Goal: Task Accomplishment & Management: Manage account settings

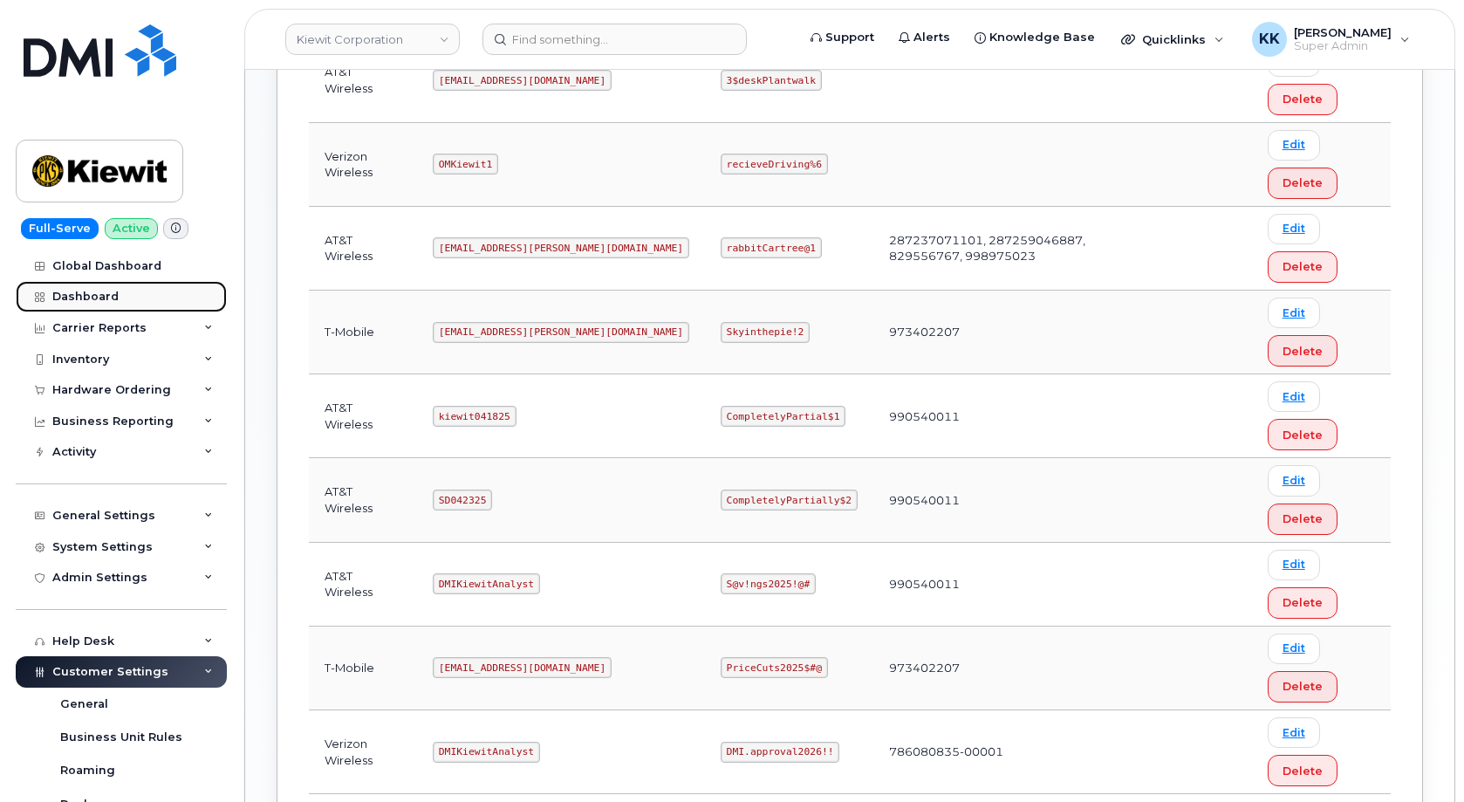
click at [114, 283] on link "Dashboard" at bounding box center [121, 296] width 211 height 31
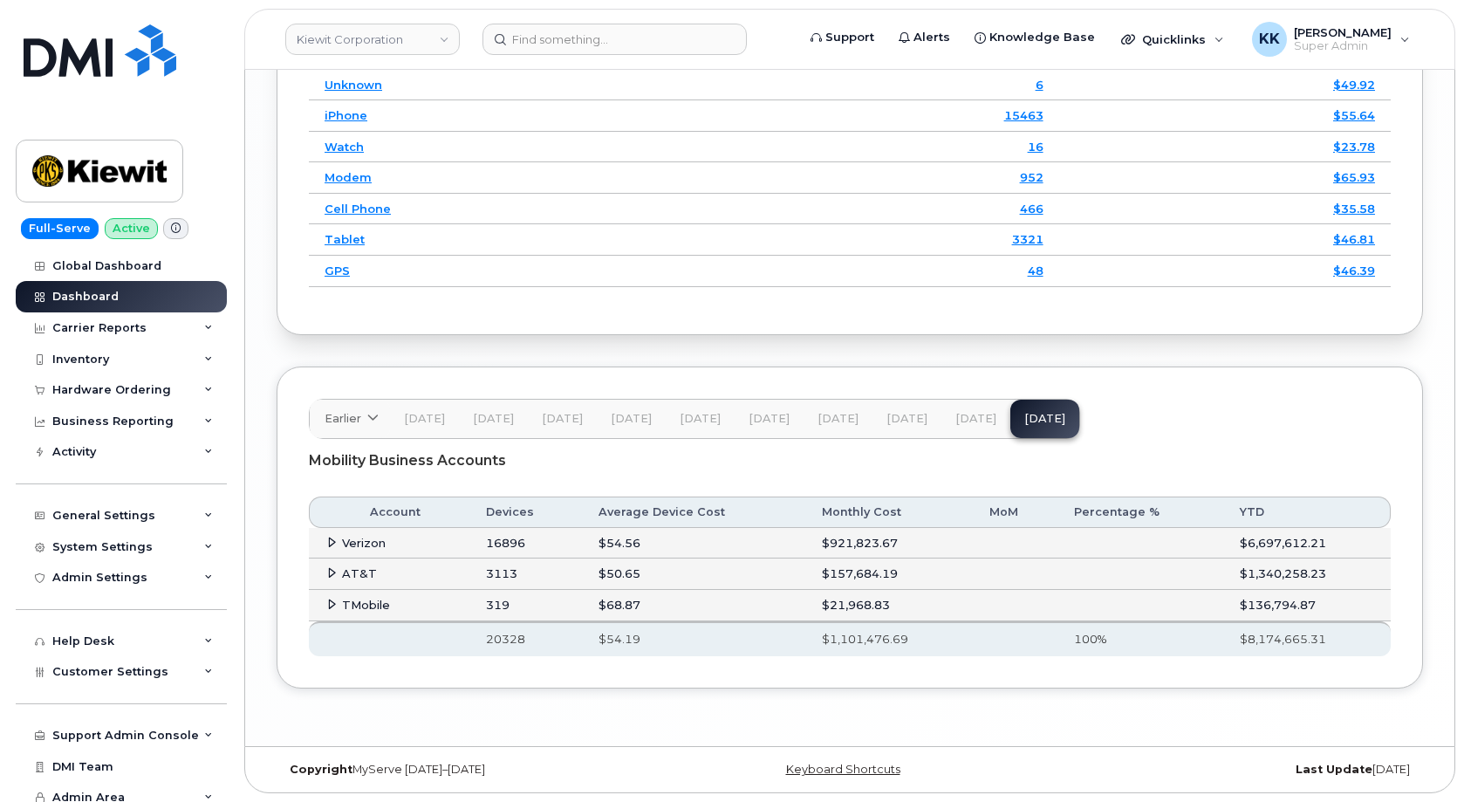
scroll to position [2662, 0]
click at [326, 575] on icon at bounding box center [331, 572] width 11 height 11
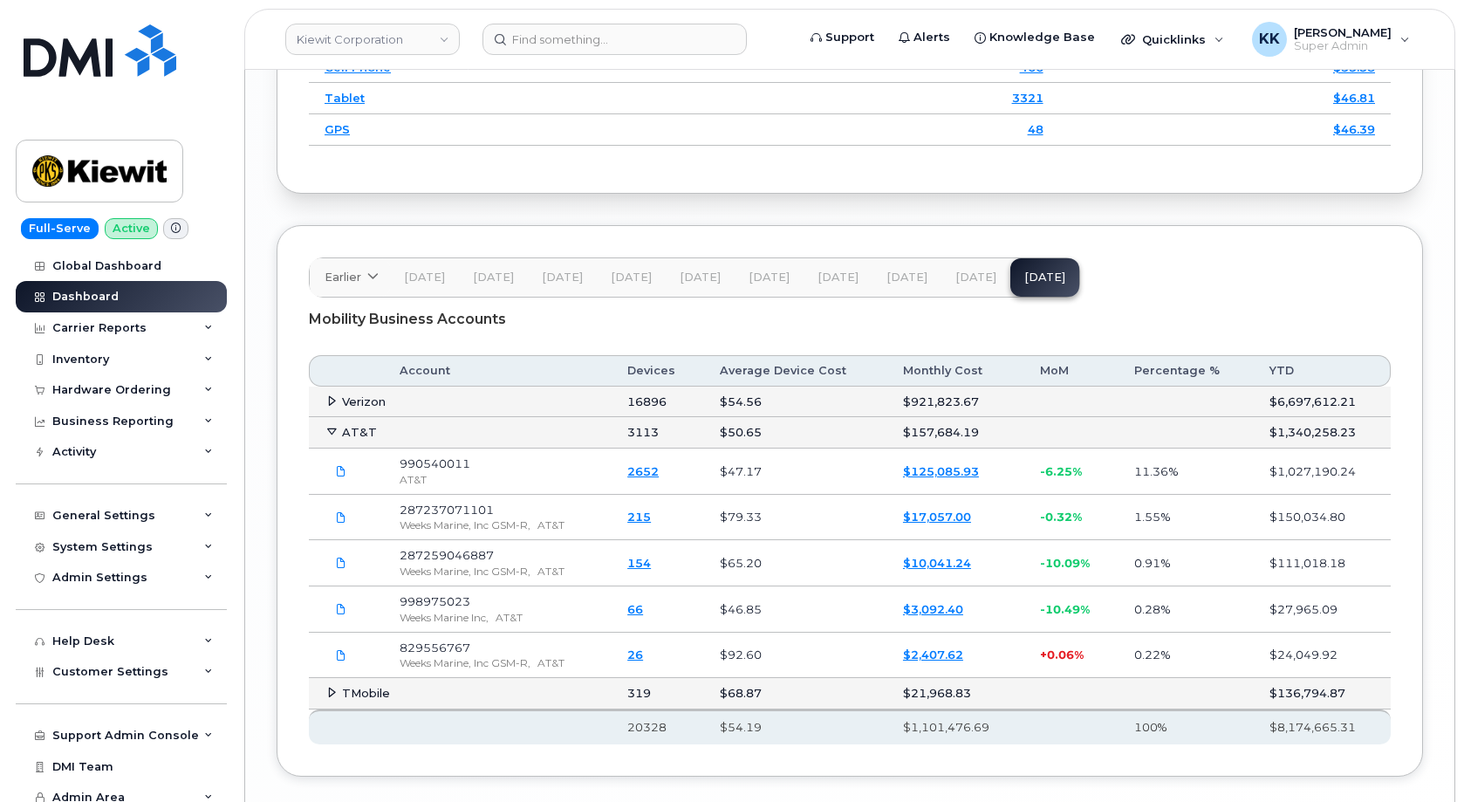
scroll to position [2840, 0]
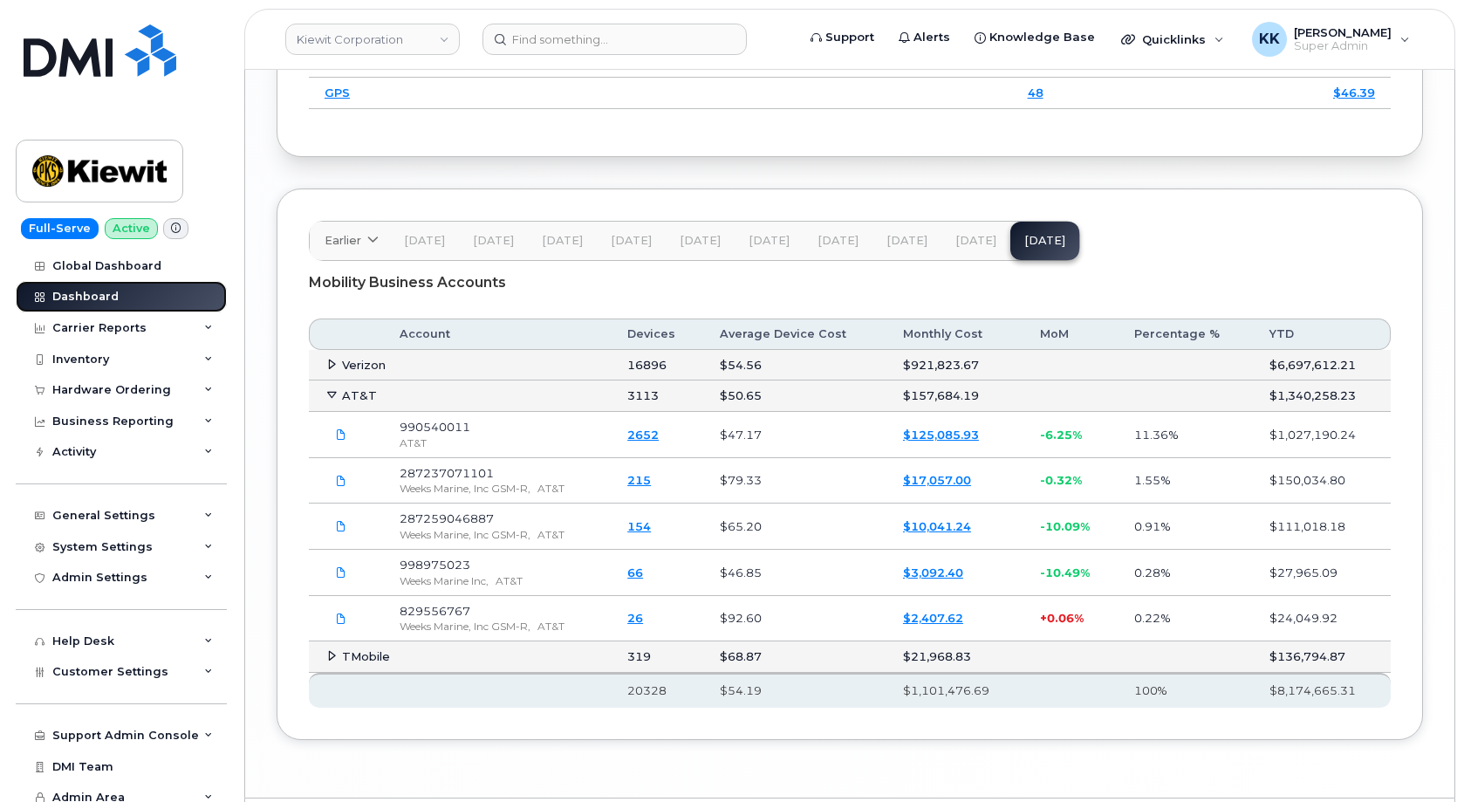
click at [73, 300] on div "Dashboard" at bounding box center [85, 297] width 66 height 14
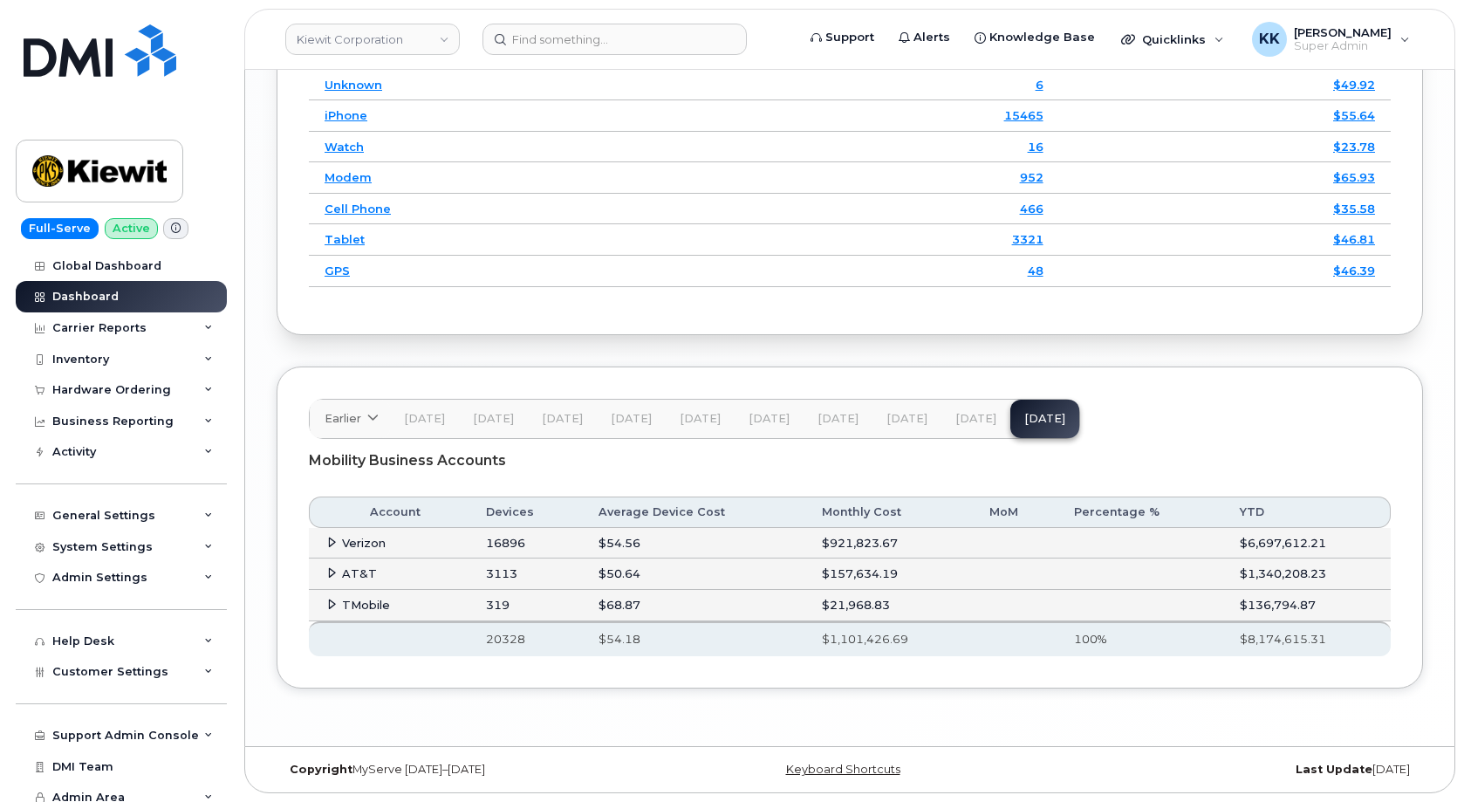
scroll to position [2662, 0]
click at [328, 570] on icon at bounding box center [331, 572] width 11 height 11
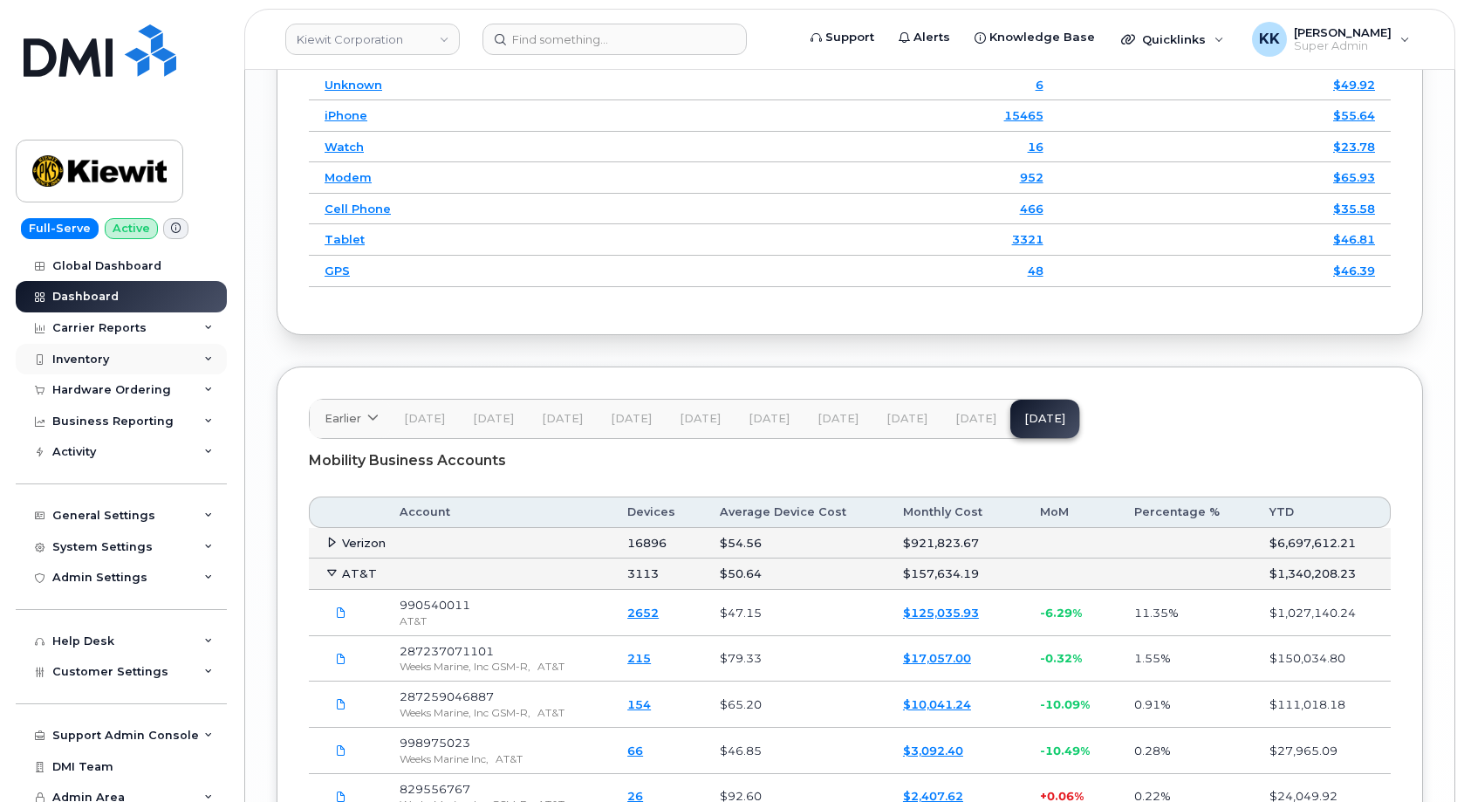
click at [112, 361] on div "Inventory" at bounding box center [121, 359] width 211 height 31
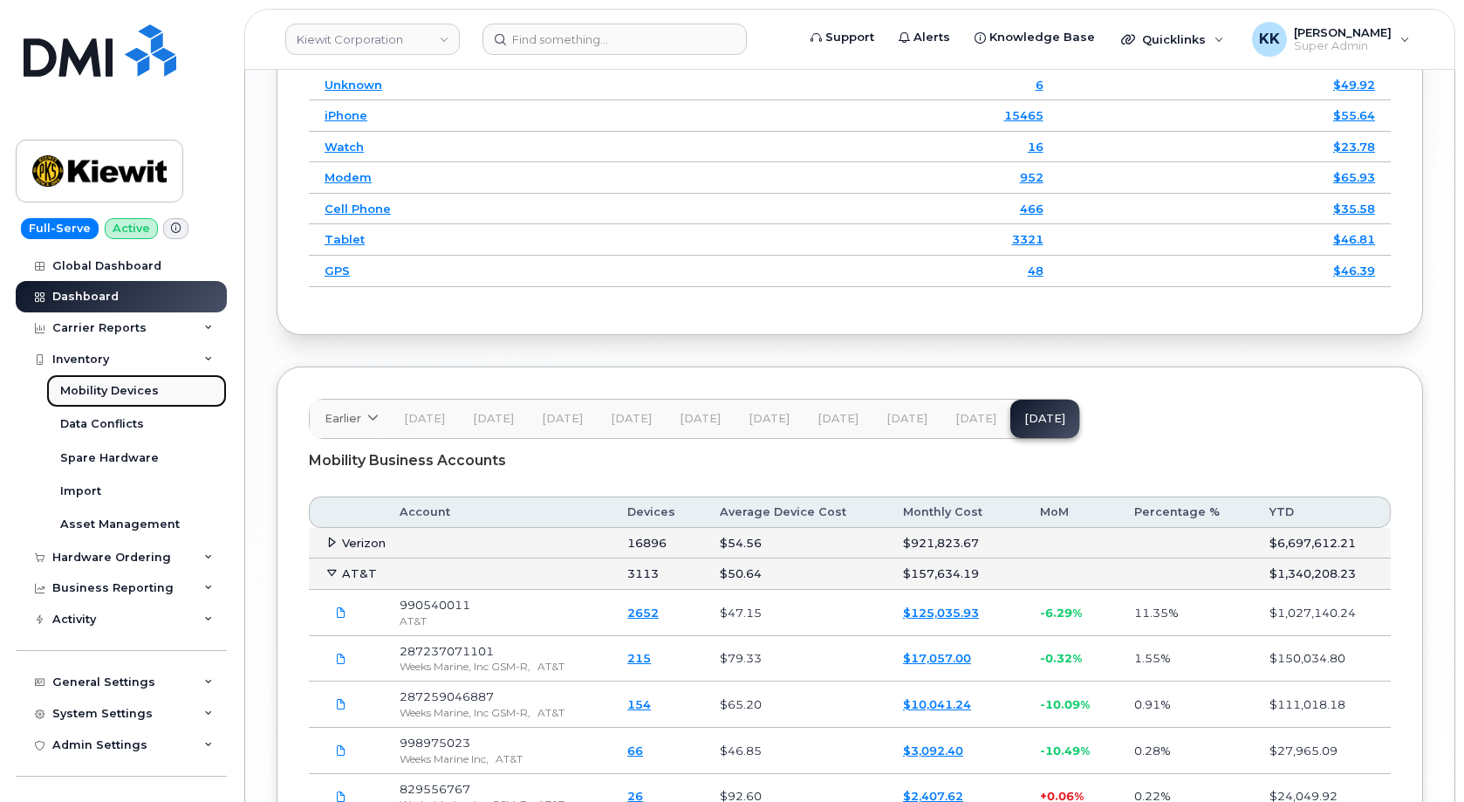
click at [111, 396] on div "Mobility Devices" at bounding box center [109, 391] width 99 height 16
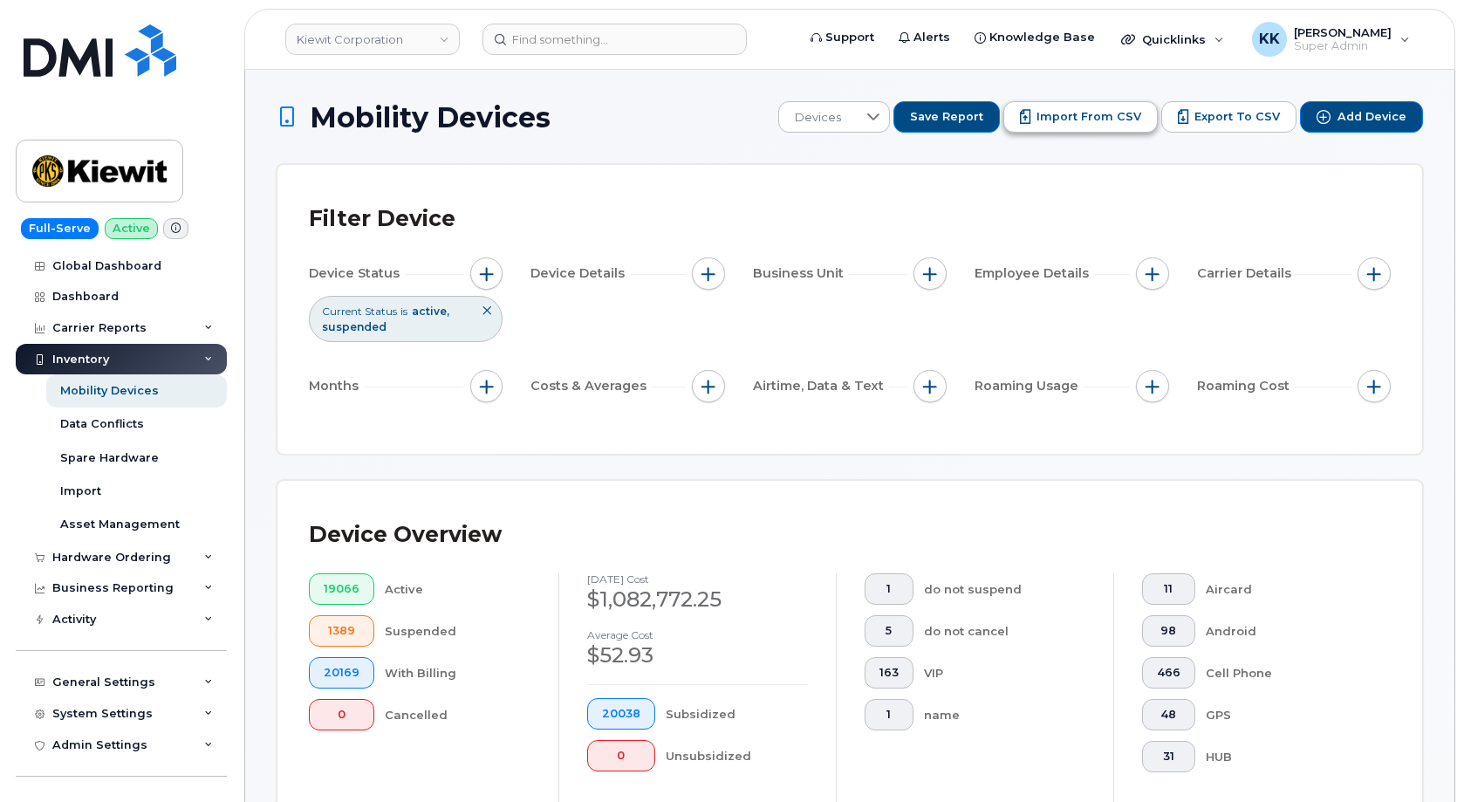
click at [1051, 118] on span "Import from CSV" at bounding box center [1088, 117] width 105 height 16
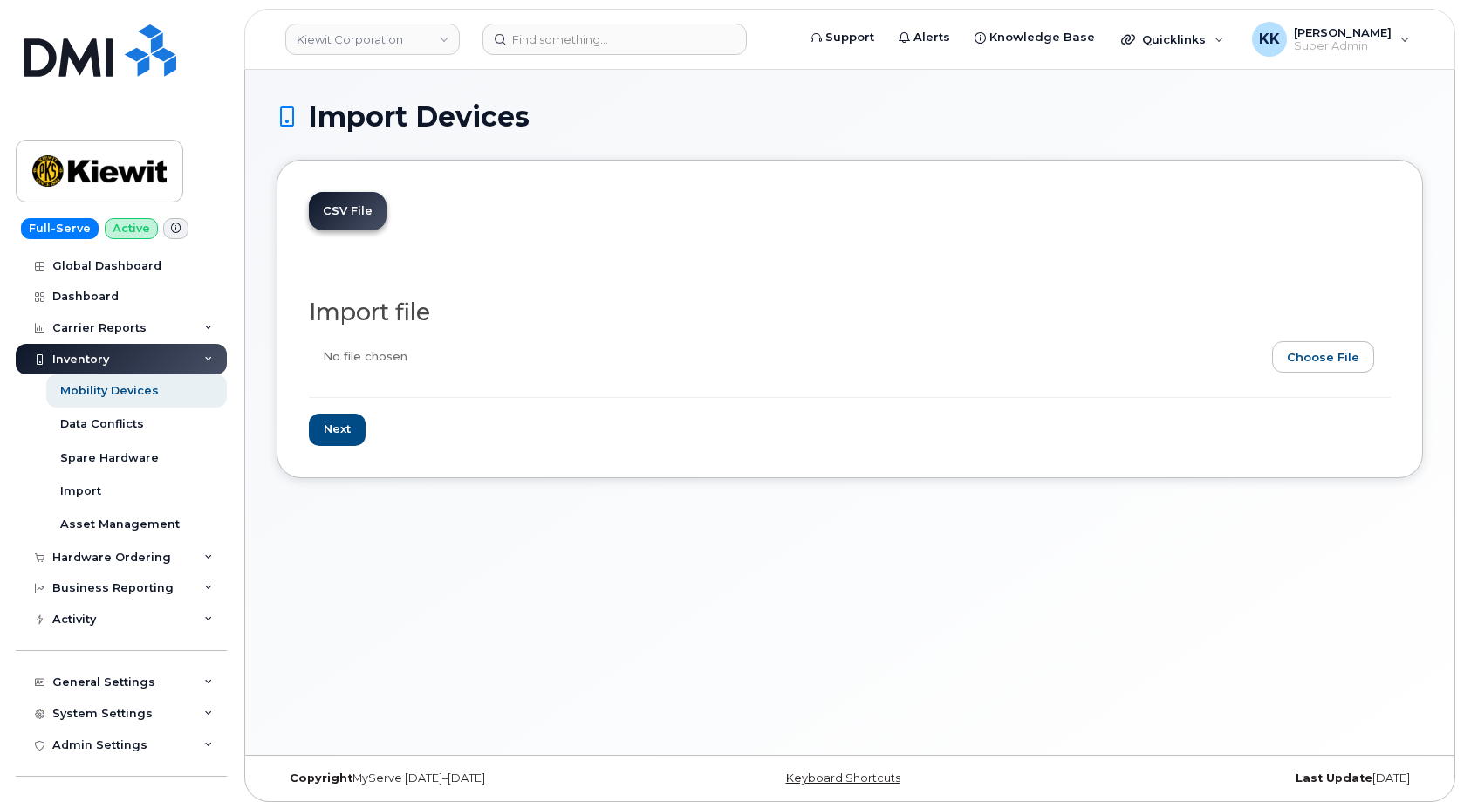
click at [1352, 363] on input "file" at bounding box center [843, 361] width 1068 height 40
type input "C:\fakepath\Kiewit AT&T 0011 Inventory September 2025.csv"
click at [342, 426] on input "Next" at bounding box center [337, 429] width 57 height 32
type input "Loading..."
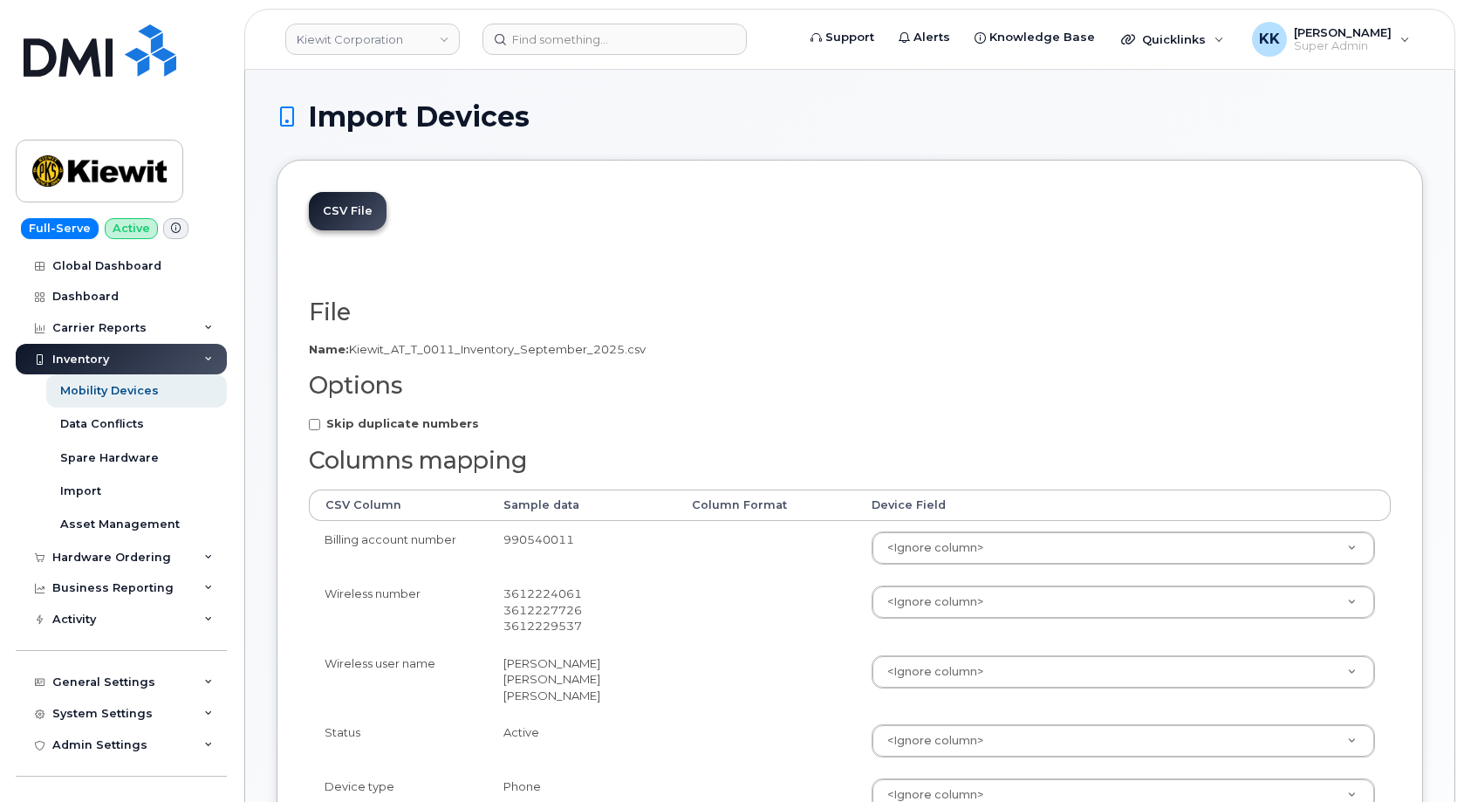
click at [405, 425] on strong "Skip duplicate numbers" at bounding box center [402, 423] width 153 height 14
click at [320, 425] on input "Skip duplicate numbers" at bounding box center [314, 424] width 11 height 11
checkbox input "true"
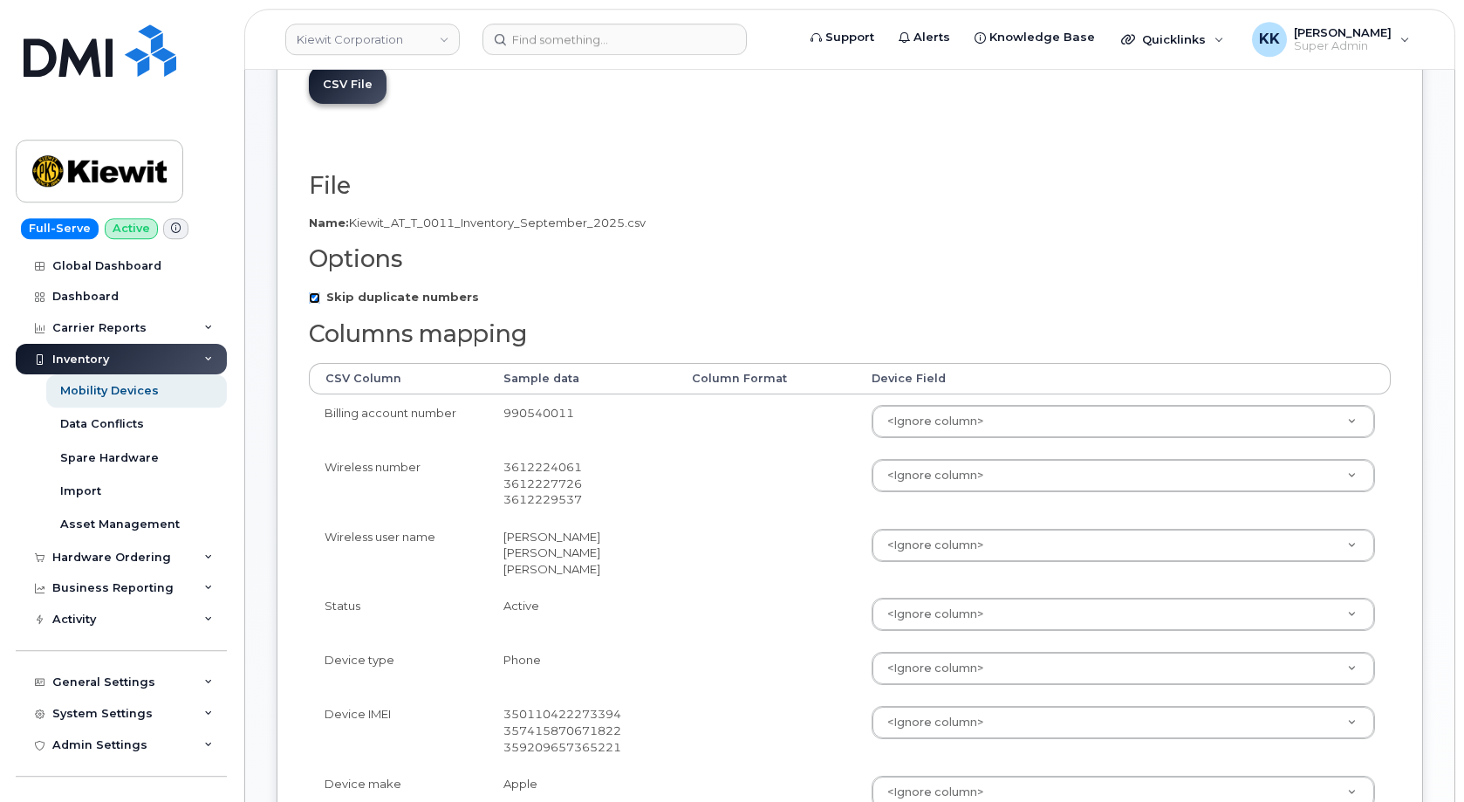
scroll to position [178, 0]
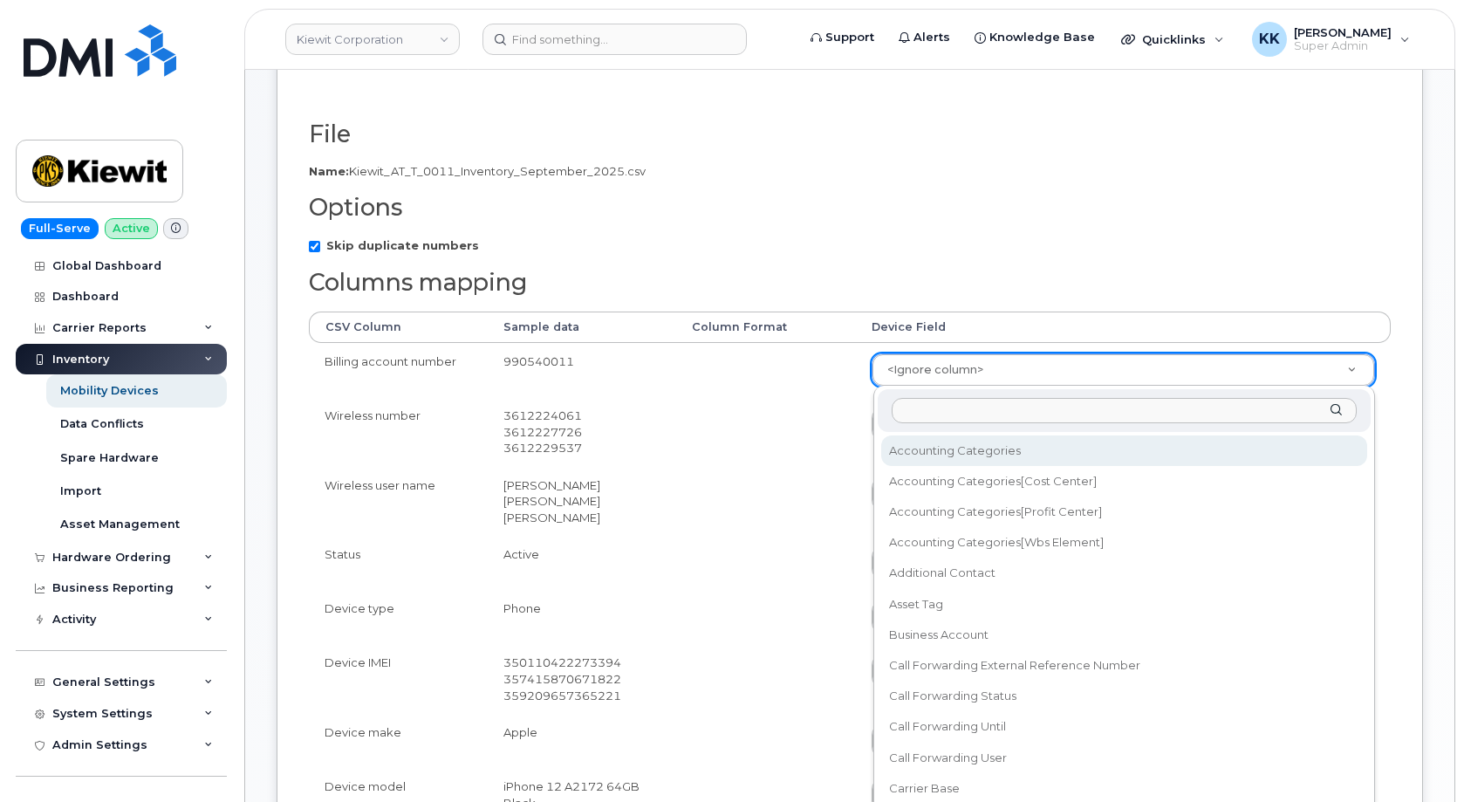
click at [935, 379] on body "[PERSON_NAME] Corporation Support Alerts Knowledge Base Quicklinks Suspend / Ca…" at bounding box center [732, 628] width 1464 height 1612
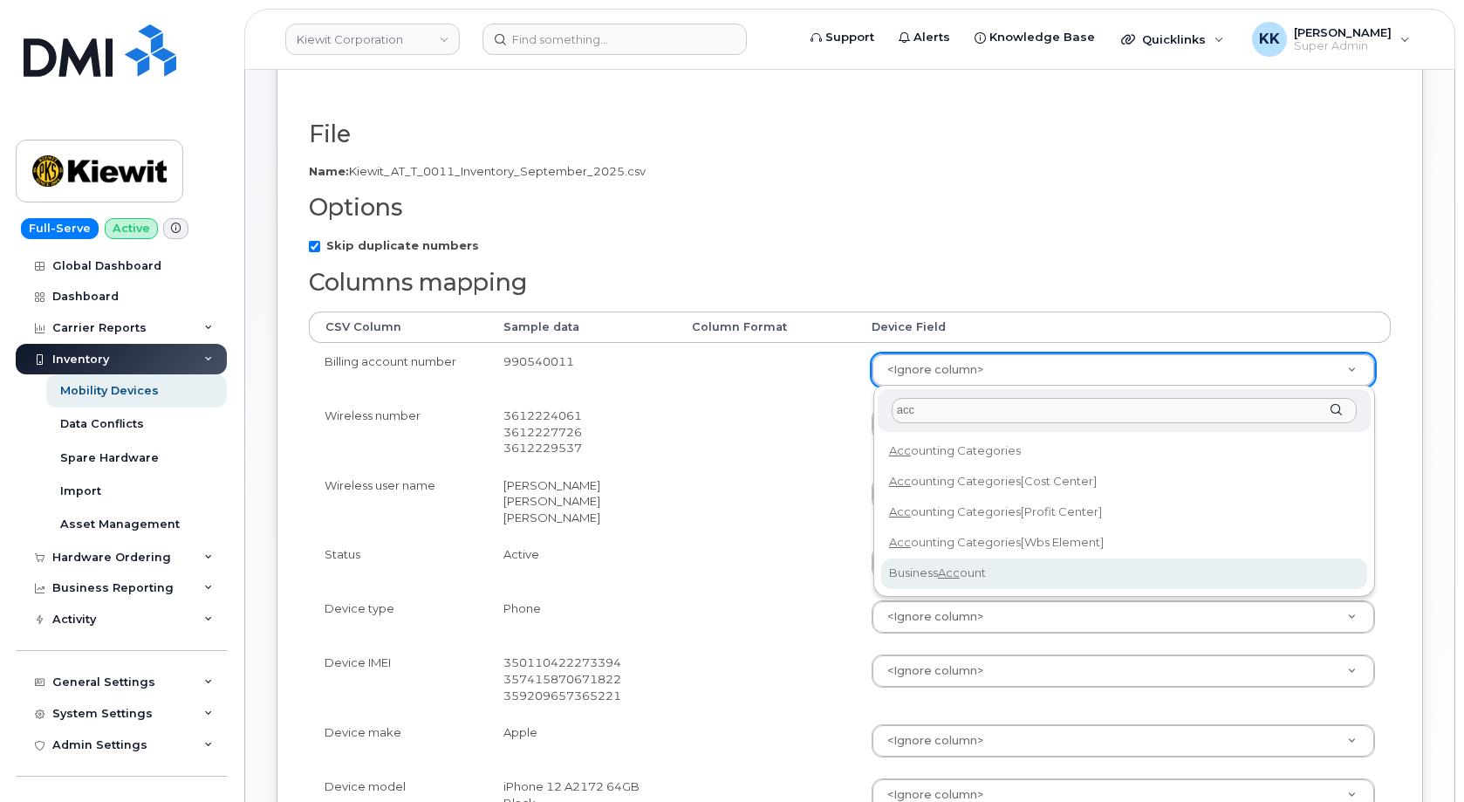
type input "acc"
select select "business_account_id"
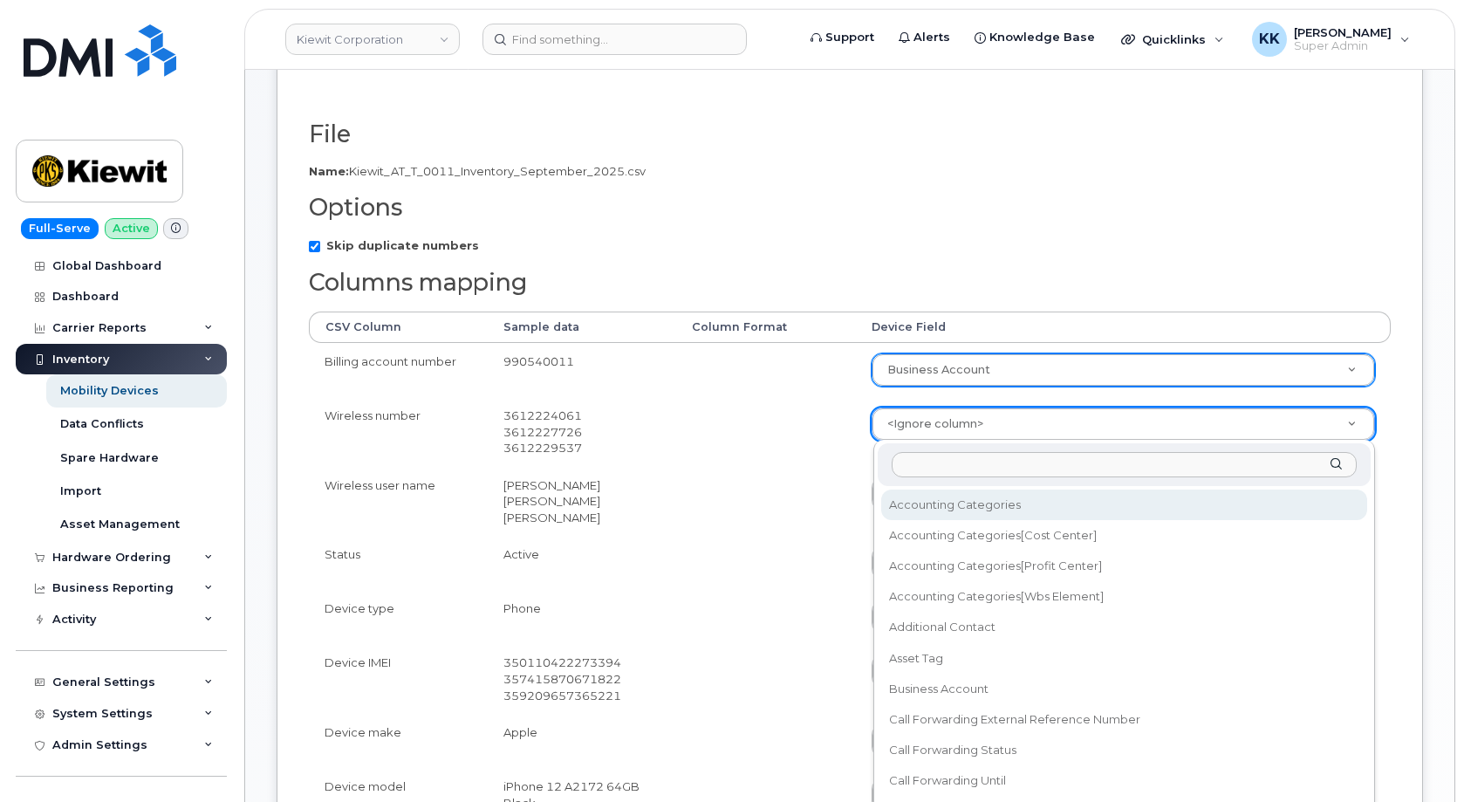
click at [932, 431] on body "Kiewit Corporation Support Alerts Knowledge Base Quicklinks Suspend / Cancel De…" at bounding box center [732, 628] width 1464 height 1612
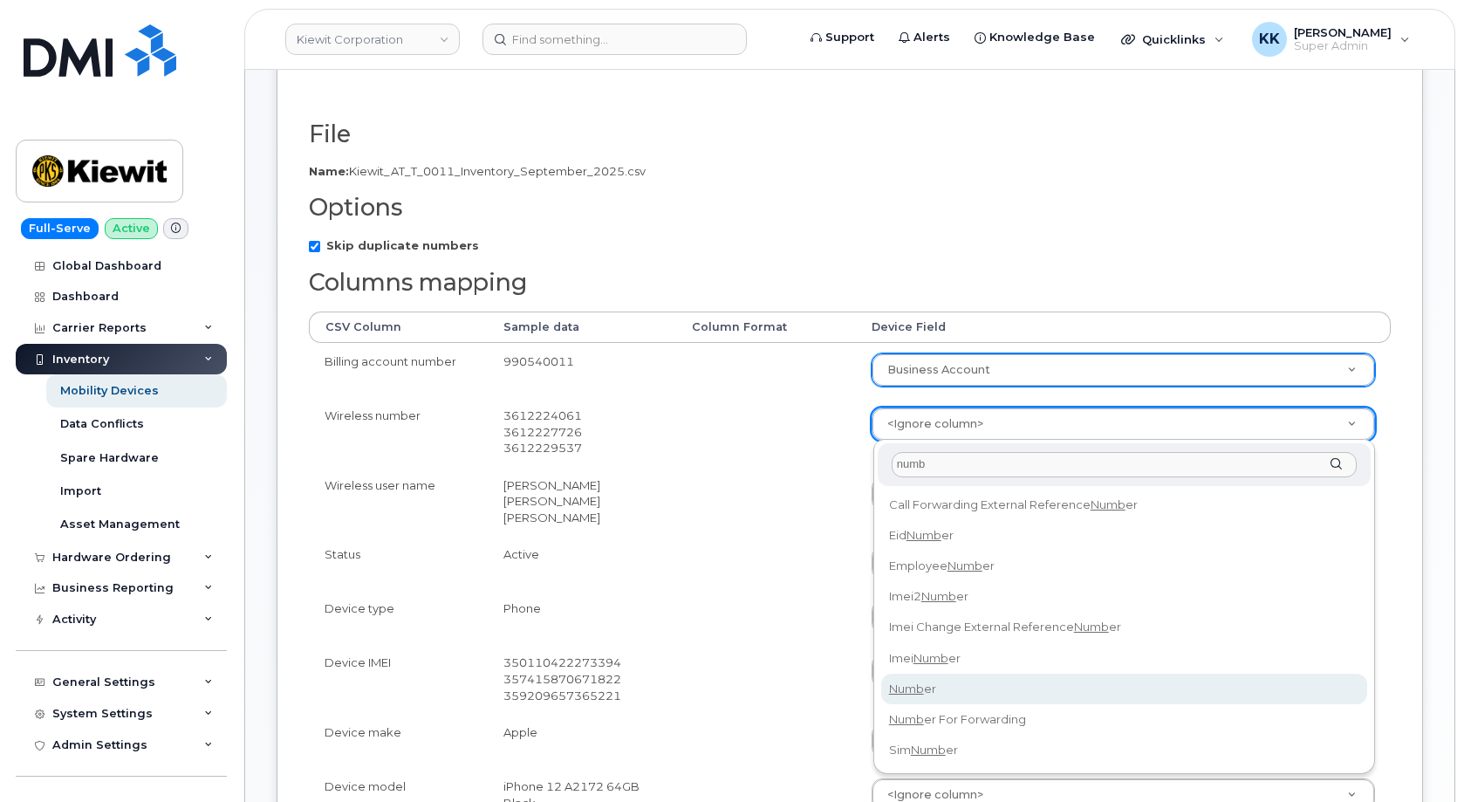
type input "numb"
select select "number"
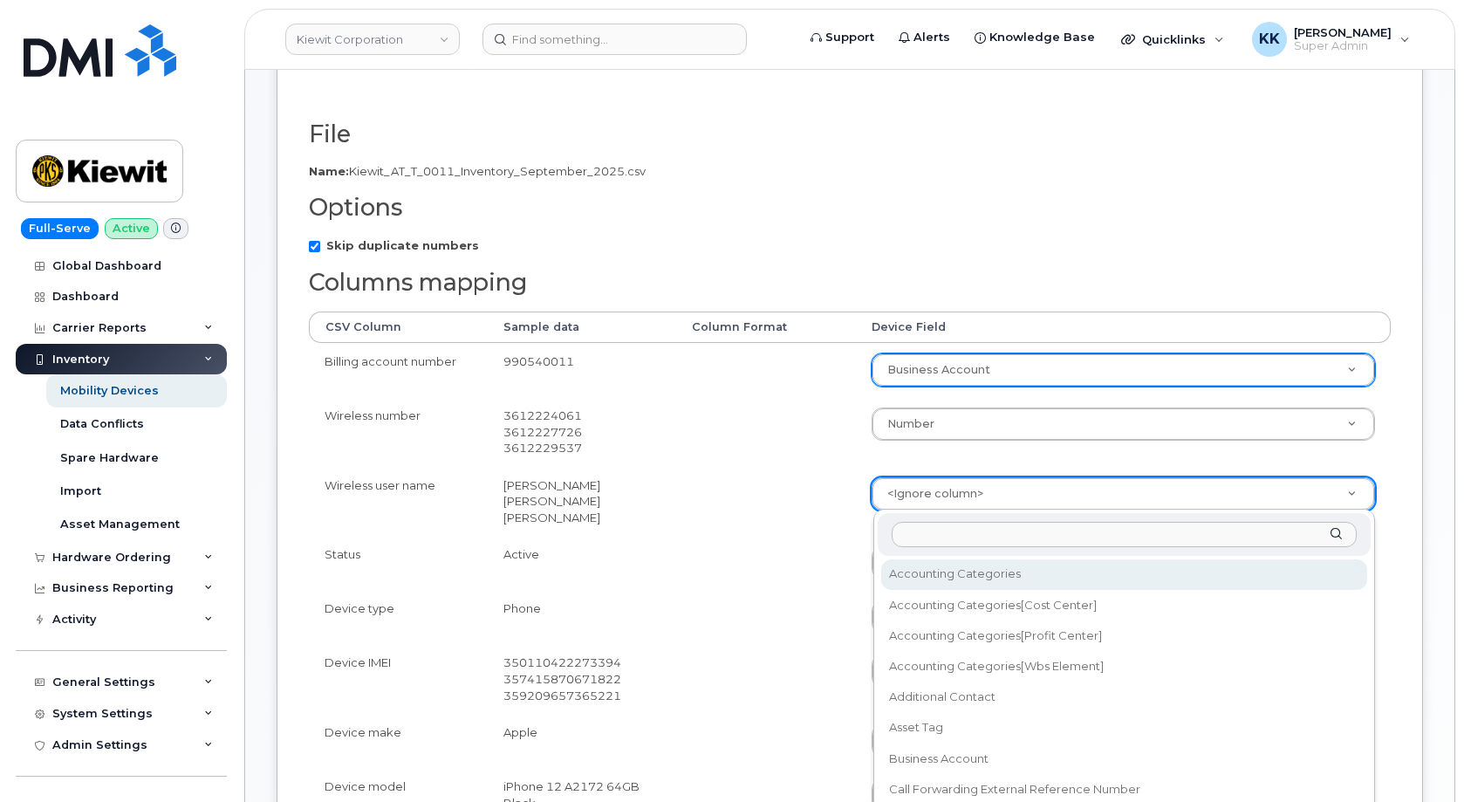
click at [956, 502] on body "Kiewit Corporation Support Alerts Knowledge Base Quicklinks Suspend / Cancel De…" at bounding box center [732, 628] width 1464 height 1612
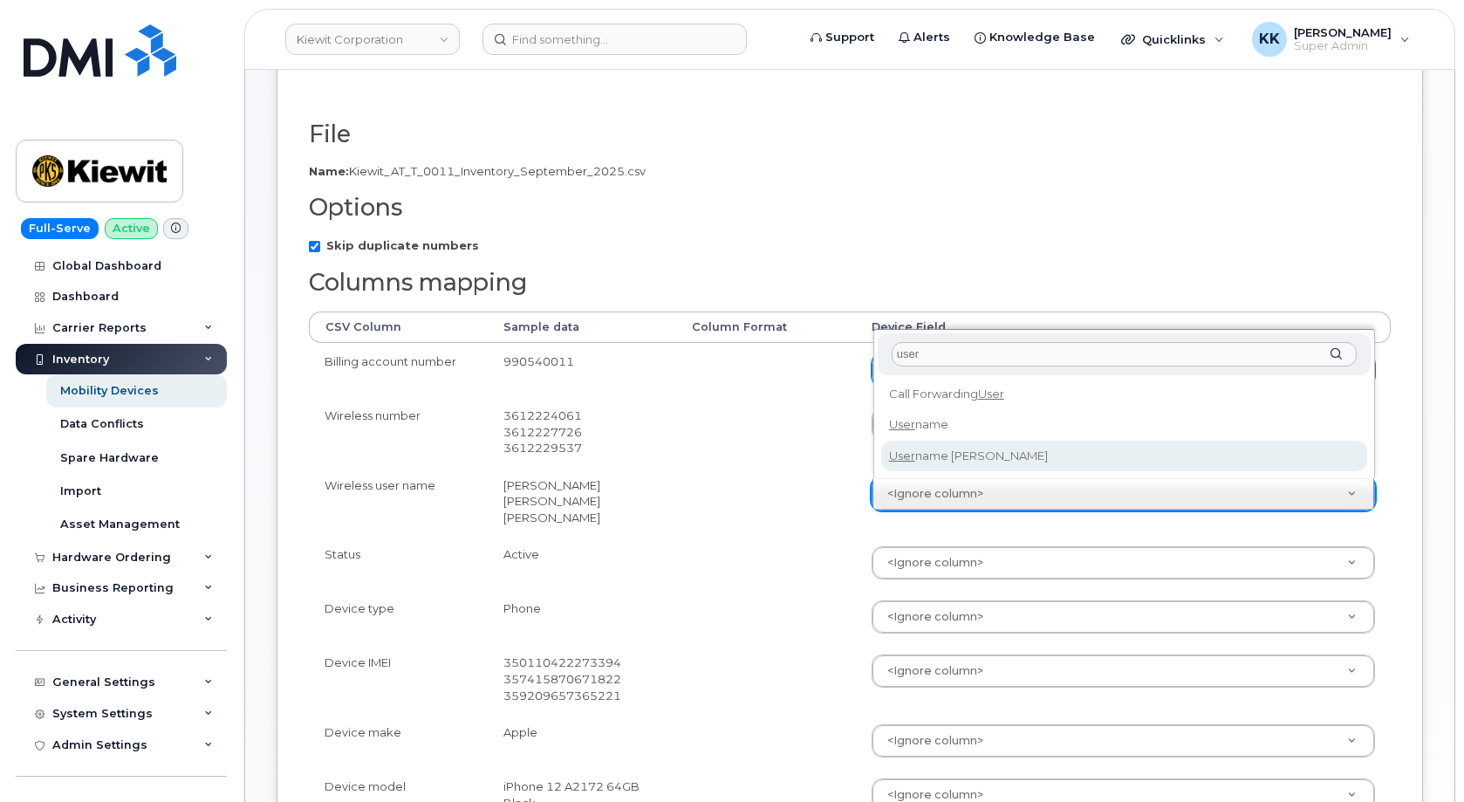
type input "user"
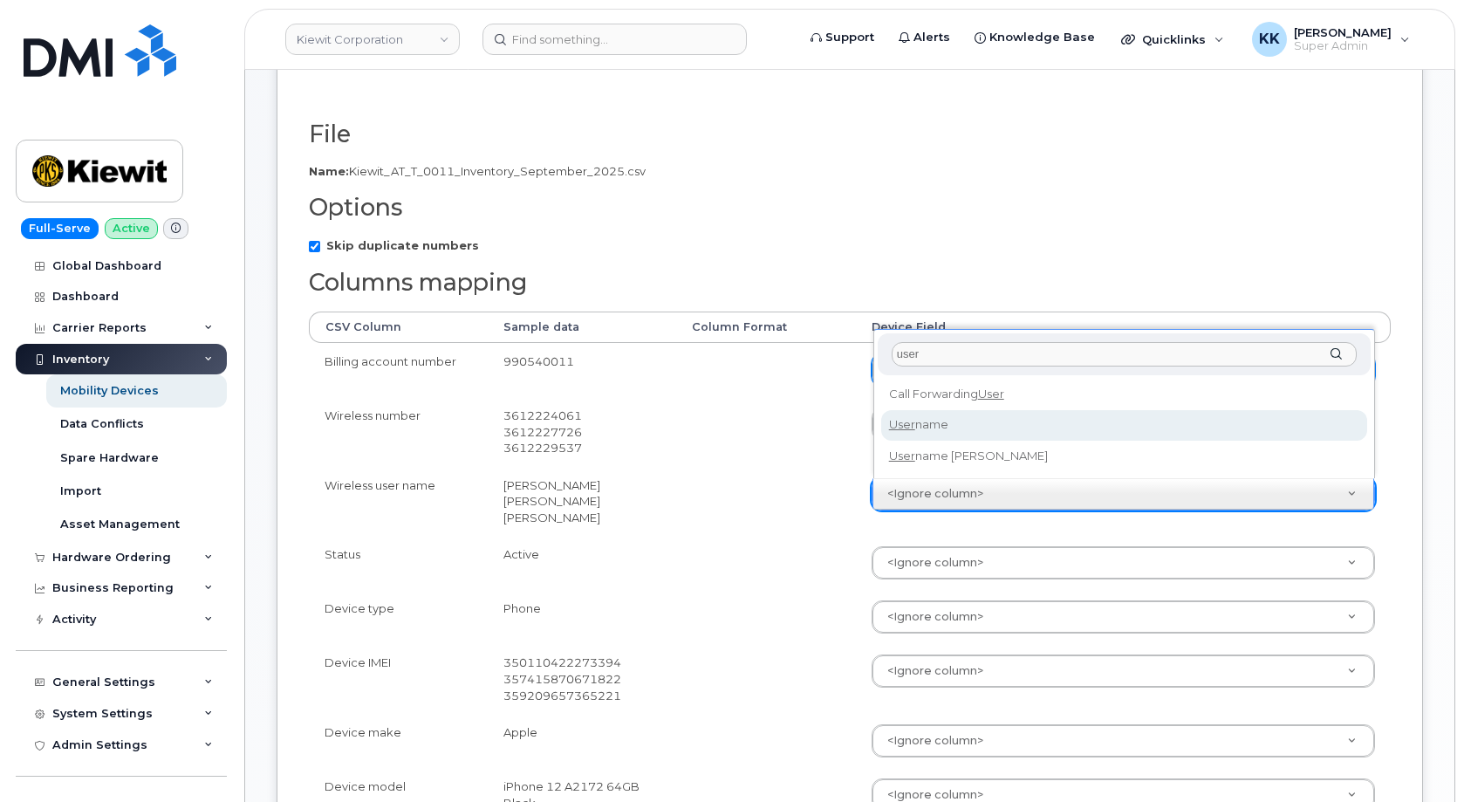
select select "username"
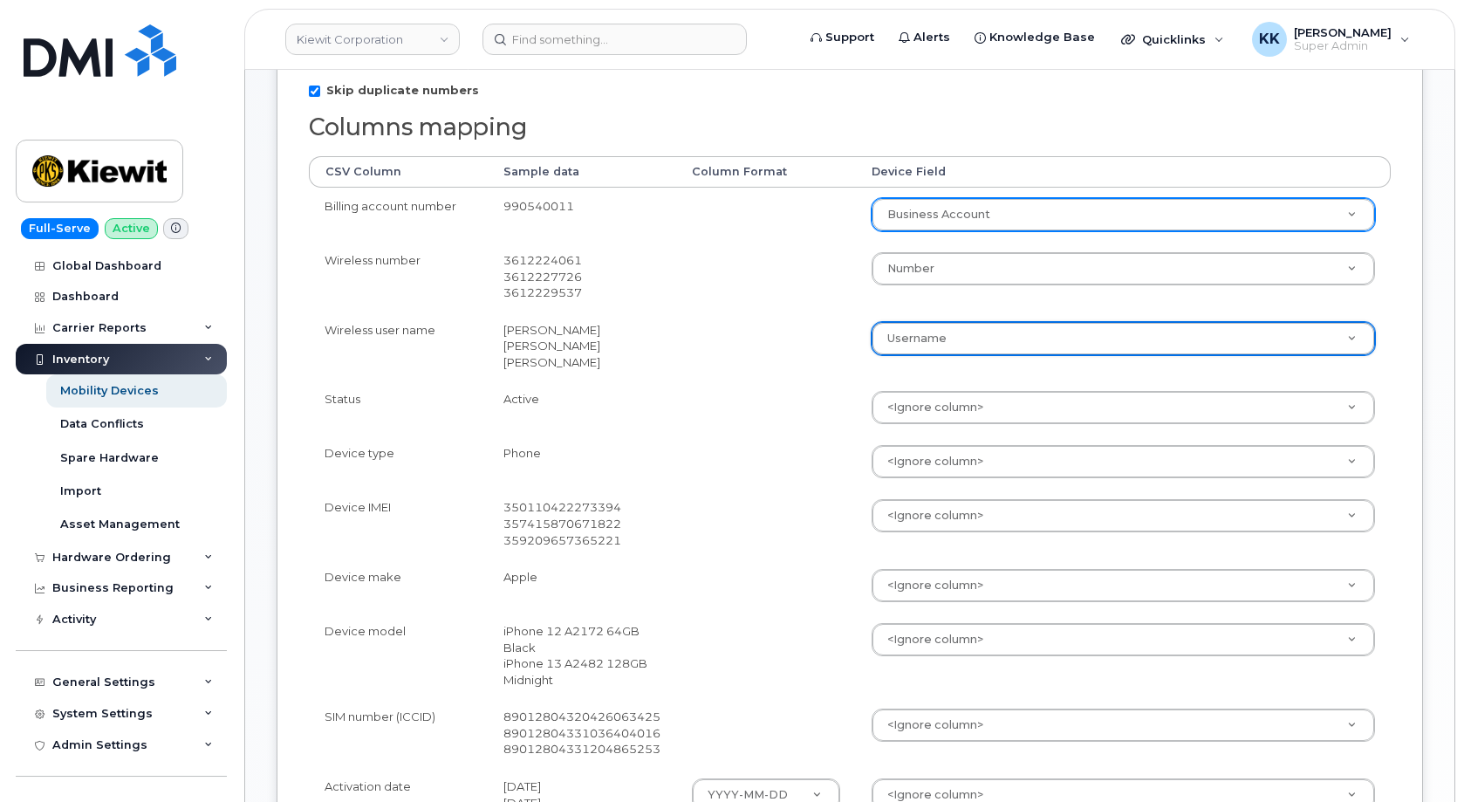
scroll to position [356, 0]
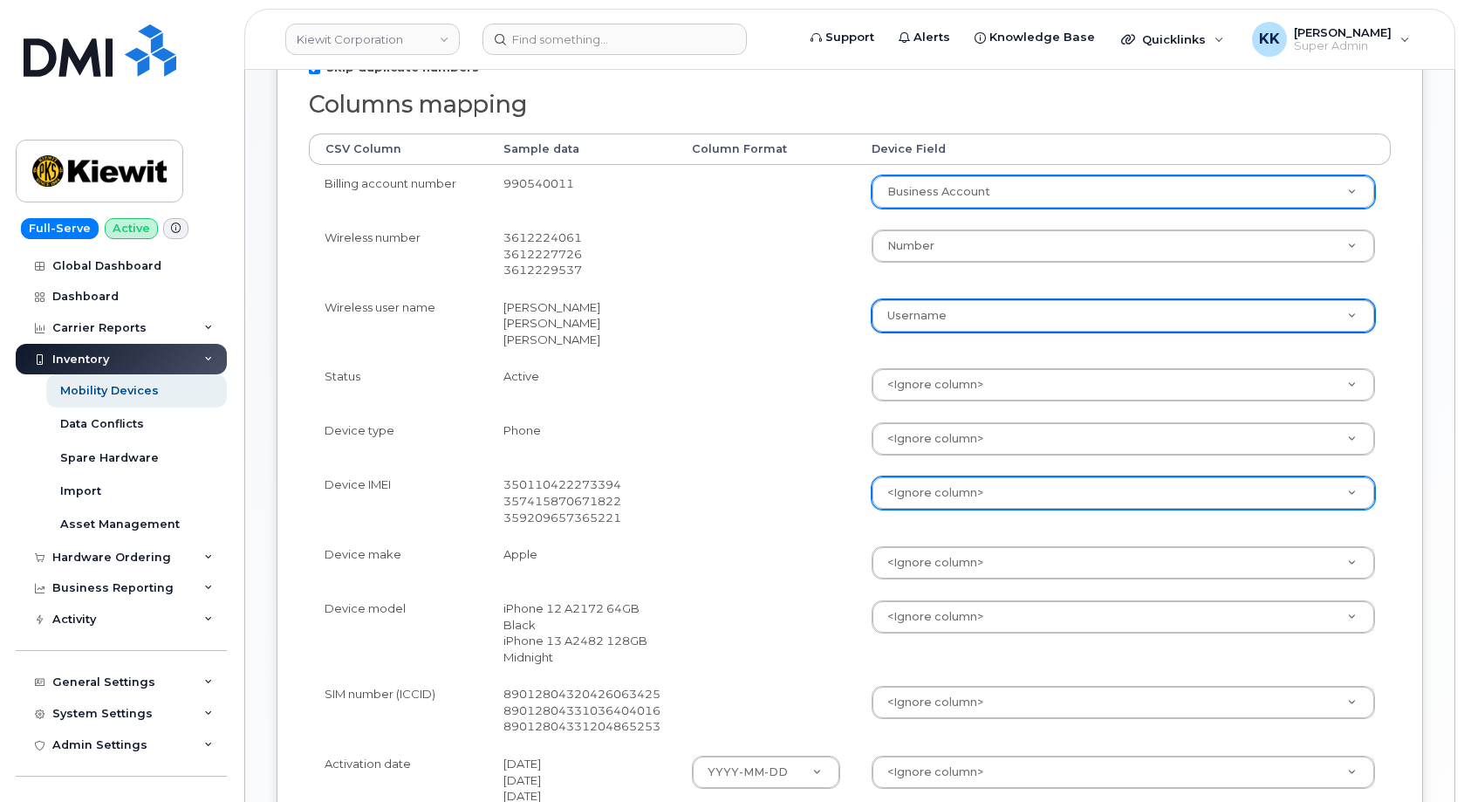
click at [918, 498] on body "Kiewit Corporation Support Alerts Knowledge Base Quicklinks Suspend / Cancel De…" at bounding box center [732, 450] width 1464 height 1612
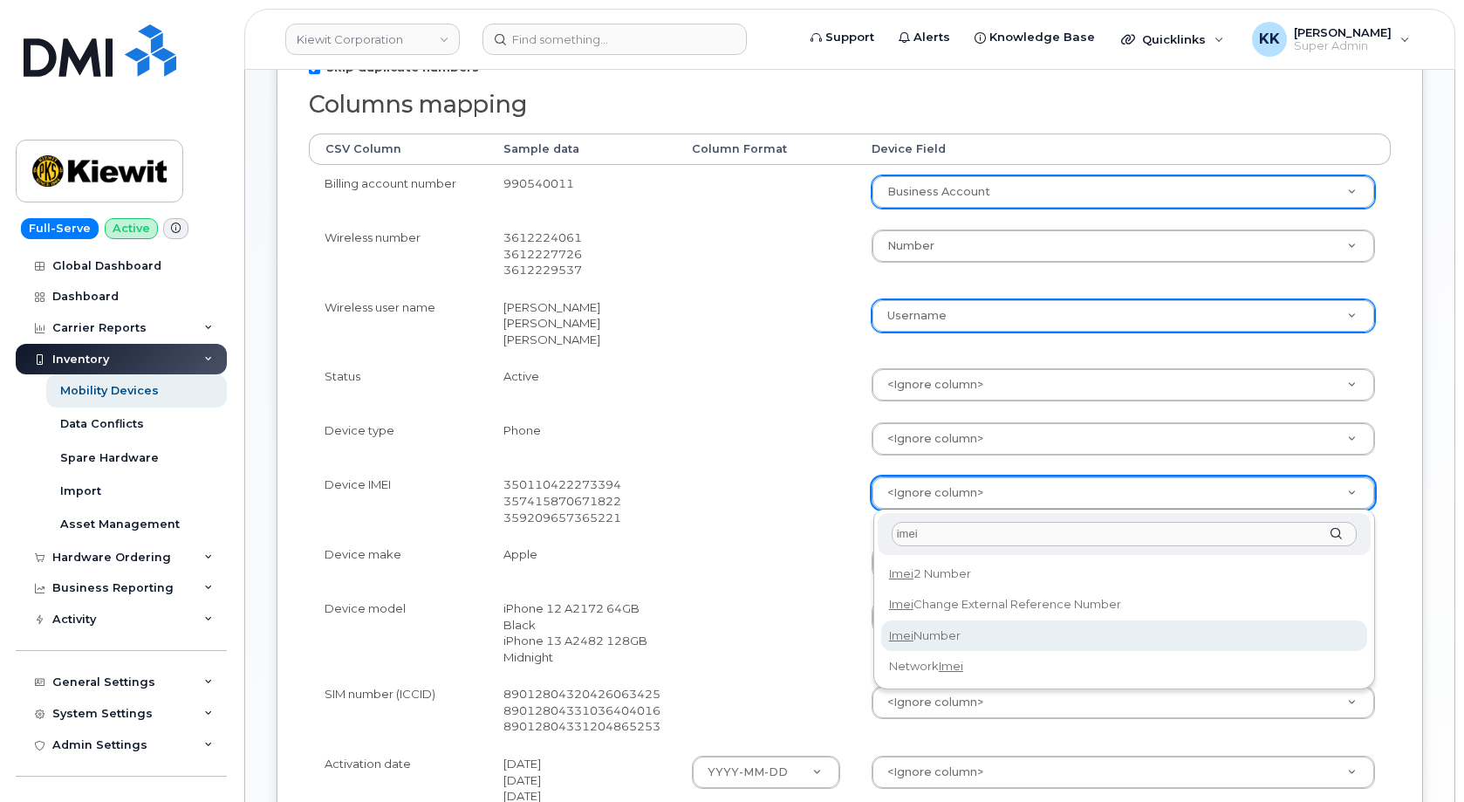
type input "imei"
select select "imei_number"
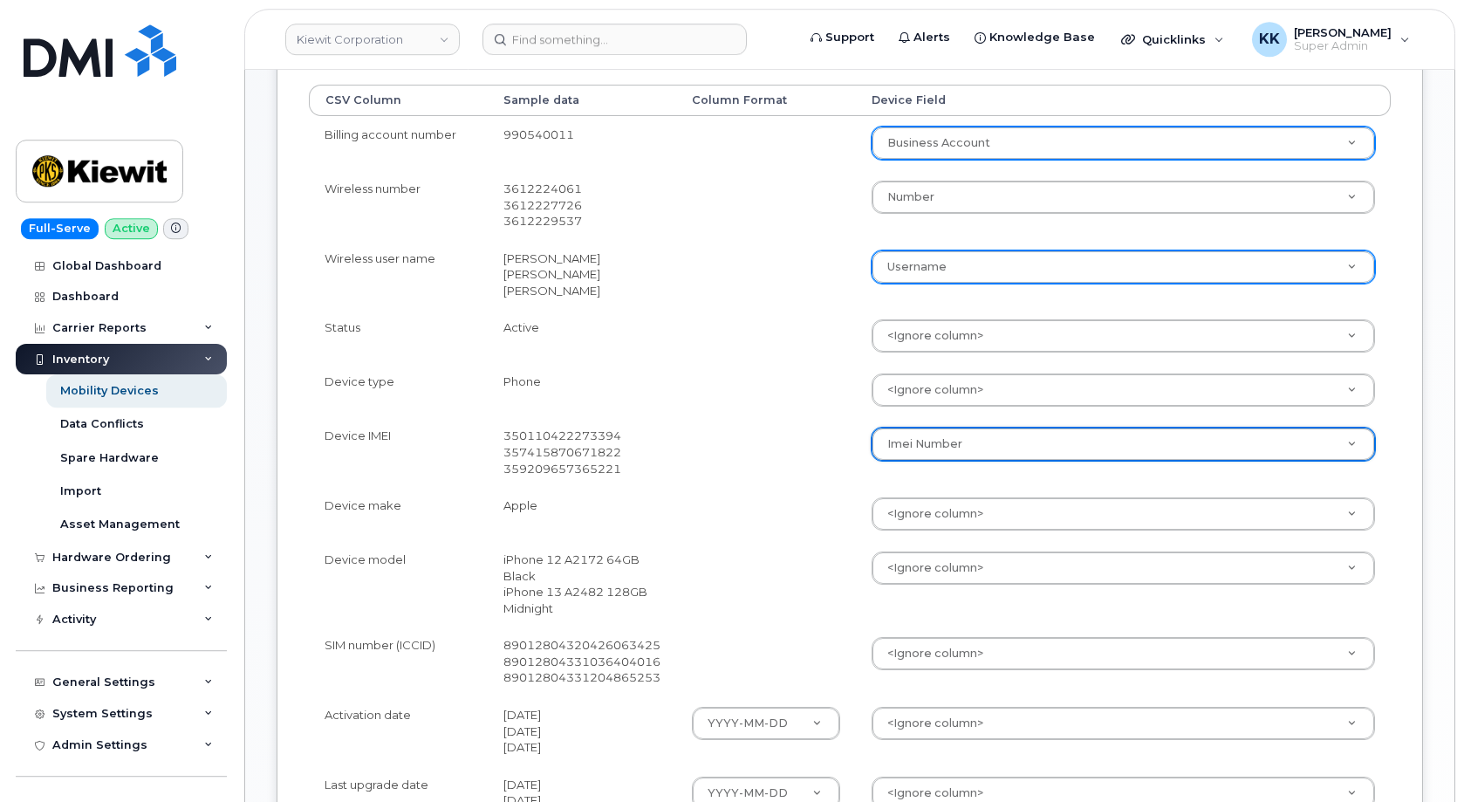
scroll to position [445, 0]
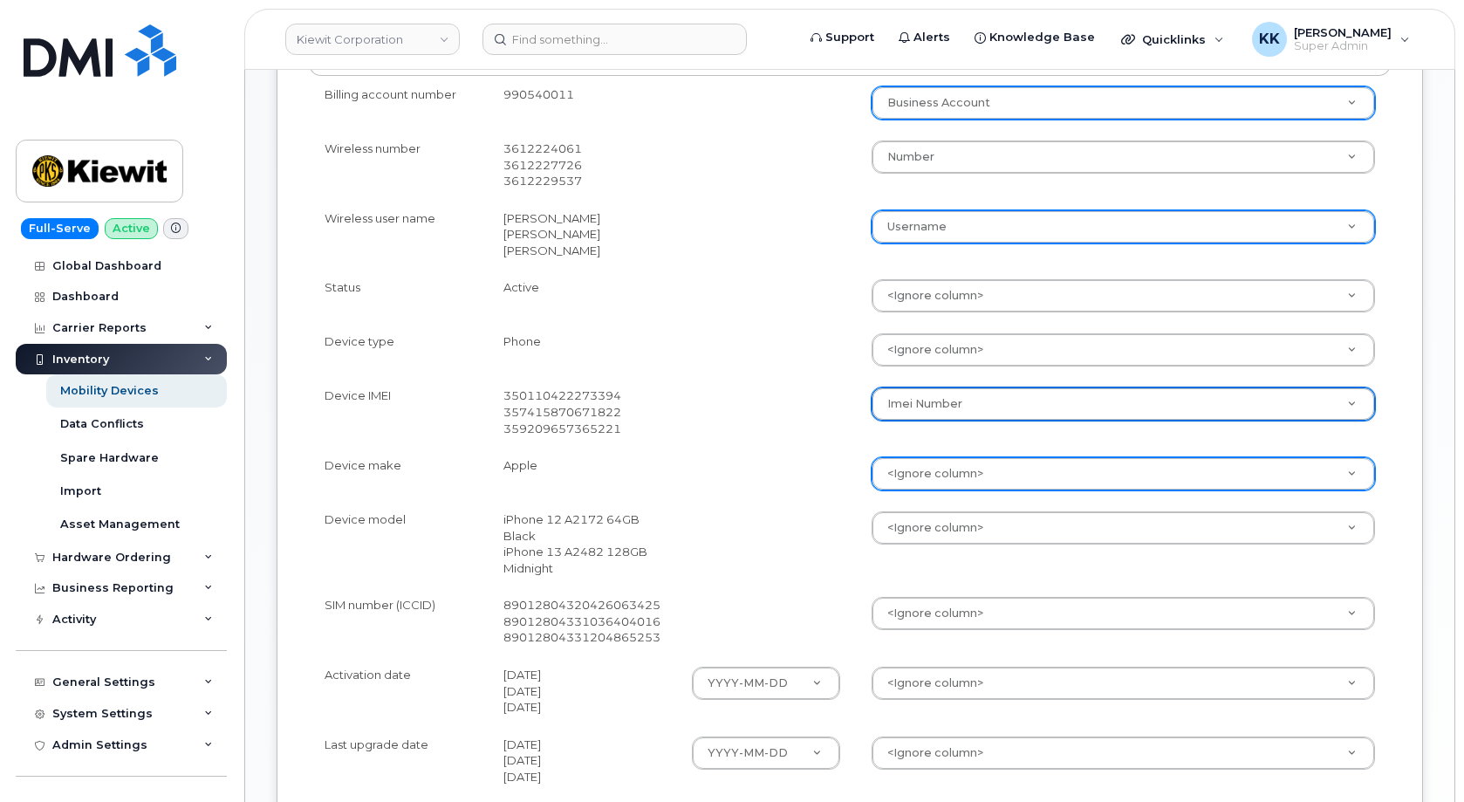
click at [906, 474] on body "Kiewit Corporation Support Alerts Knowledge Base Quicklinks Suspend / Cancel De…" at bounding box center [732, 361] width 1464 height 1612
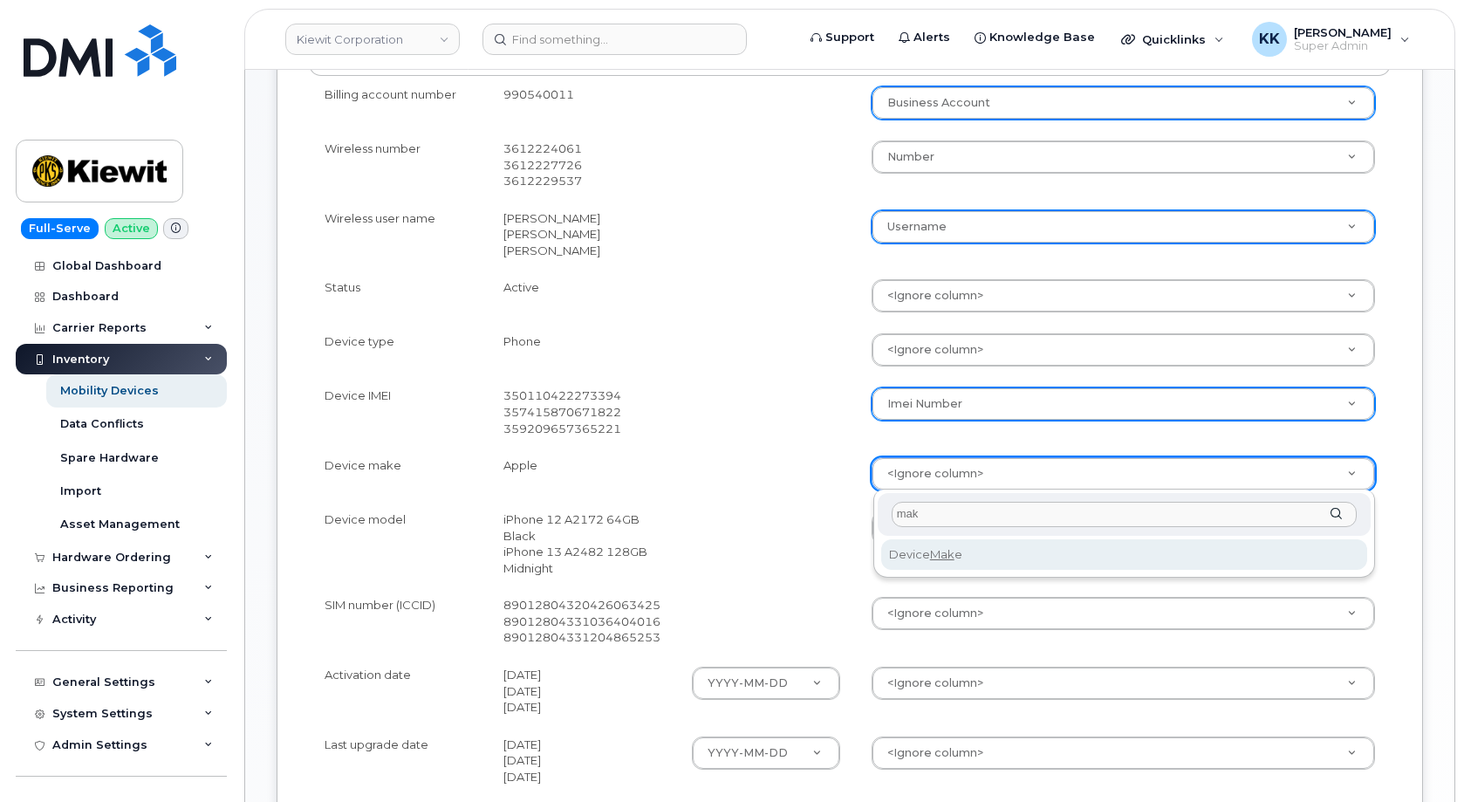
type input "mak"
select select "device_make_id"
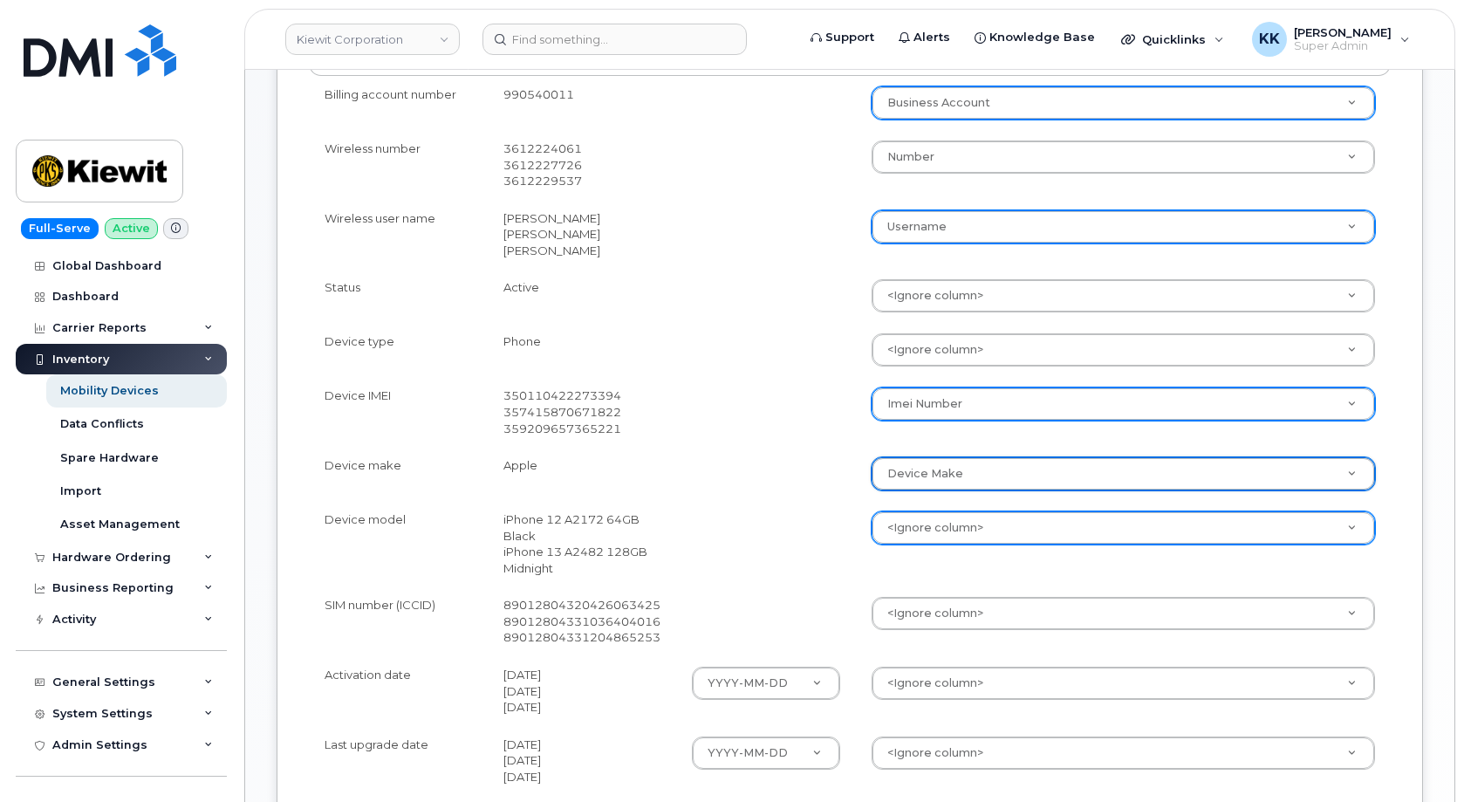
click at [923, 529] on body "Kiewit Corporation Support Alerts Knowledge Base Quicklinks Suspend / Cancel De…" at bounding box center [732, 361] width 1464 height 1612
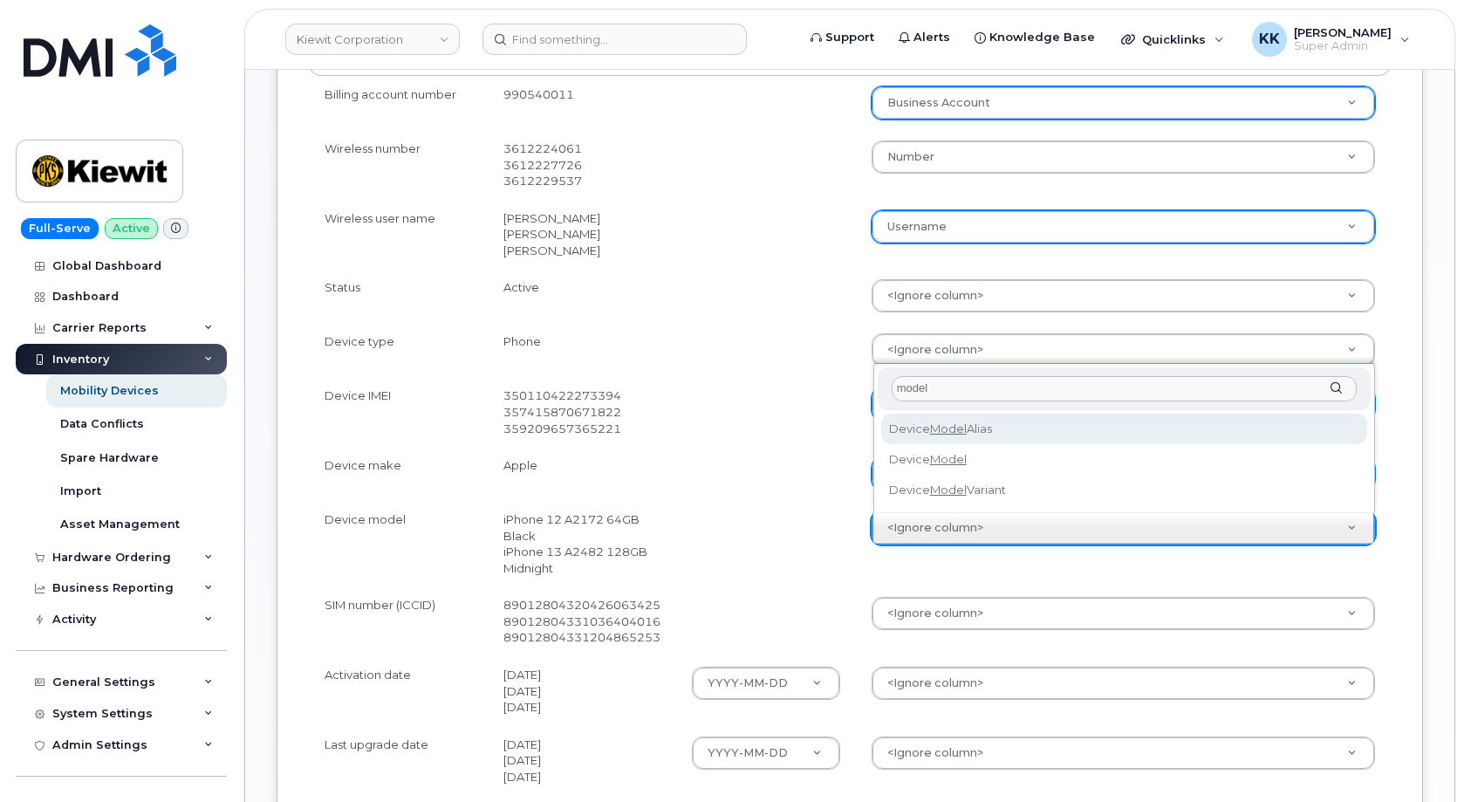
type input "model"
select select "device_model_alias"
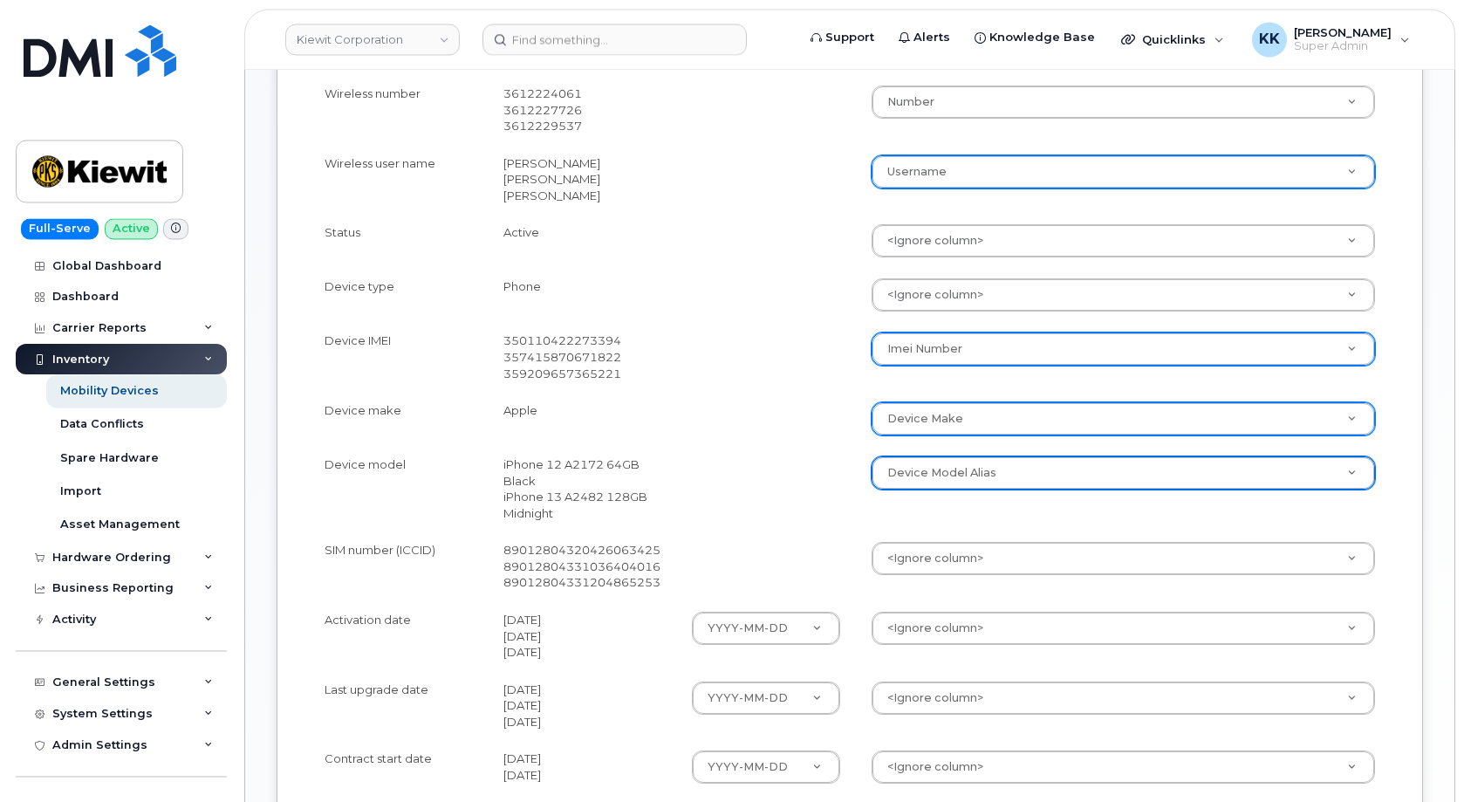
scroll to position [534, 0]
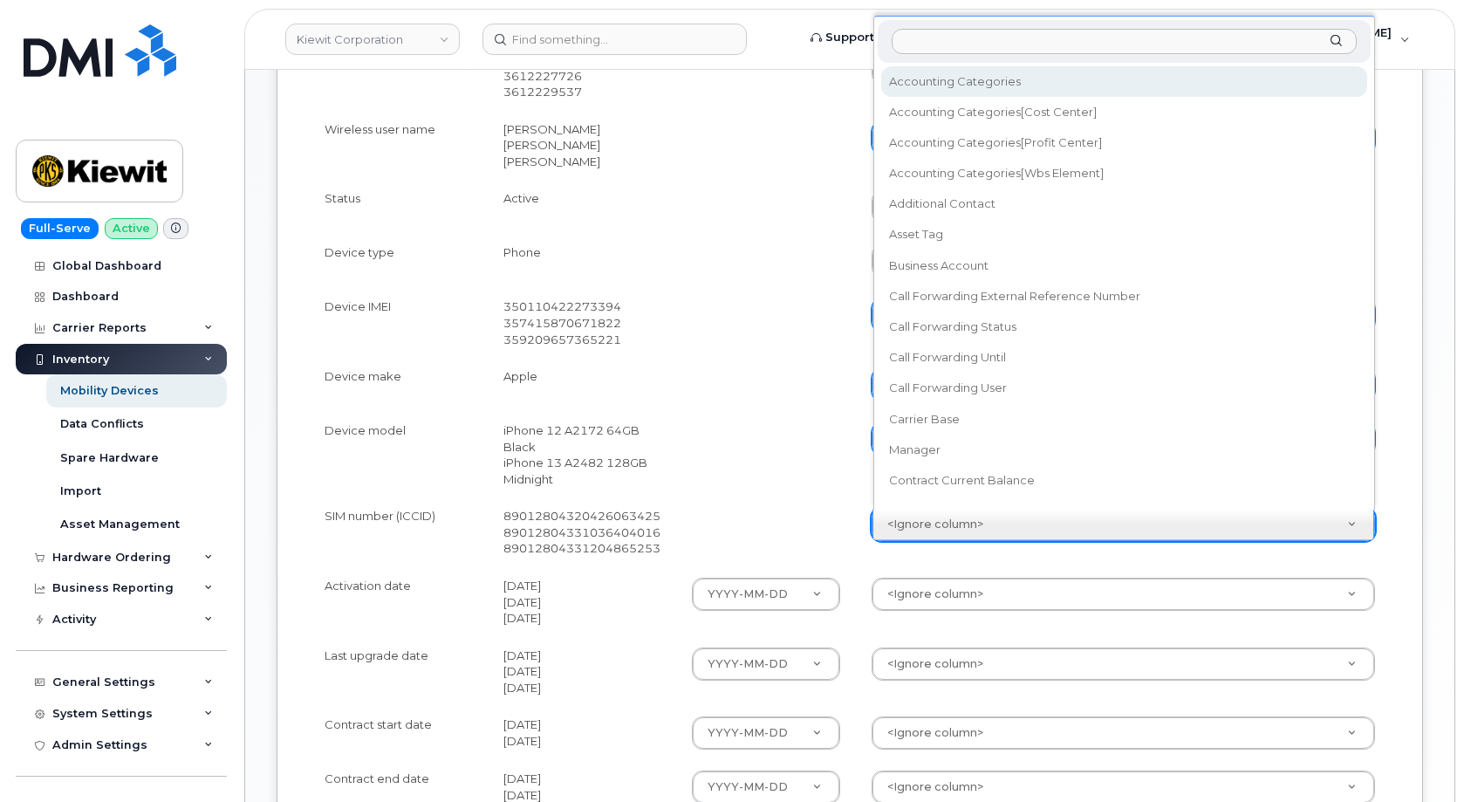
click at [925, 525] on body "Kiewit Corporation Support Alerts Knowledge Base Quicklinks Suspend / Cancel De…" at bounding box center [732, 272] width 1464 height 1612
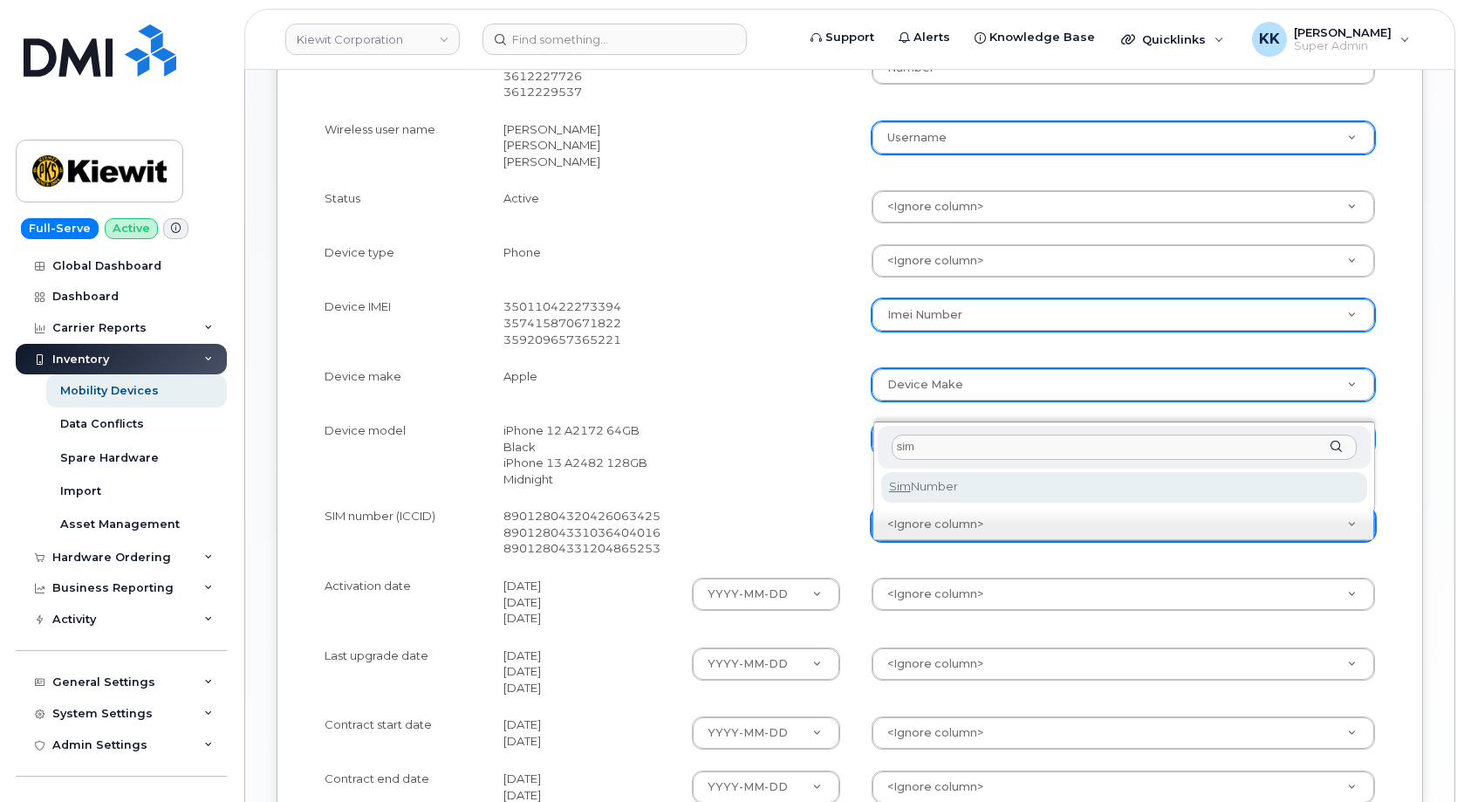
type input "sim"
select select "sim_number"
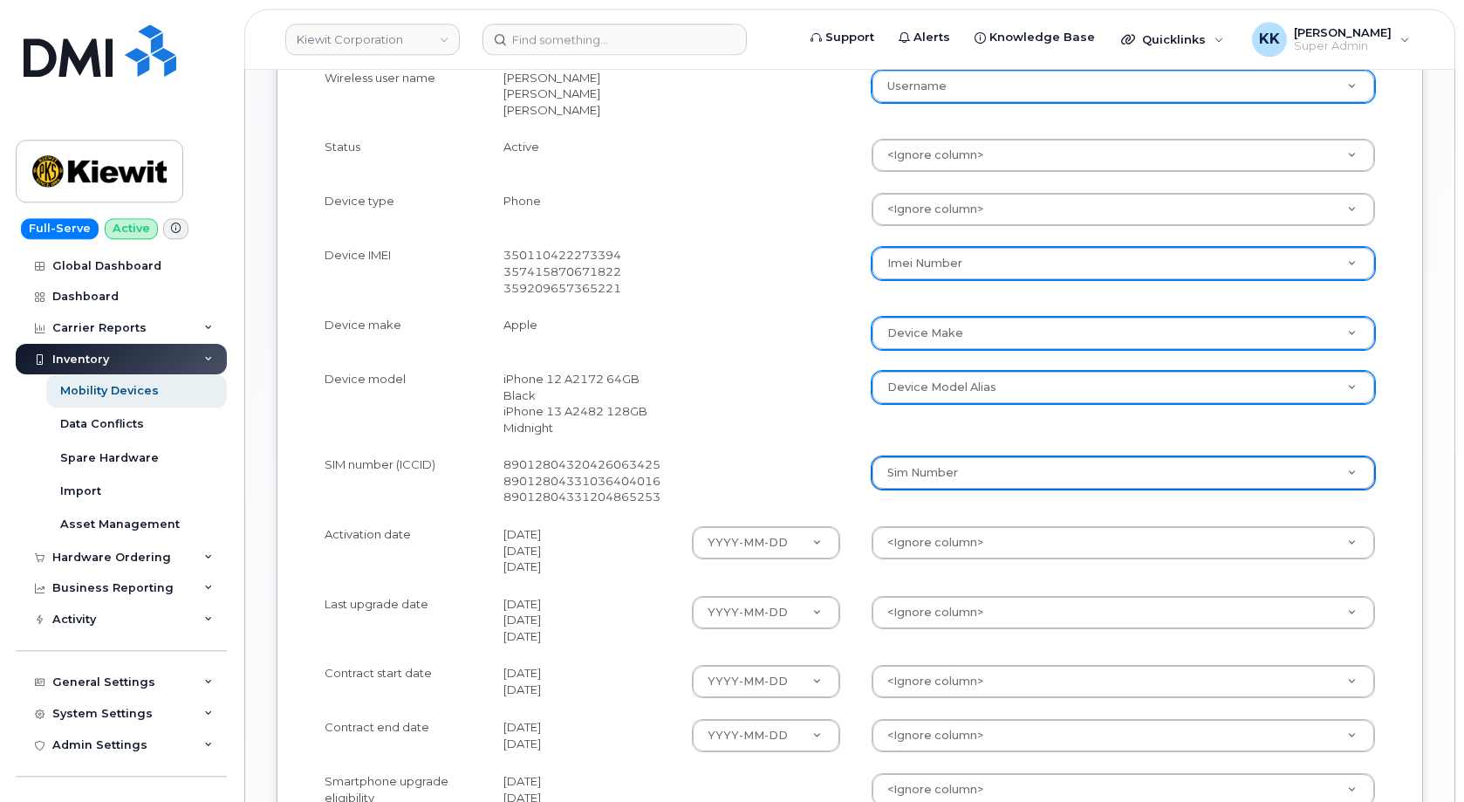
scroll to position [712, 0]
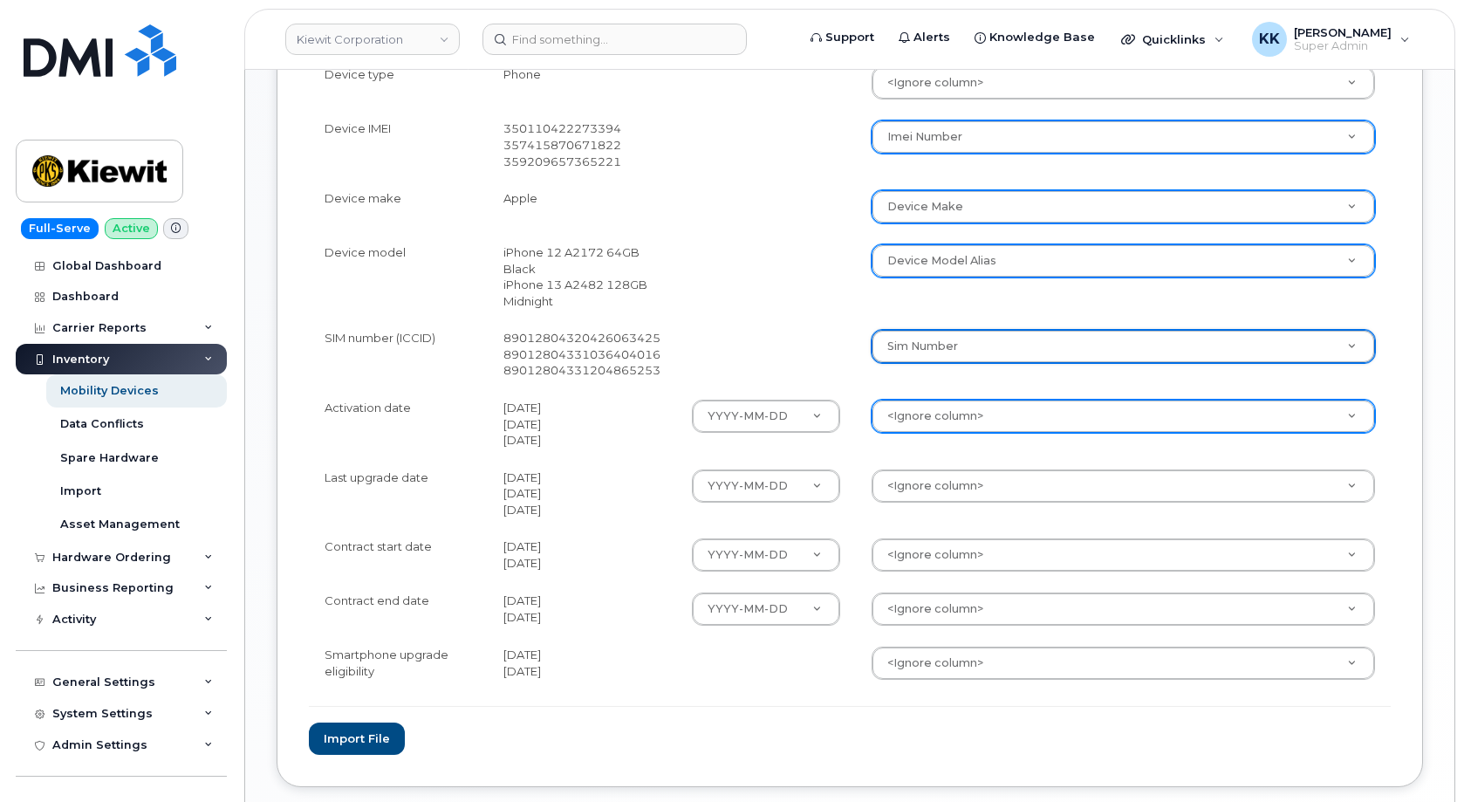
click at [913, 421] on body "Kiewit Corporation Support Alerts Knowledge Base Quicklinks Suspend / Cancel De…" at bounding box center [732, 94] width 1464 height 1612
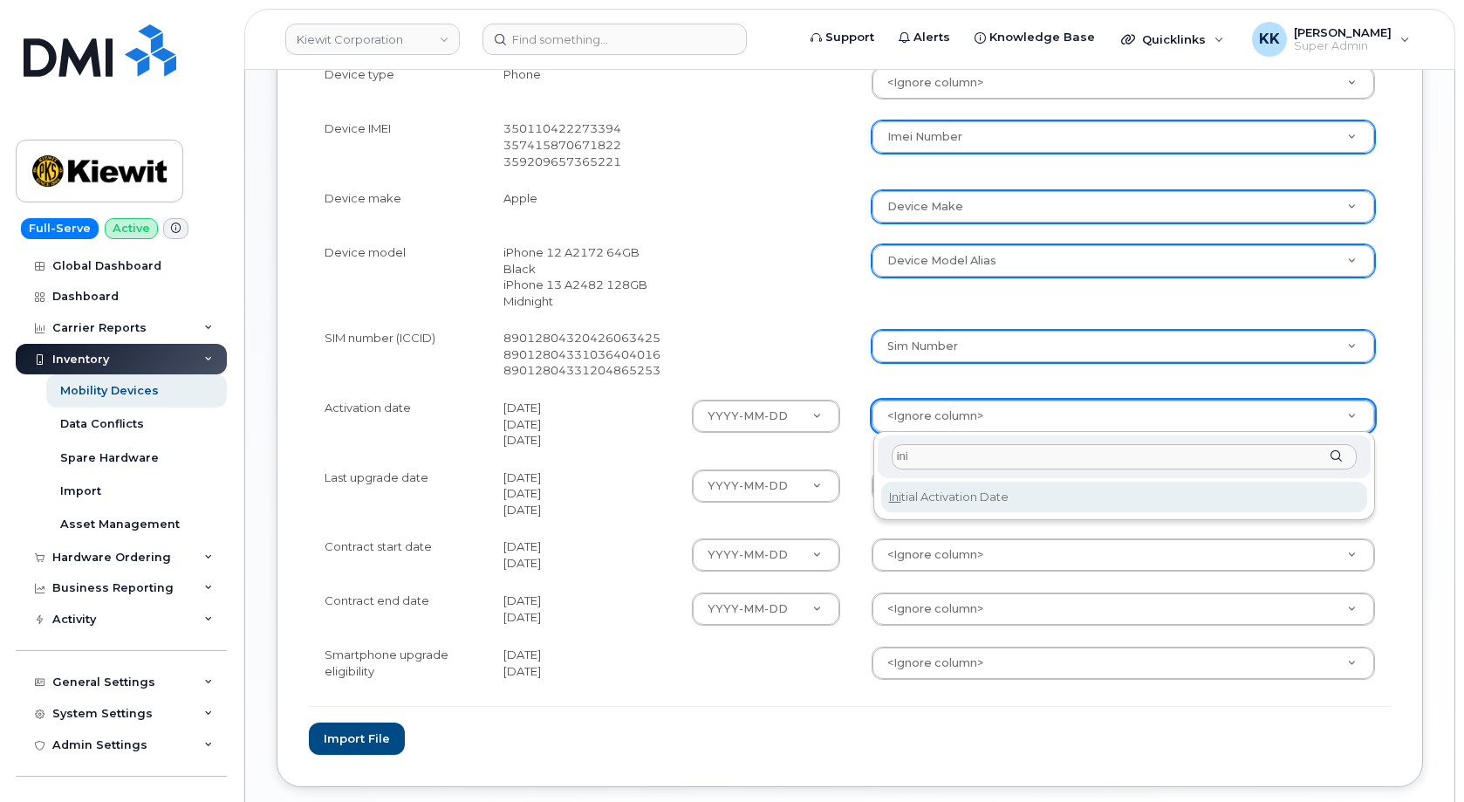
type input "ini"
select select "initial_activation_date"
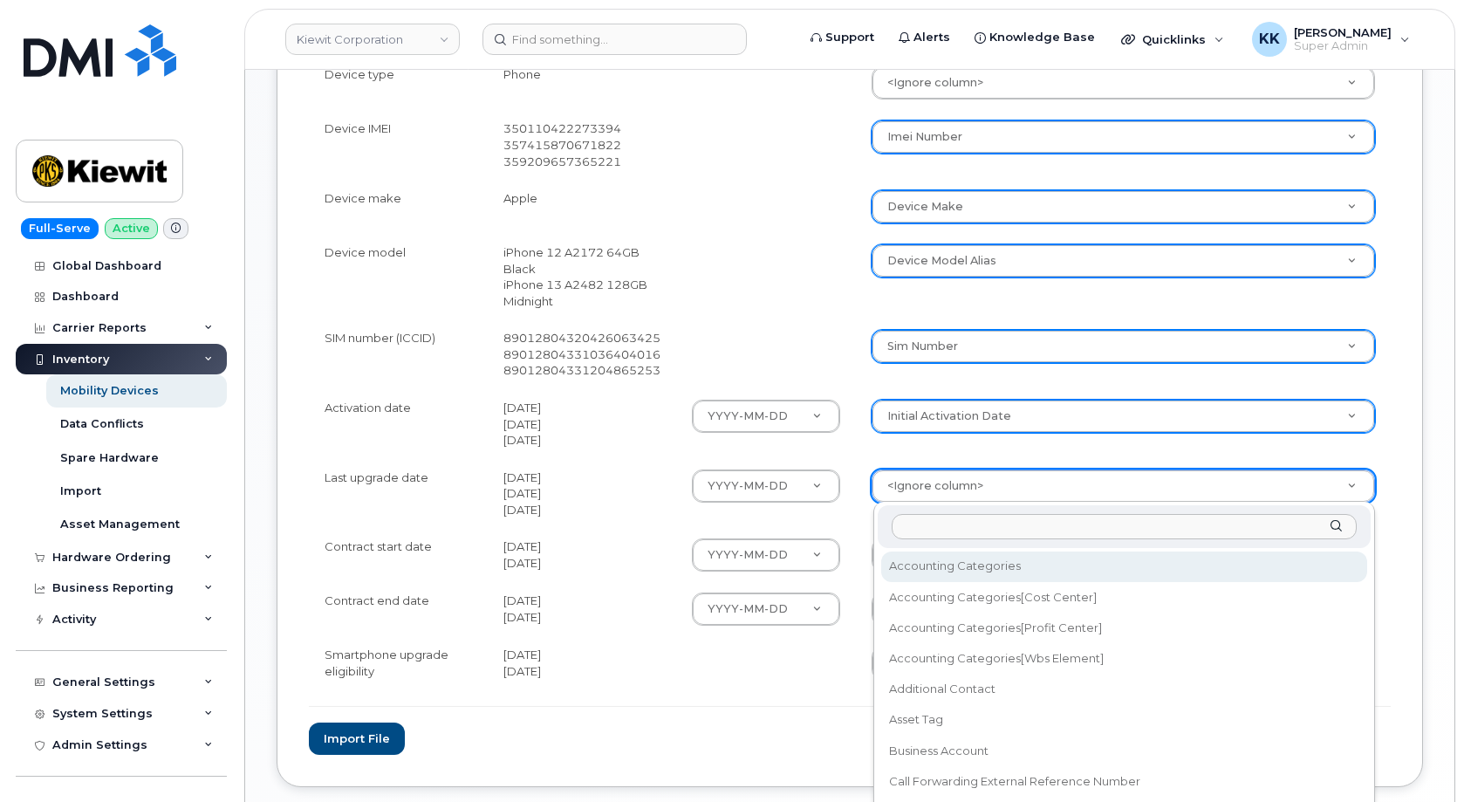
click at [925, 484] on body "Kiewit Corporation Support Alerts Knowledge Base Quicklinks Suspend / Cancel De…" at bounding box center [732, 94] width 1464 height 1612
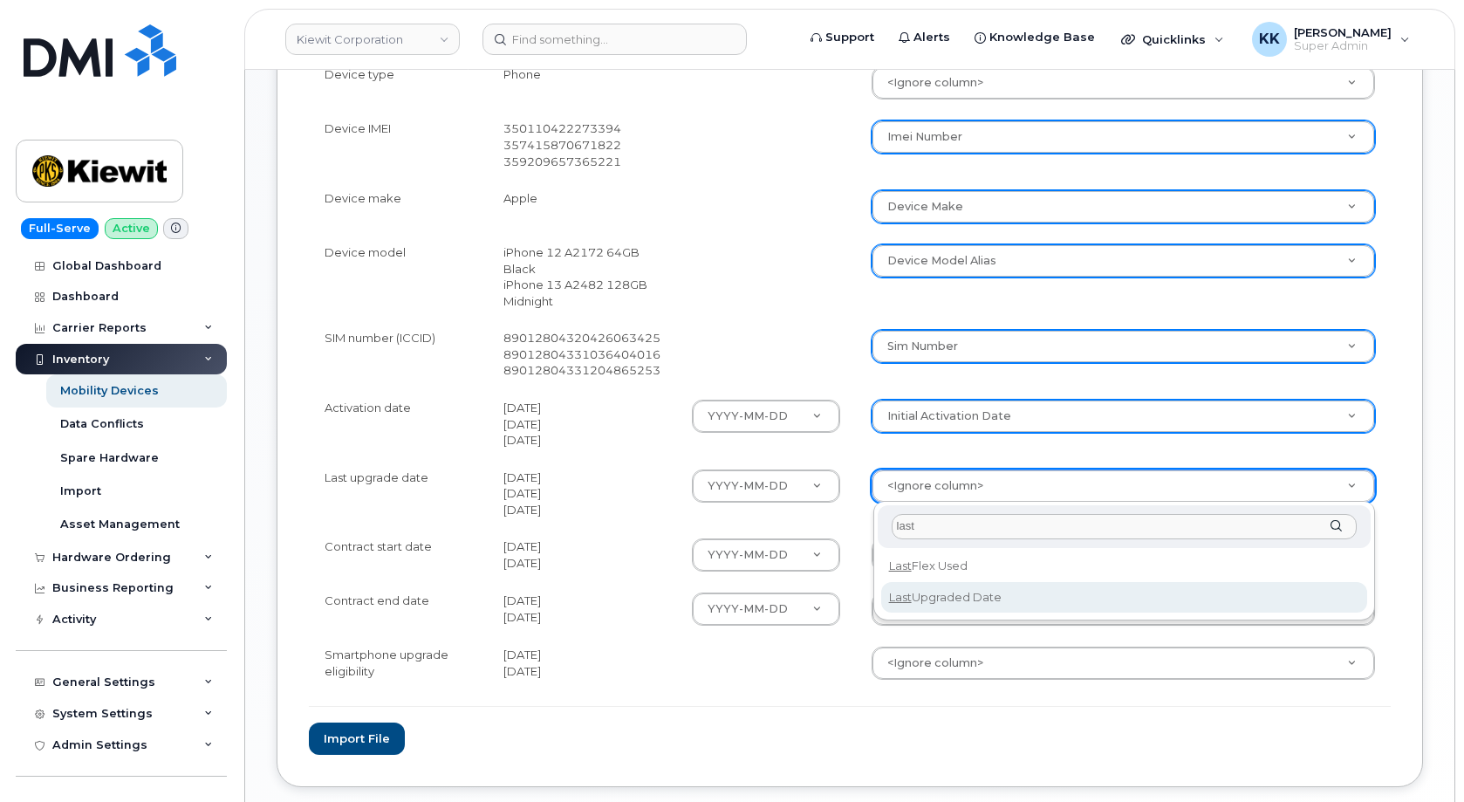
type input "last"
select select "last_upgraded_date"
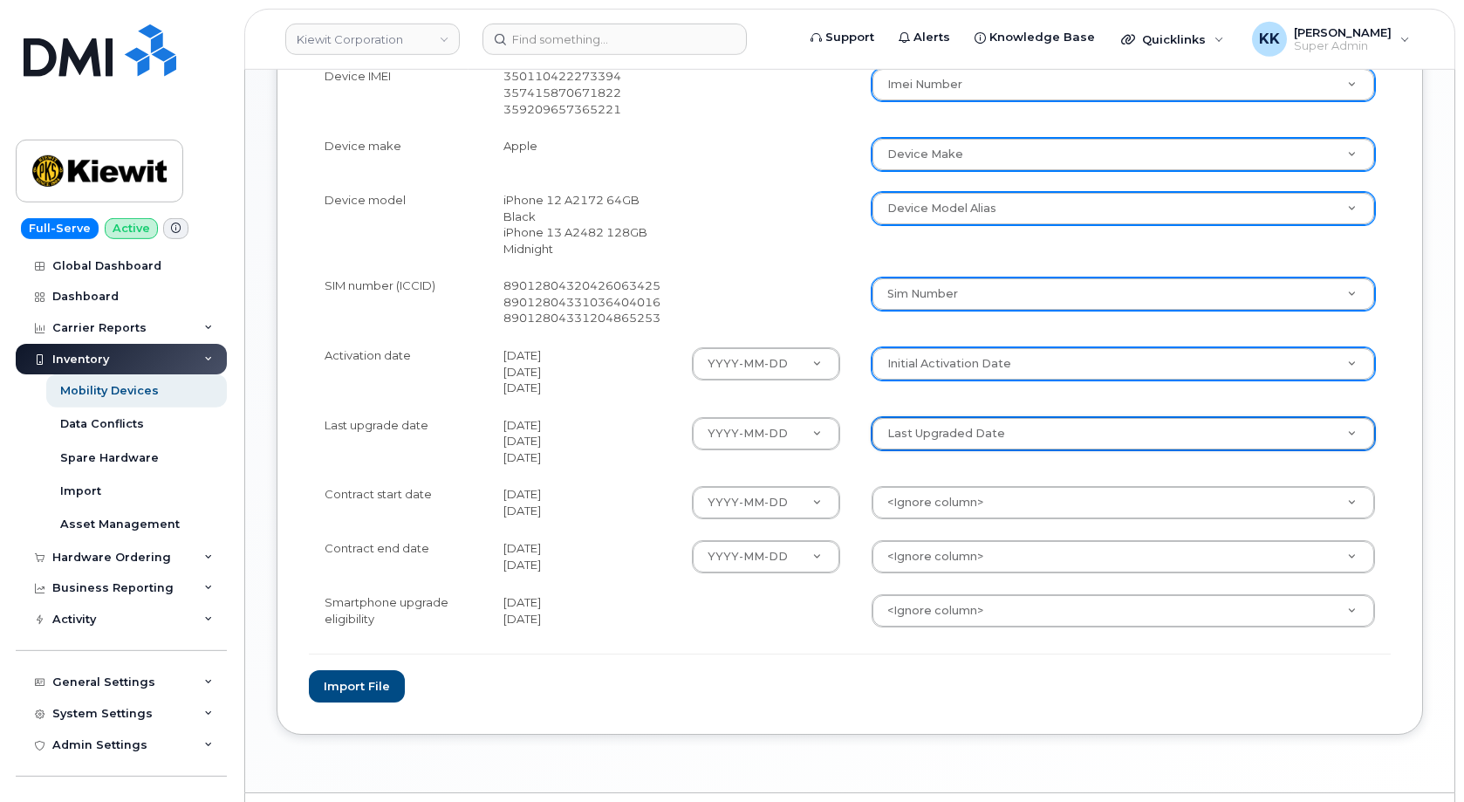
scroll to position [801, 0]
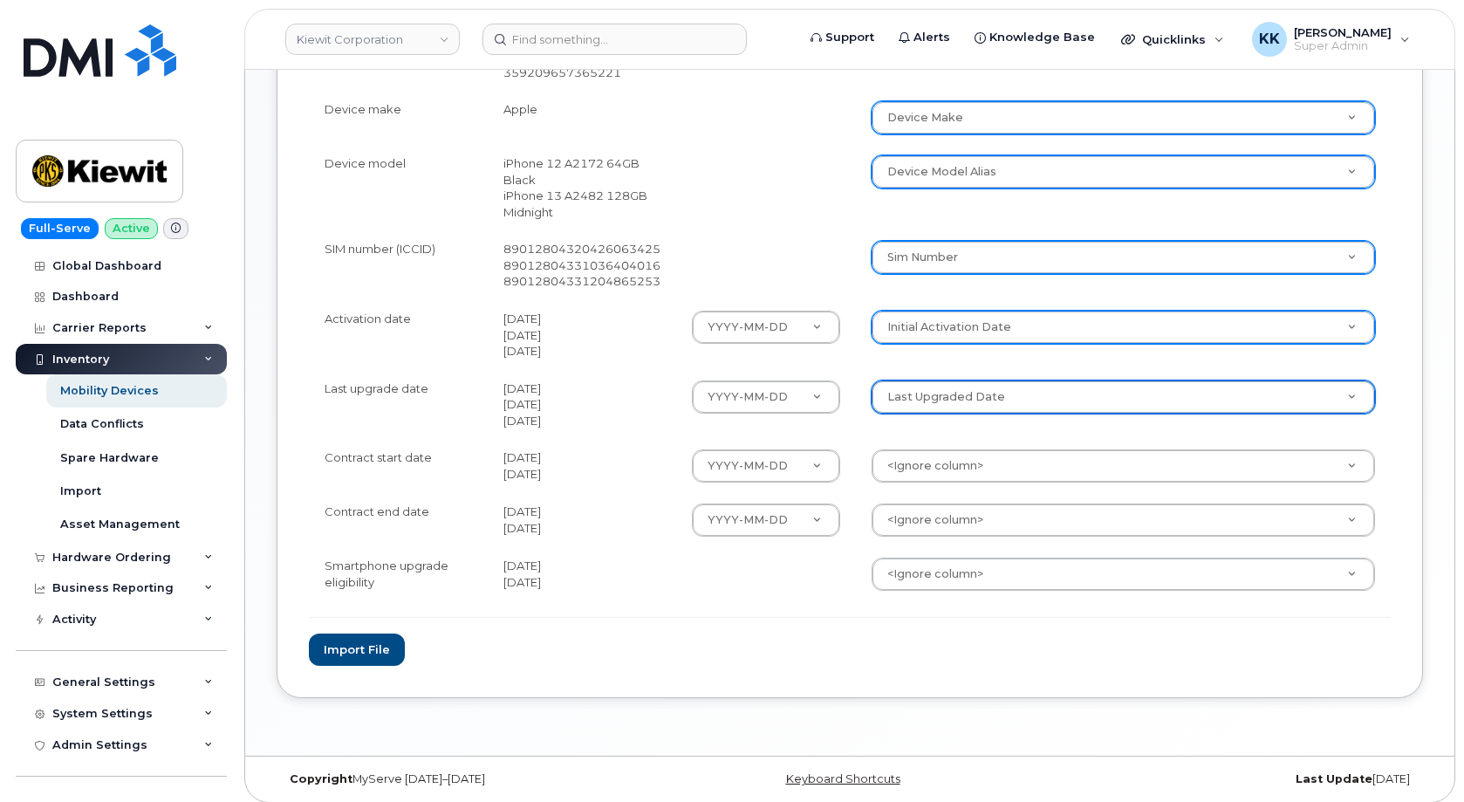
click at [909, 468] on body "Kiewit Corporation Support Alerts Knowledge Base Quicklinks Suspend / Cancel De…" at bounding box center [732, 5] width 1464 height 1612
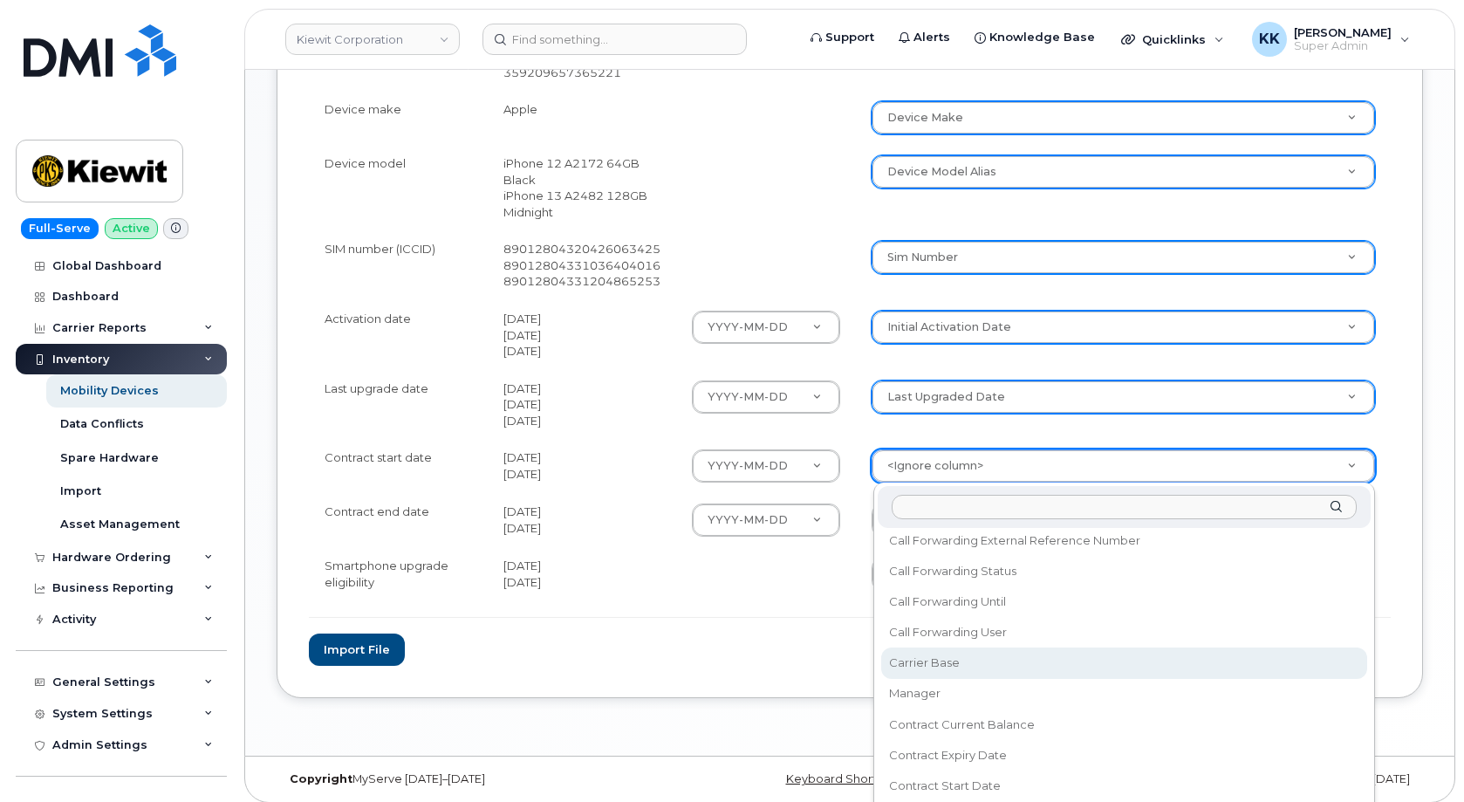
scroll to position [251, 0]
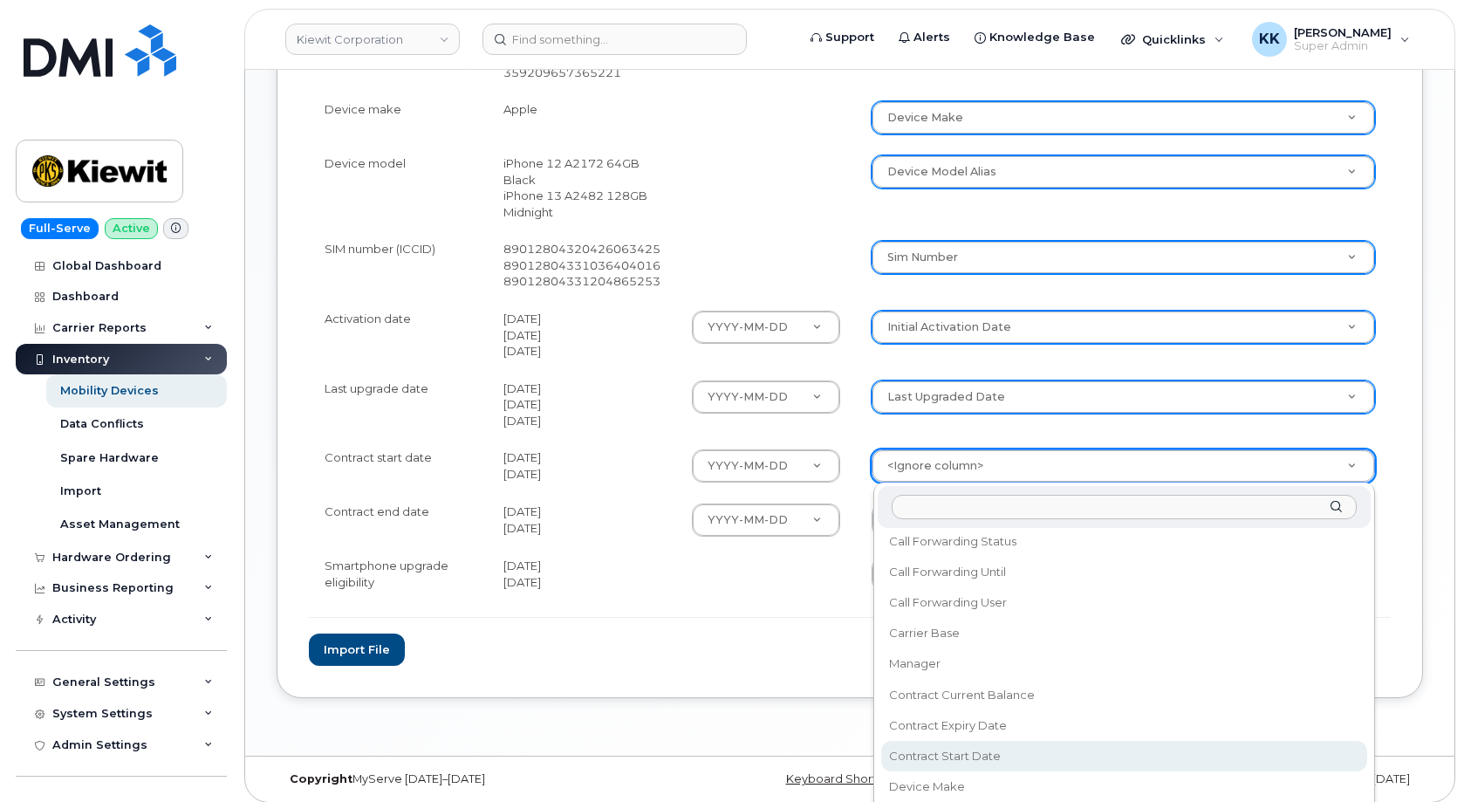
select select "contract_start_date"
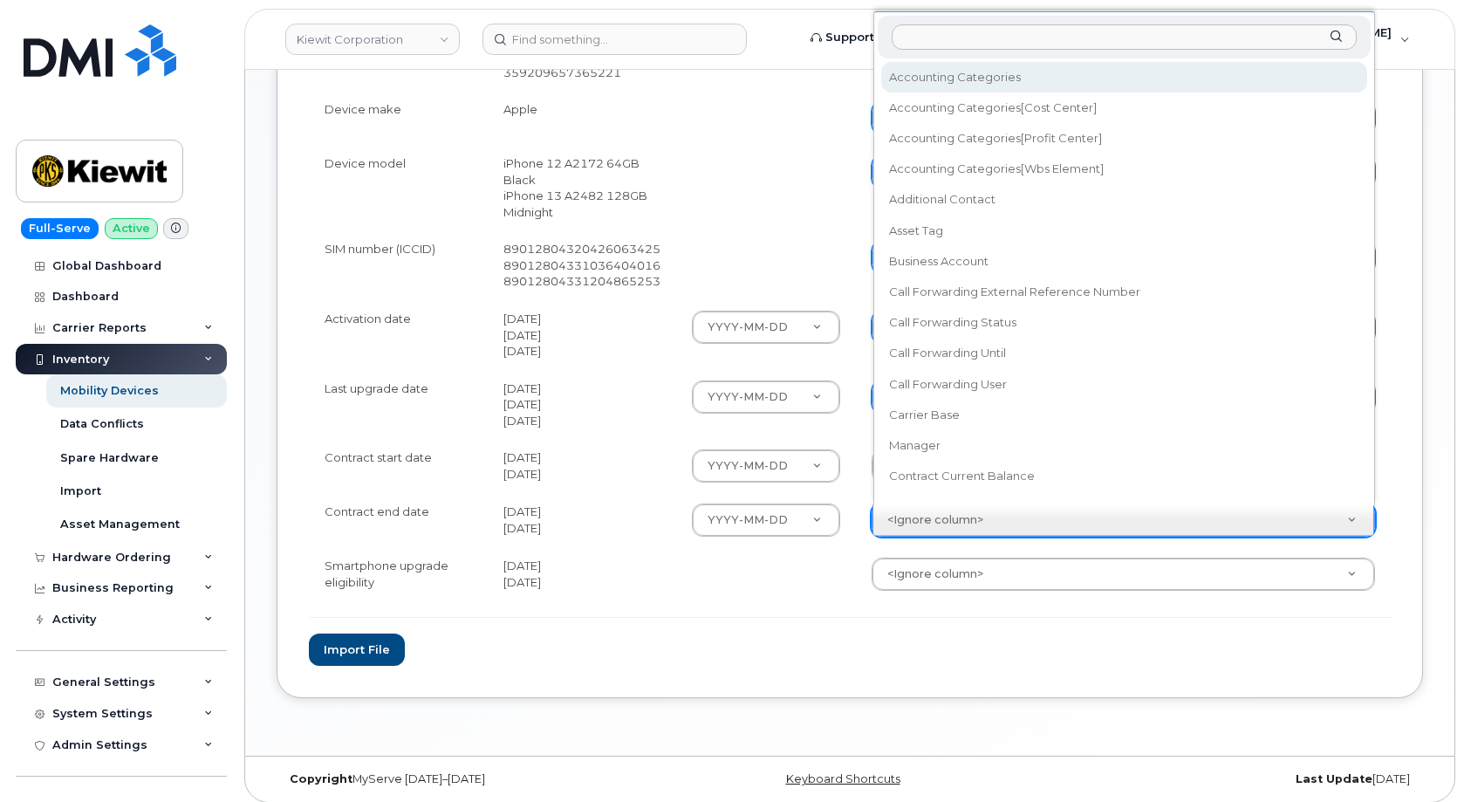
click at [947, 519] on body "Kiewit Corporation Support Alerts Knowledge Base Quicklinks Suspend / Cancel De…" at bounding box center [732, 5] width 1464 height 1612
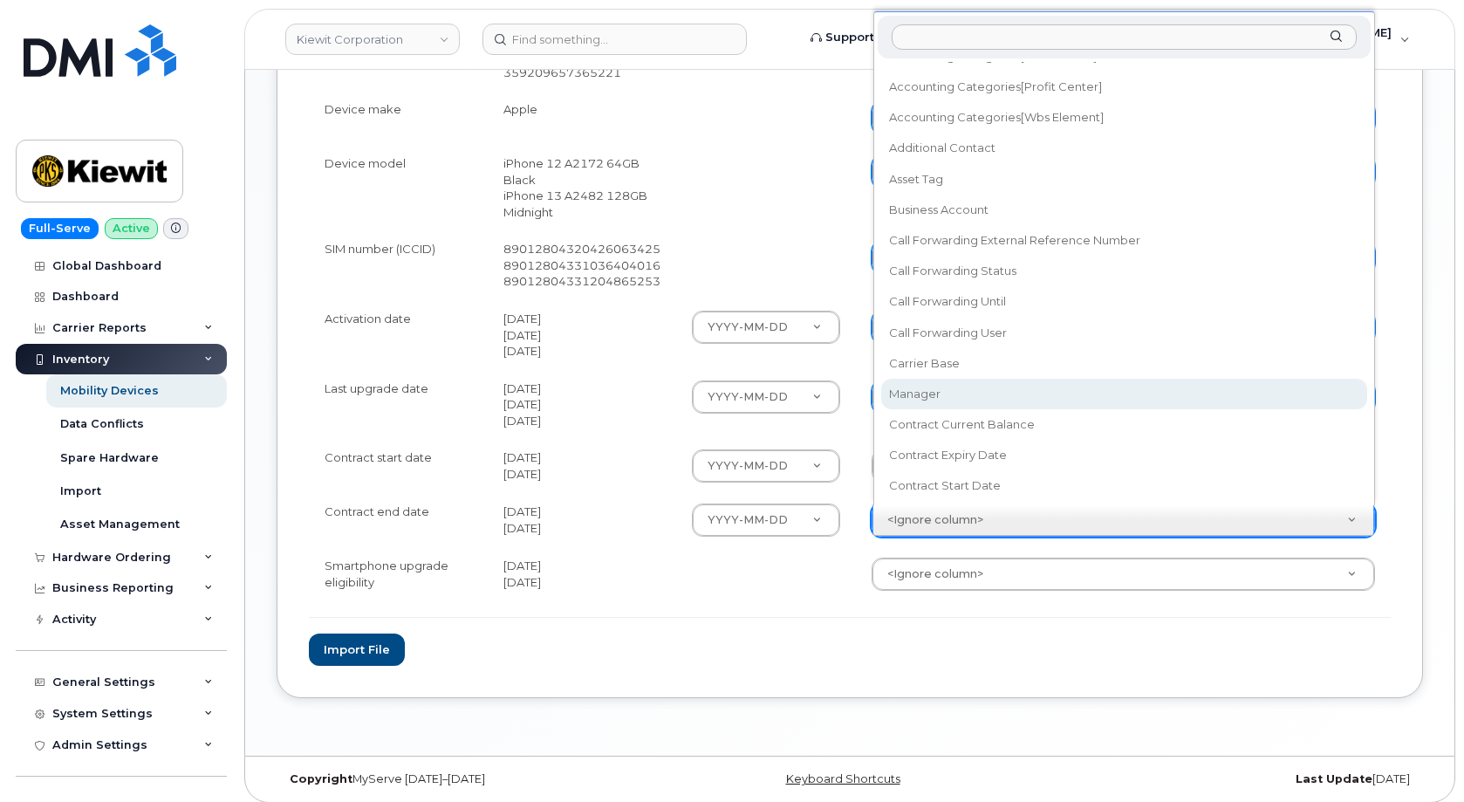
scroll to position [84, 0]
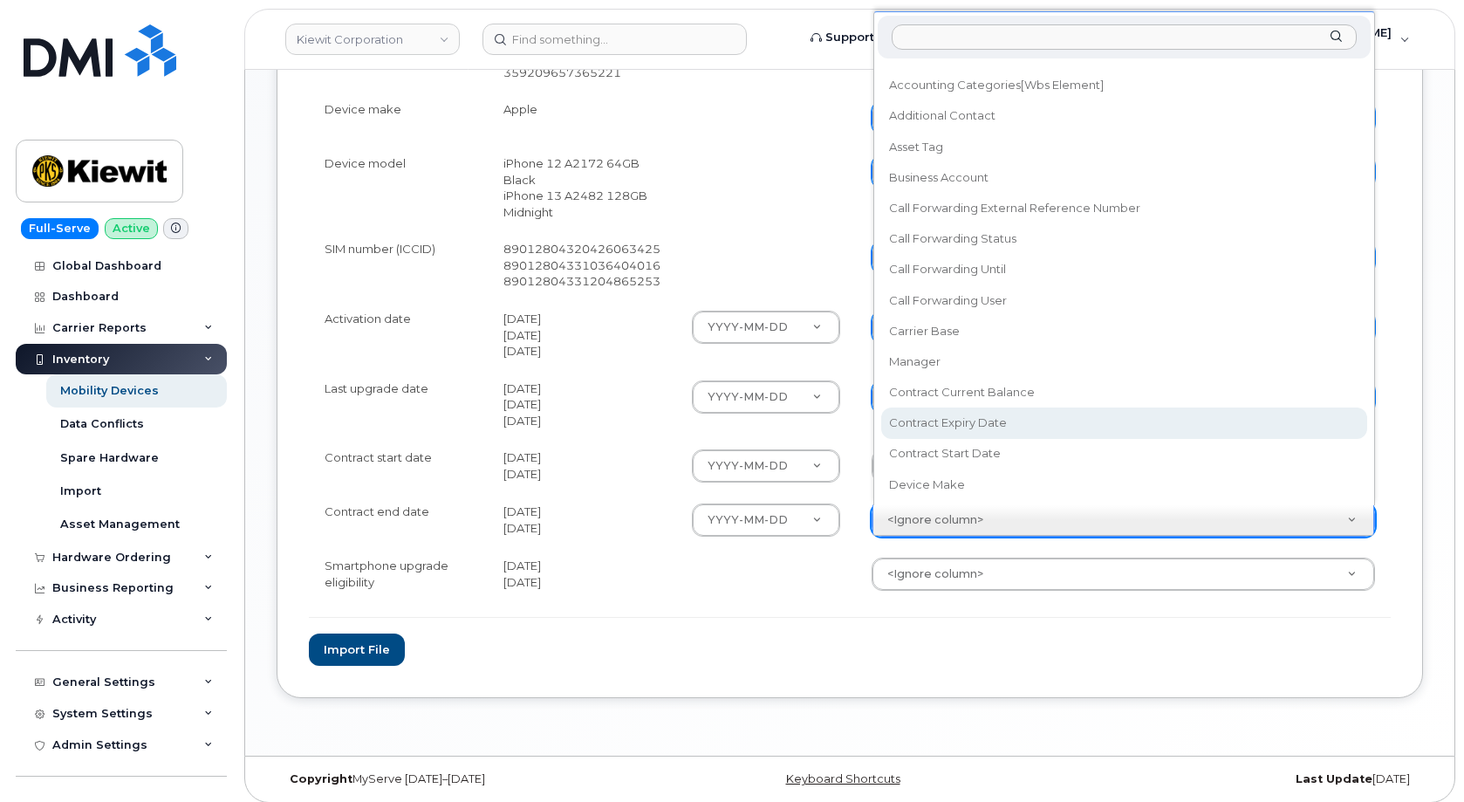
select select "contract_expiry_date"
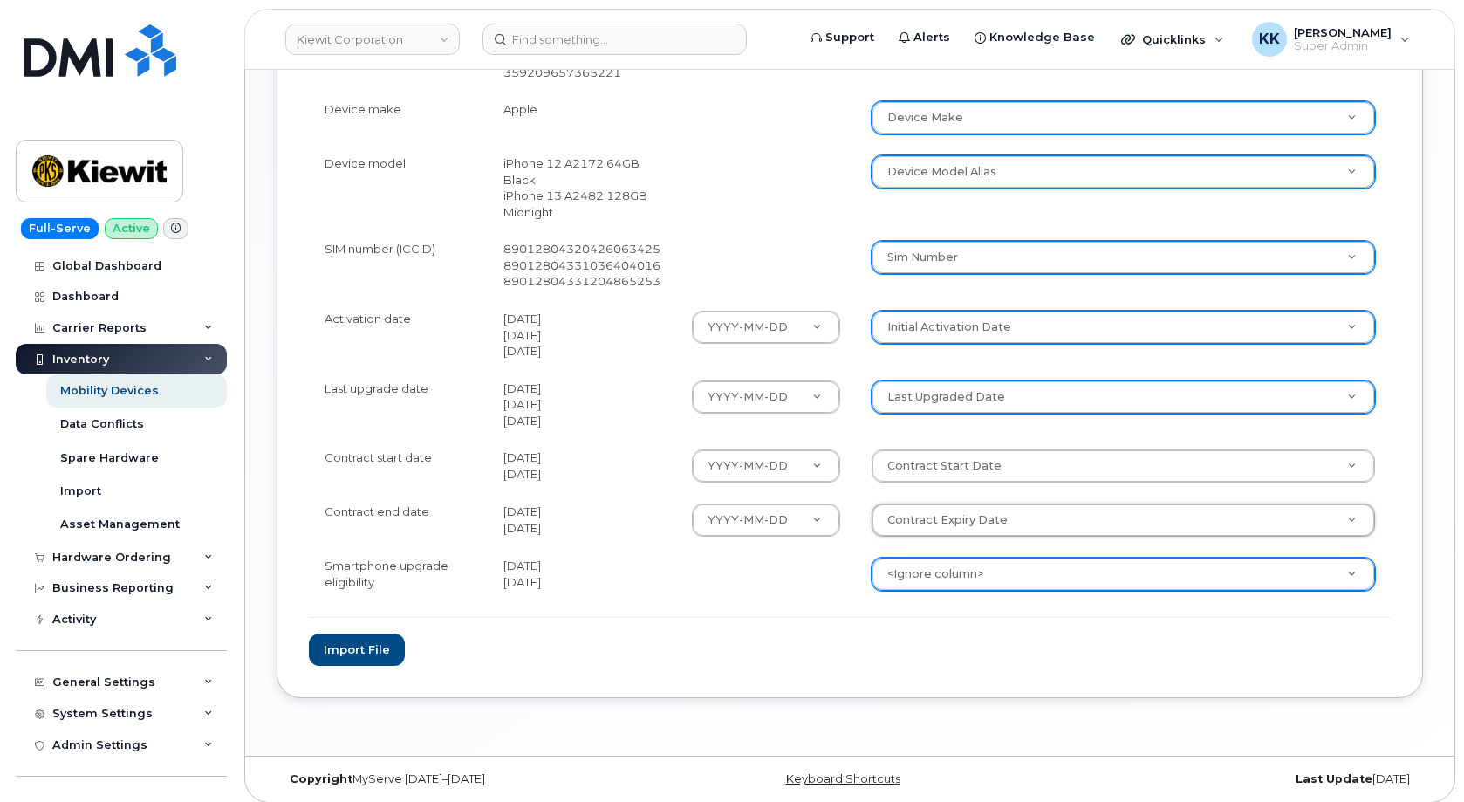
click at [925, 574] on body "Kiewit Corporation Support Alerts Knowledge Base Quicklinks Suspend / Cancel De…" at bounding box center [732, 5] width 1464 height 1612
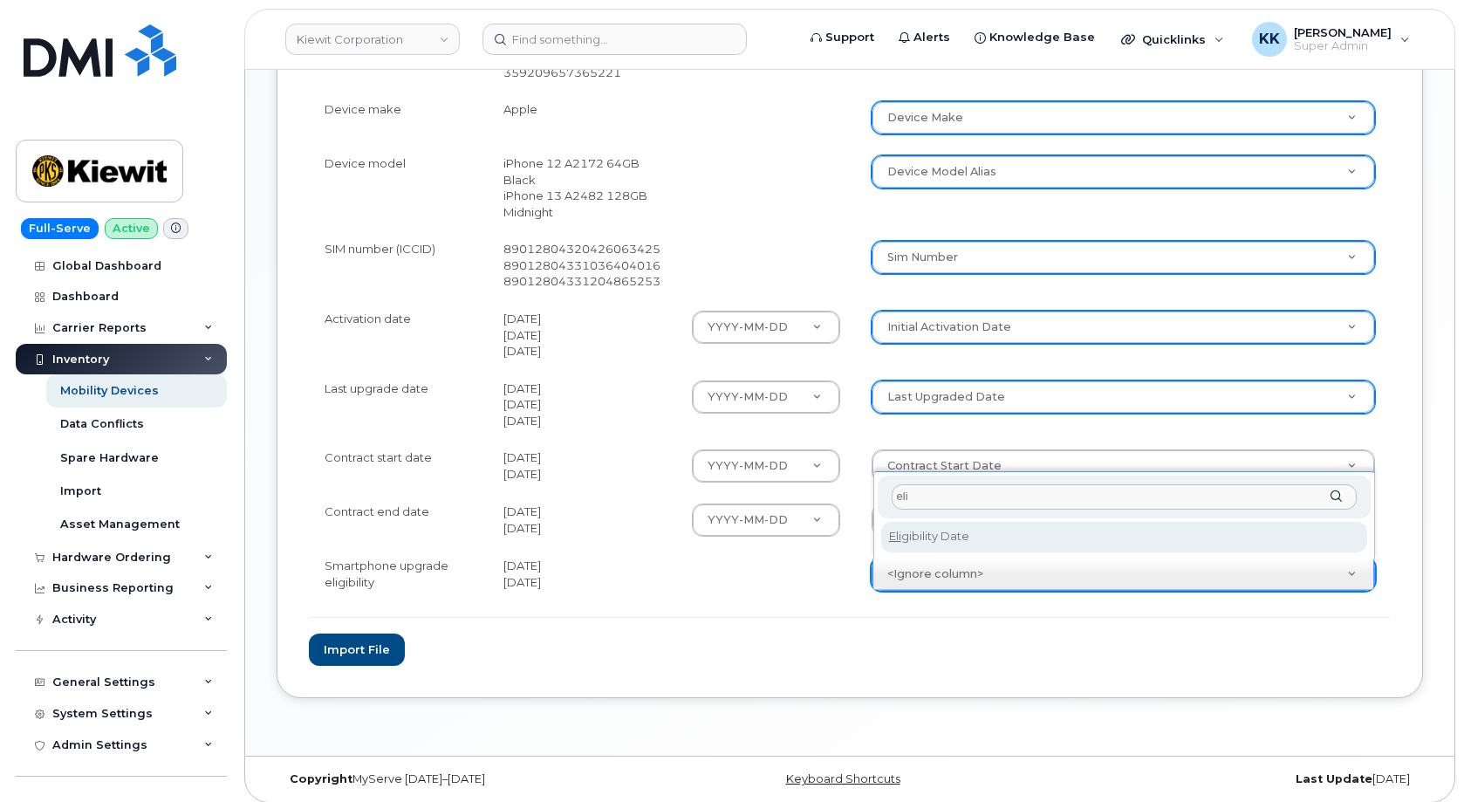
type input "eli"
select select "eligibility_date"
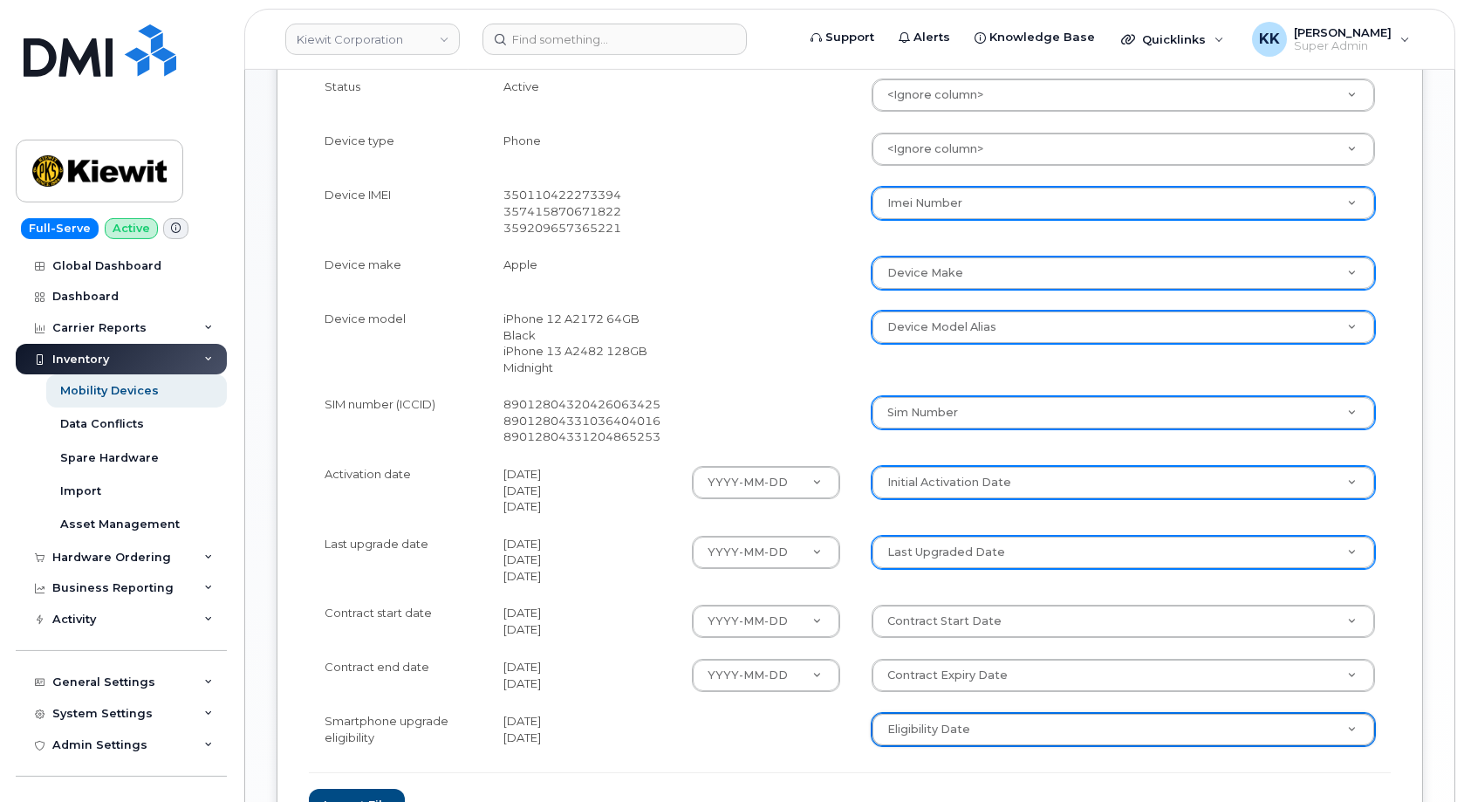
scroll to position [811, 0]
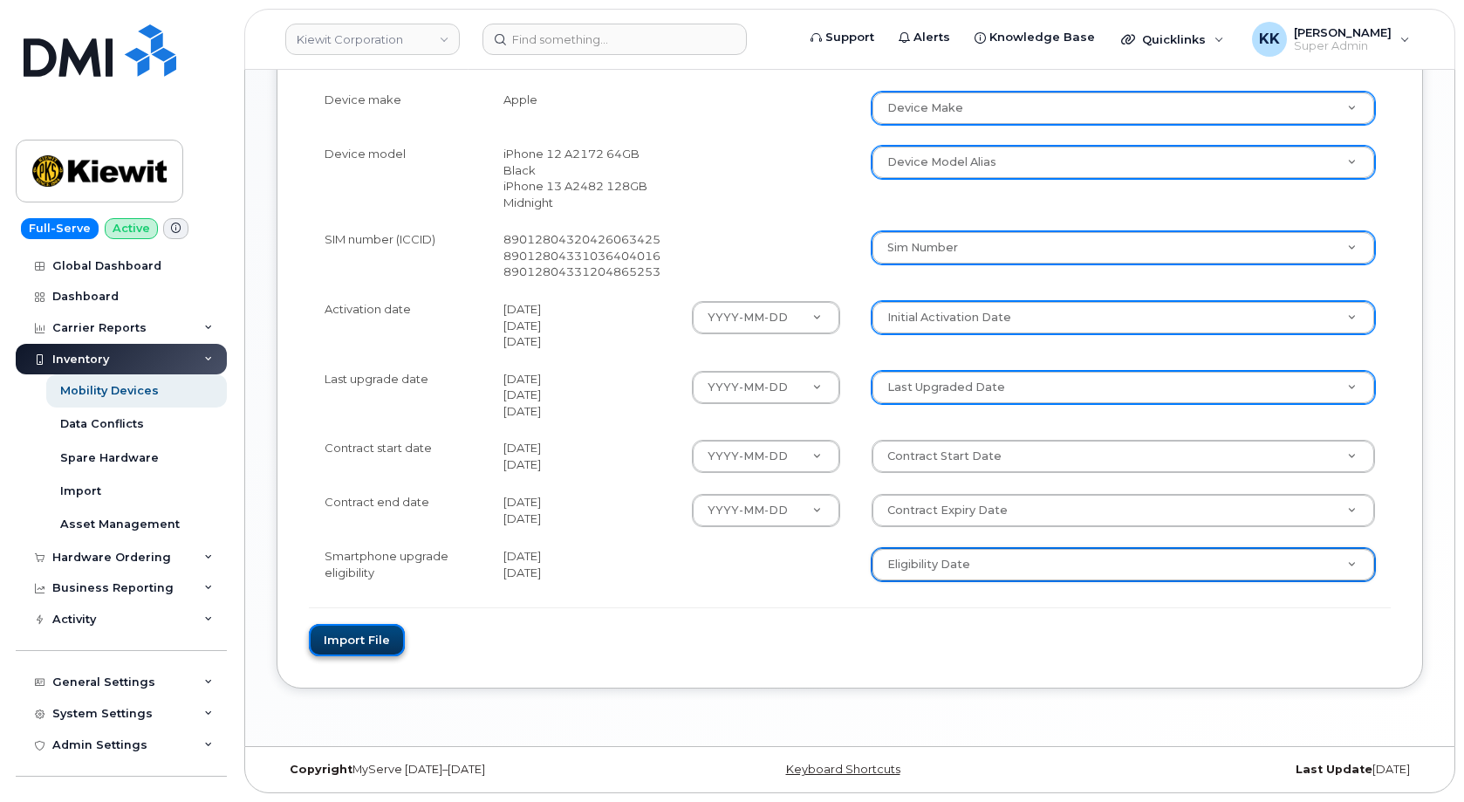
click at [377, 637] on button "Import file" at bounding box center [357, 640] width 96 height 32
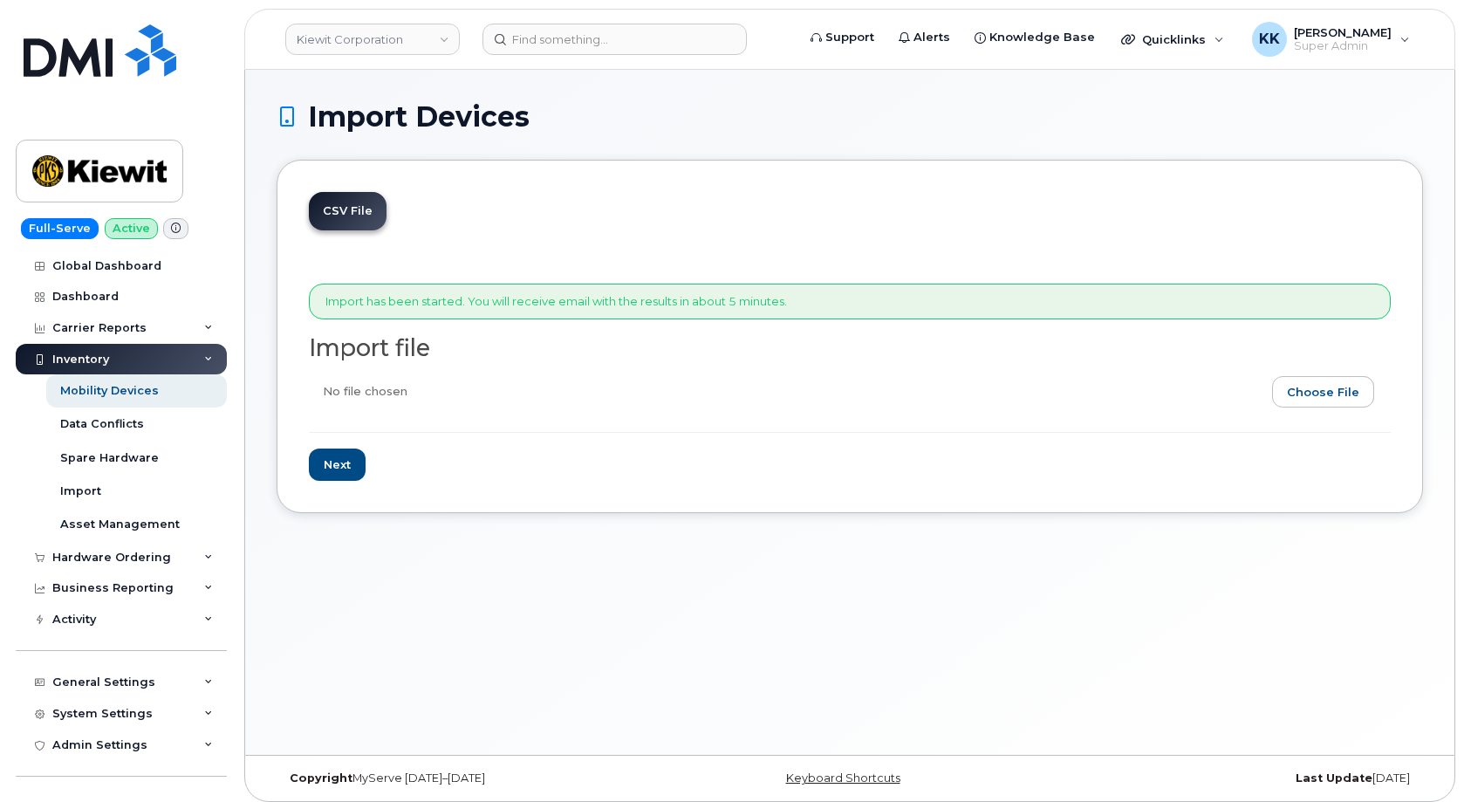
click at [1330, 393] on input "file" at bounding box center [843, 396] width 1068 height 40
type input "C:\fakepath\[PERSON_NAME] AT&T 0011 Inventory [DATE].csv"
click at [345, 471] on input "Next" at bounding box center [337, 464] width 57 height 32
type input "Loading..."
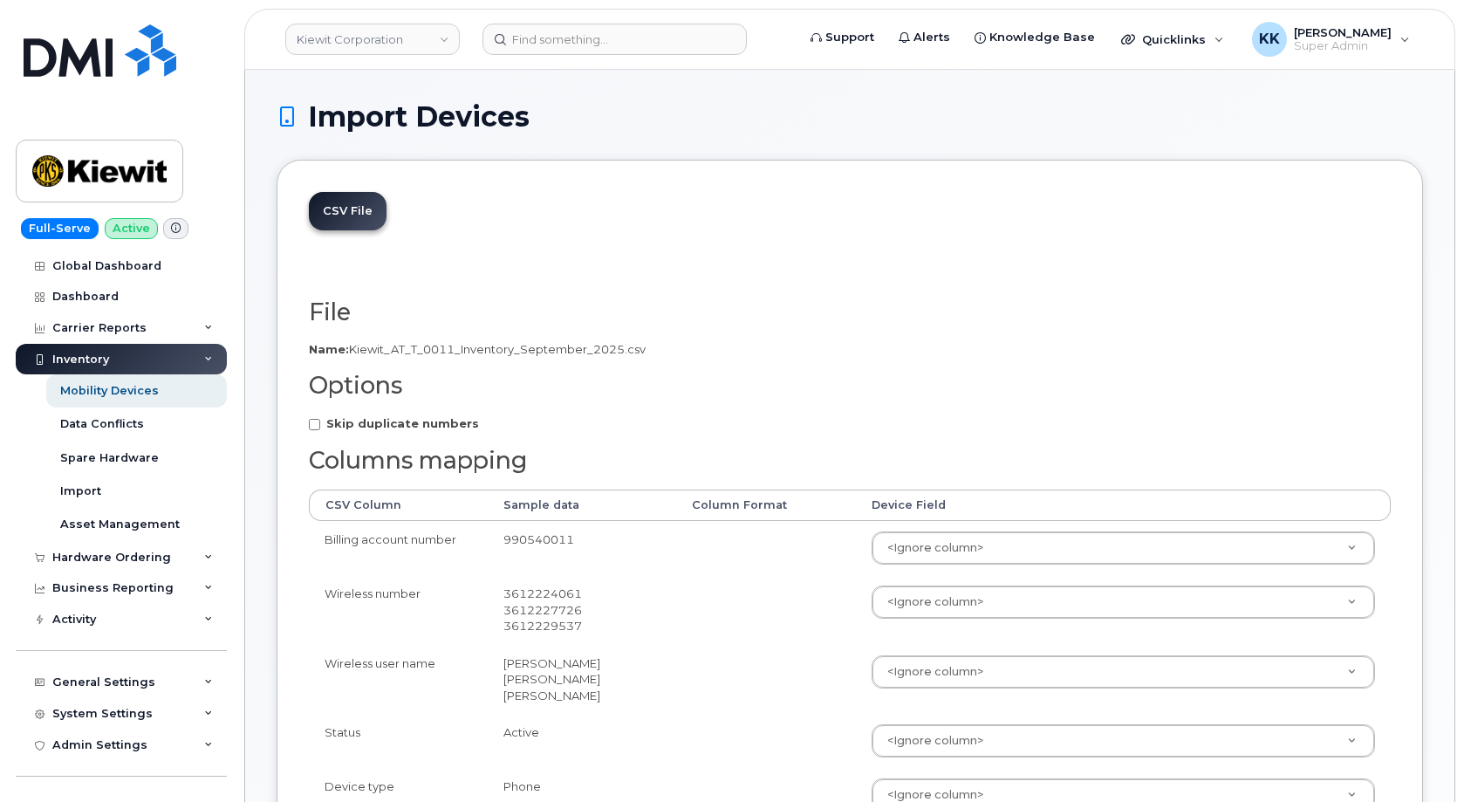
click at [410, 422] on strong "Skip duplicate numbers" at bounding box center [402, 423] width 153 height 14
click at [320, 422] on input "Skip duplicate numbers" at bounding box center [314, 424] width 11 height 11
checkbox input "true"
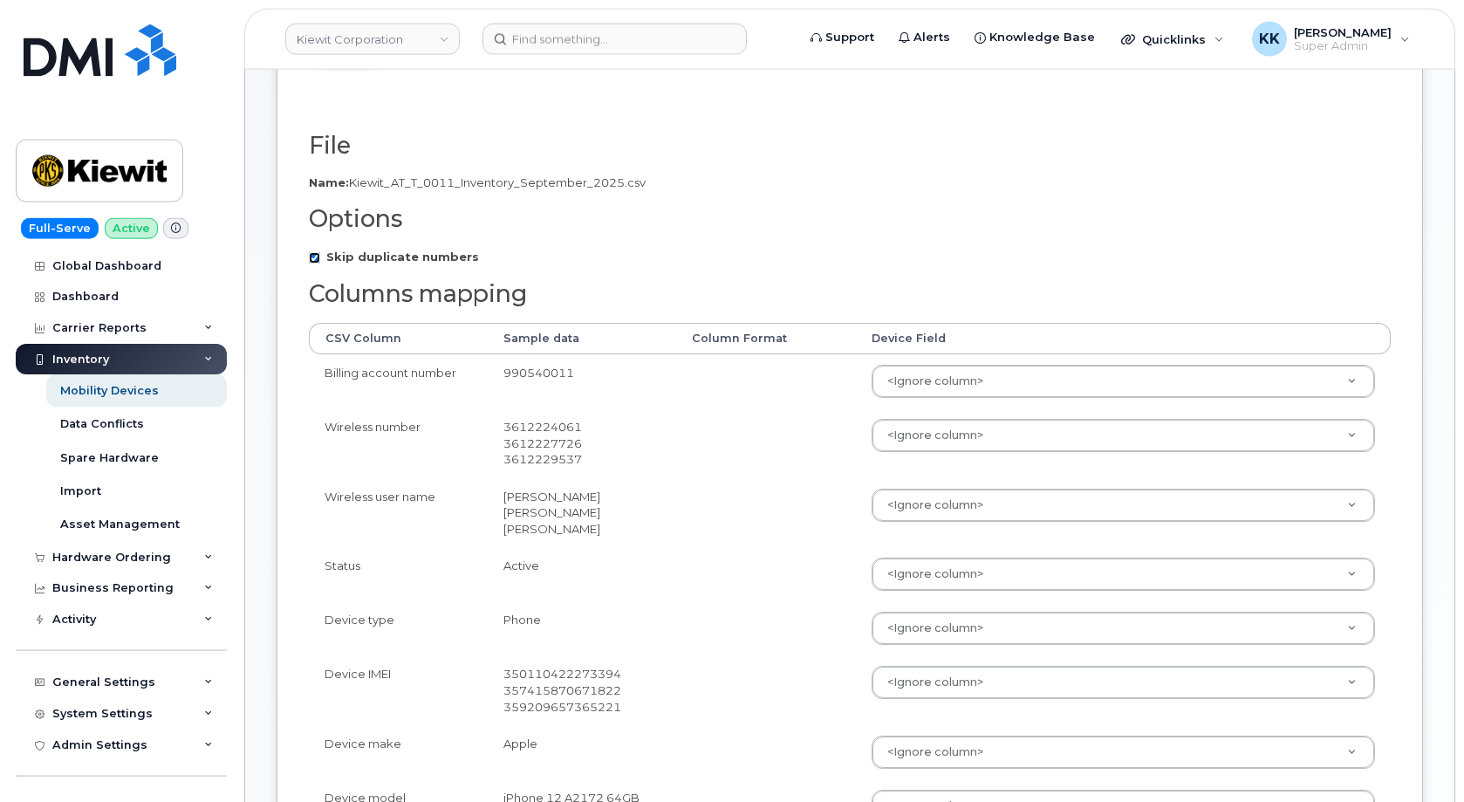
scroll to position [267, 0]
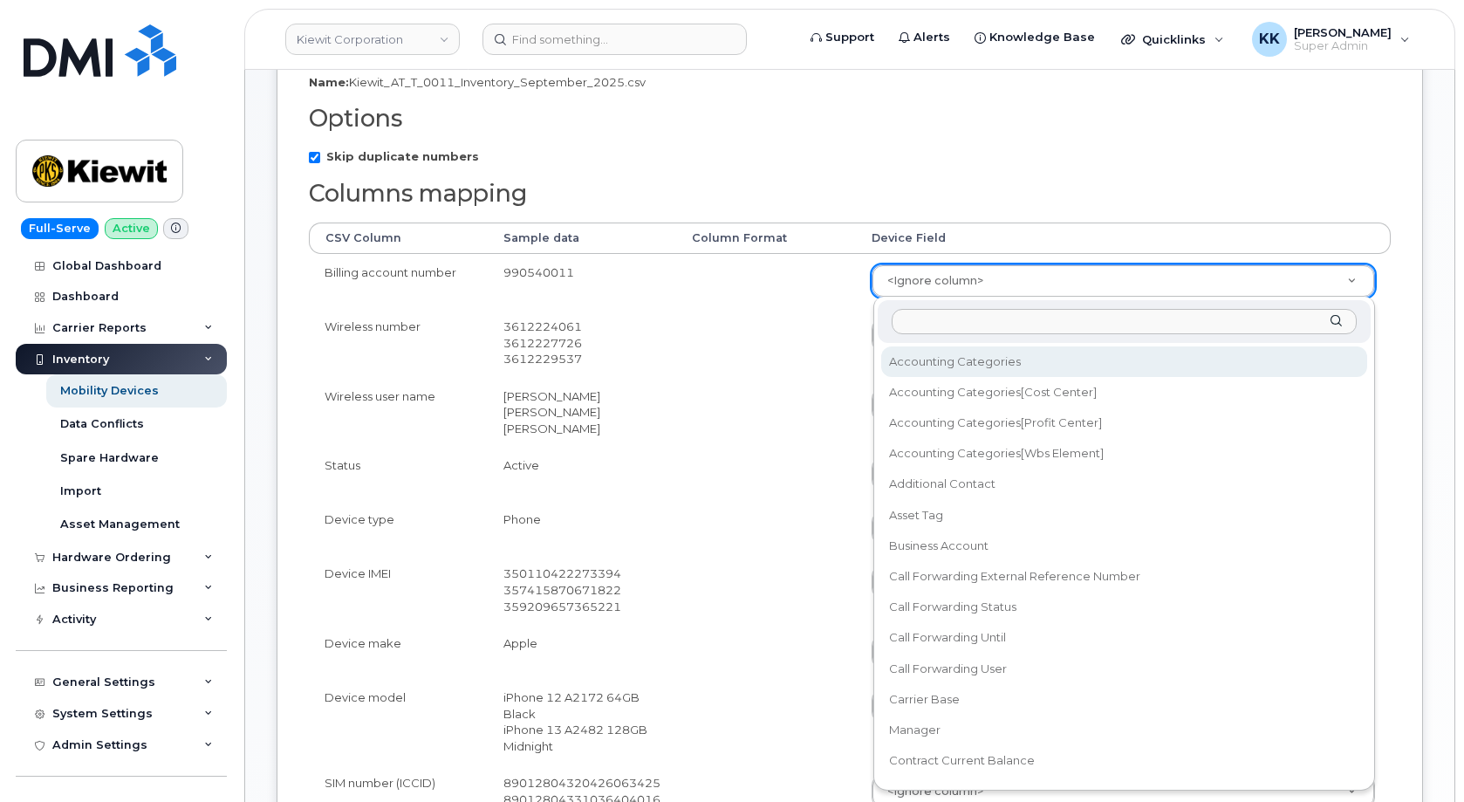
click at [957, 276] on body "[PERSON_NAME] Corporation Support Alerts Knowledge Base Quicklinks Suspend / Ca…" at bounding box center [732, 539] width 1464 height 1612
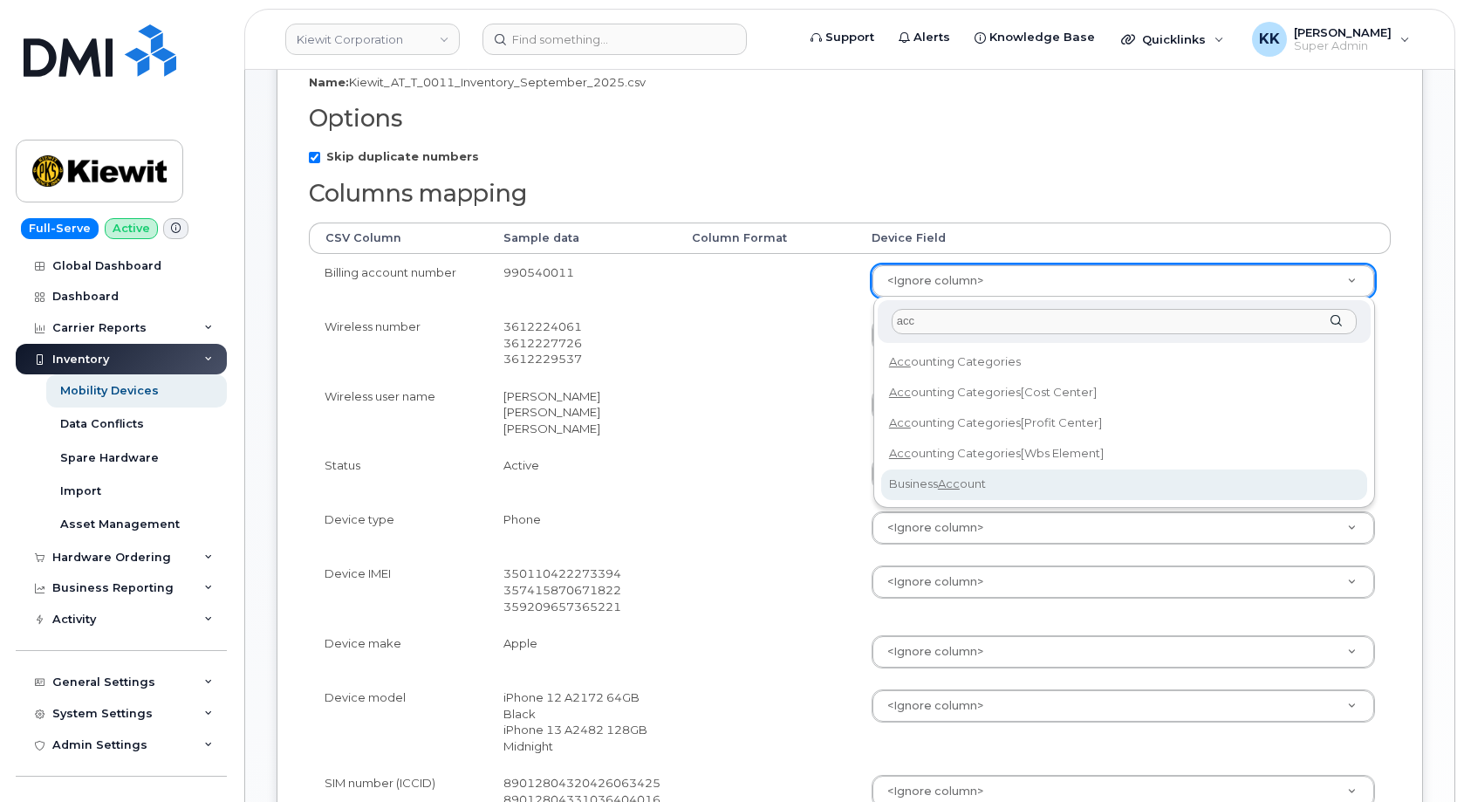
type input "acc"
select select "business_account_id"
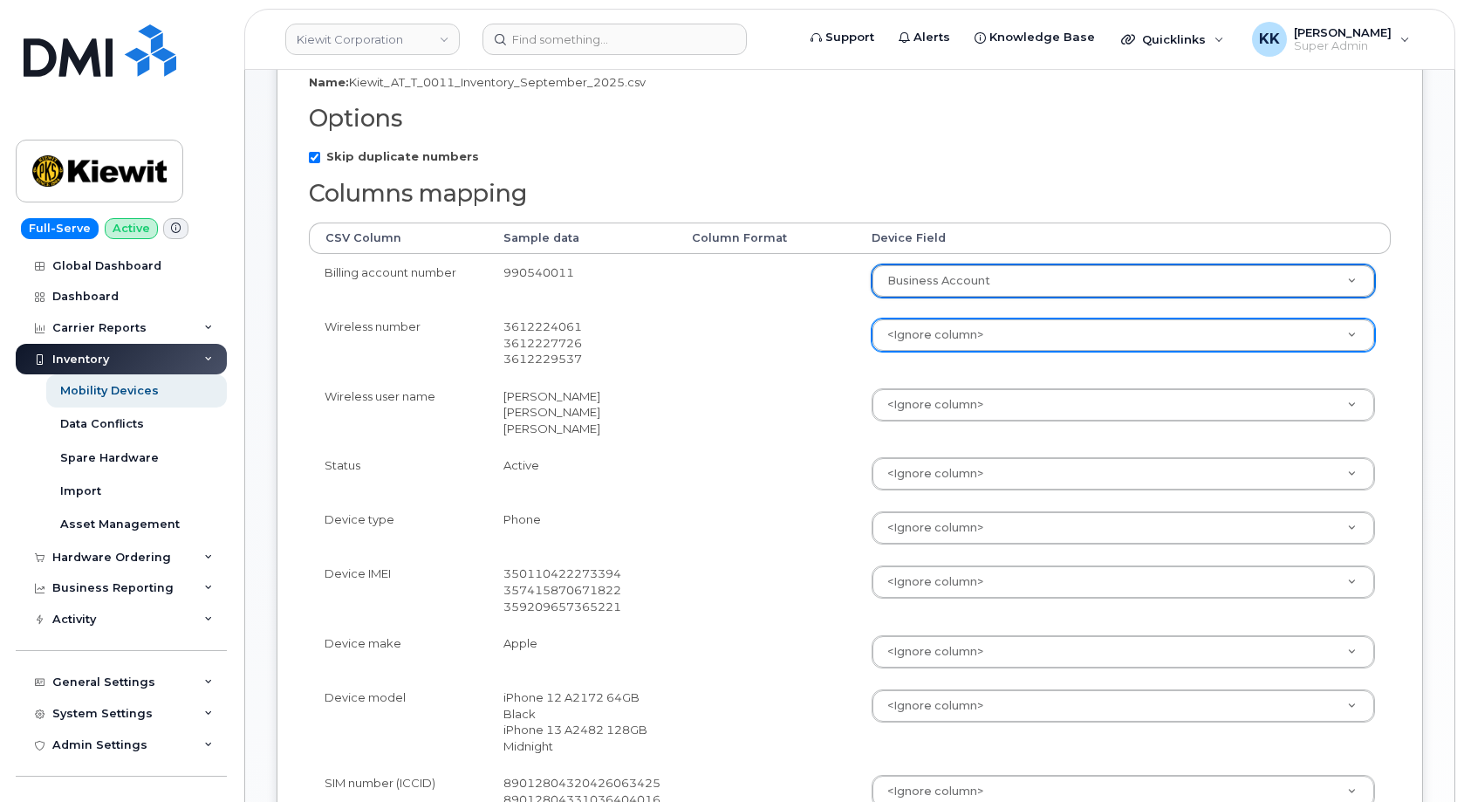
click at [918, 349] on body "[PERSON_NAME] Corporation Support Alerts Knowledge Base Quicklinks Suspend / Ca…" at bounding box center [732, 539] width 1464 height 1612
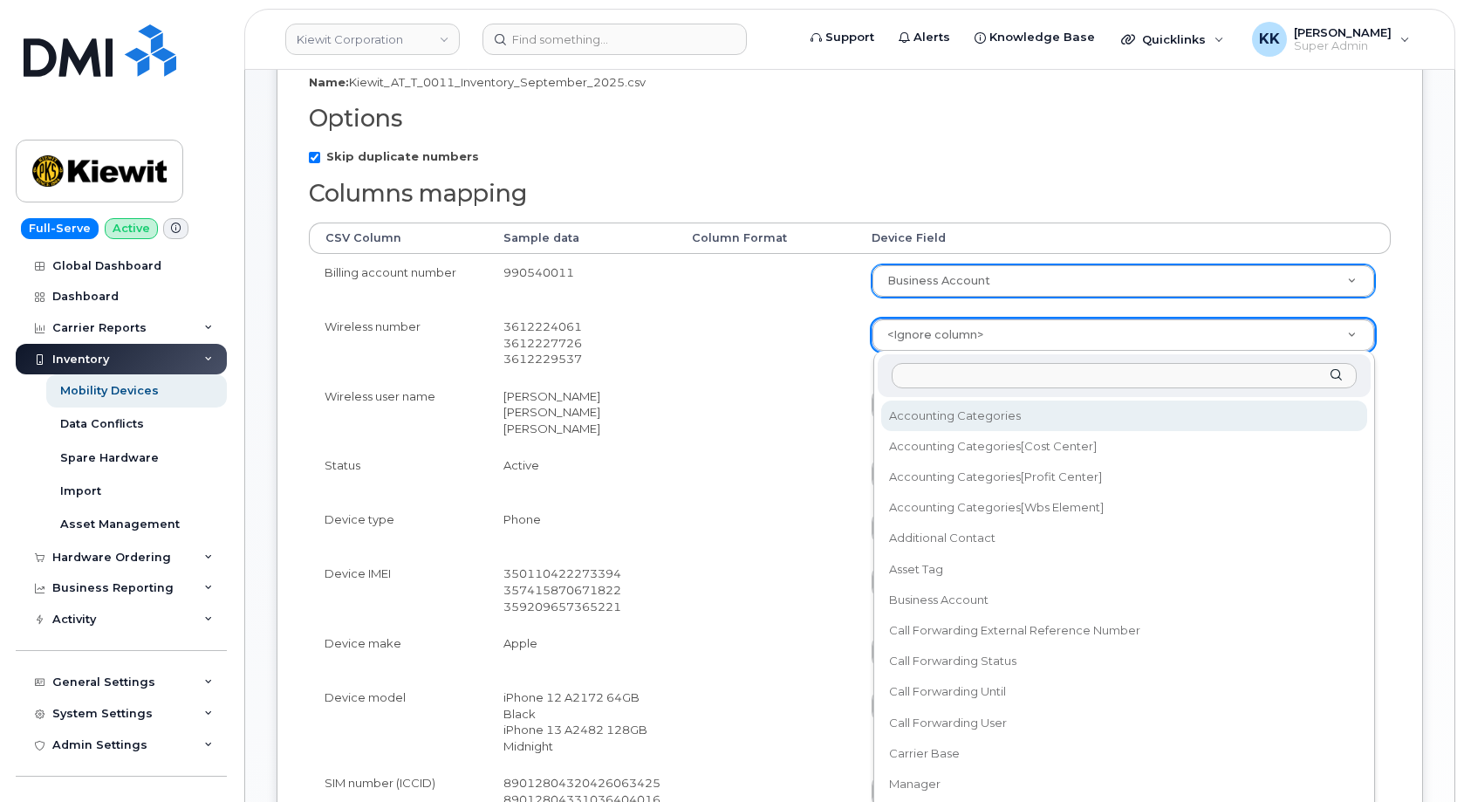
type input "m"
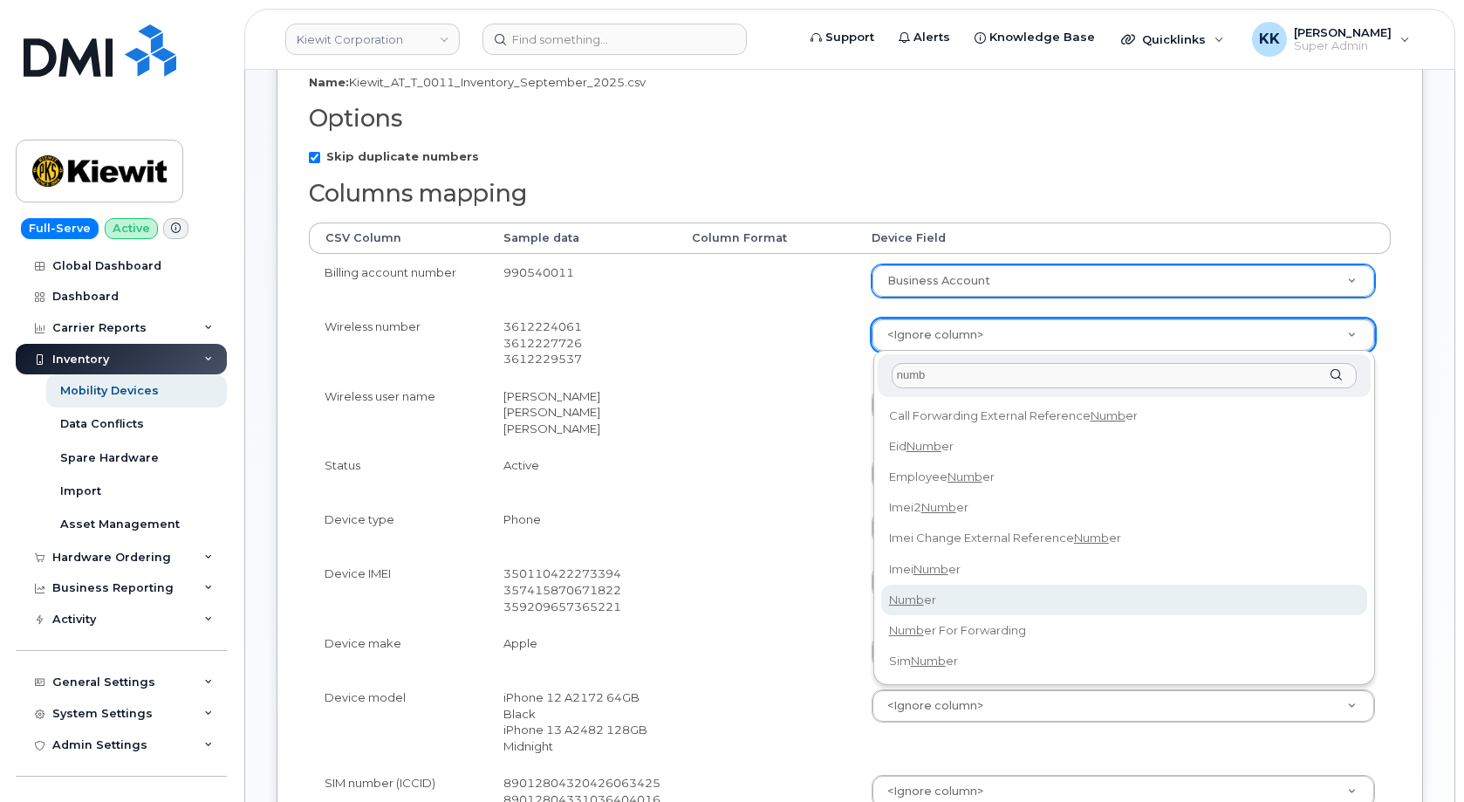
type input "numb"
select select "number"
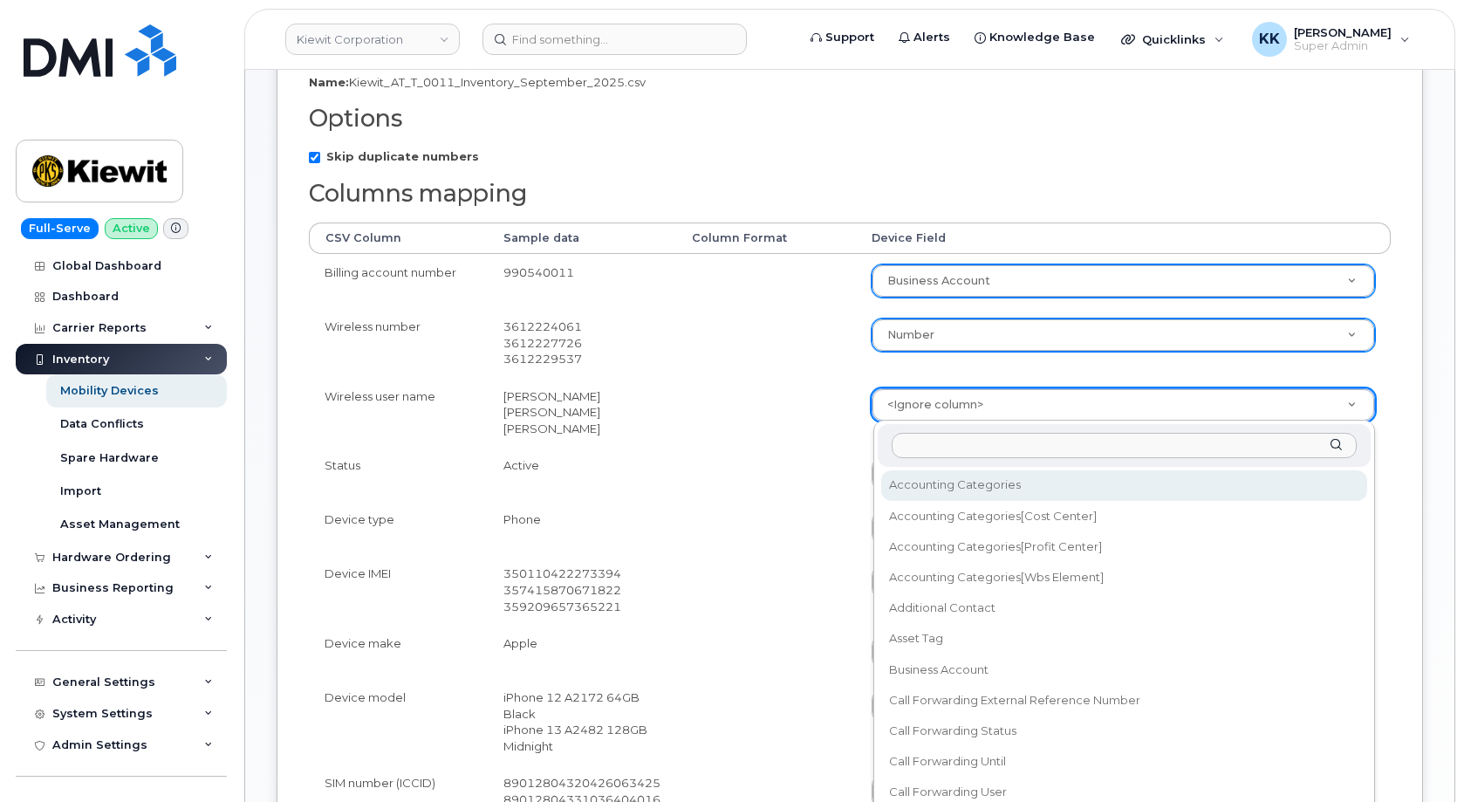
click at [924, 405] on body "[PERSON_NAME] Corporation Support Alerts Knowledge Base Quicklinks Suspend / Ca…" at bounding box center [732, 539] width 1464 height 1612
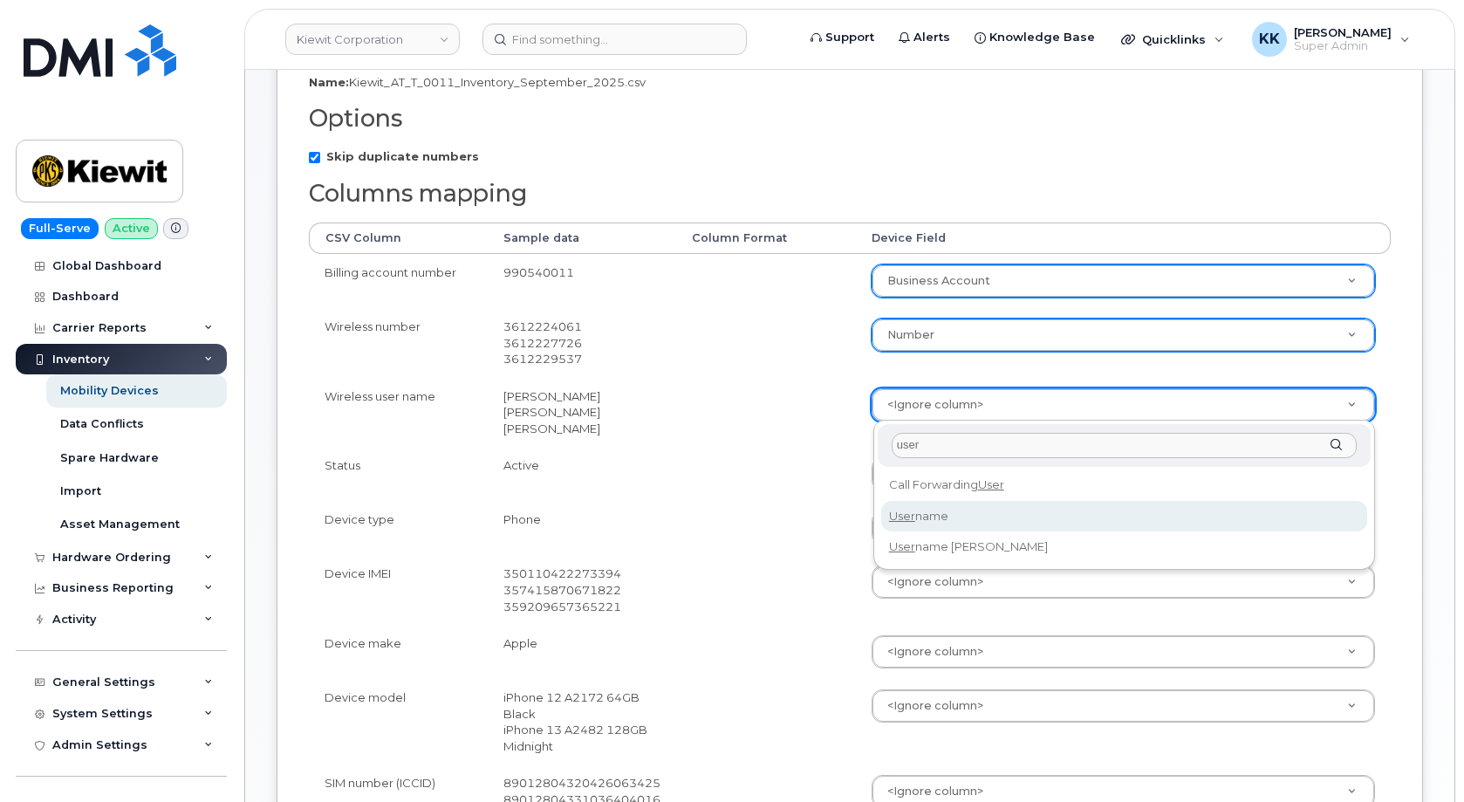
type input "user"
select select "username"
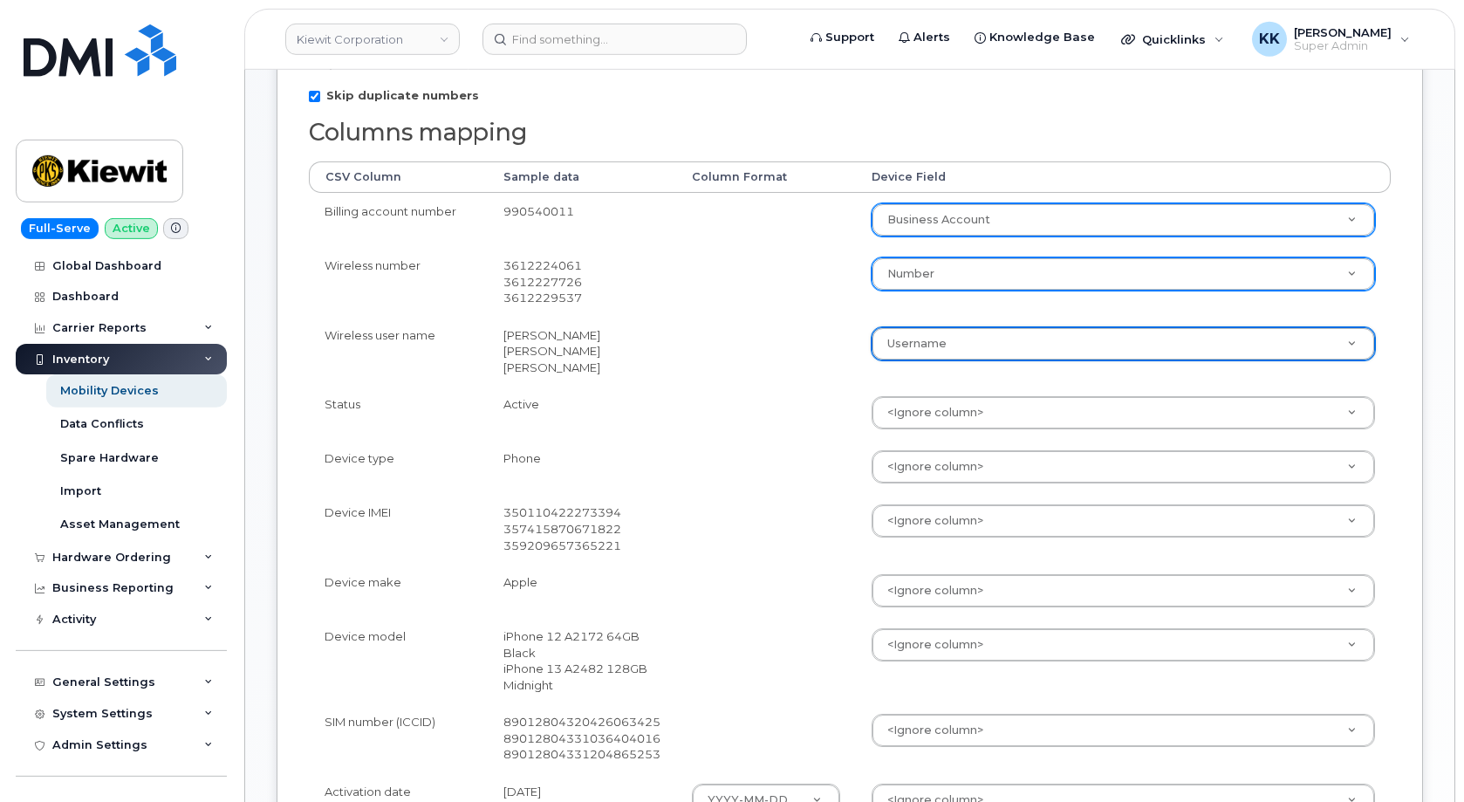
scroll to position [356, 0]
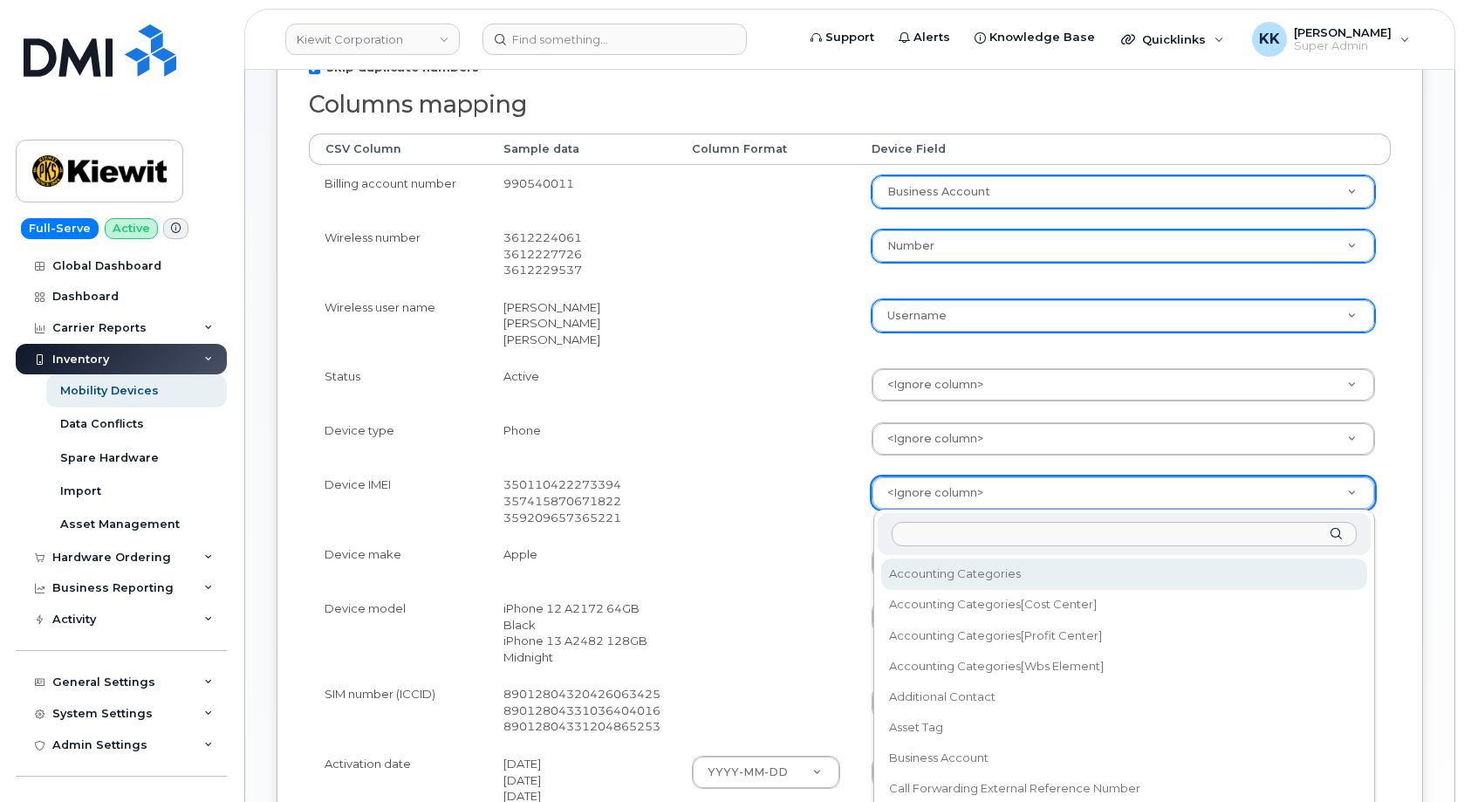
click at [946, 481] on body "Kiewit Corporation Support Alerts Knowledge Base Quicklinks Suspend / Cancel De…" at bounding box center [732, 450] width 1464 height 1612
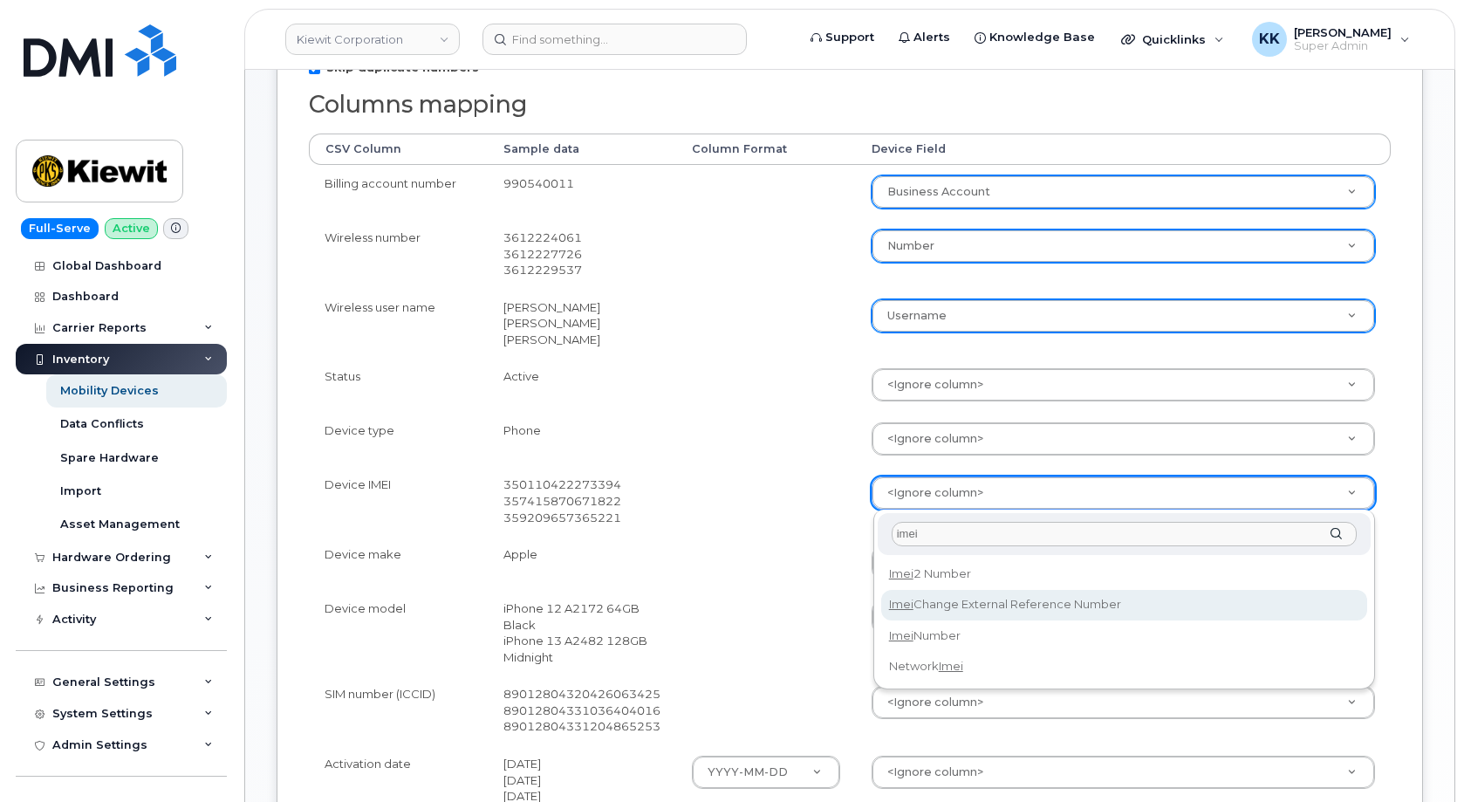
type input "imei"
select select "imei_number"
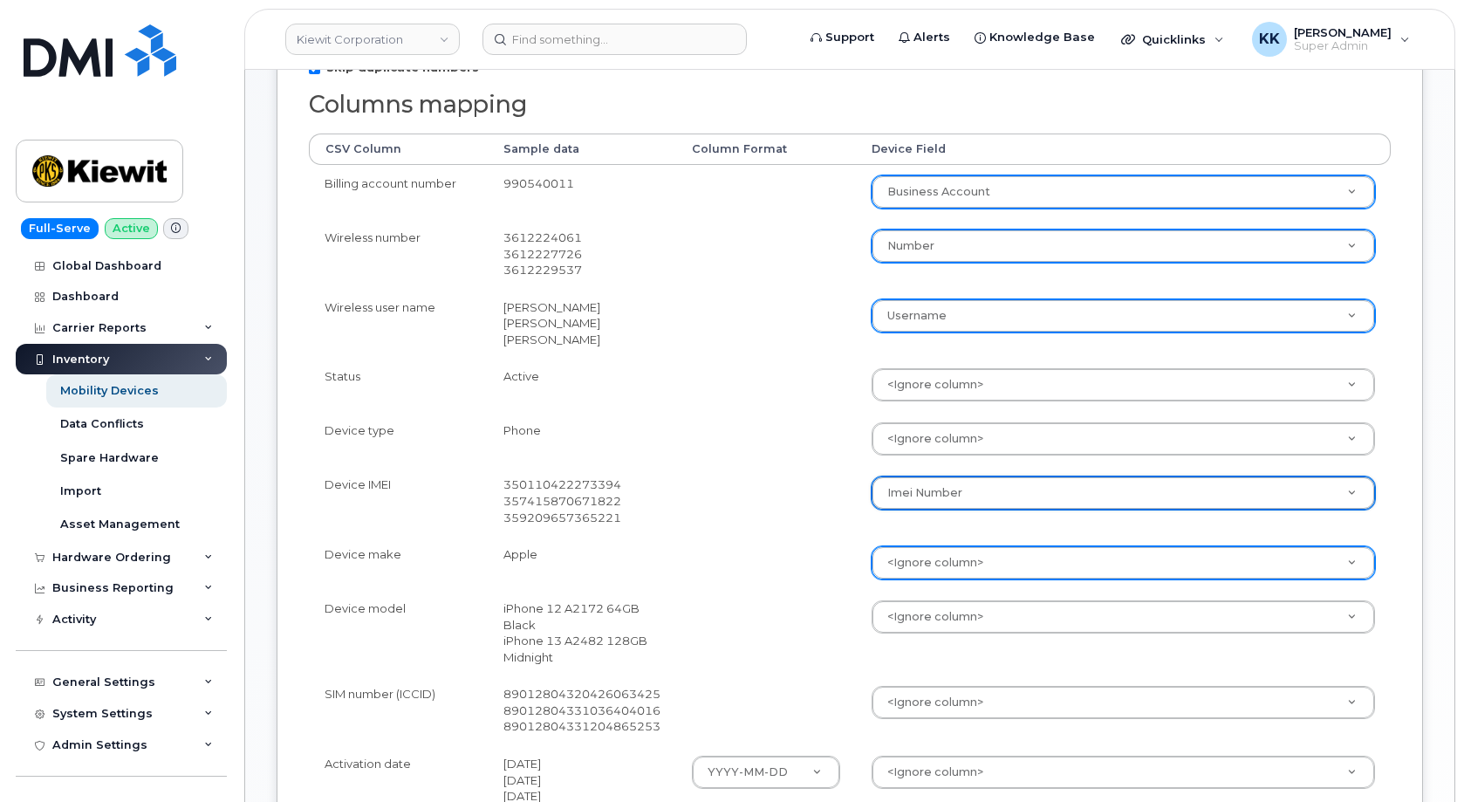
click at [915, 556] on body "Kiewit Corporation Support Alerts Knowledge Base Quicklinks Suspend / Cancel De…" at bounding box center [732, 450] width 1464 height 1612
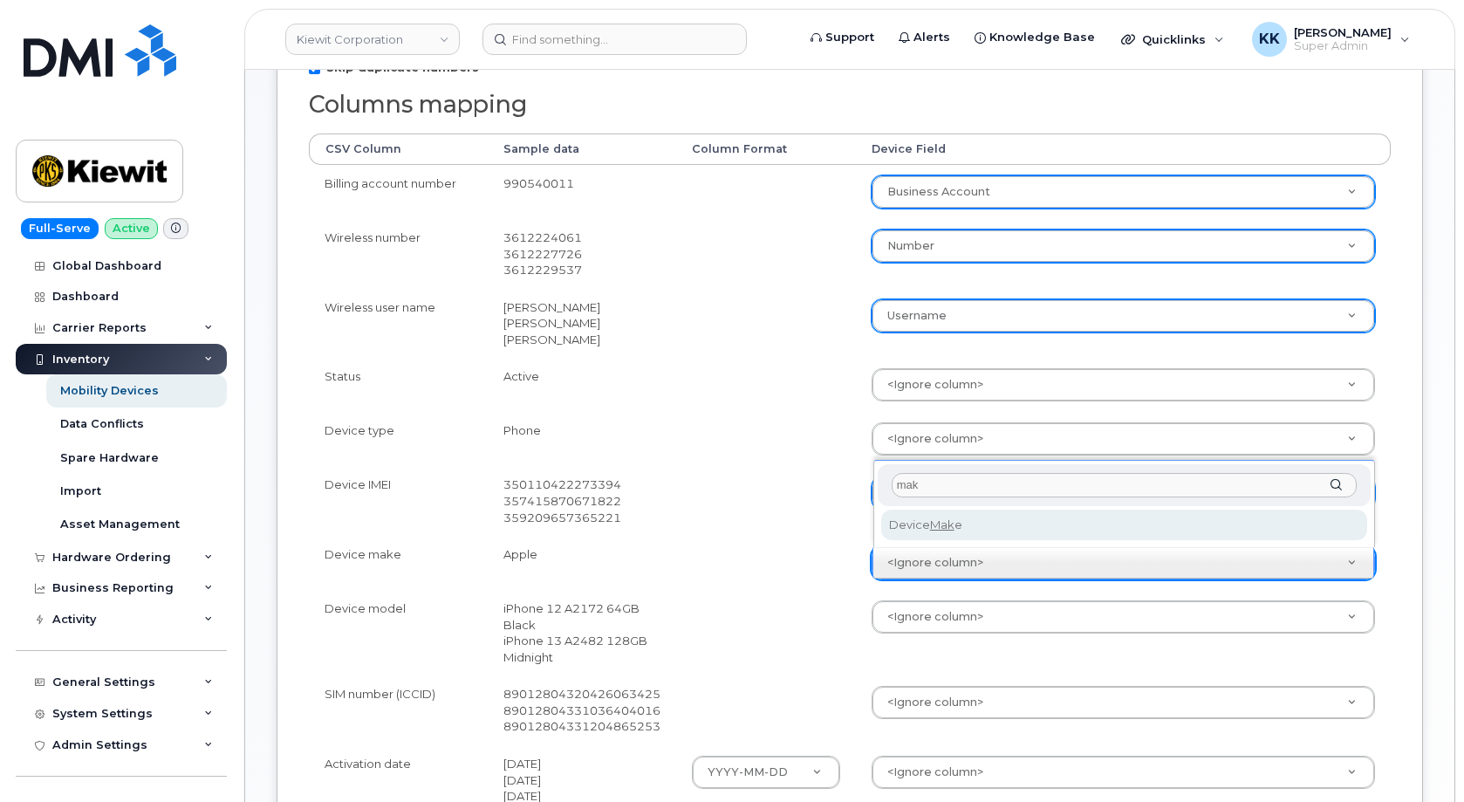
type input "mak"
select select "device_make_id"
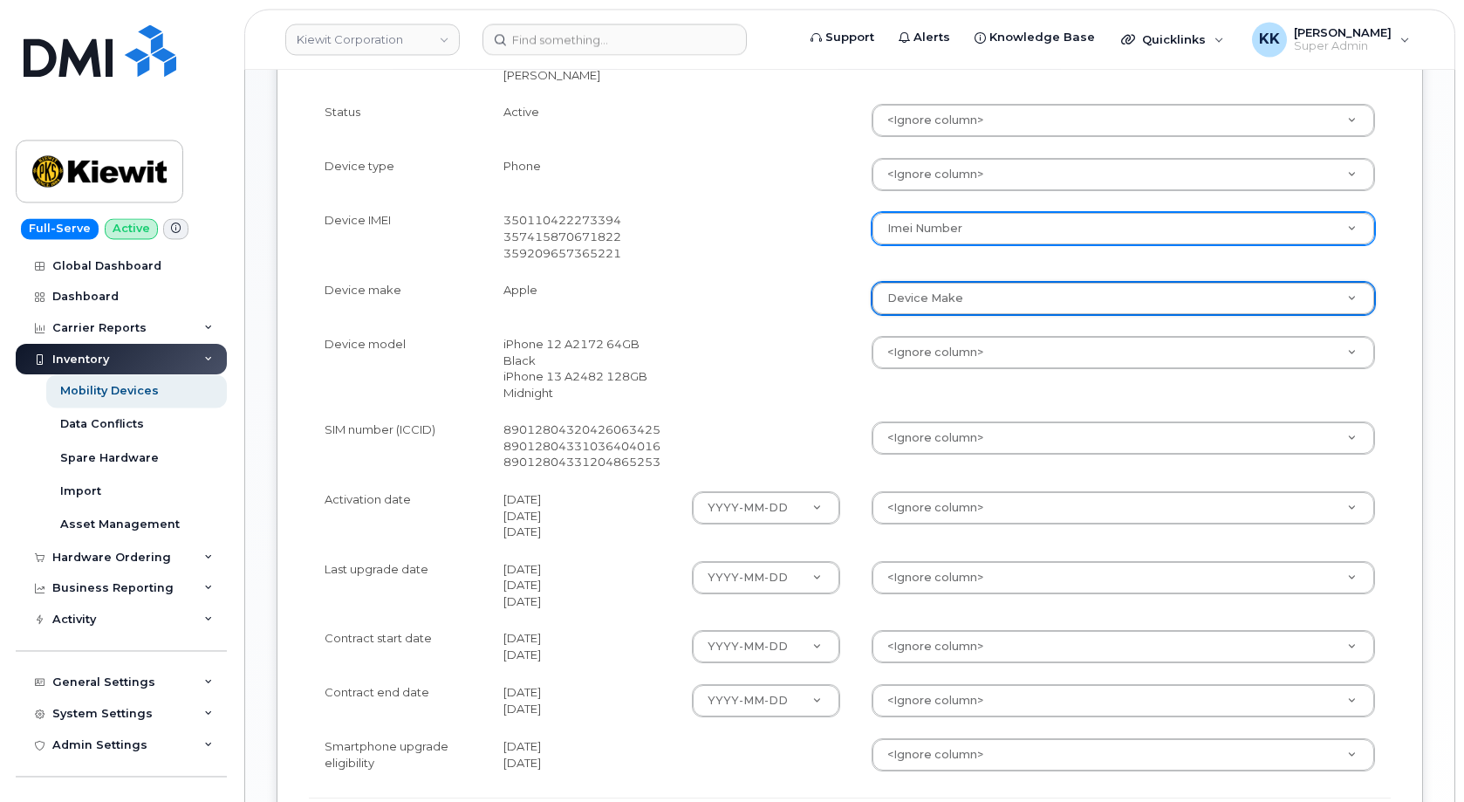
scroll to position [623, 0]
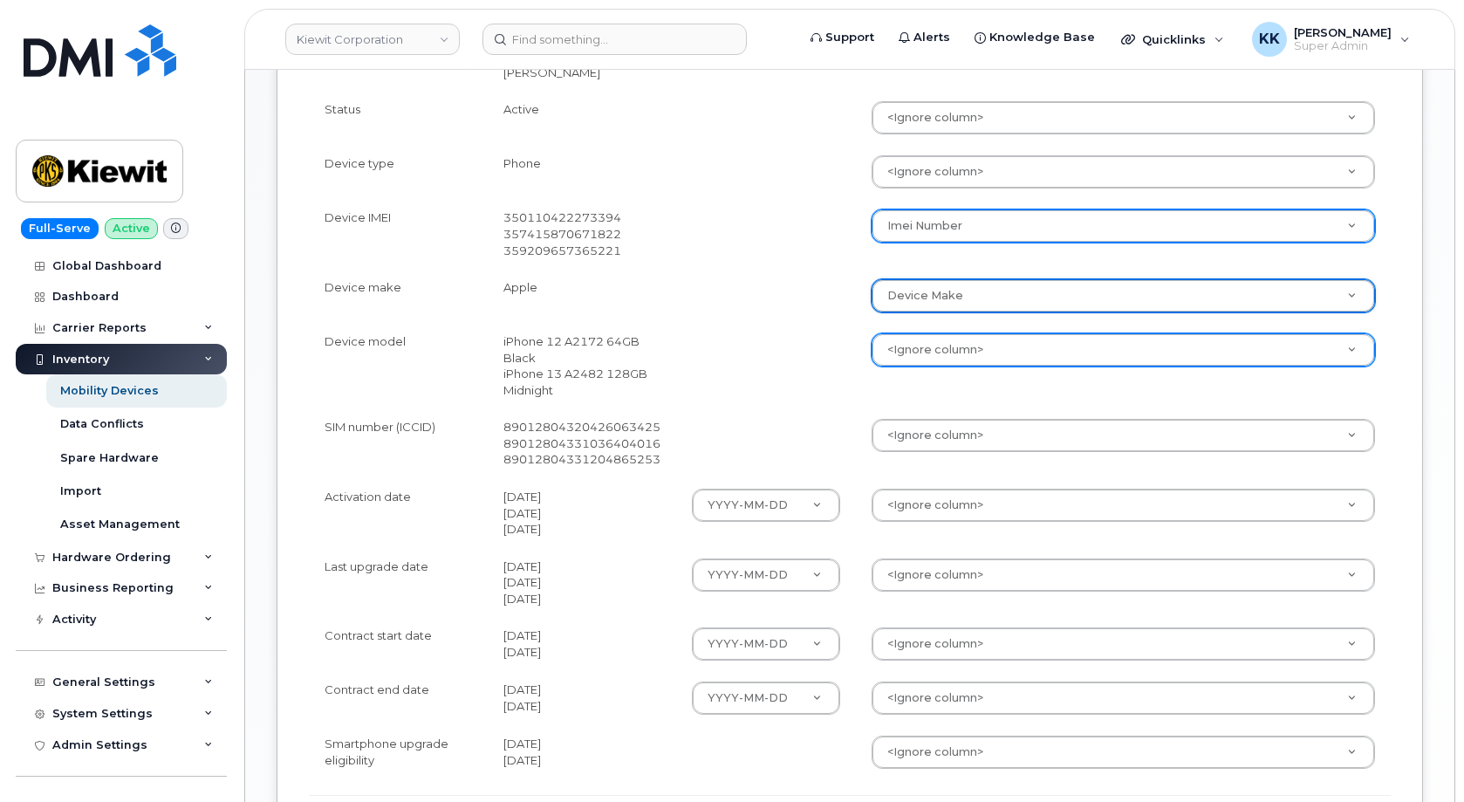
click at [927, 355] on body "Kiewit Corporation Support Alerts Knowledge Base Quicklinks Suspend / Cancel De…" at bounding box center [732, 183] width 1464 height 1612
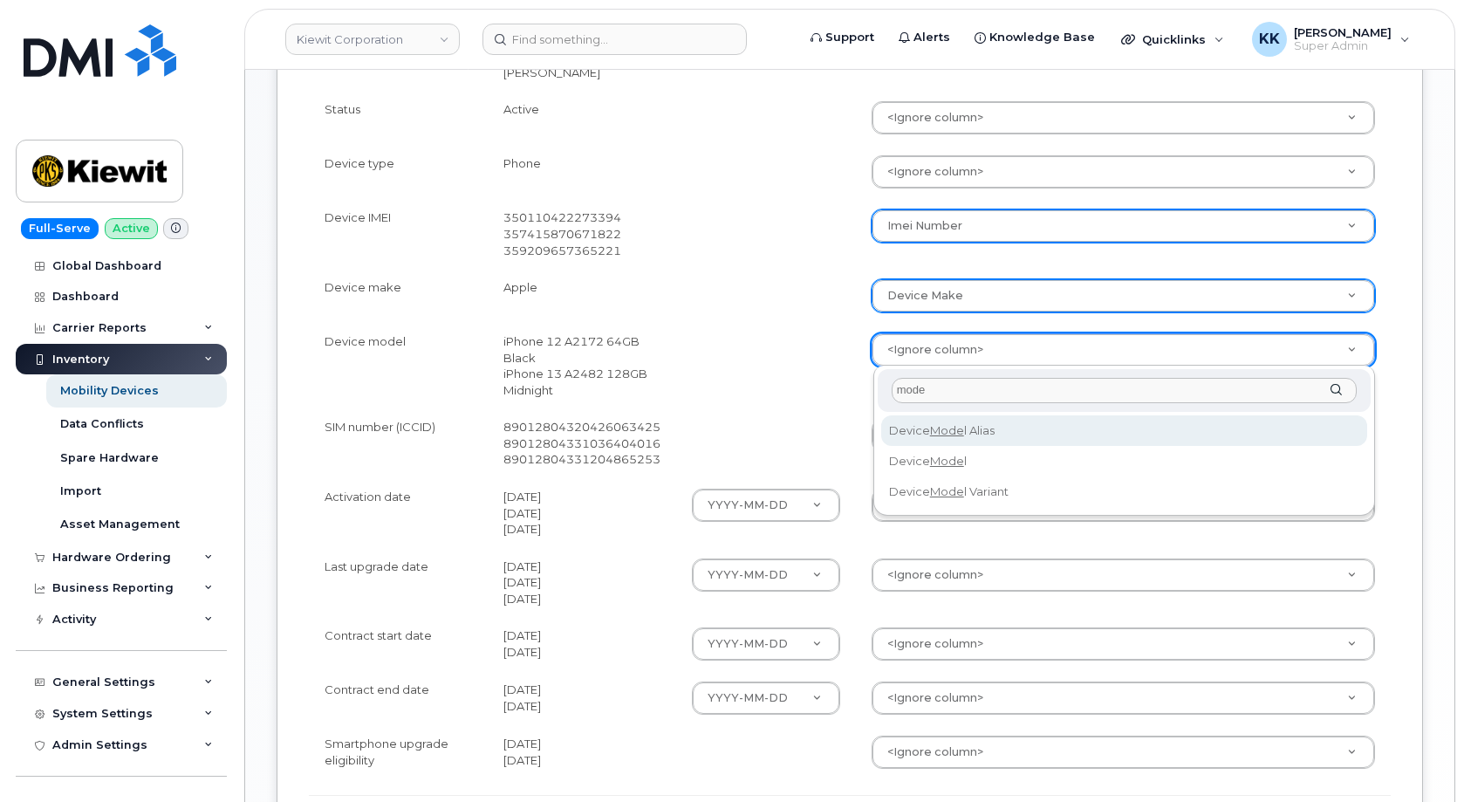
type input "mode"
select select "device_model_alias"
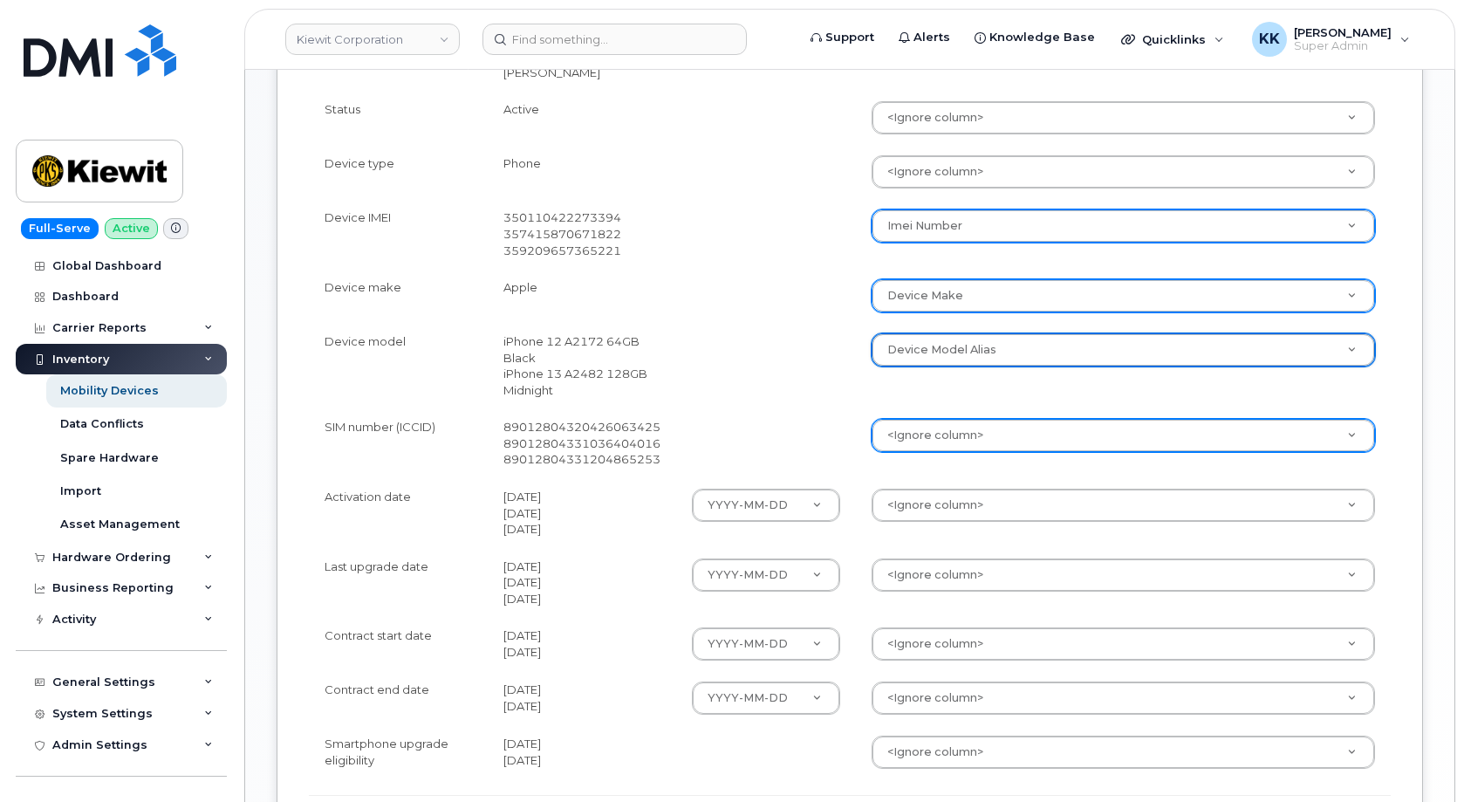
click at [898, 445] on body "Kiewit Corporation Support Alerts Knowledge Base Quicklinks Suspend / Cancel De…" at bounding box center [732, 183] width 1464 height 1612
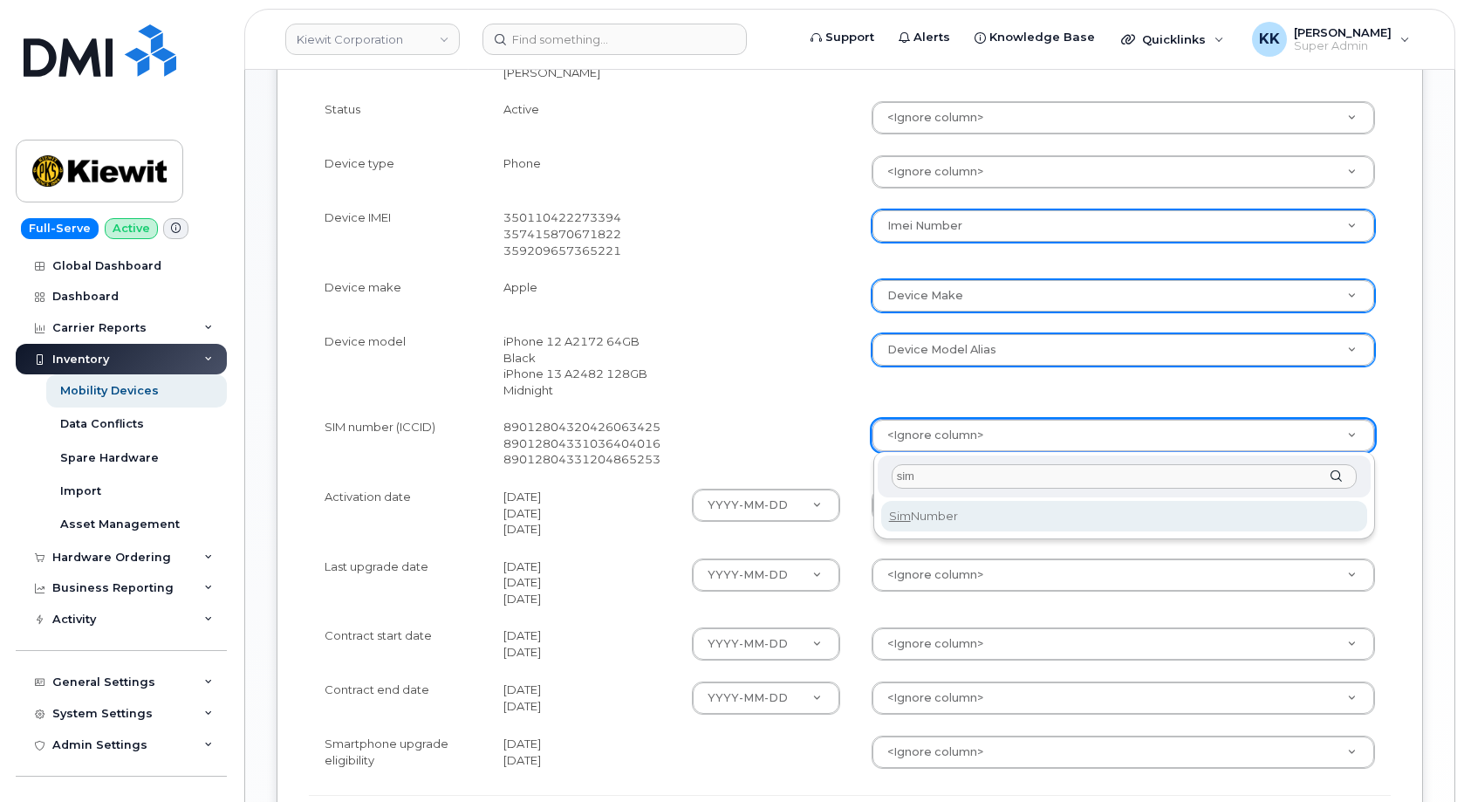
type input "sim"
select select "sim_number"
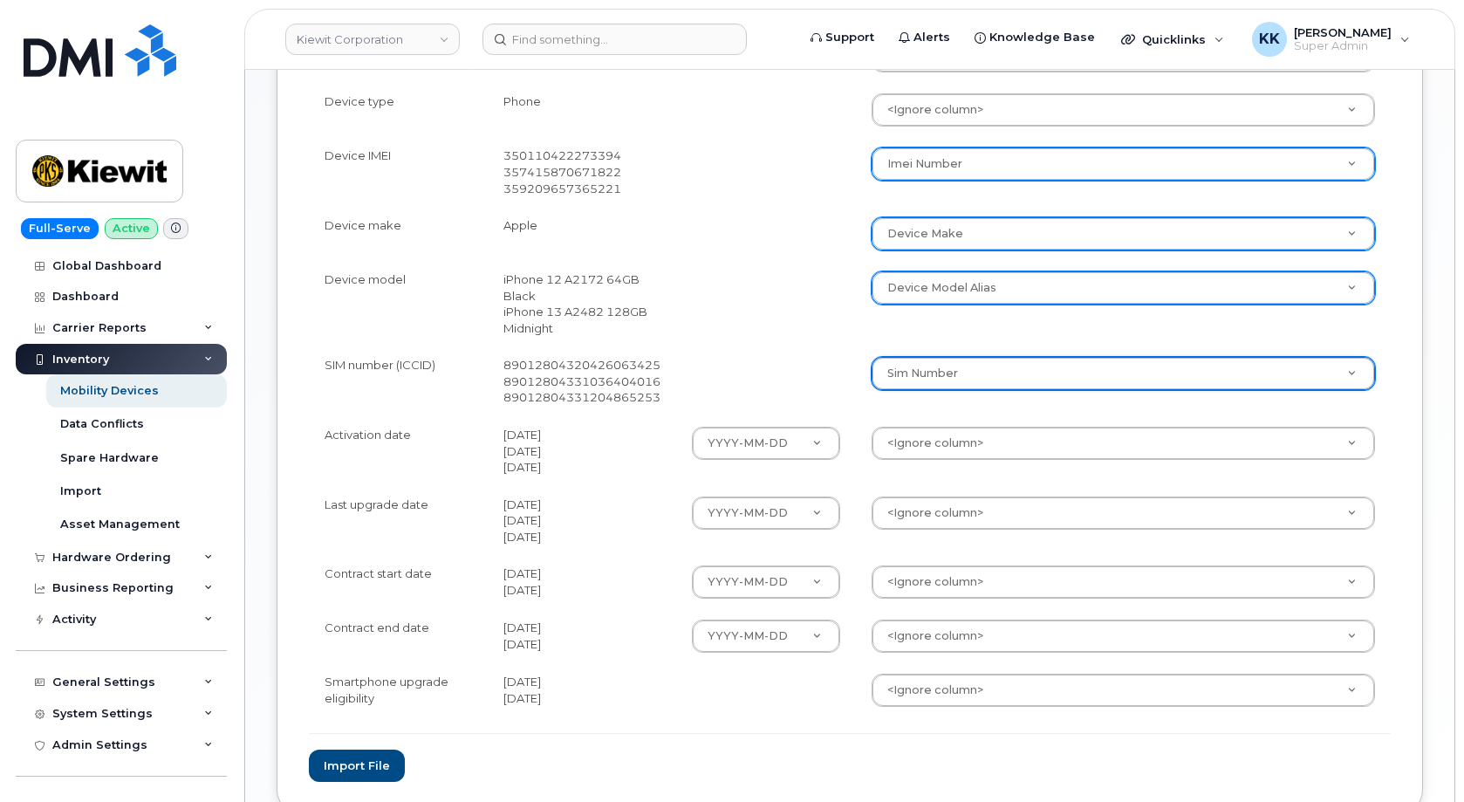
scroll to position [712, 0]
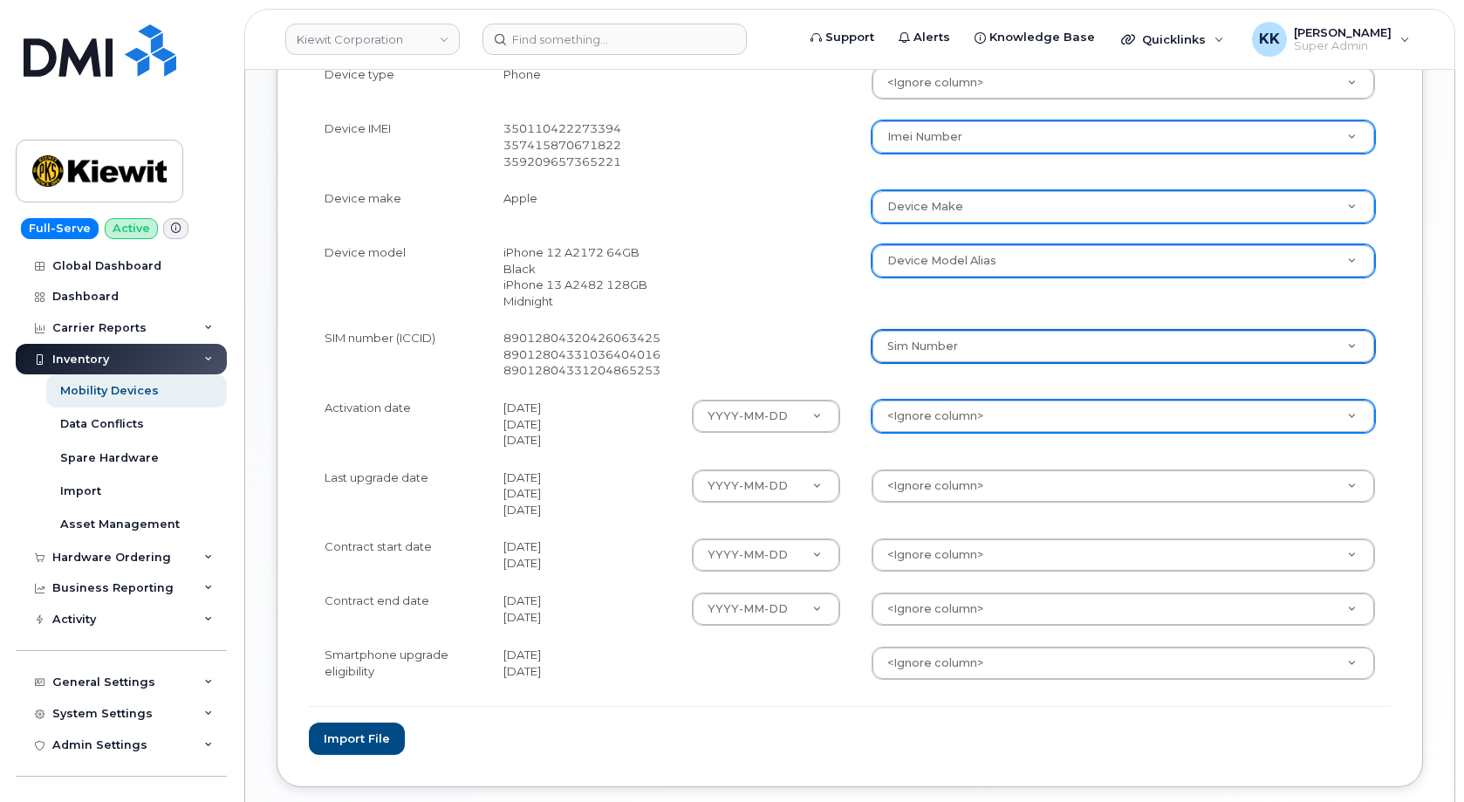
click at [918, 410] on body "Kiewit Corporation Support Alerts Knowledge Base Quicklinks Suspend / Cancel De…" at bounding box center [732, 94] width 1464 height 1612
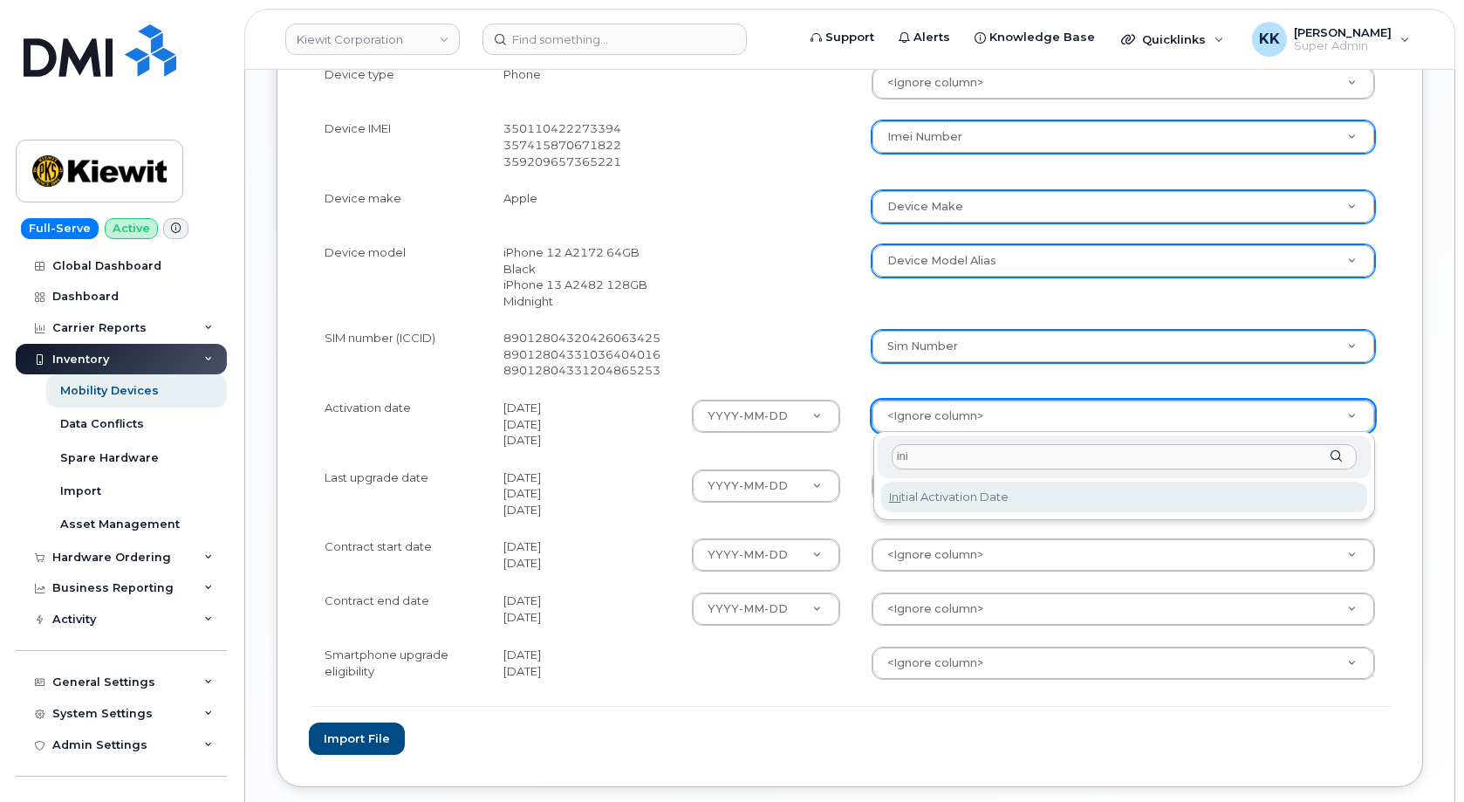
type input "ini"
select select "initial_activation_date"
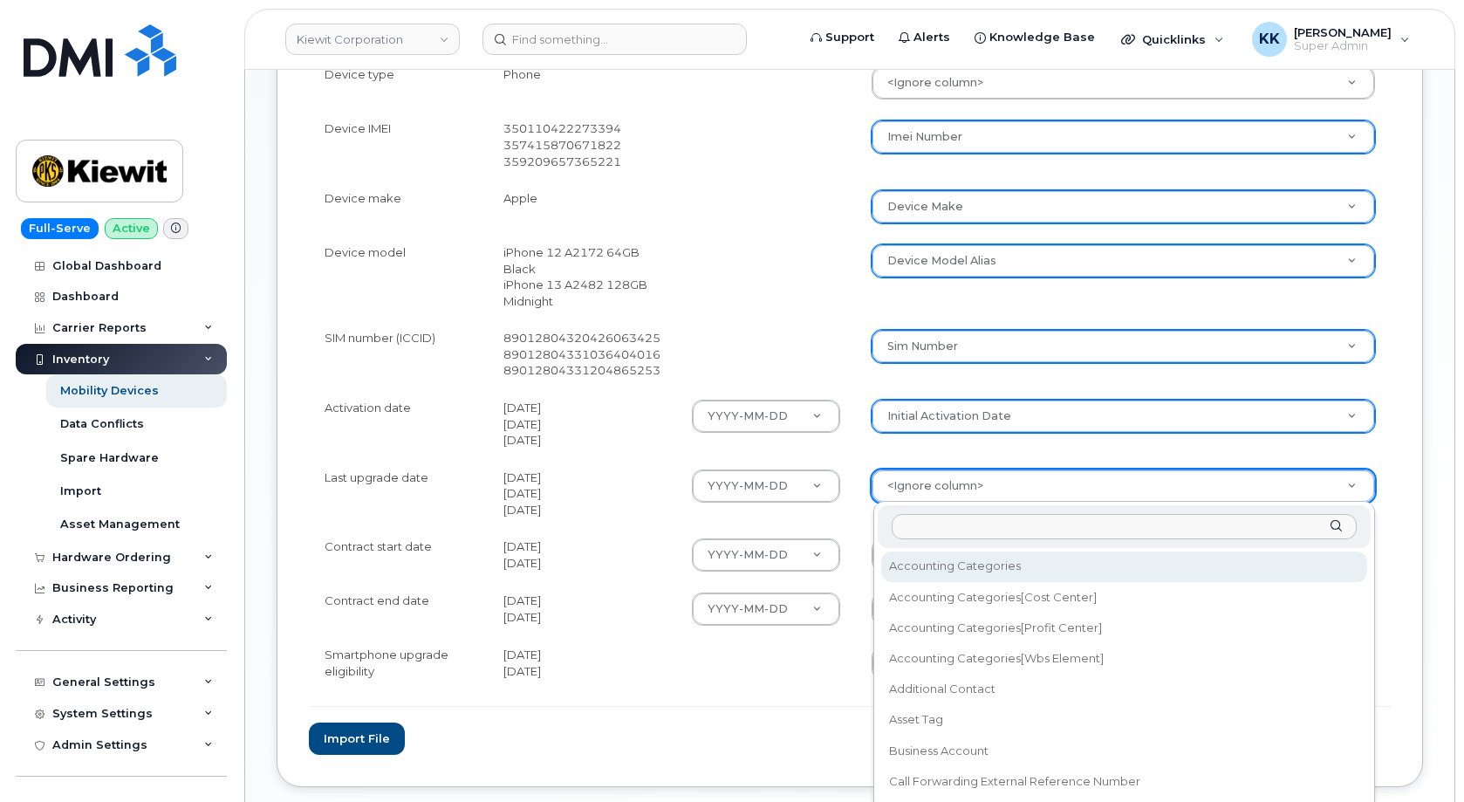
click at [935, 479] on body "Kiewit Corporation Support Alerts Knowledge Base Quicklinks Suspend / Cancel De…" at bounding box center [732, 94] width 1464 height 1612
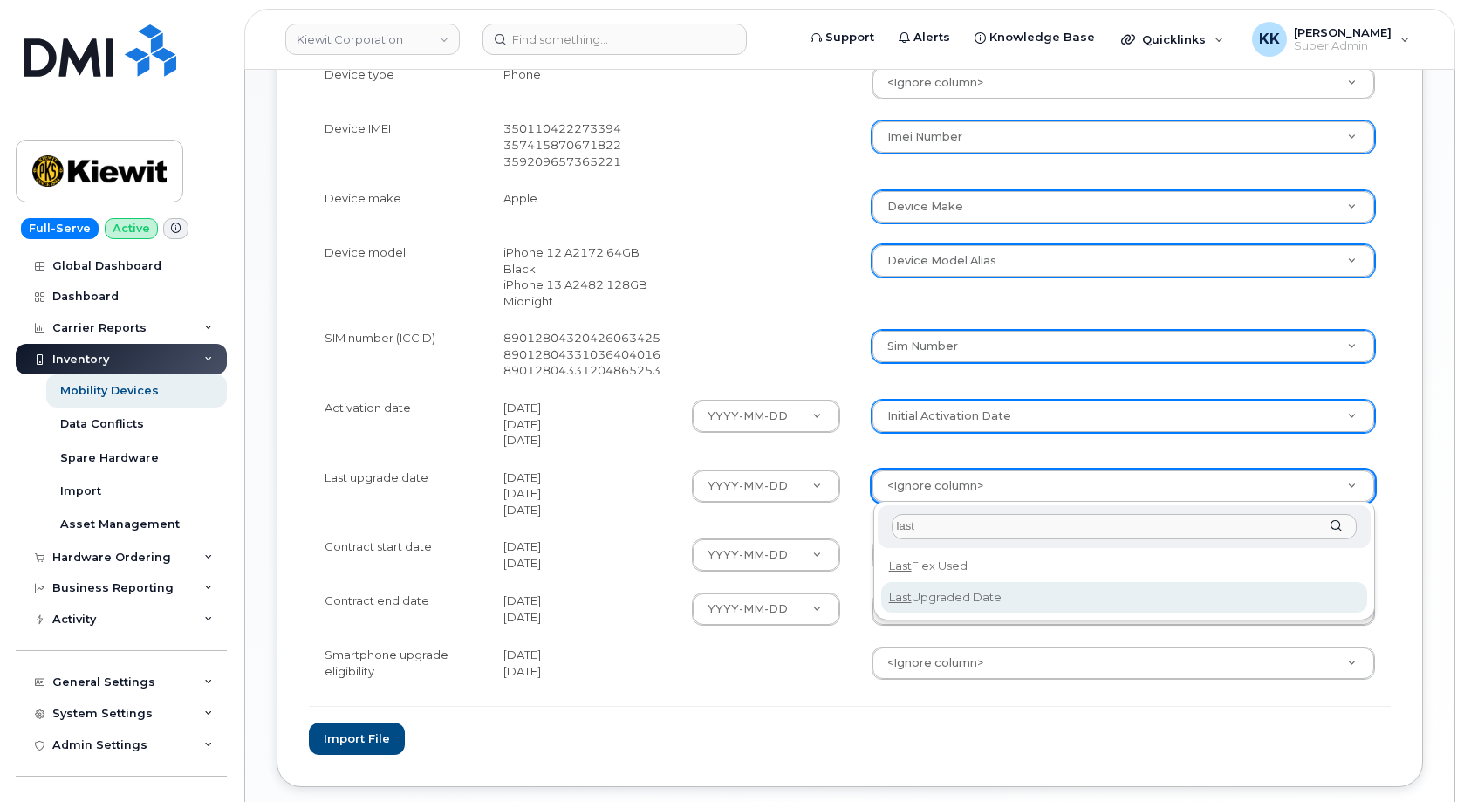
type input "last"
select select "last_upgraded_date"
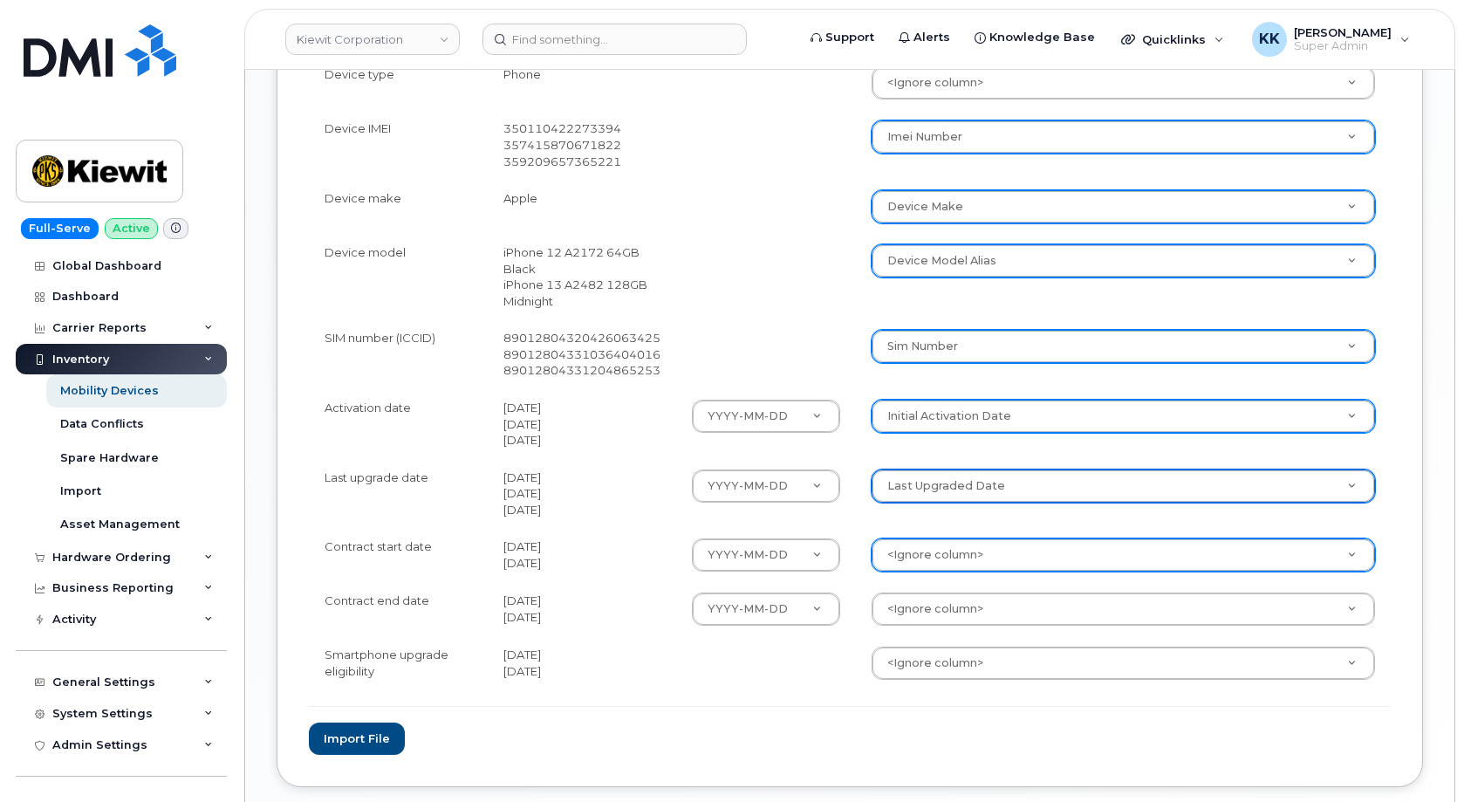
click at [918, 560] on body "Kiewit Corporation Support Alerts Knowledge Base Quicklinks Suspend / Cancel De…" at bounding box center [732, 94] width 1464 height 1612
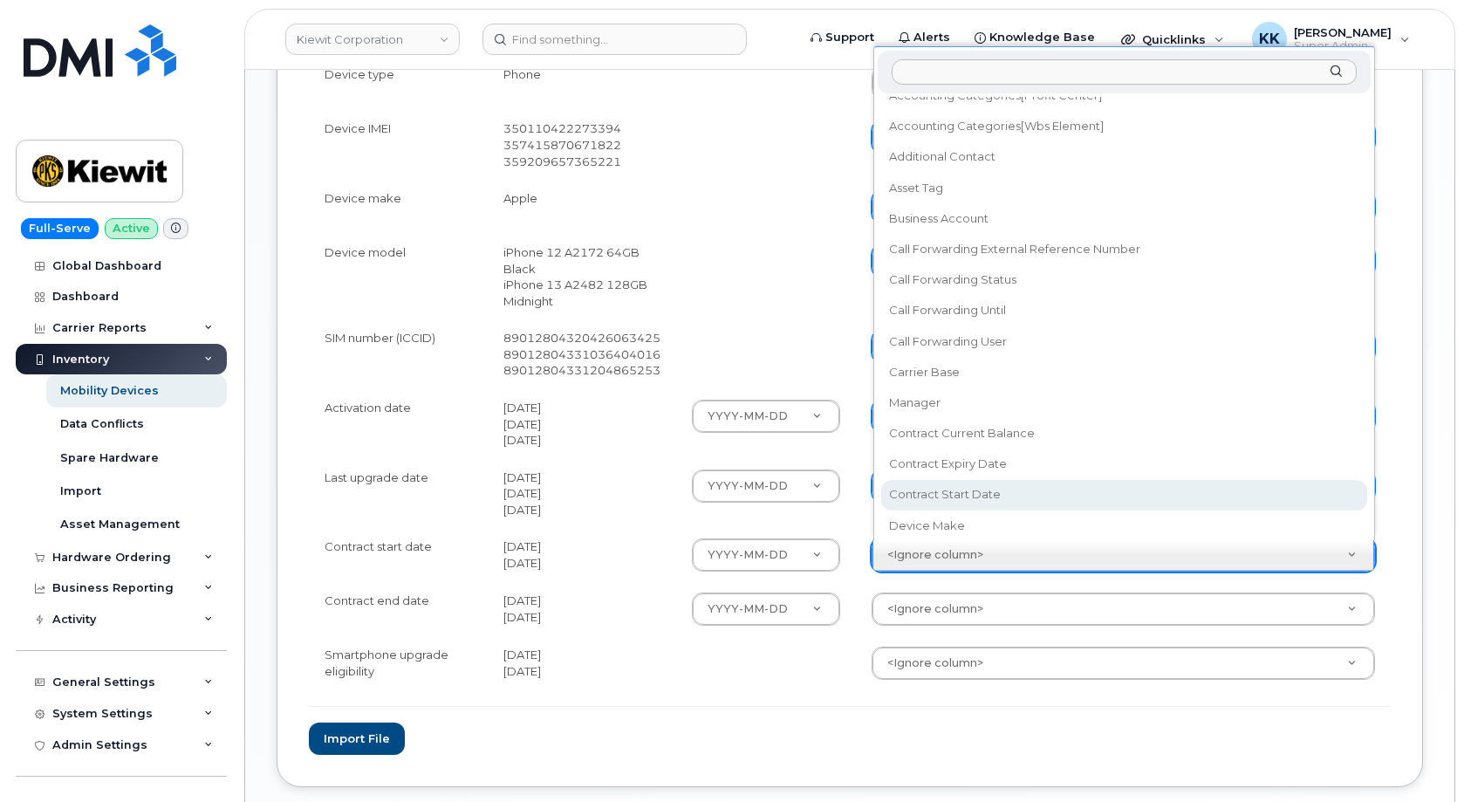
scroll to position [183, 0]
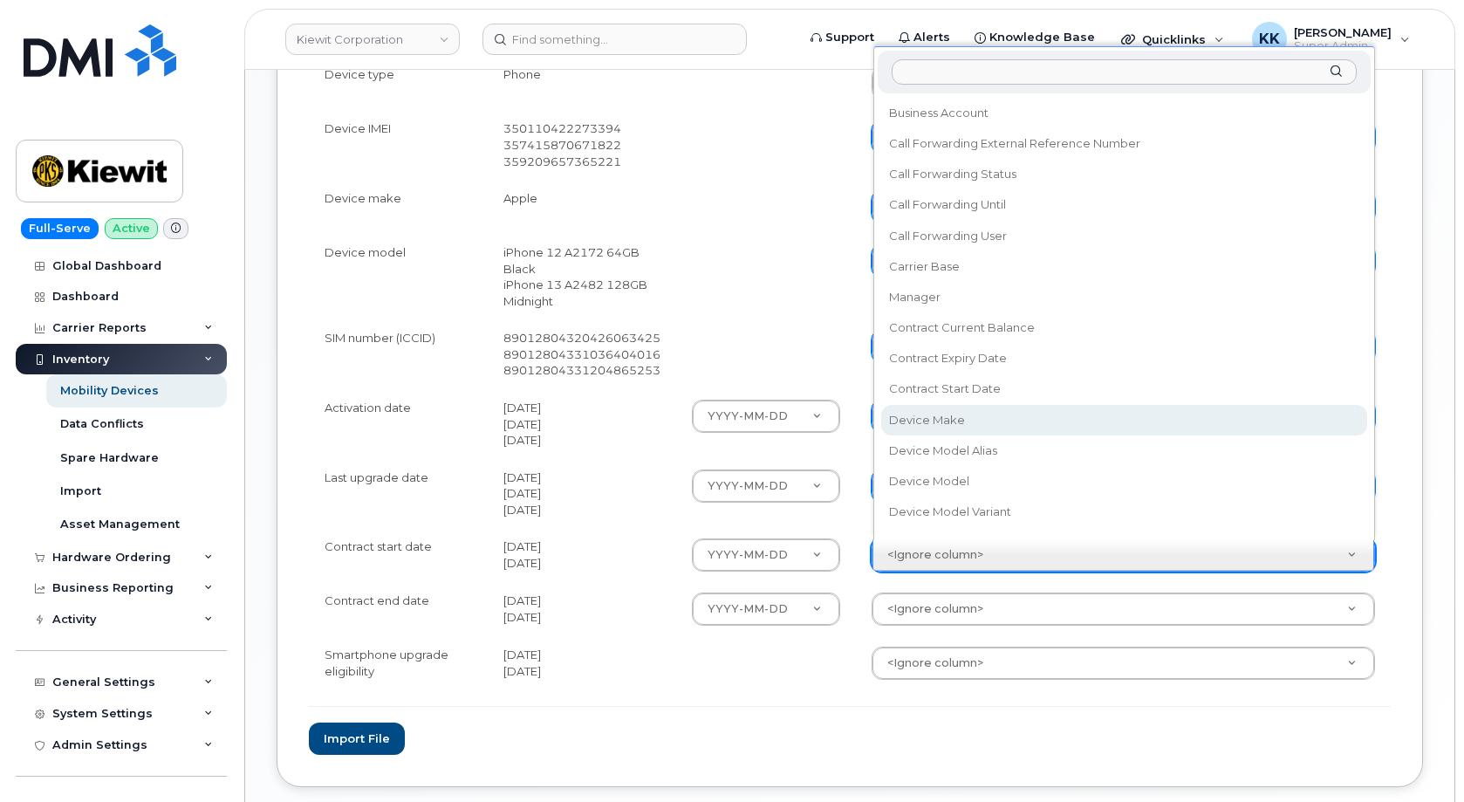
select select "contract_start_date"
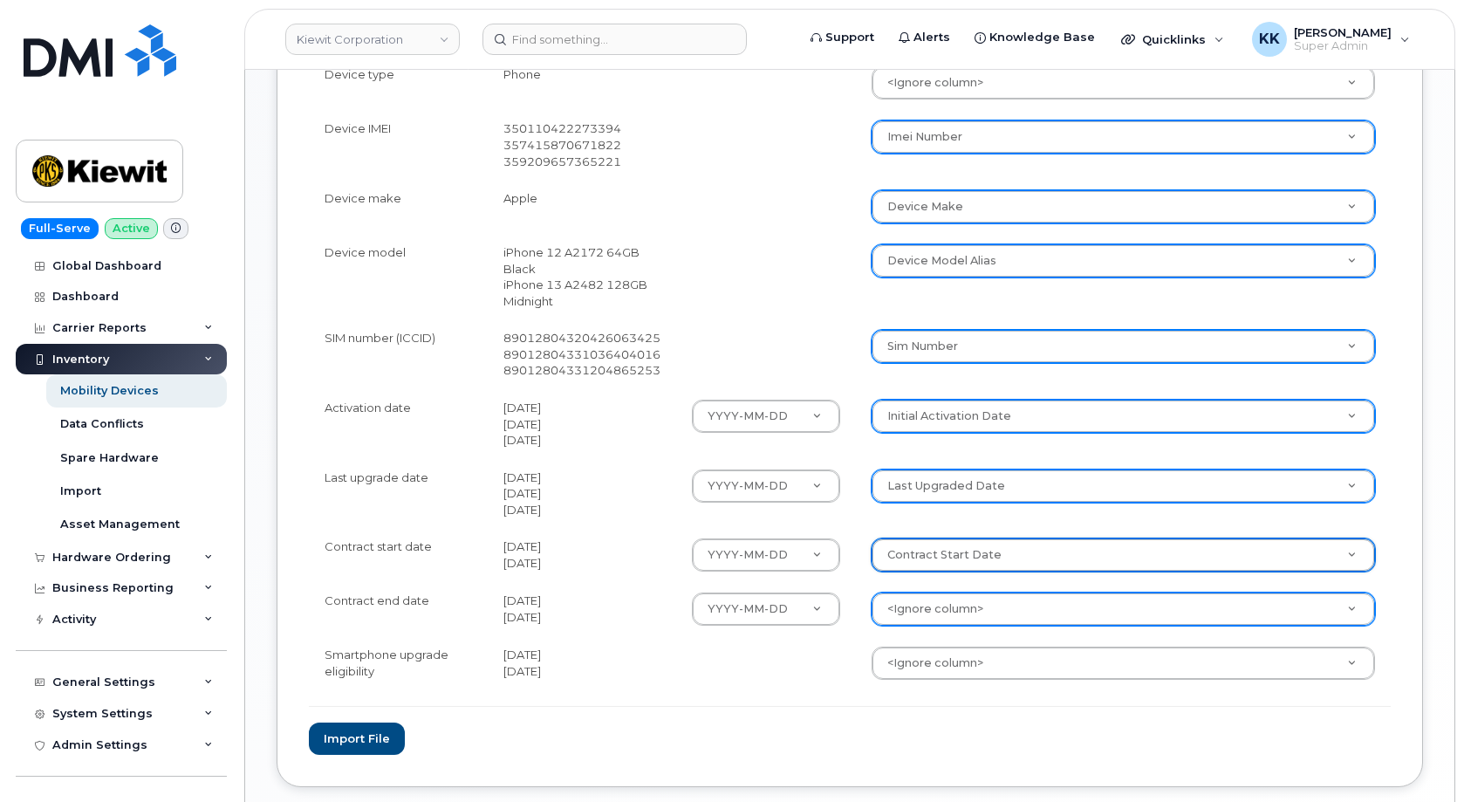
click at [951, 606] on body "Kiewit Corporation Support Alerts Knowledge Base Quicklinks Suspend / Cancel De…" at bounding box center [732, 94] width 1464 height 1612
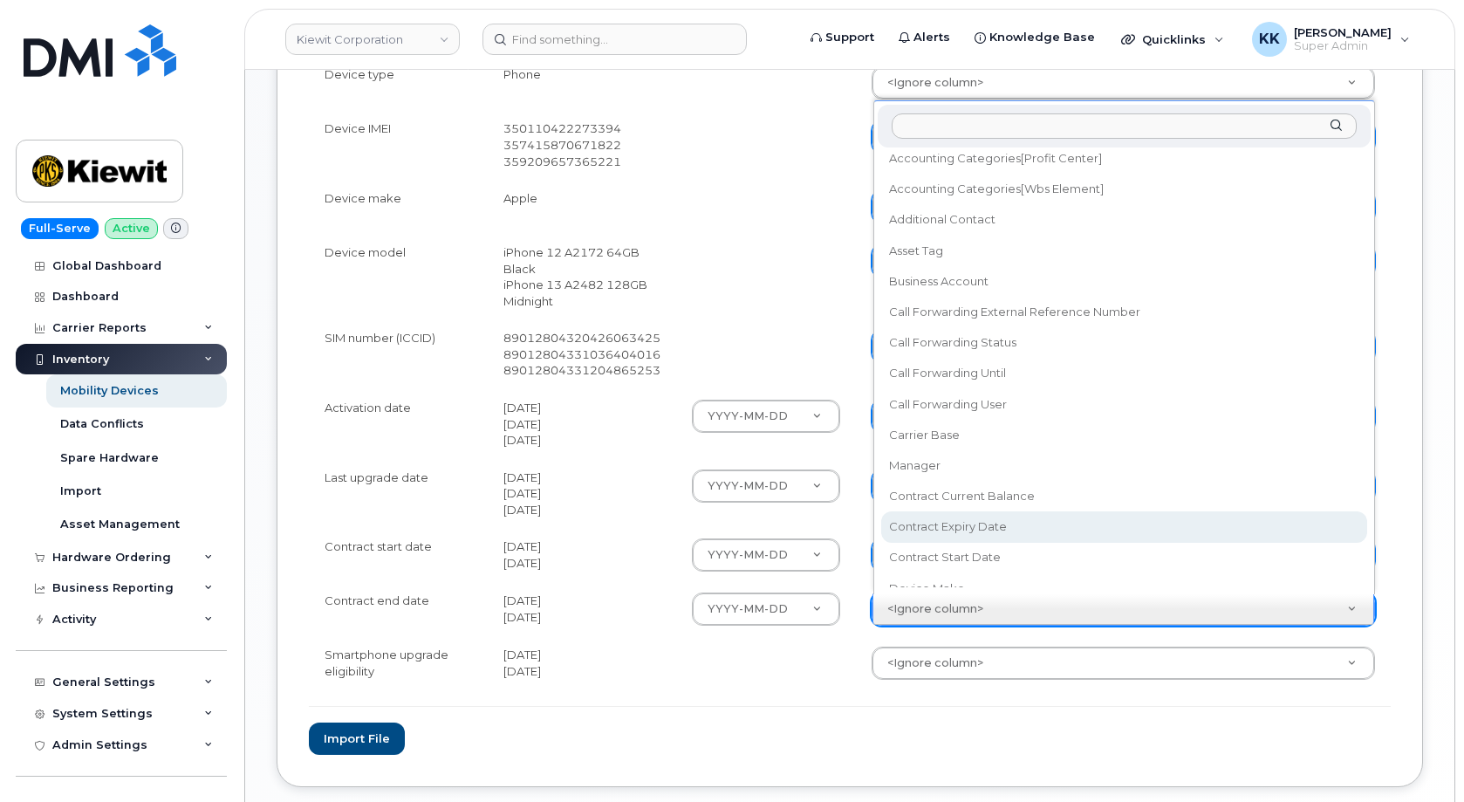
scroll to position [99, 0]
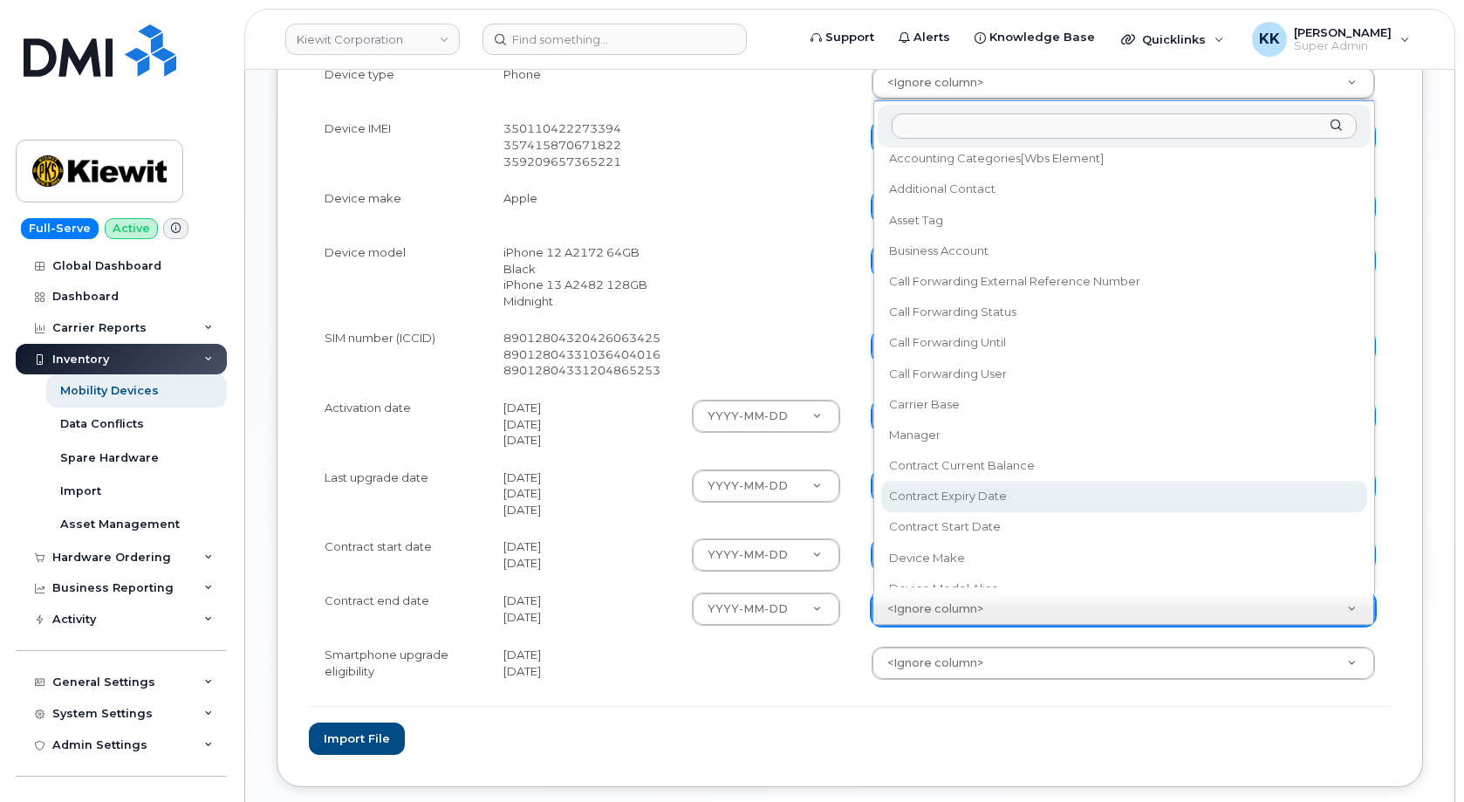
select select "contract_expiry_date"
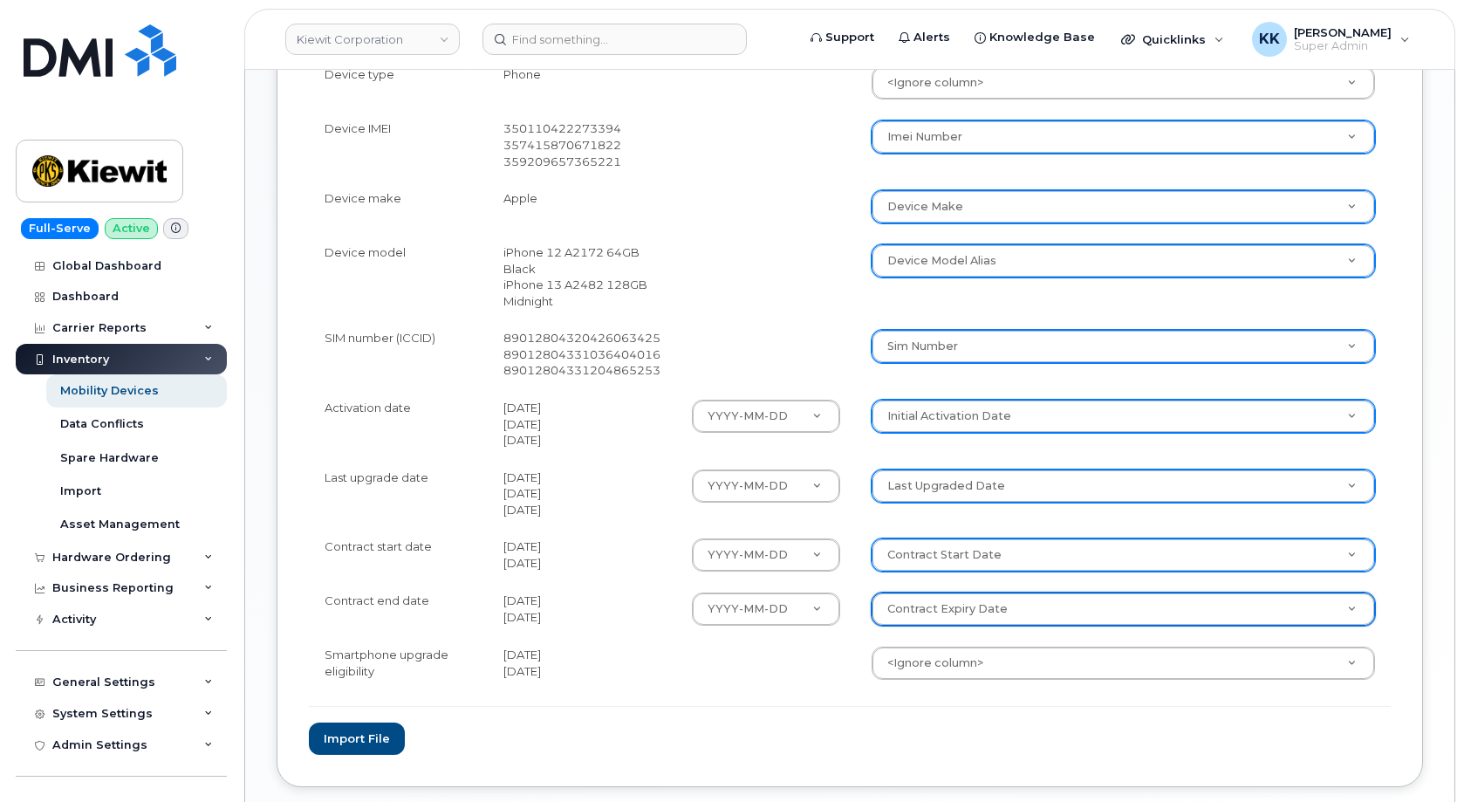
click at [948, 662] on body "Kiewit Corporation Support Alerts Knowledge Base Quicklinks Suspend / Cancel De…" at bounding box center [732, 94] width 1464 height 1612
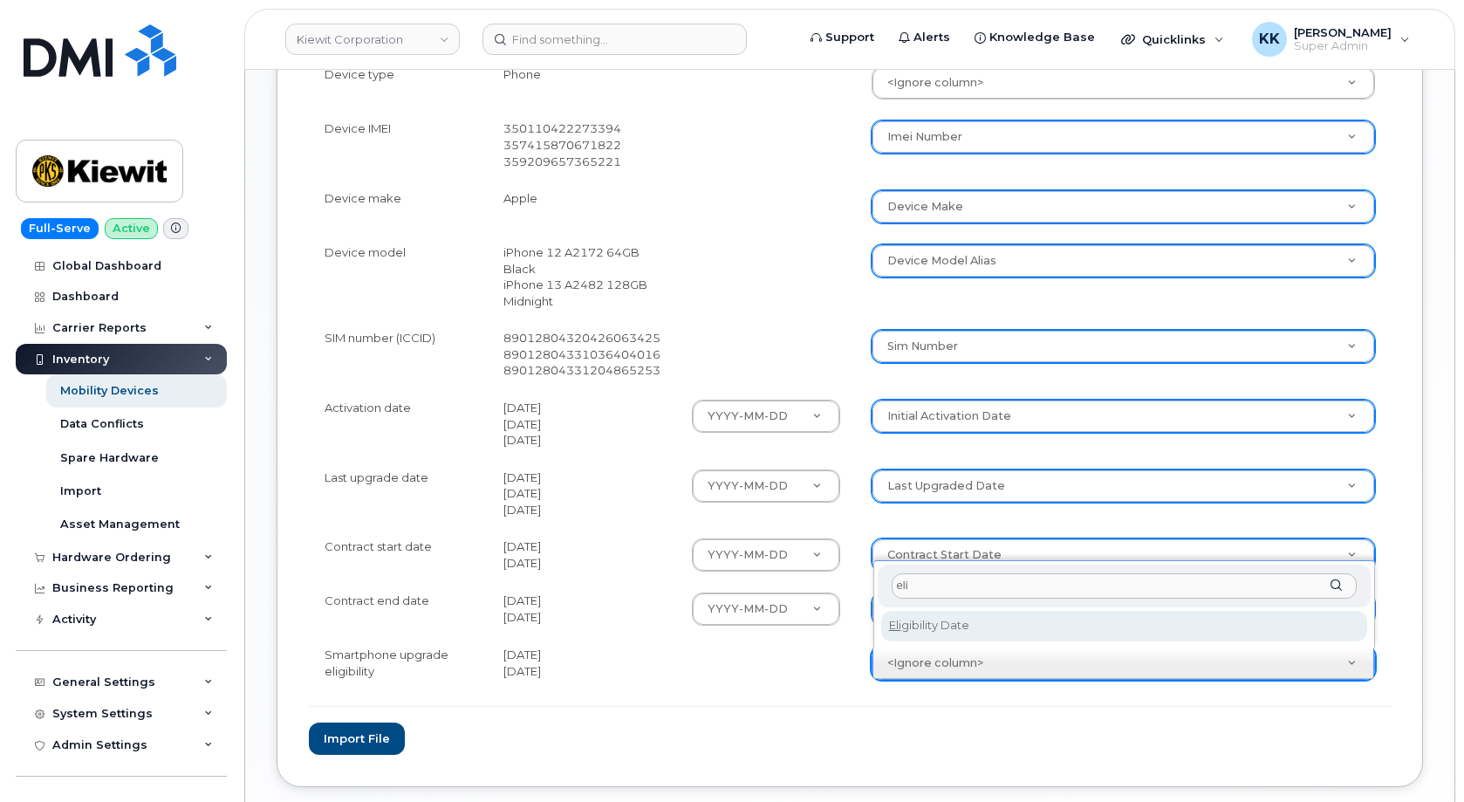
type input "eli"
select select "eligibility_date"
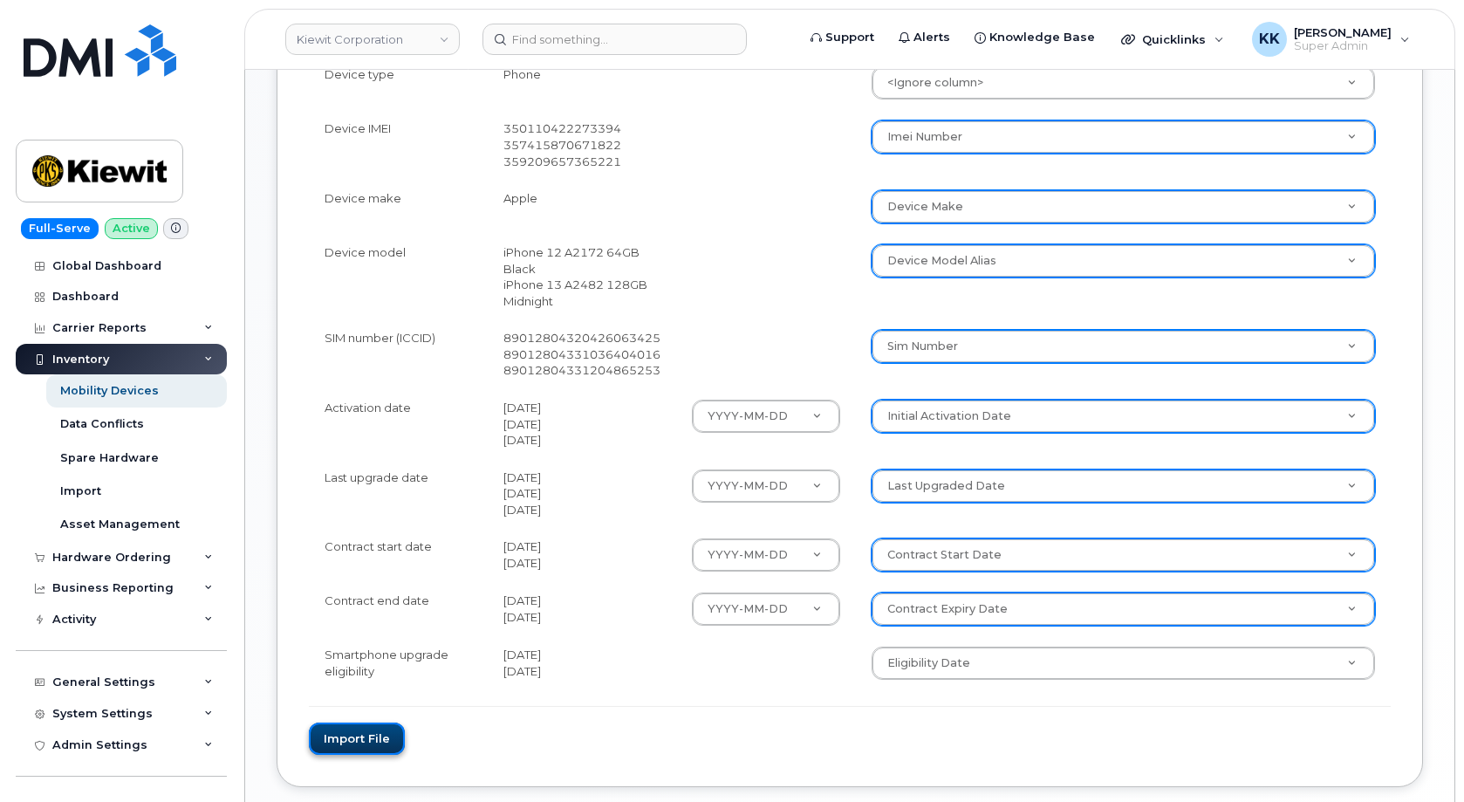
click at [374, 746] on button "Import file" at bounding box center [357, 738] width 96 height 32
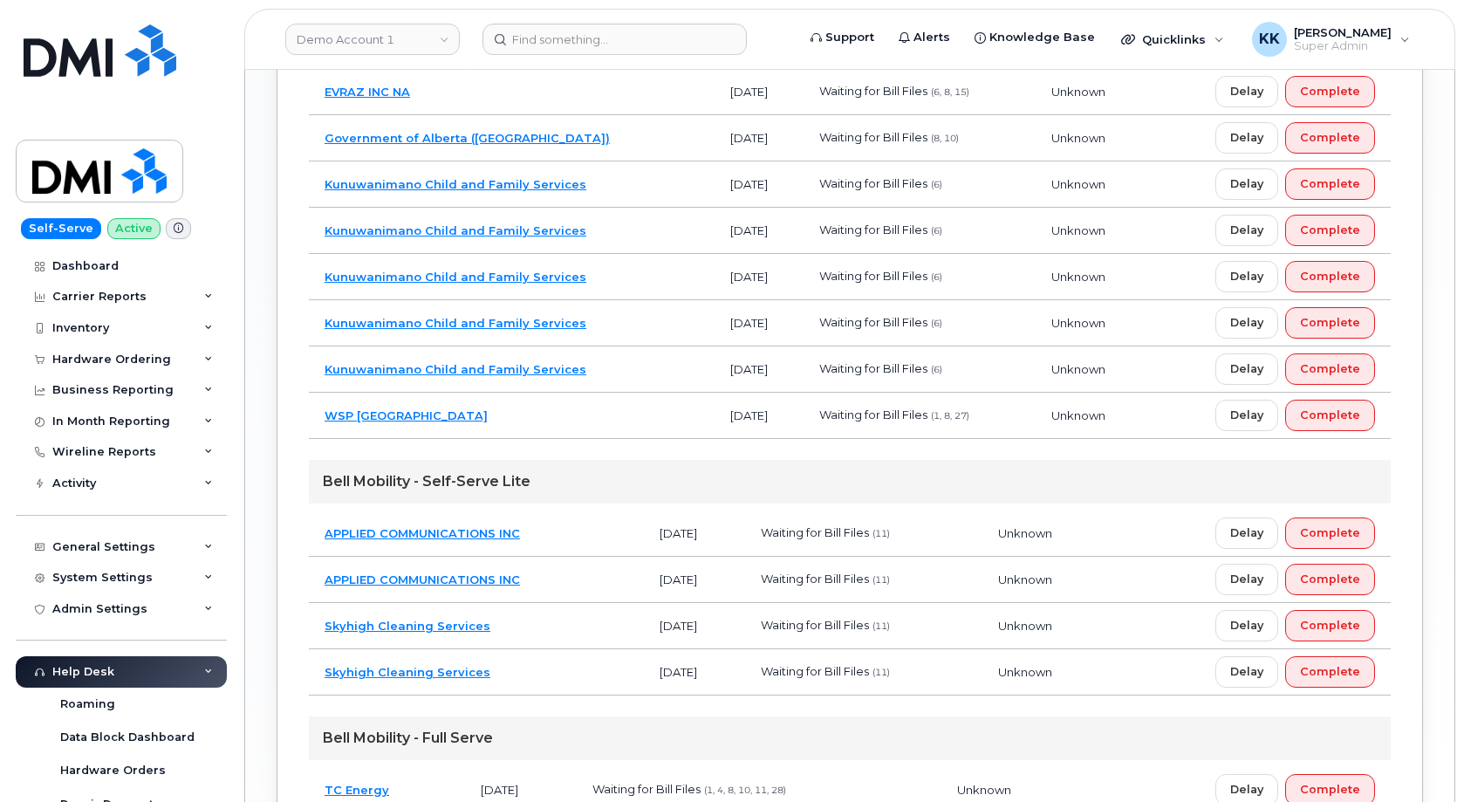
scroll to position [1581, 0]
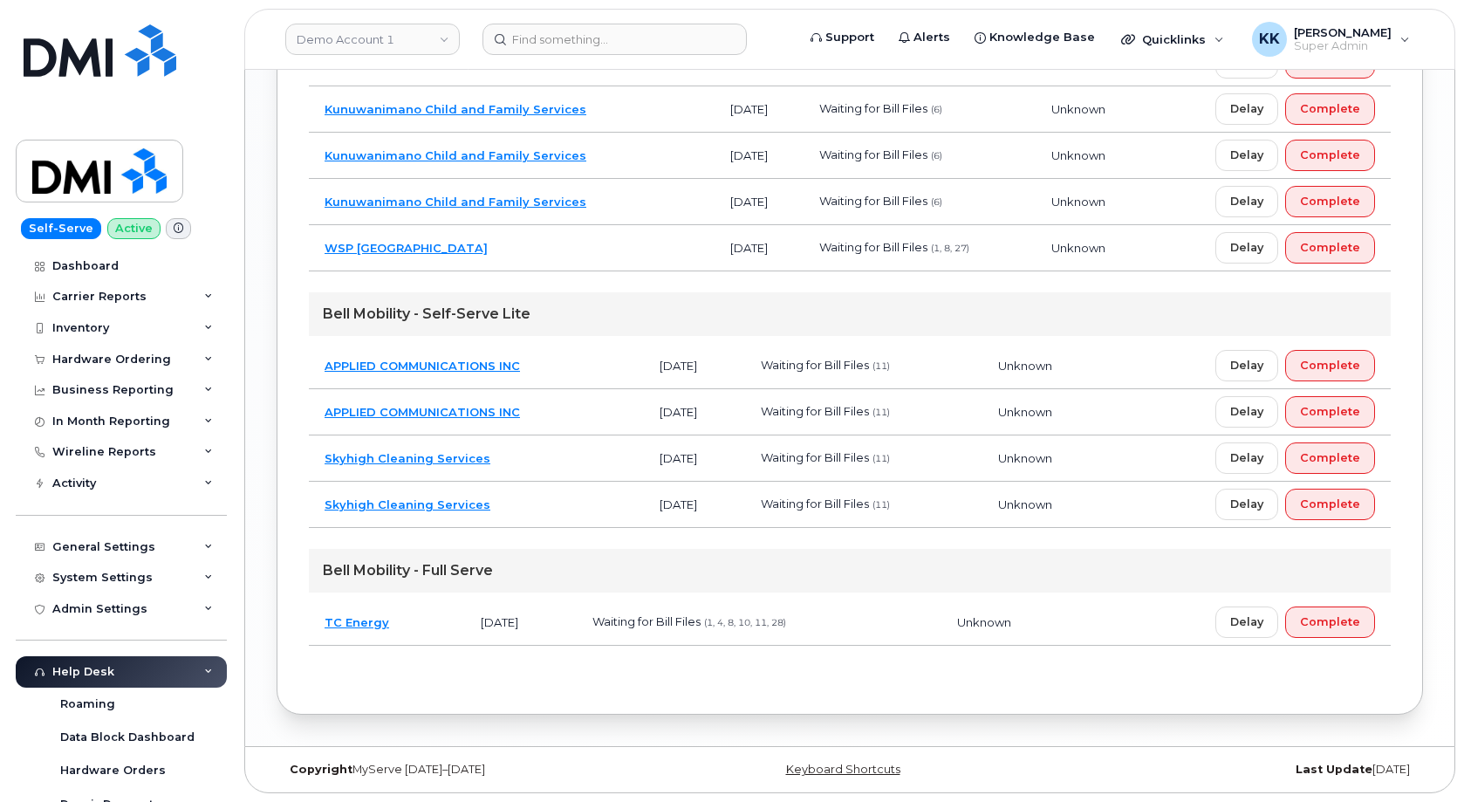
click at [421, 632] on td "TC Energy" at bounding box center [387, 622] width 156 height 46
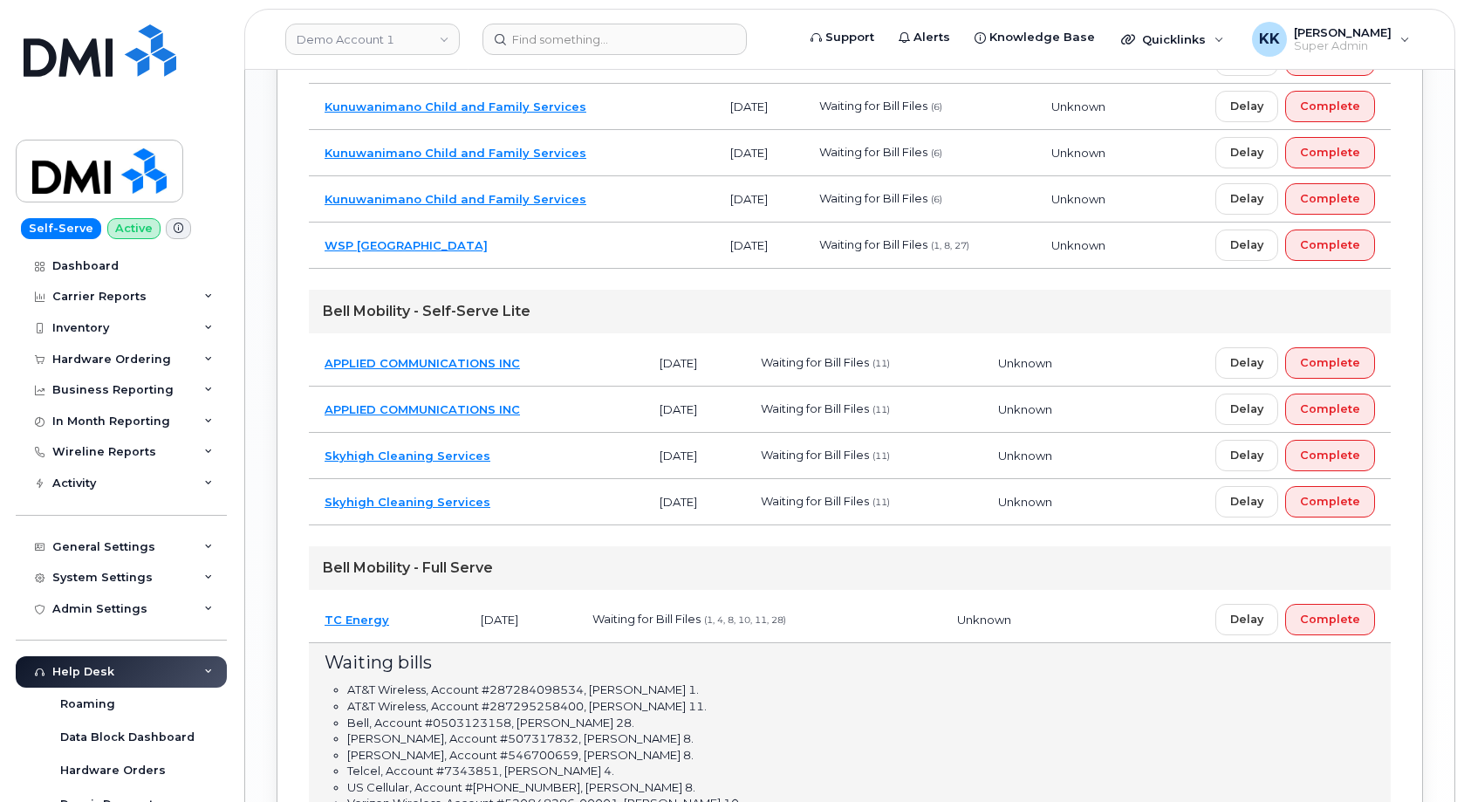
scroll to position [1759, 0]
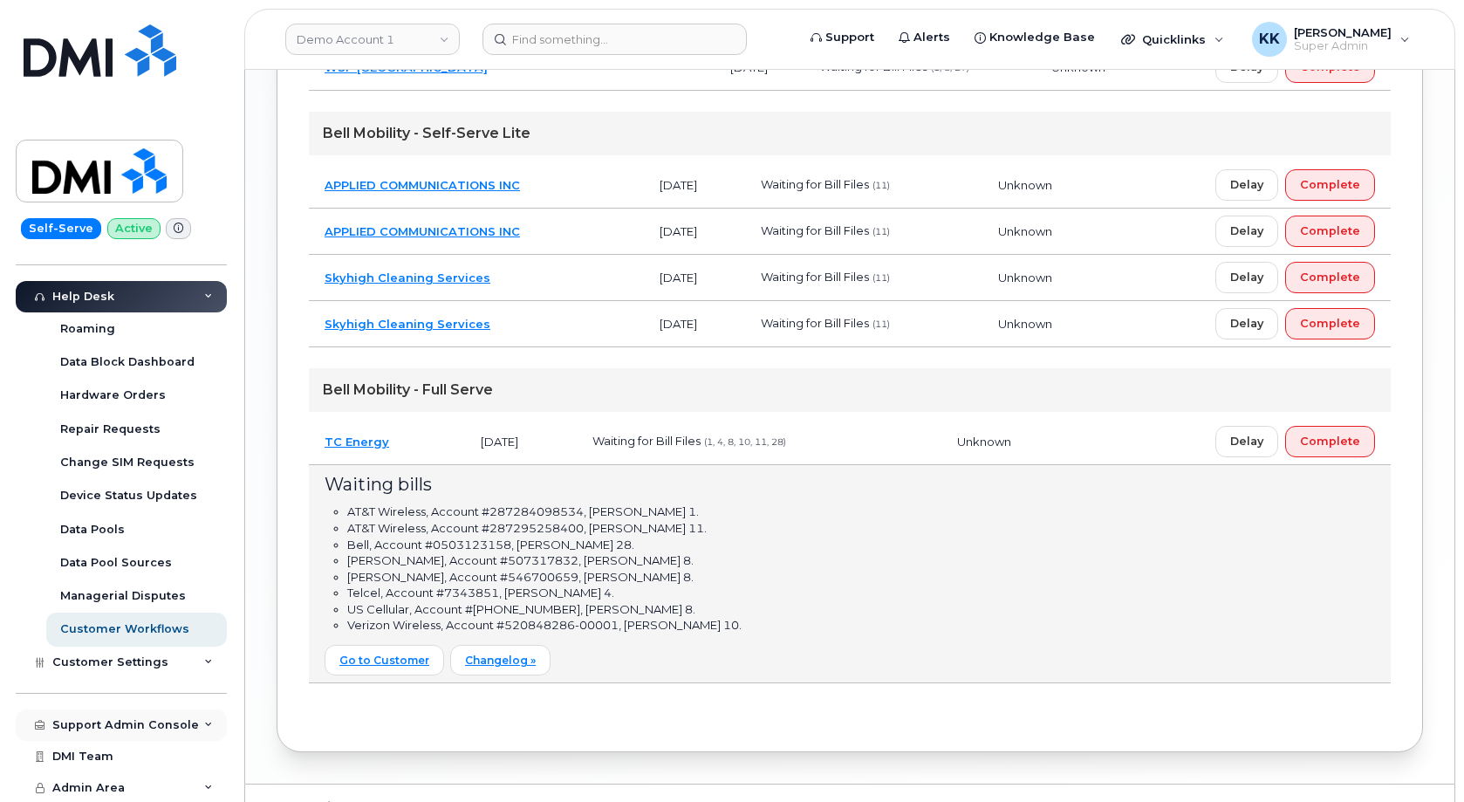
click at [111, 727] on div "Support Admin Console" at bounding box center [125, 725] width 147 height 14
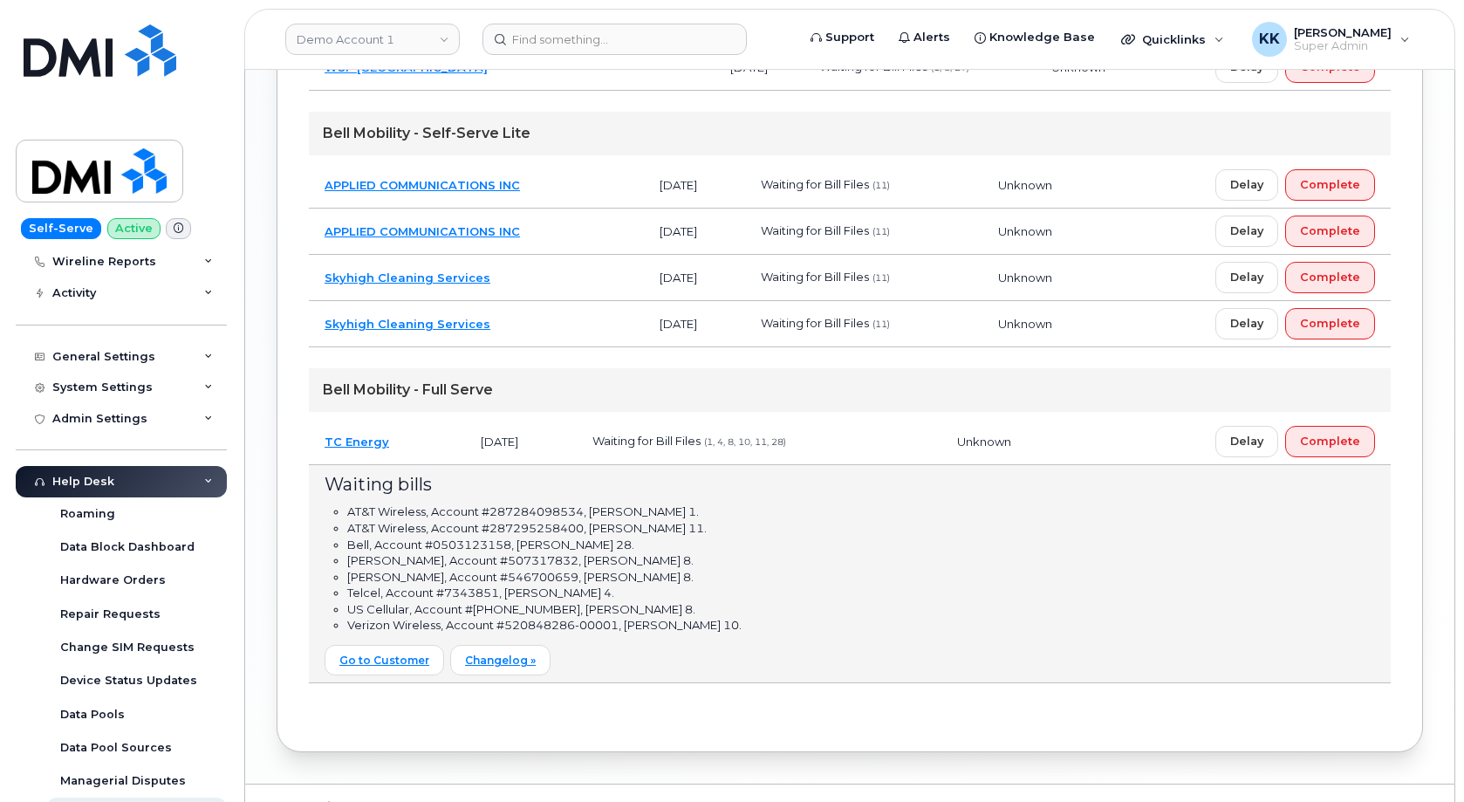
scroll to position [0, 0]
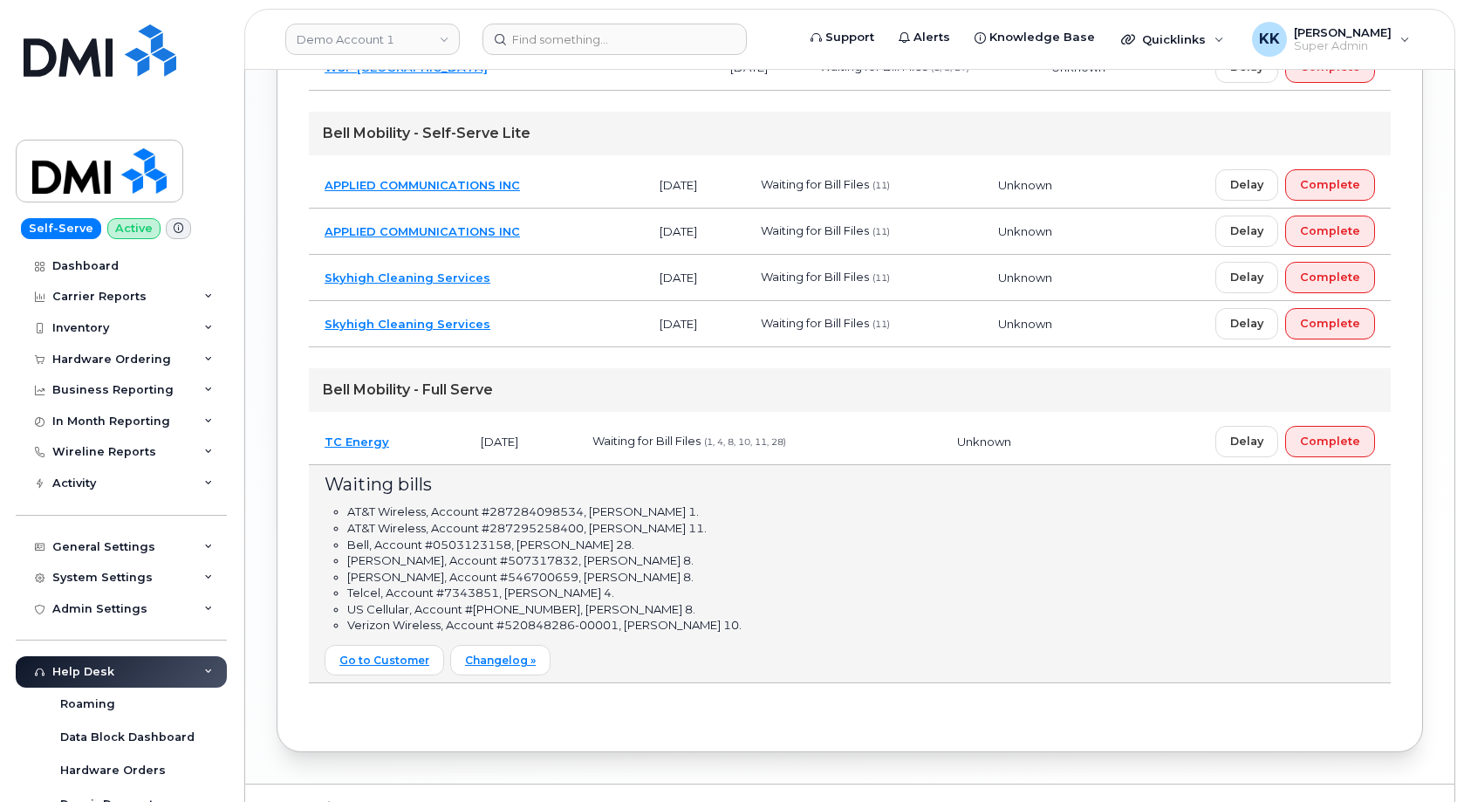
drag, startPoint x: 1130, startPoint y: 277, endPoint x: 1048, endPoint y: 301, distance: 85.6
click at [1109, 279] on td "Unknown" at bounding box center [1045, 278] width 126 height 46
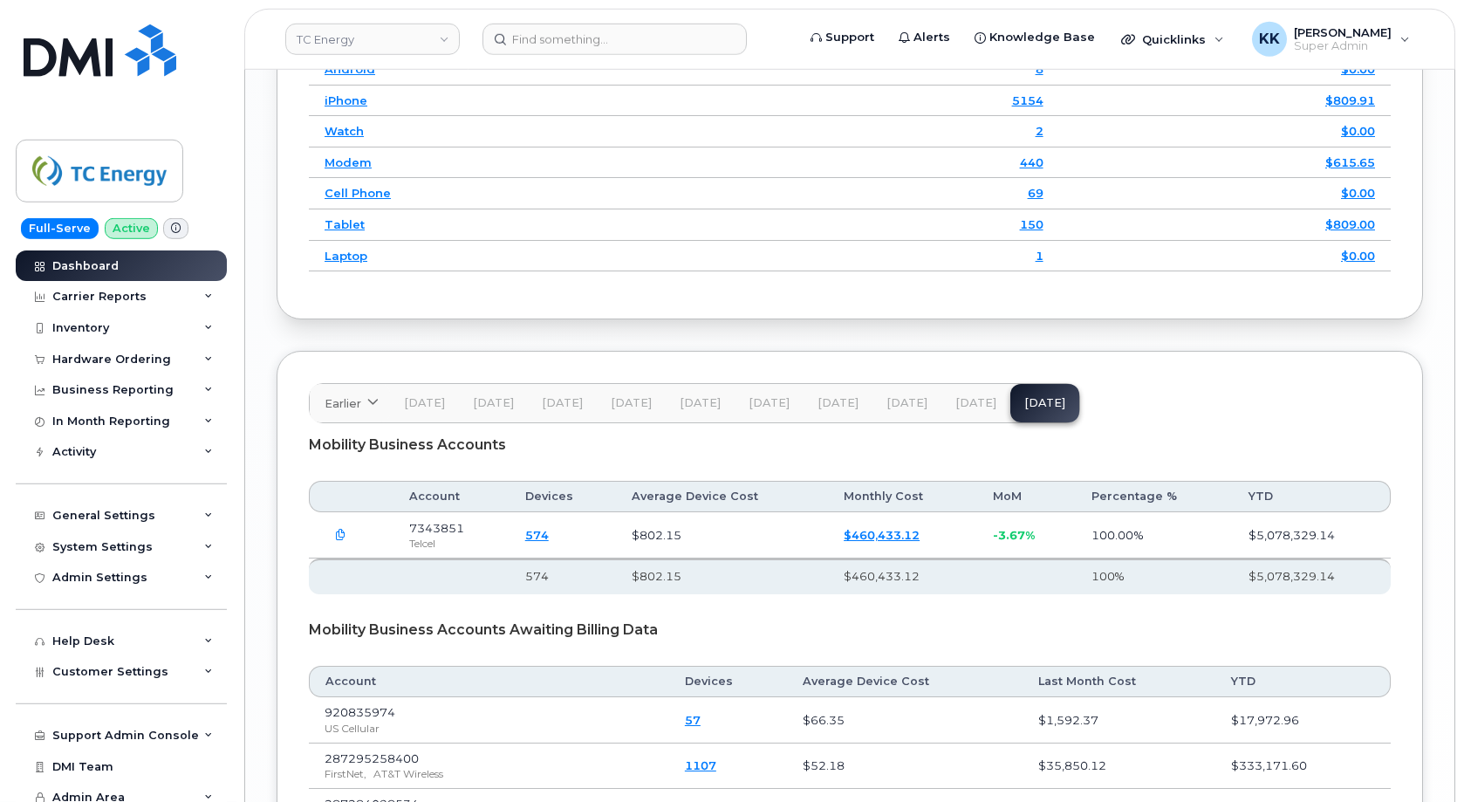
scroll to position [2398, 0]
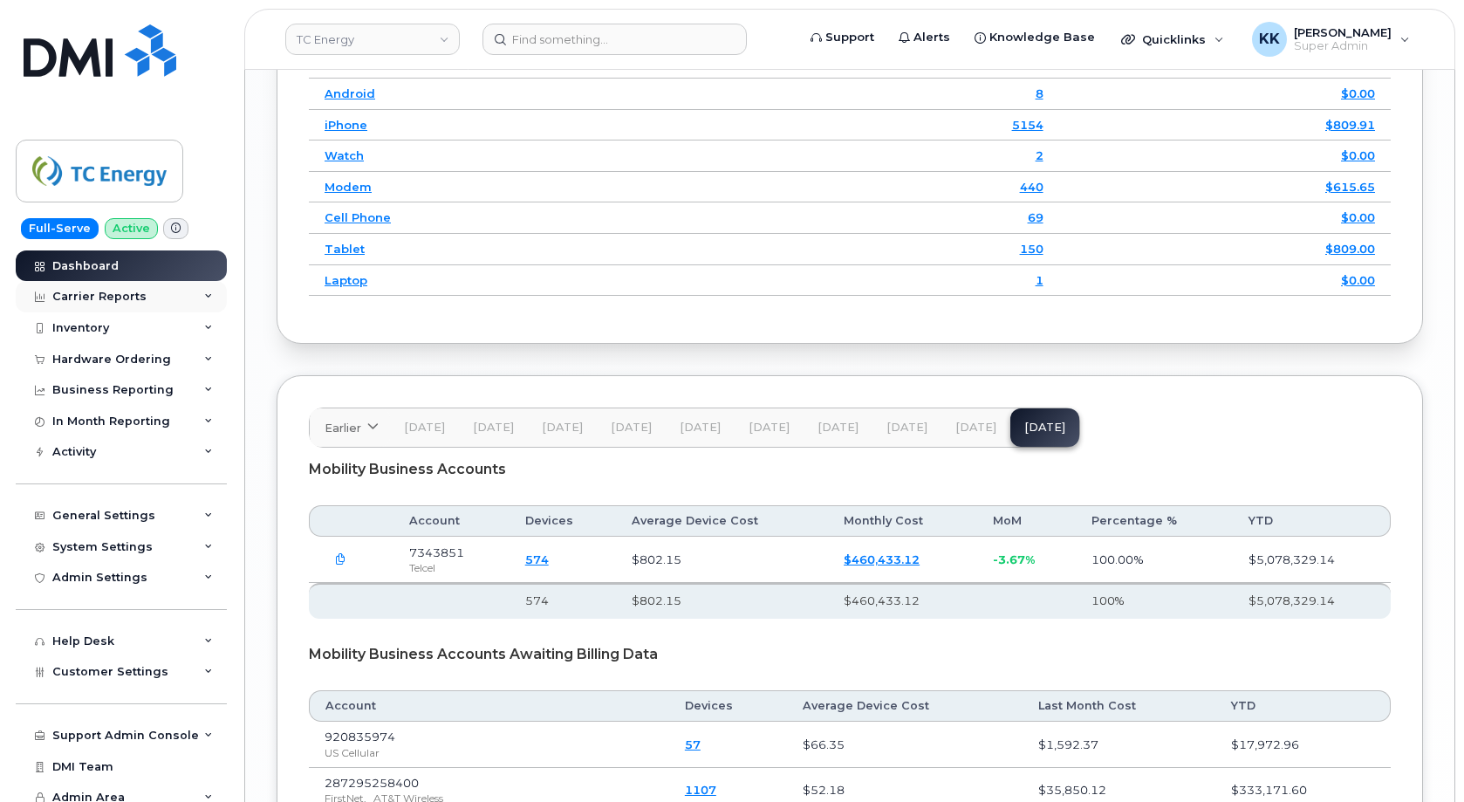
click at [96, 290] on div "Carrier Reports" at bounding box center [121, 296] width 211 height 31
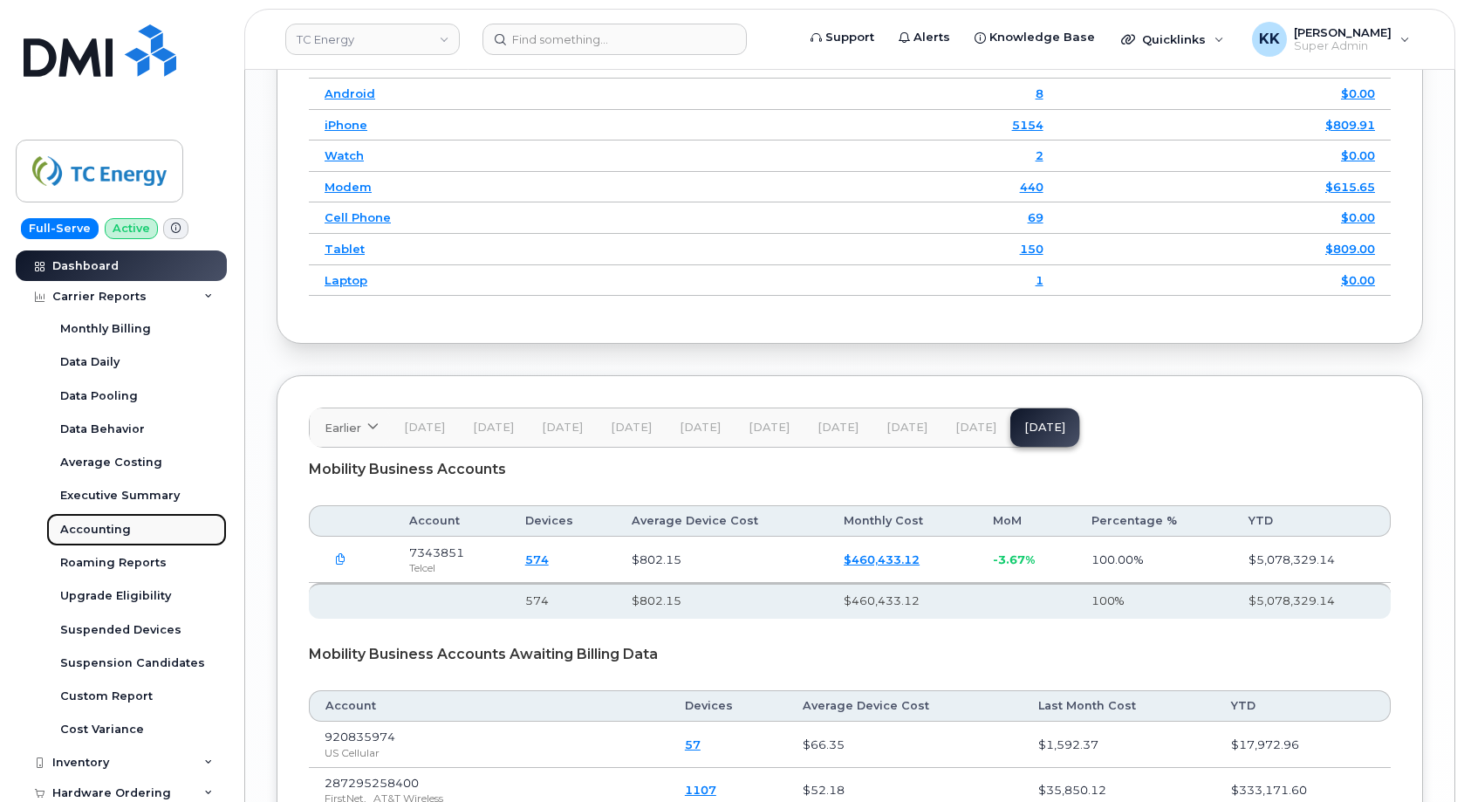
click at [113, 524] on div "Accounting" at bounding box center [95, 530] width 71 height 16
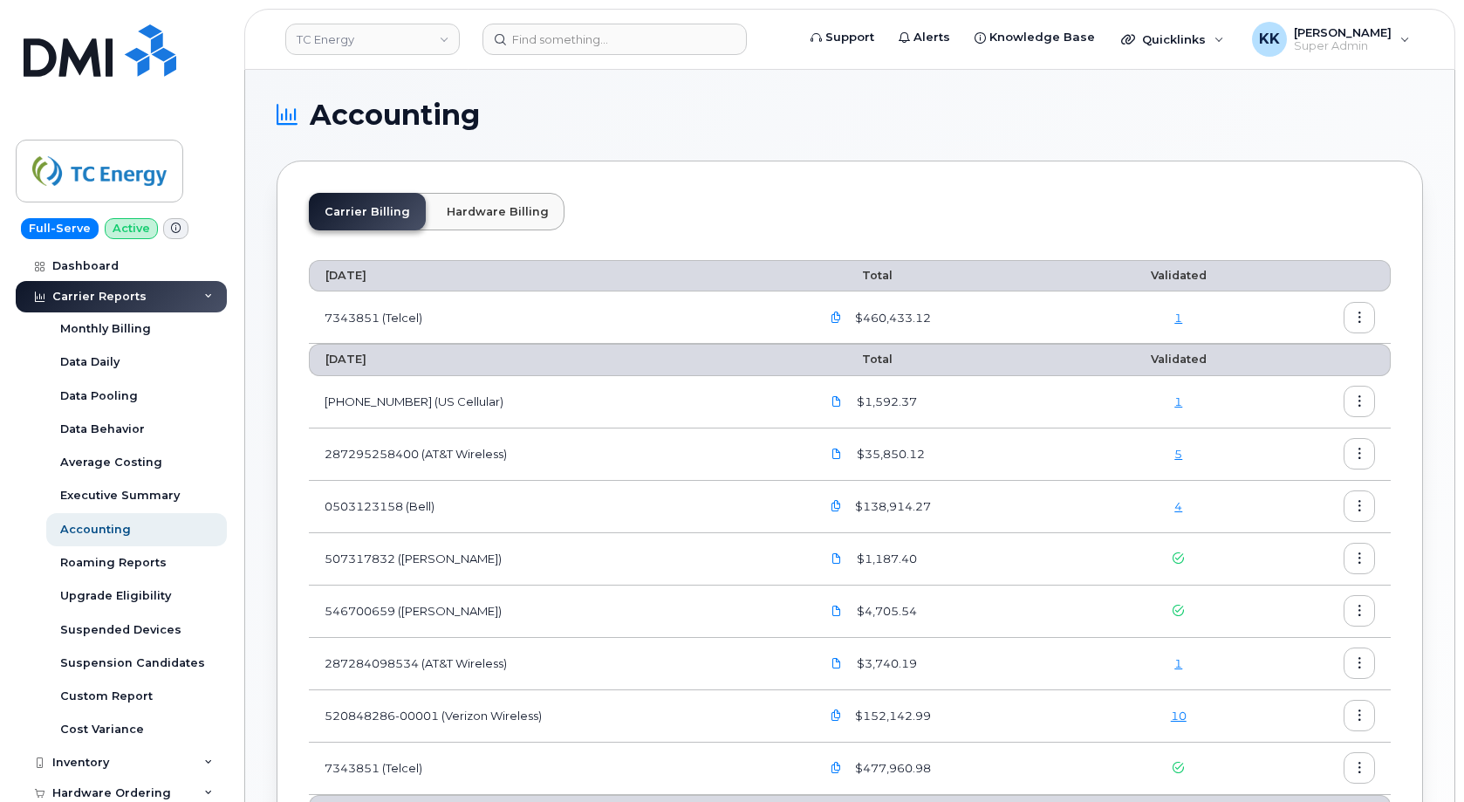
click at [1178, 317] on link "1" at bounding box center [1178, 318] width 8 height 14
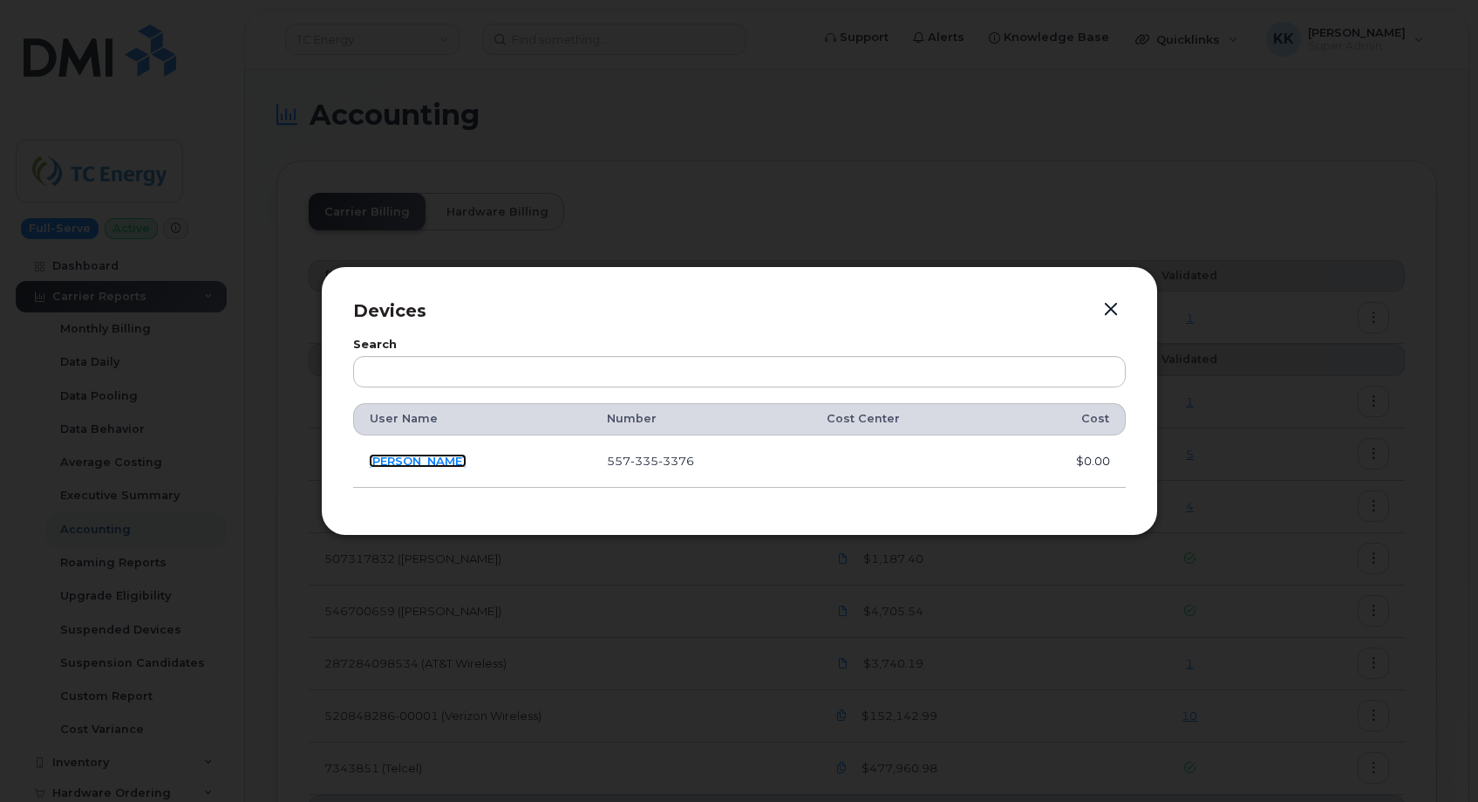
click at [403, 464] on link "Horacio Zamilpa" at bounding box center [418, 461] width 98 height 14
click at [1109, 310] on button "button" at bounding box center [1111, 309] width 26 height 24
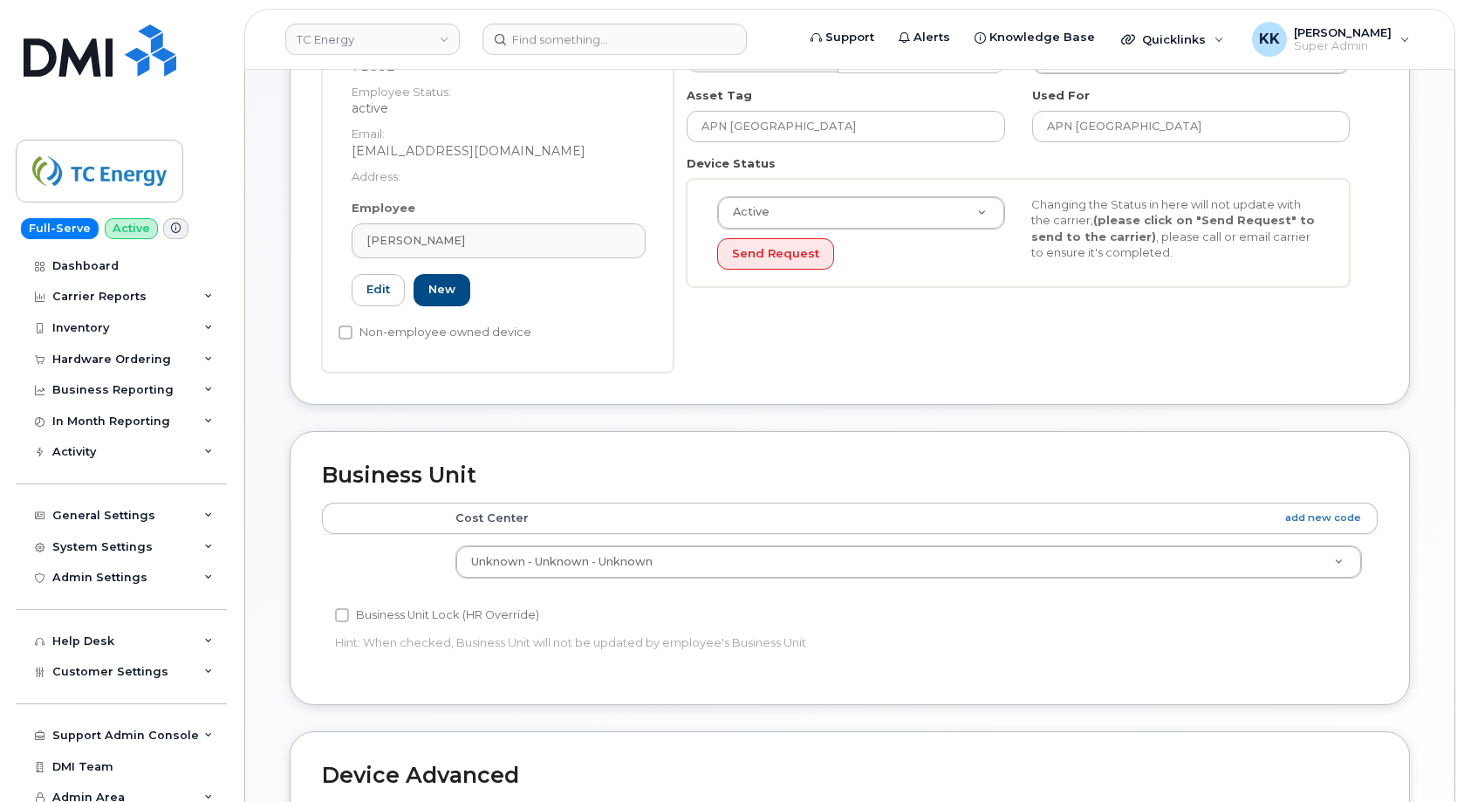
scroll to position [356, 0]
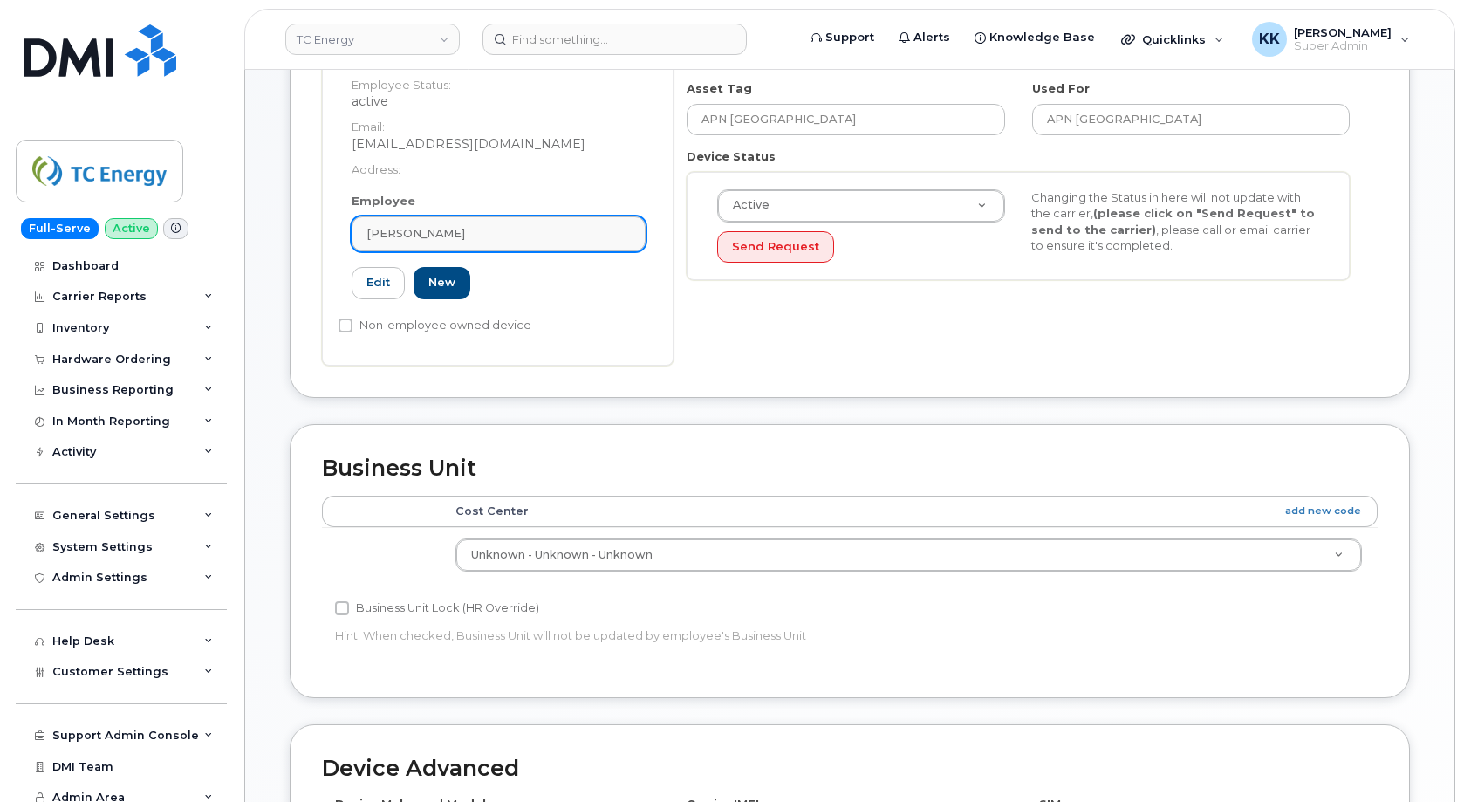
click at [433, 230] on span "[PERSON_NAME]" at bounding box center [415, 233] width 99 height 17
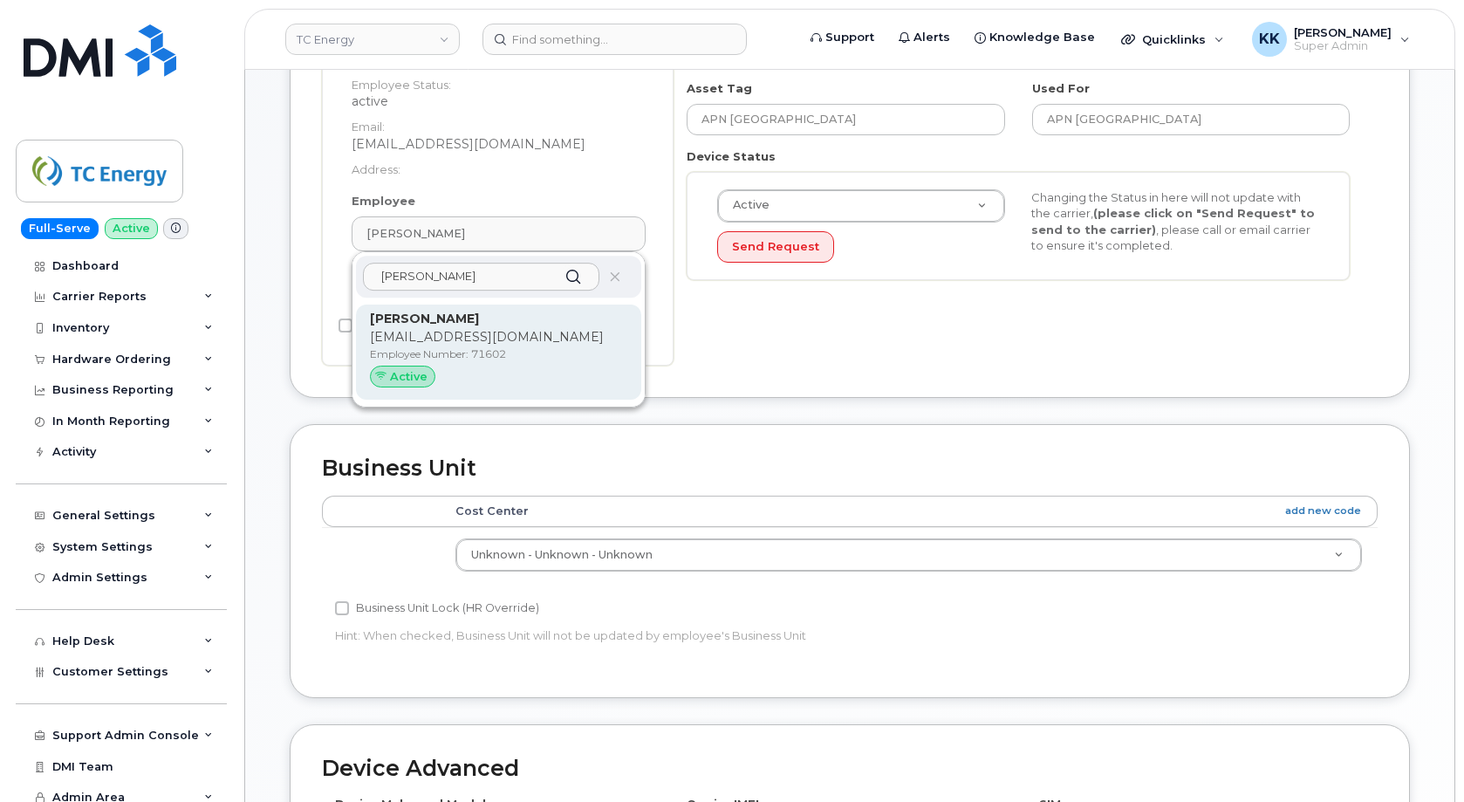
type input "[PERSON_NAME]"
click at [456, 328] on div "[PERSON_NAME] [EMAIL_ADDRESS][DOMAIN_NAME] Employee Number: 71602 Active" at bounding box center [498, 352] width 257 height 85
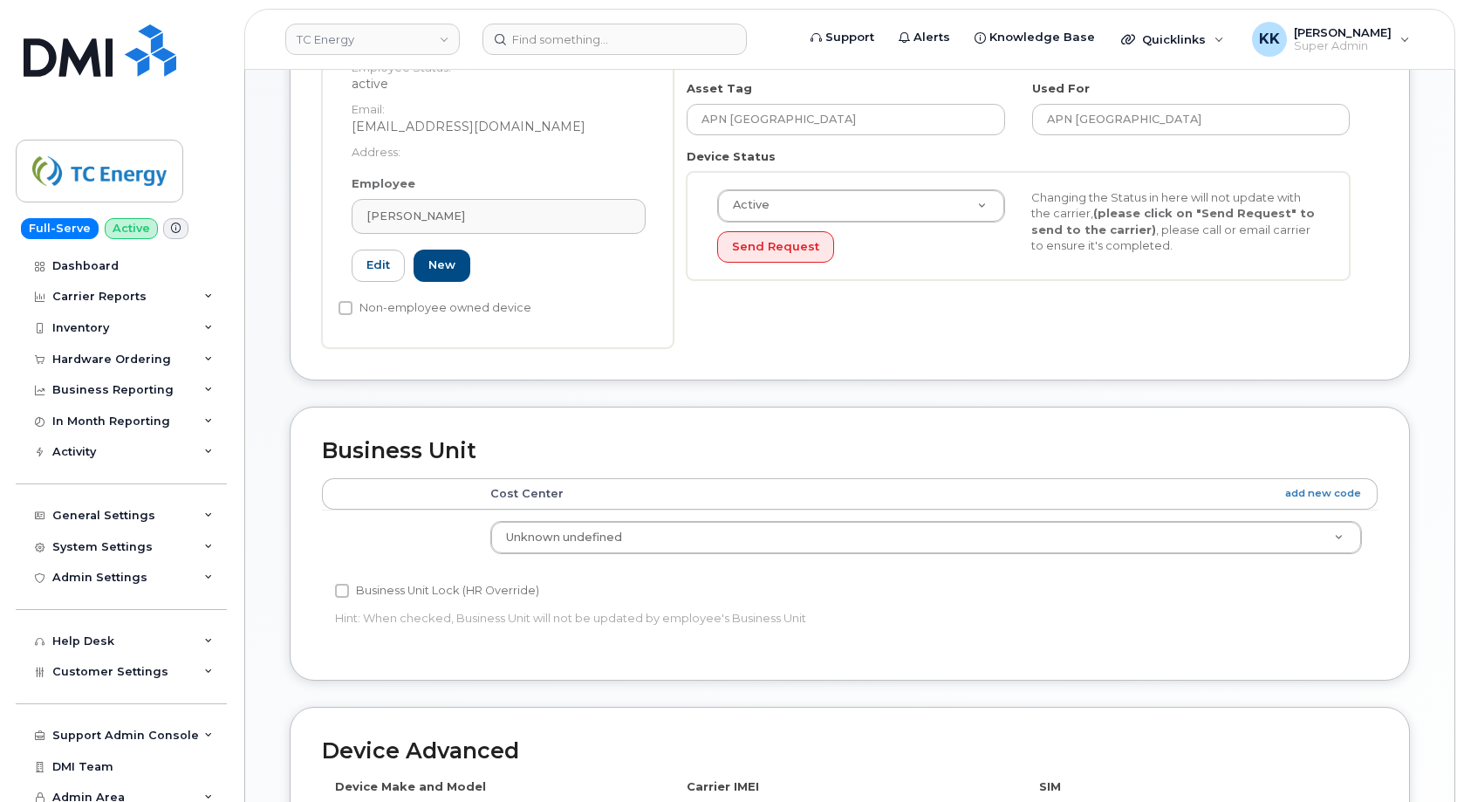
type input "4119574"
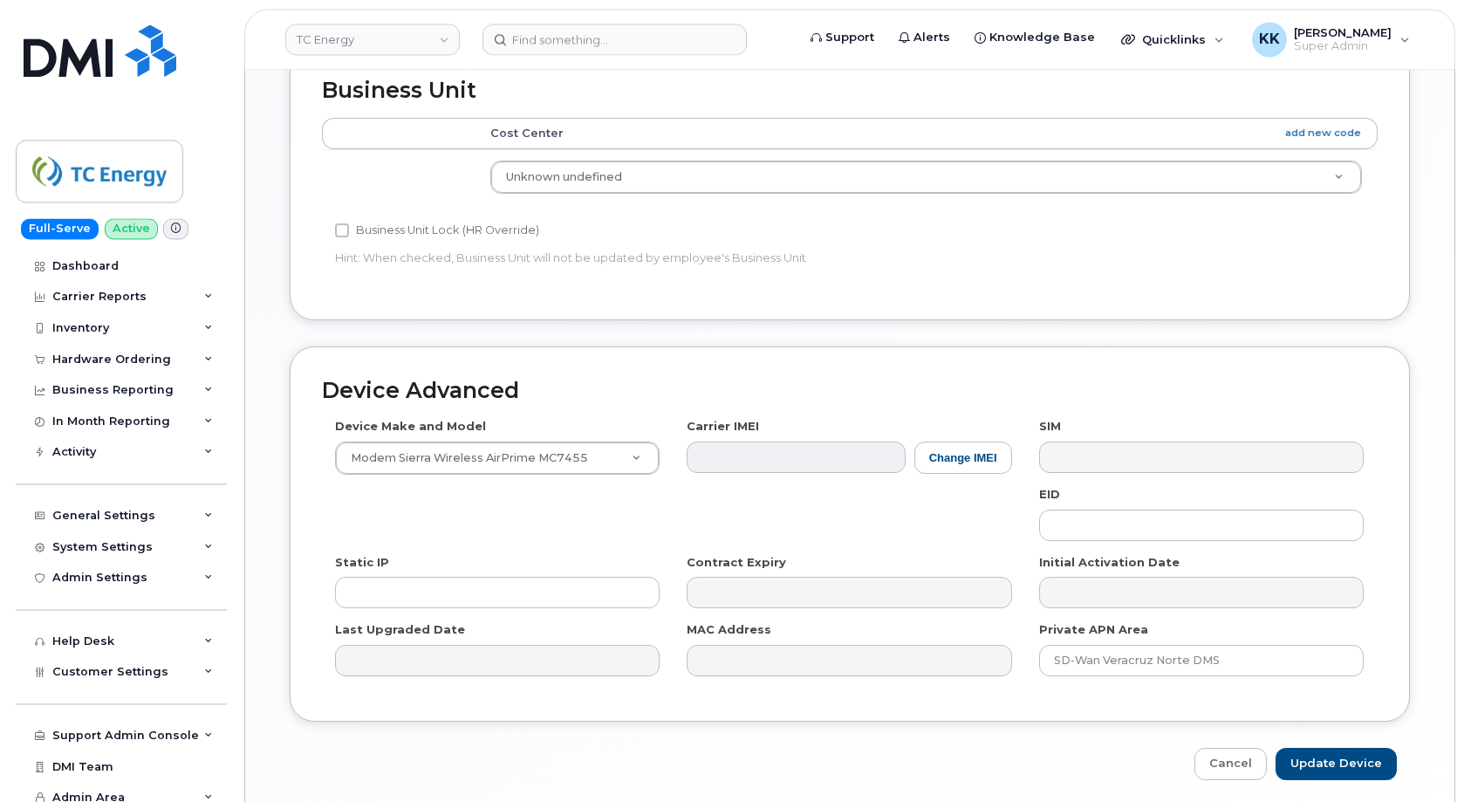
scroll to position [782, 0]
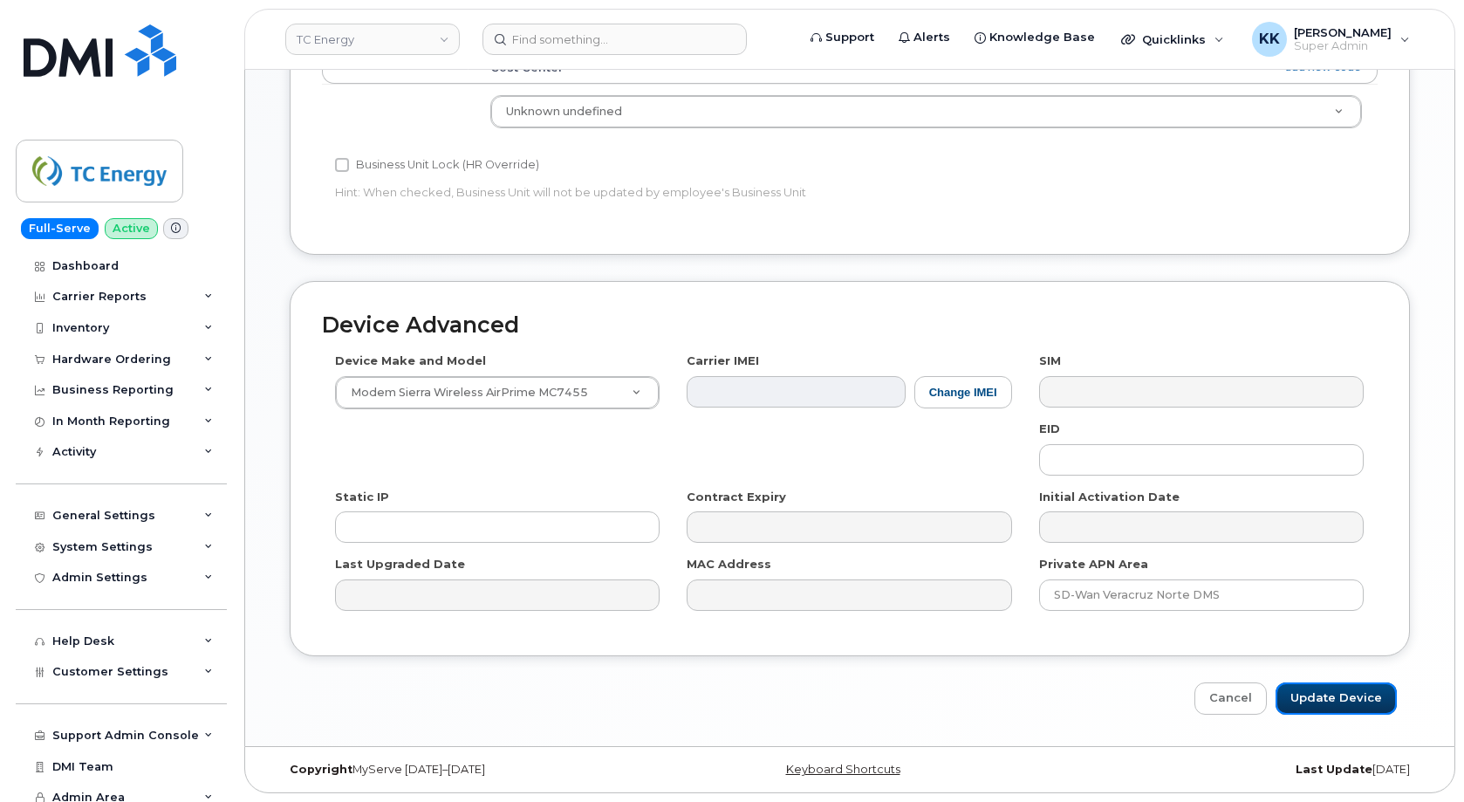
click at [1350, 698] on input "Update Device" at bounding box center [1335, 698] width 121 height 32
type input "Saving..."
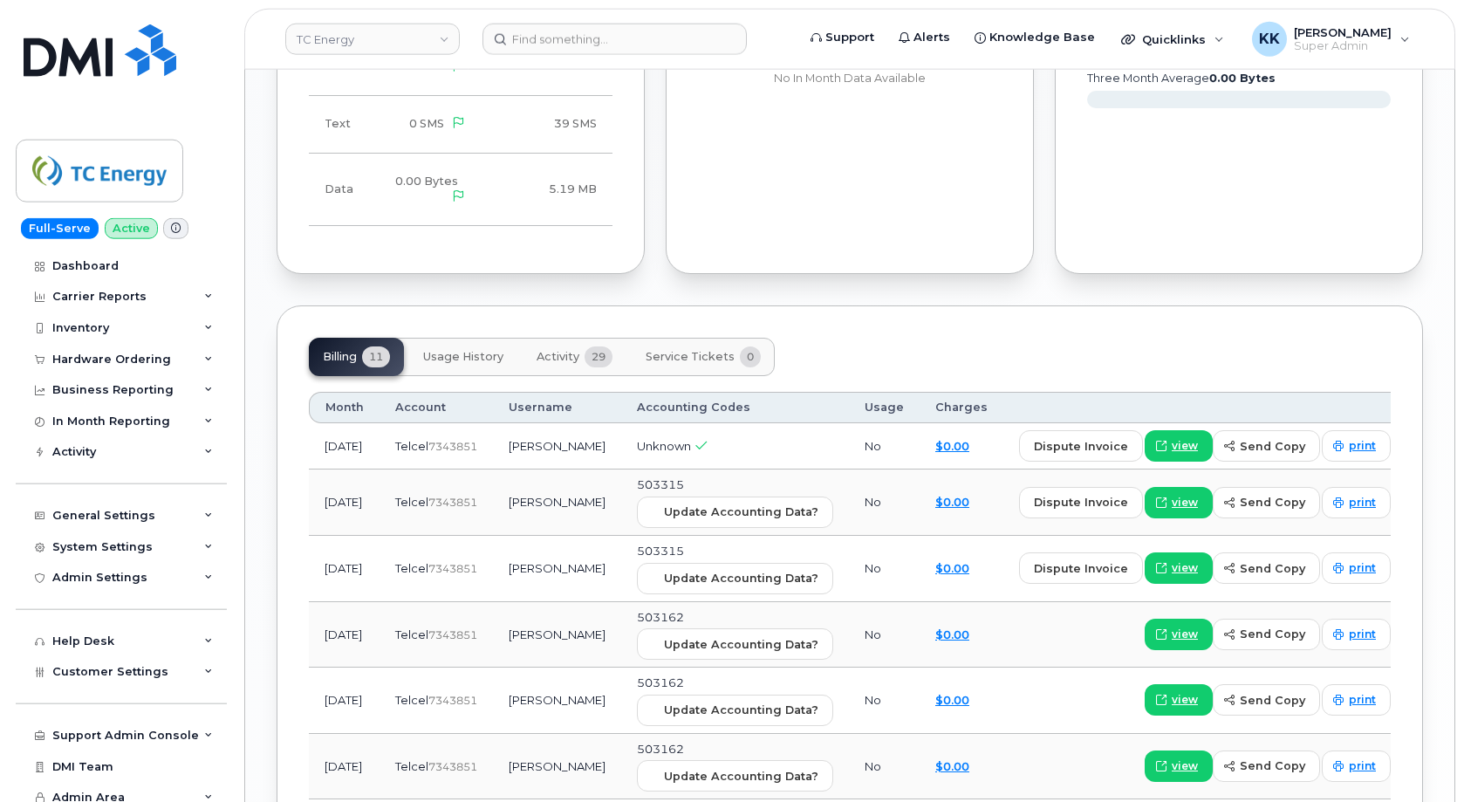
scroll to position [1317, 0]
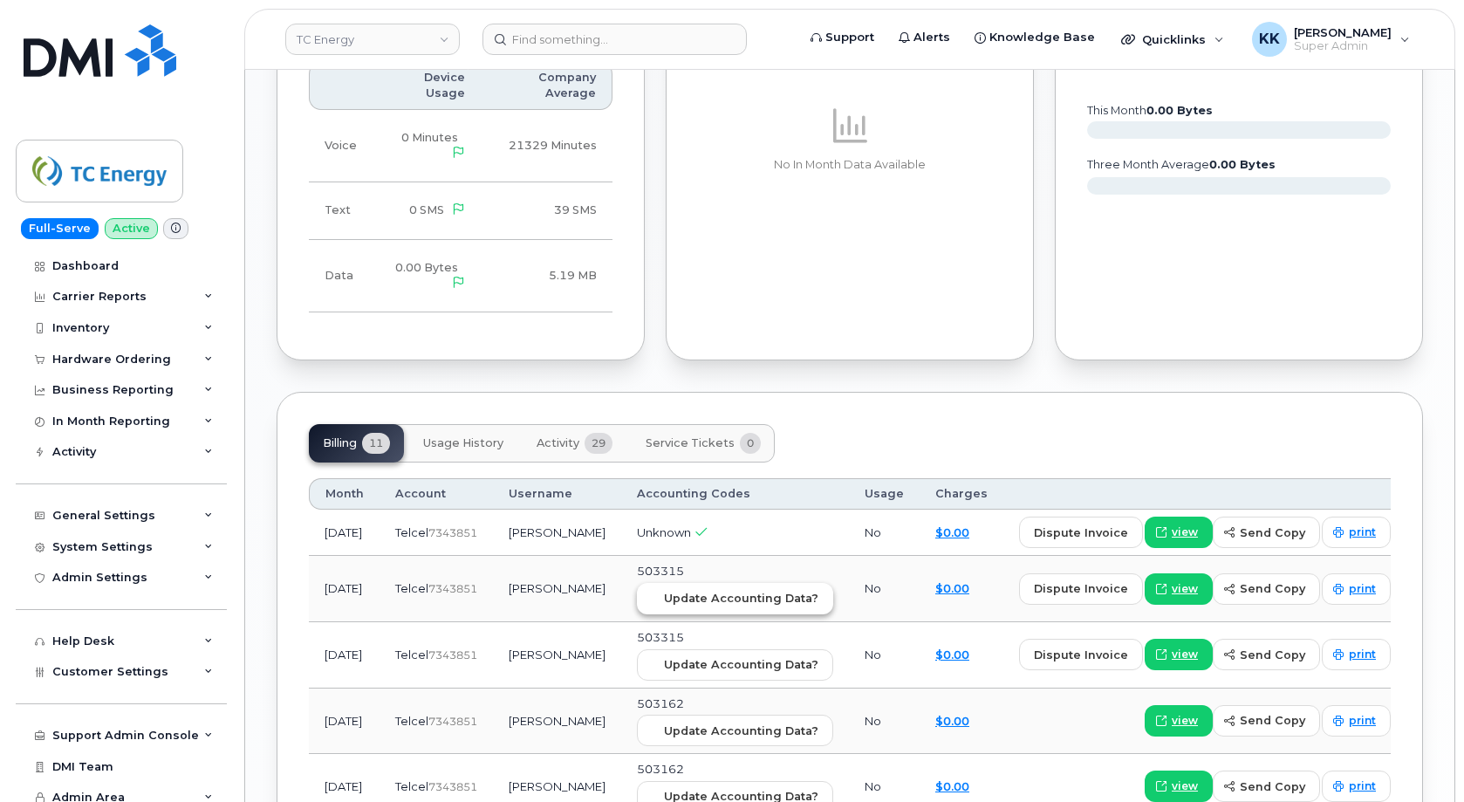
click at [683, 590] on span "Update Accounting Data?" at bounding box center [741, 598] width 154 height 17
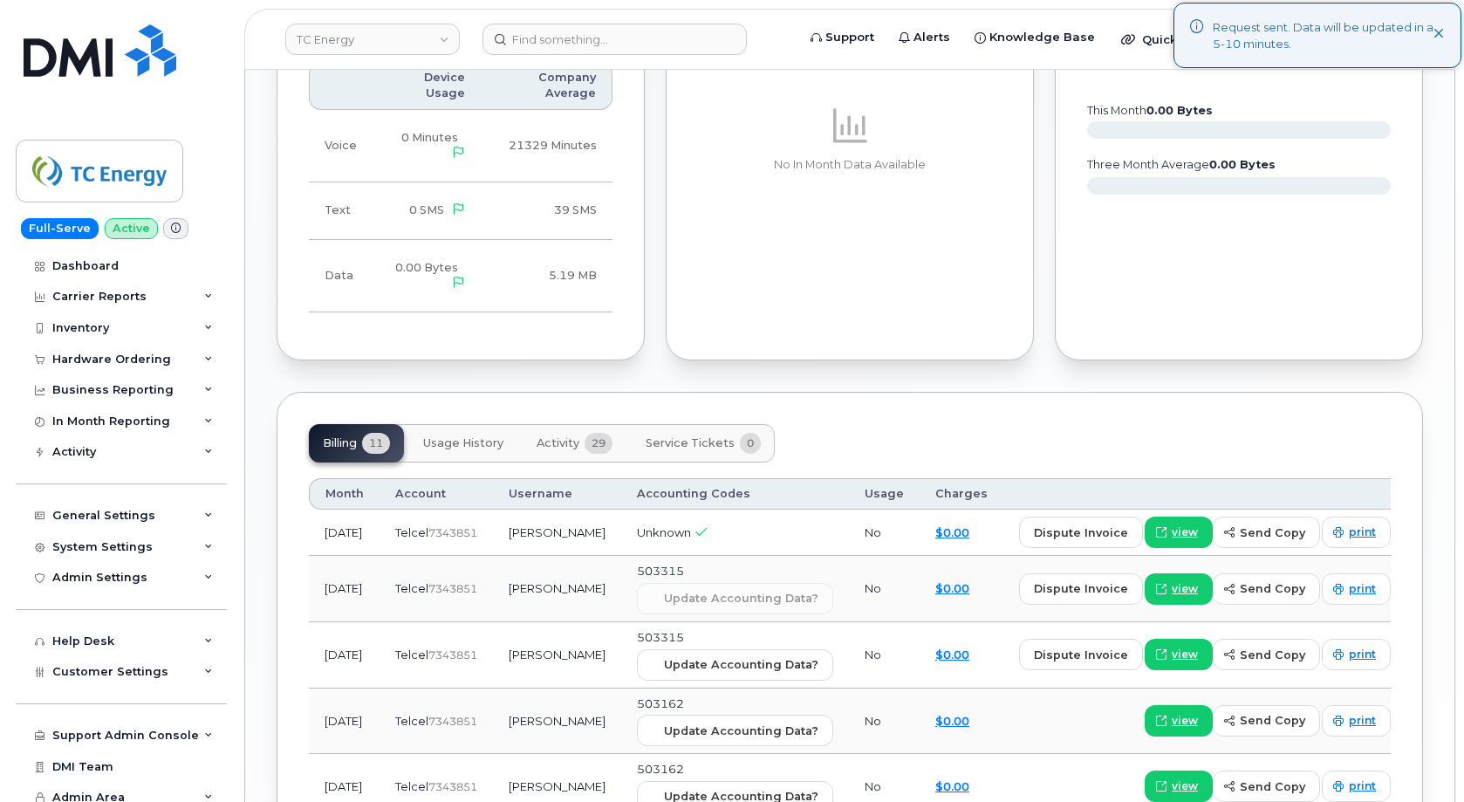
click at [568, 436] on span "Activity" at bounding box center [557, 443] width 43 height 14
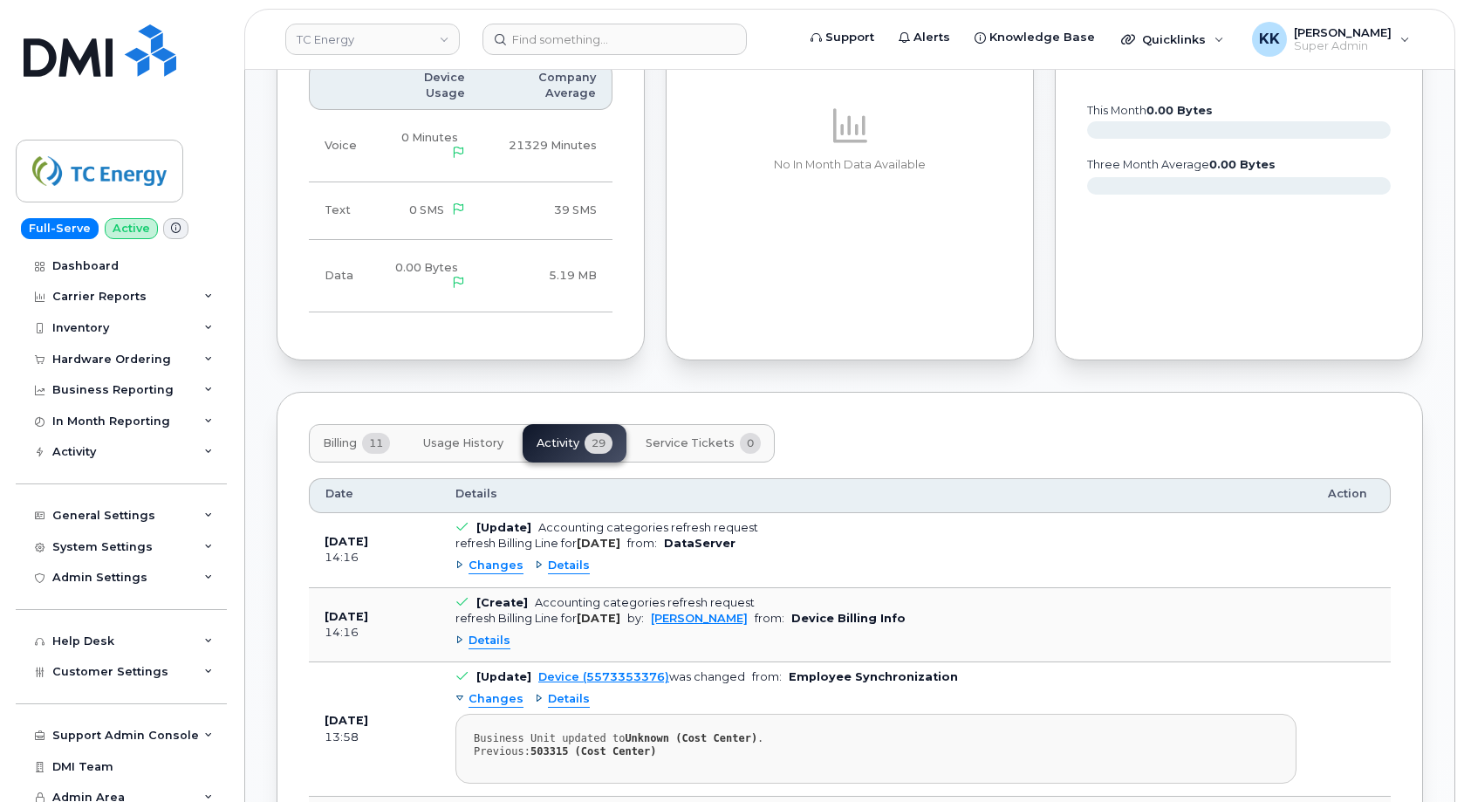
click at [454, 549] on td "[Update] Accounting categories refresh request refresh Billing Line for [DATE] …" at bounding box center [876, 550] width 872 height 75
click at [461, 557] on div "Changes" at bounding box center [489, 565] width 68 height 17
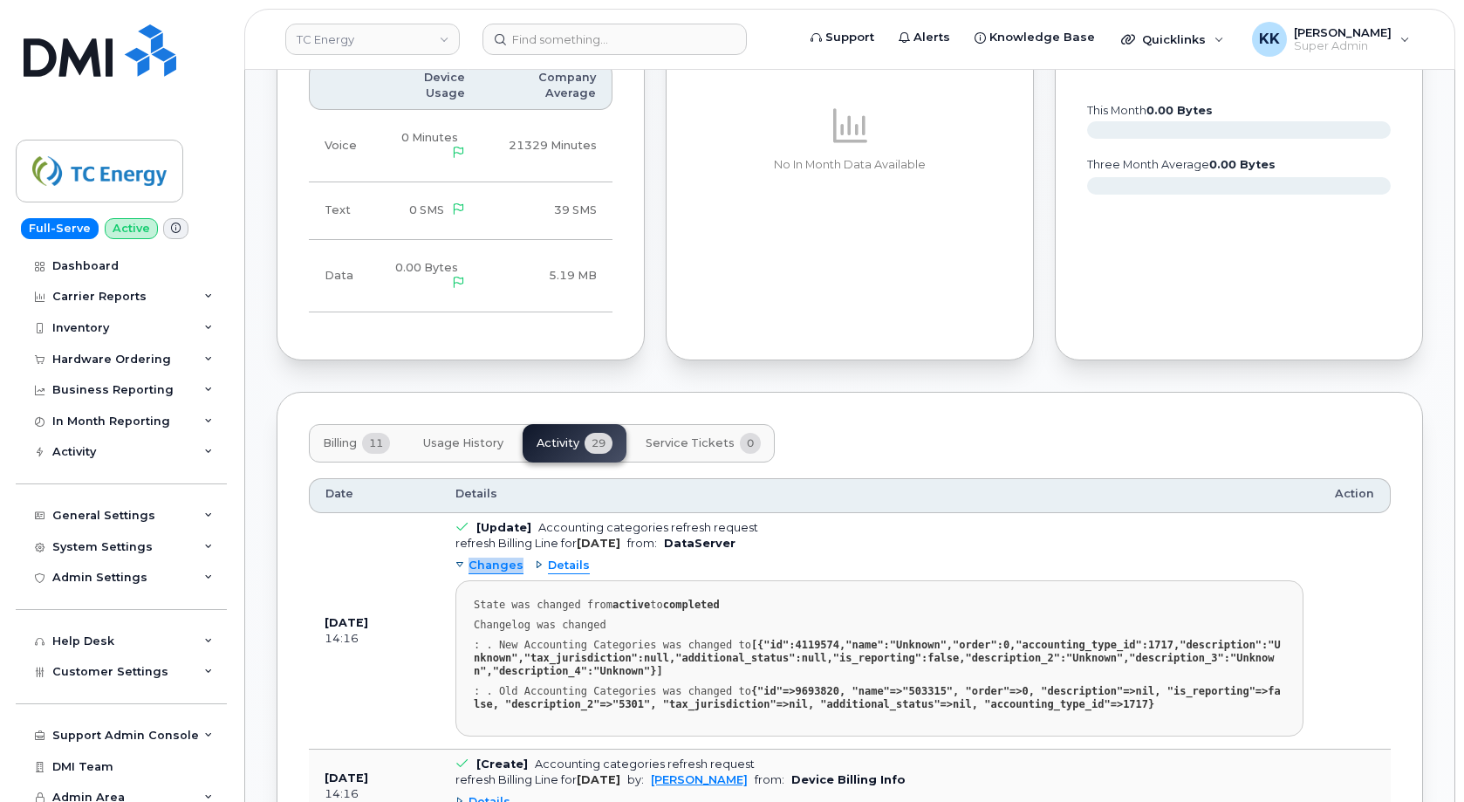
click at [461, 557] on div "Changes" at bounding box center [489, 565] width 68 height 17
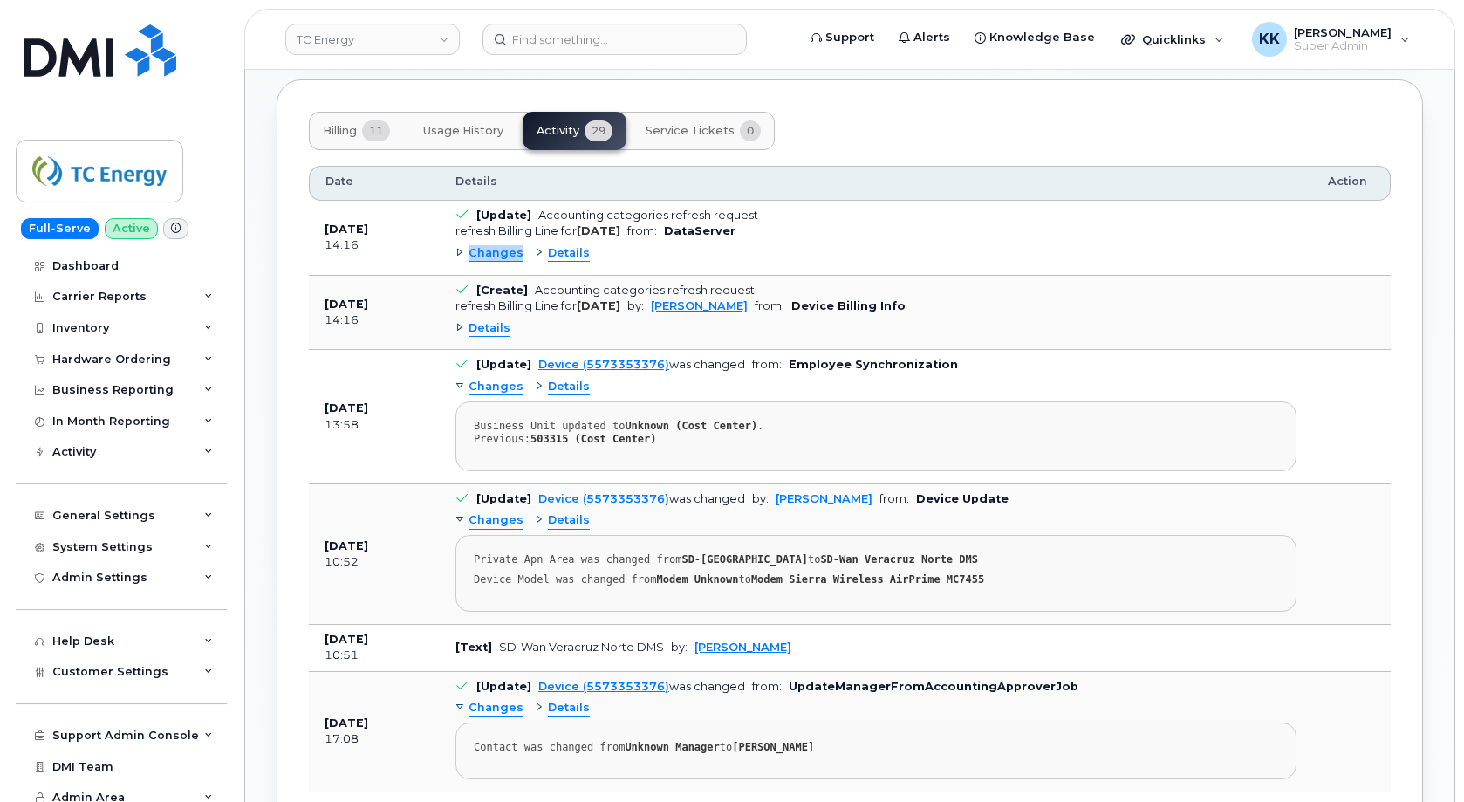
scroll to position [1673, 0]
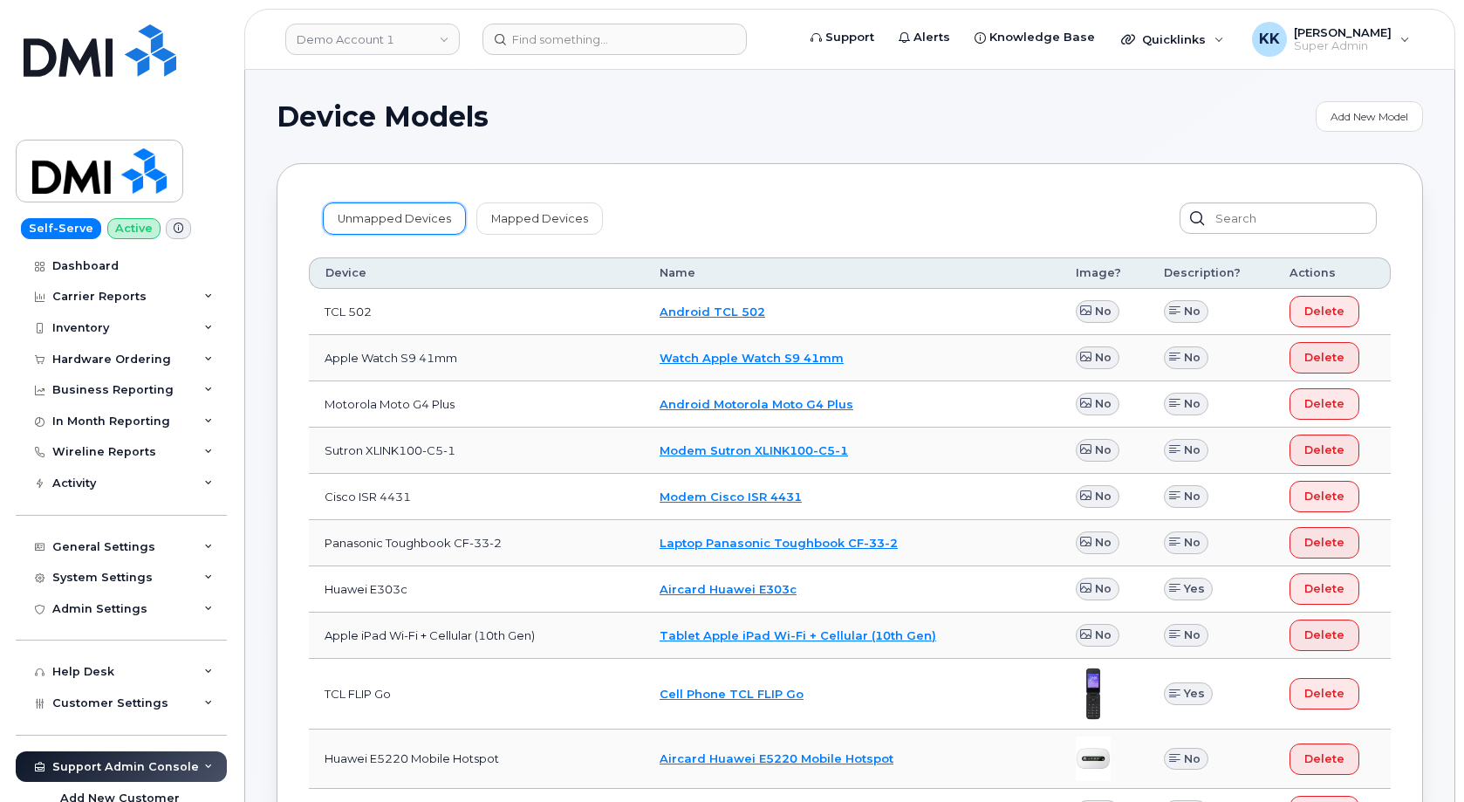
click at [353, 204] on link "Unmapped Devices" at bounding box center [394, 217] width 143 height 31
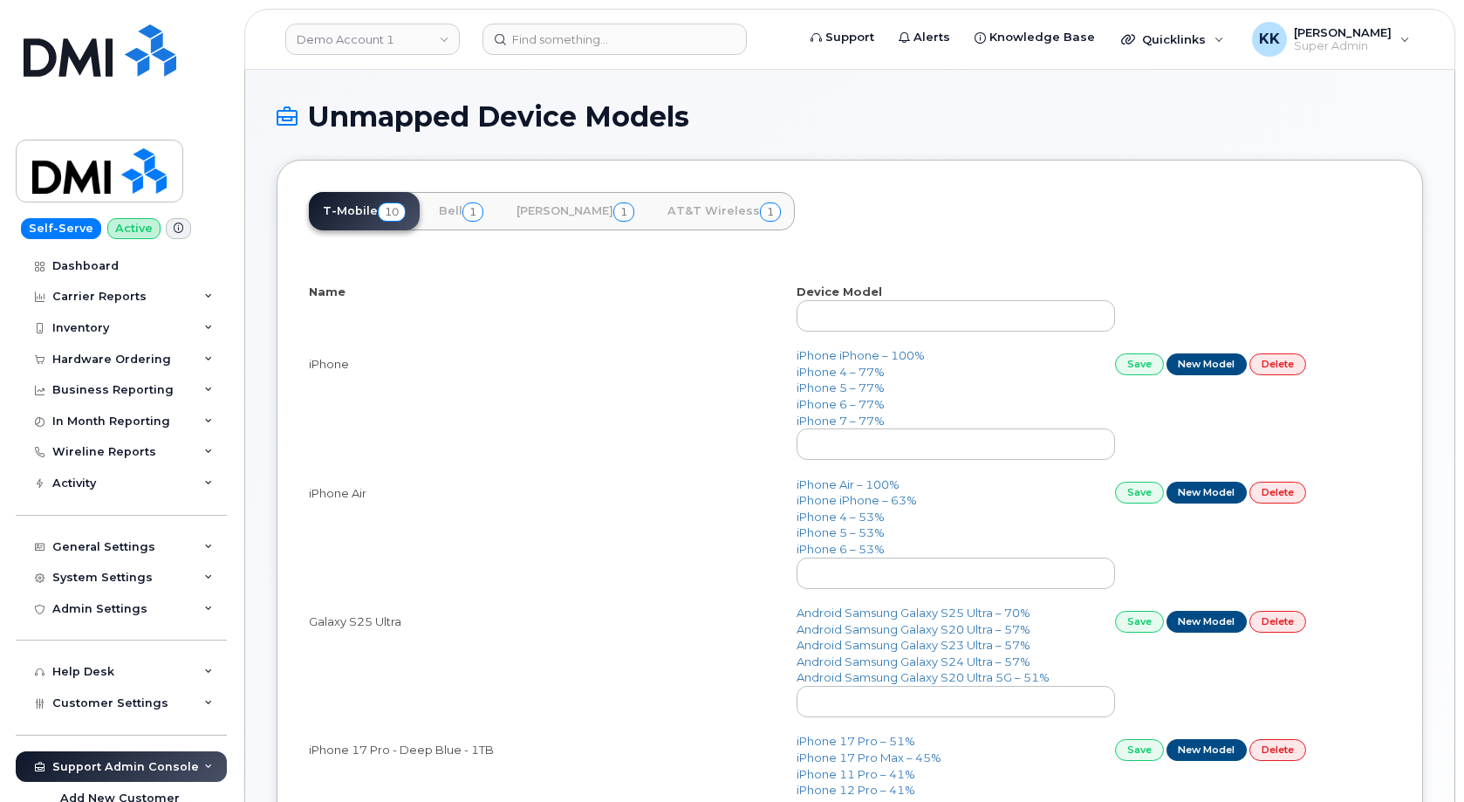
select select "25"
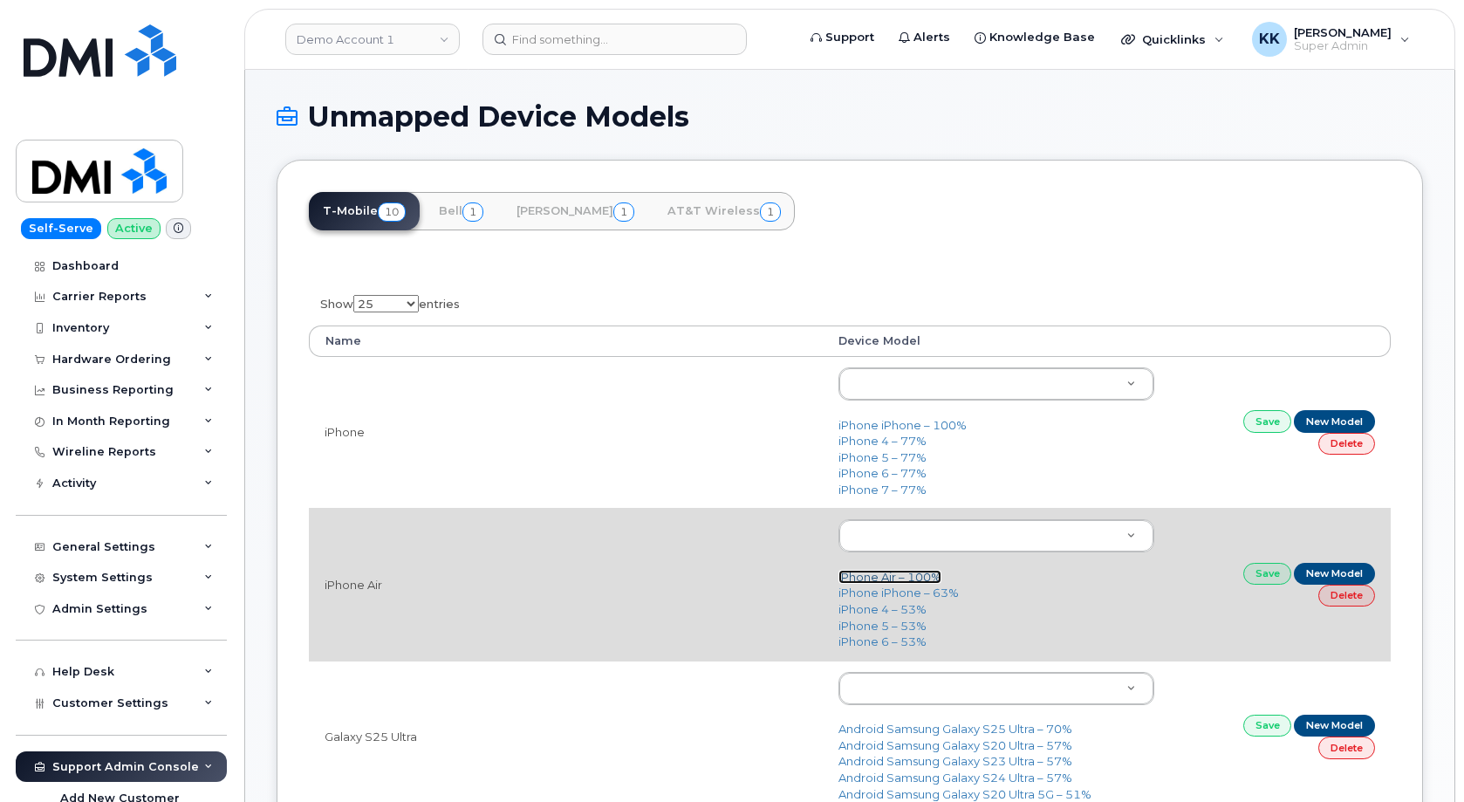
click at [856, 577] on link "iPhone Air – 100%" at bounding box center [889, 577] width 103 height 14
type input "3444"
click at [1257, 576] on link "Save" at bounding box center [1267, 574] width 49 height 22
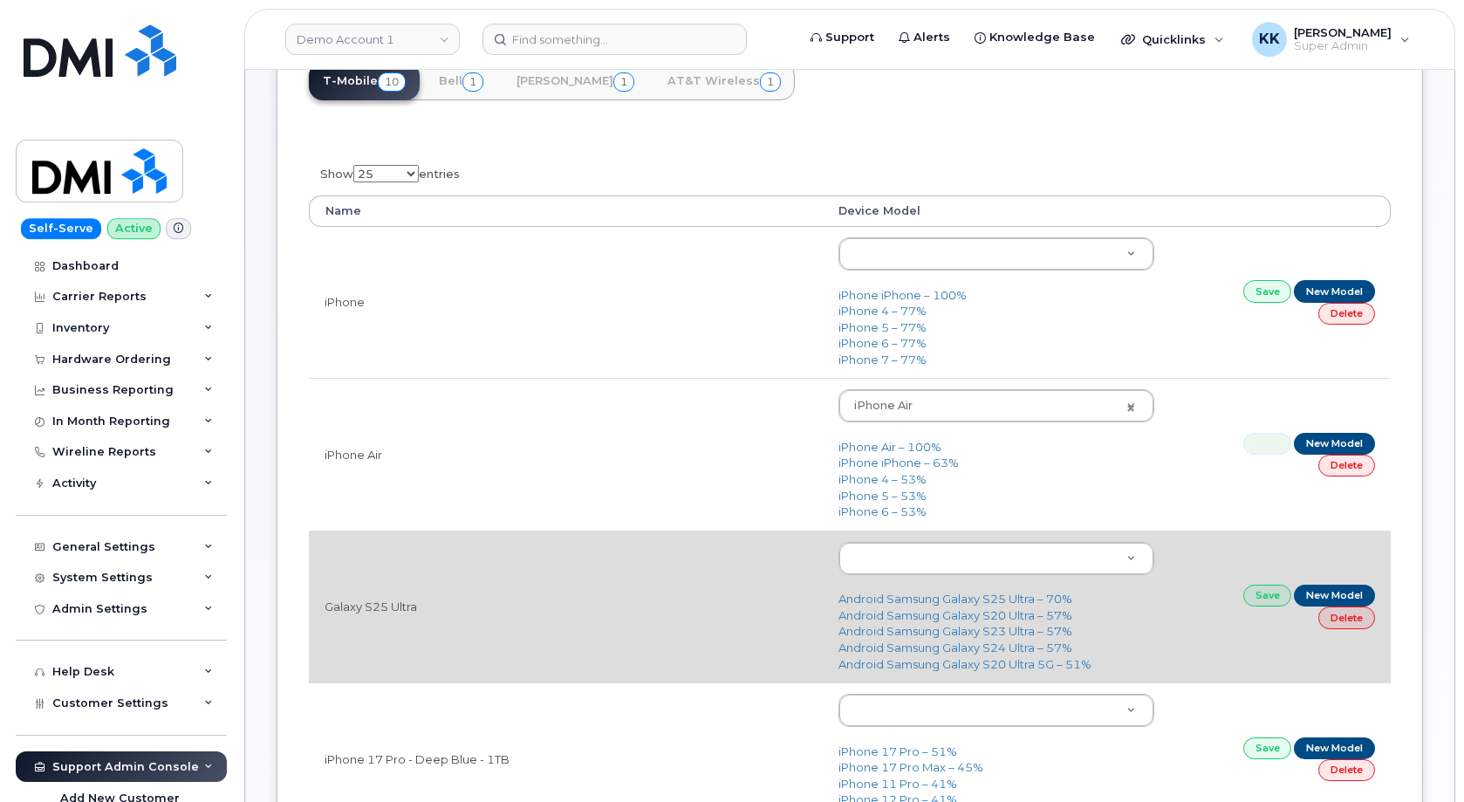
scroll to position [178, 0]
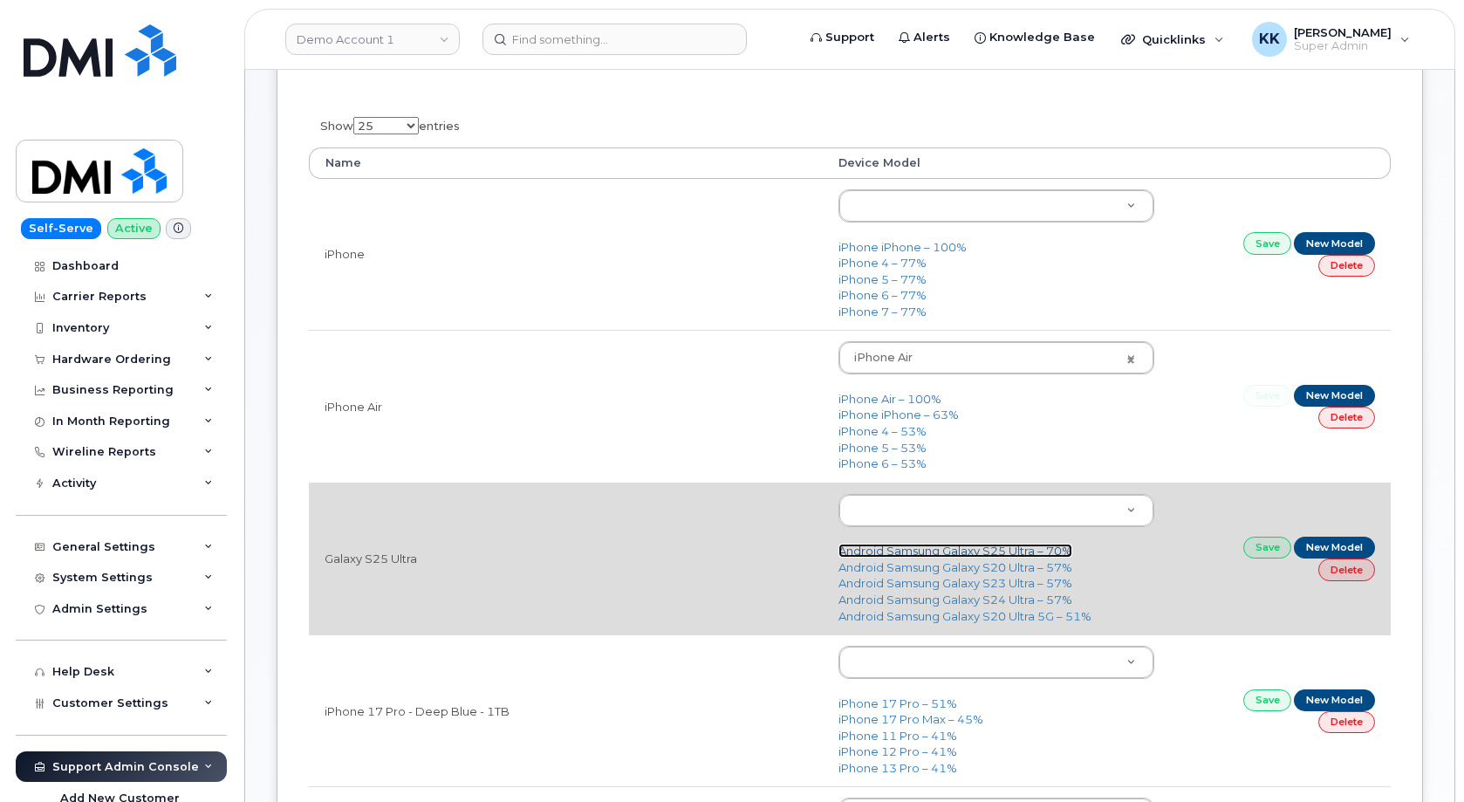
click at [1007, 556] on link "Android Samsung Galaxy S25 Ultra – 70%" at bounding box center [955, 550] width 234 height 14
type input "3289"
click at [1247, 555] on link "Save" at bounding box center [1267, 547] width 49 height 22
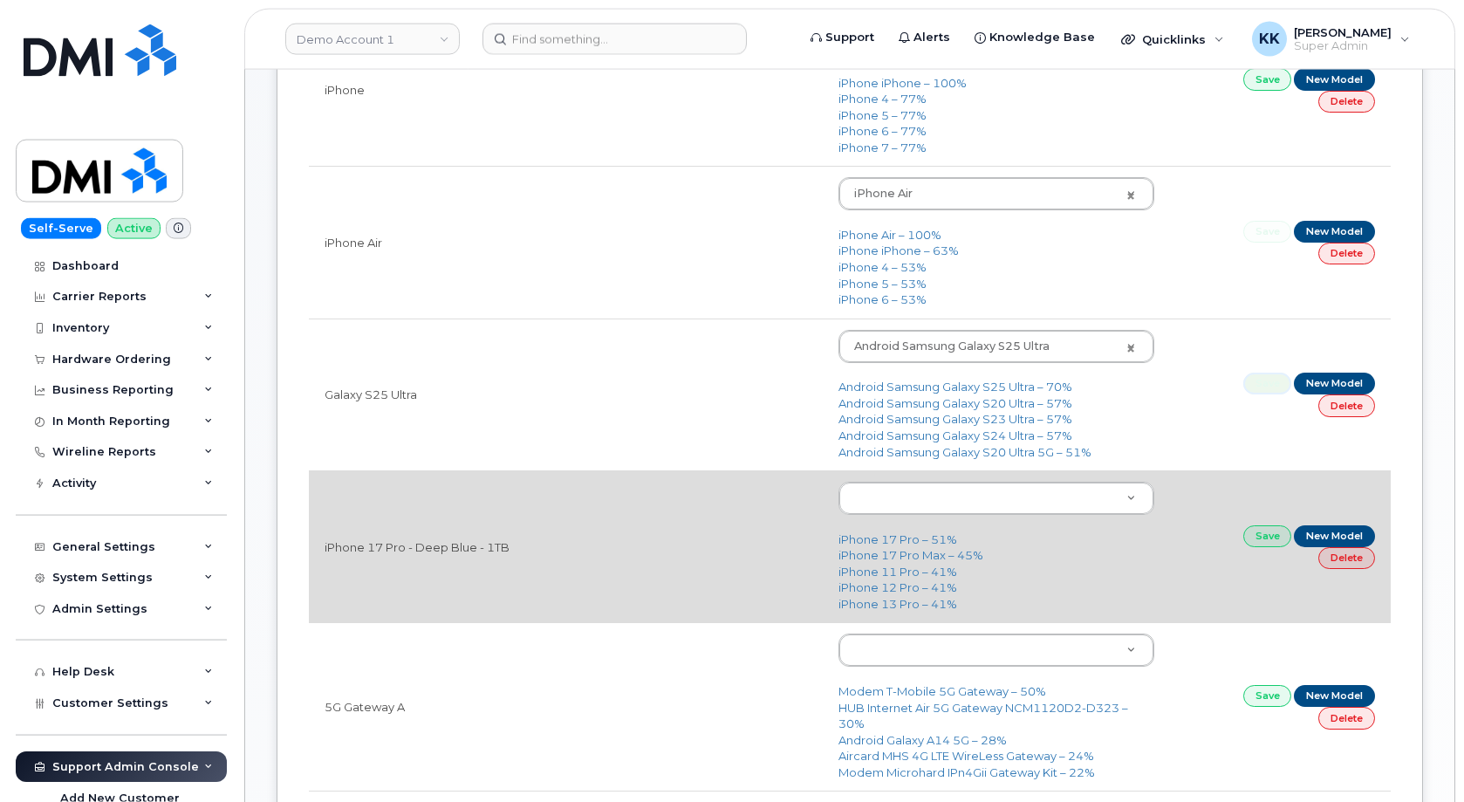
scroll to position [356, 0]
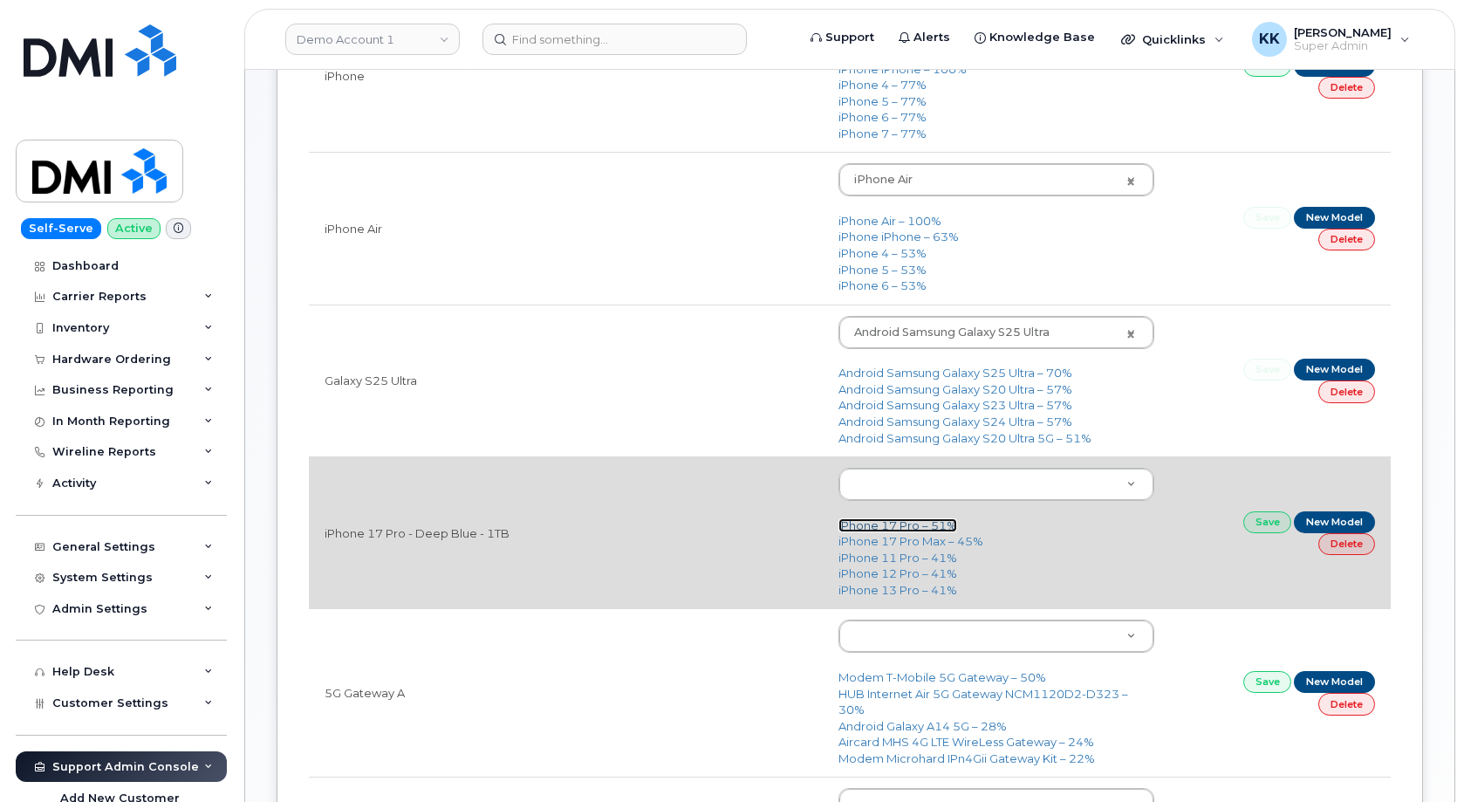
click at [909, 529] on link "iPhone 17 Pro – 51%" at bounding box center [897, 525] width 119 height 14
type input "3443"
click at [1258, 522] on link "Save" at bounding box center [1267, 522] width 49 height 22
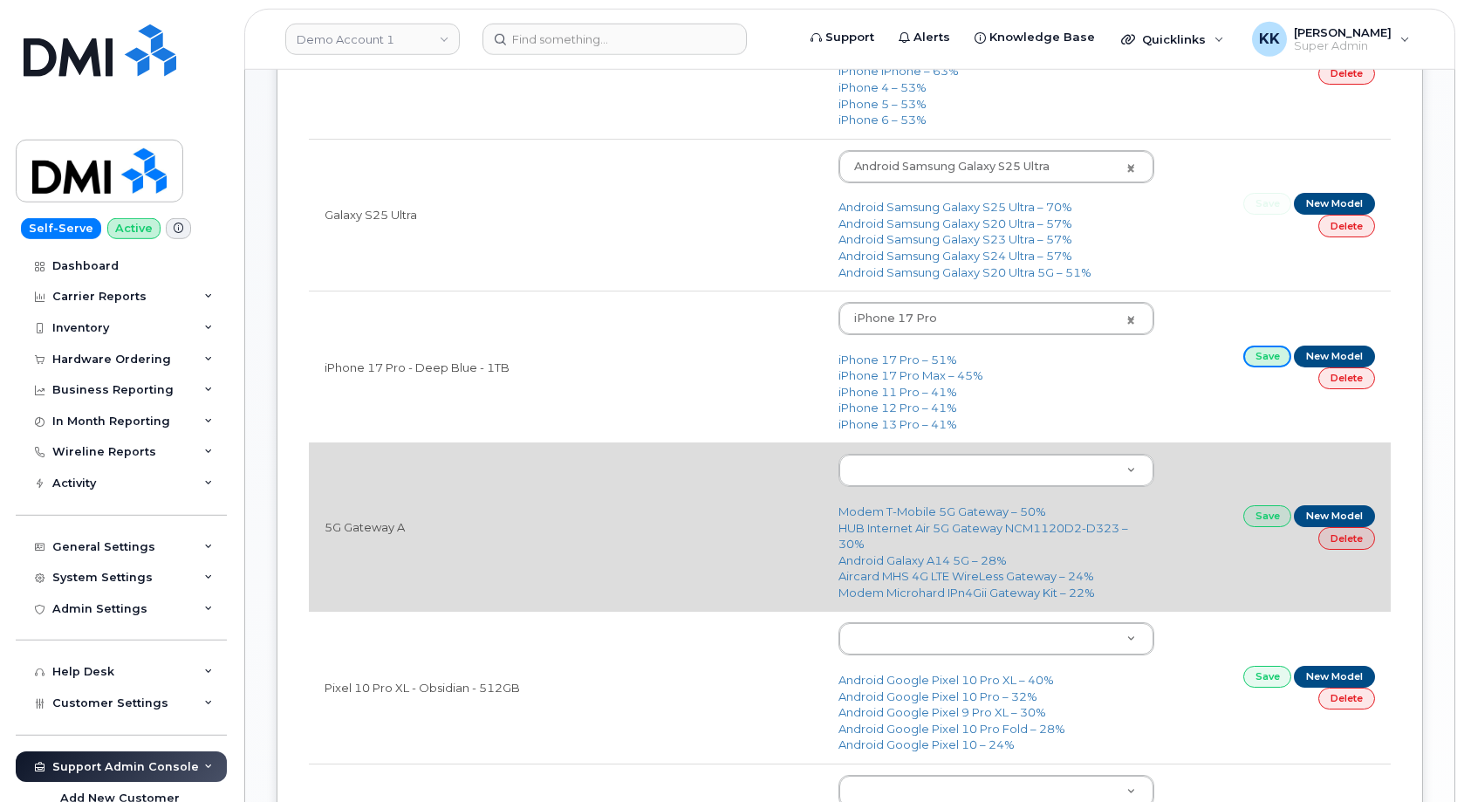
scroll to position [534, 0]
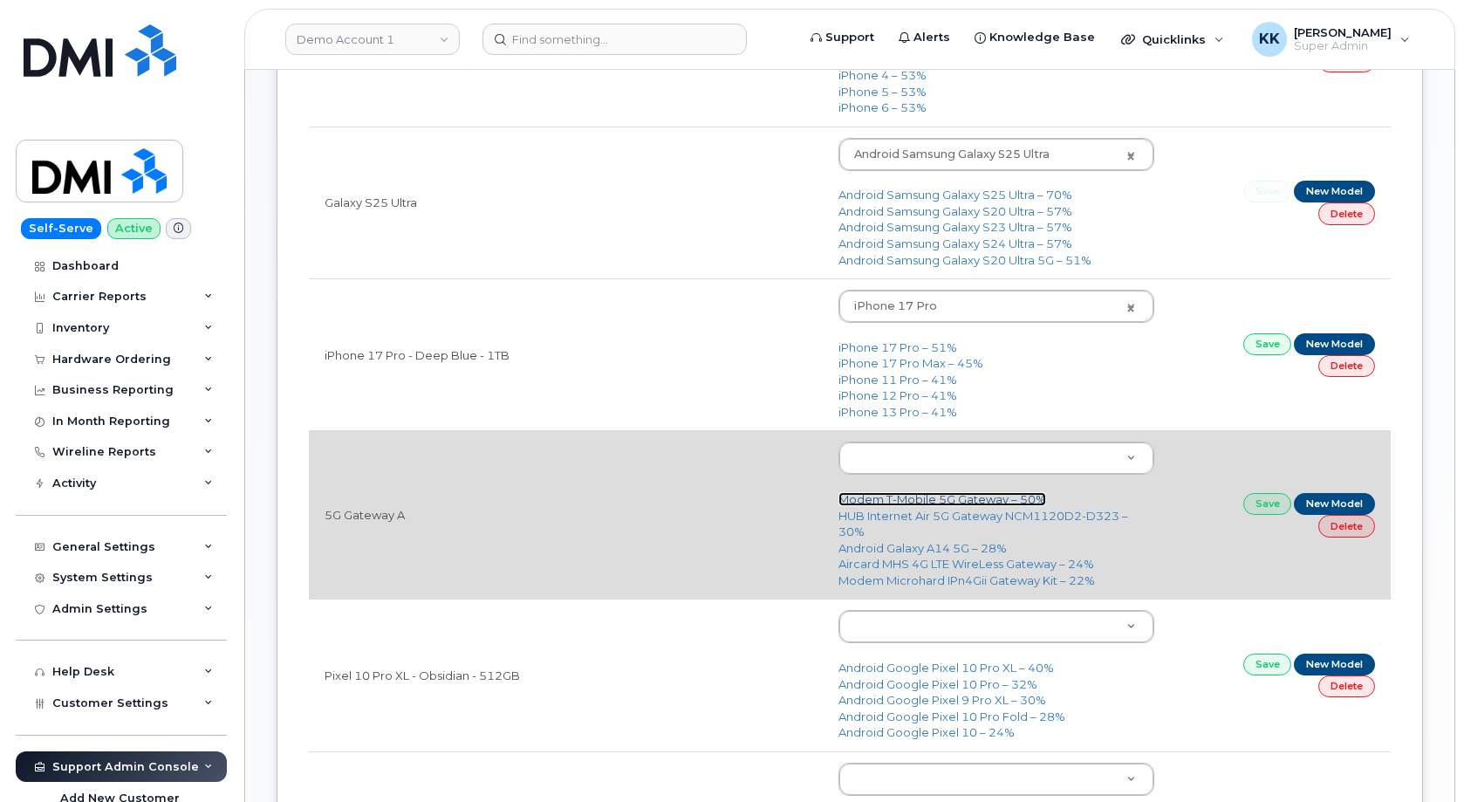
click at [897, 502] on link "Modem T-Mobile 5G Gateway – 50%" at bounding box center [942, 499] width 208 height 14
type input "3412"
click at [1266, 514] on link "Save" at bounding box center [1267, 504] width 49 height 22
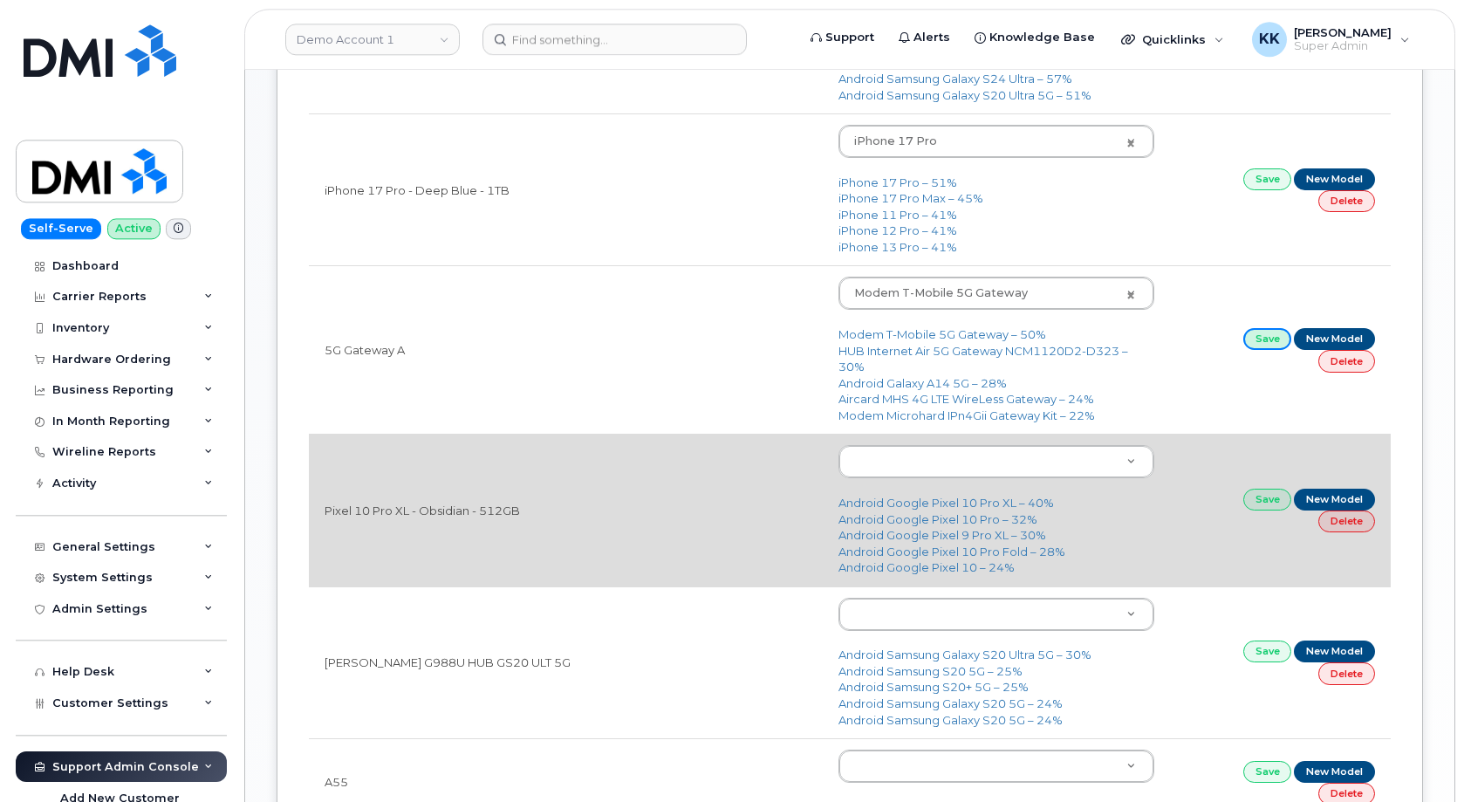
scroll to position [712, 0]
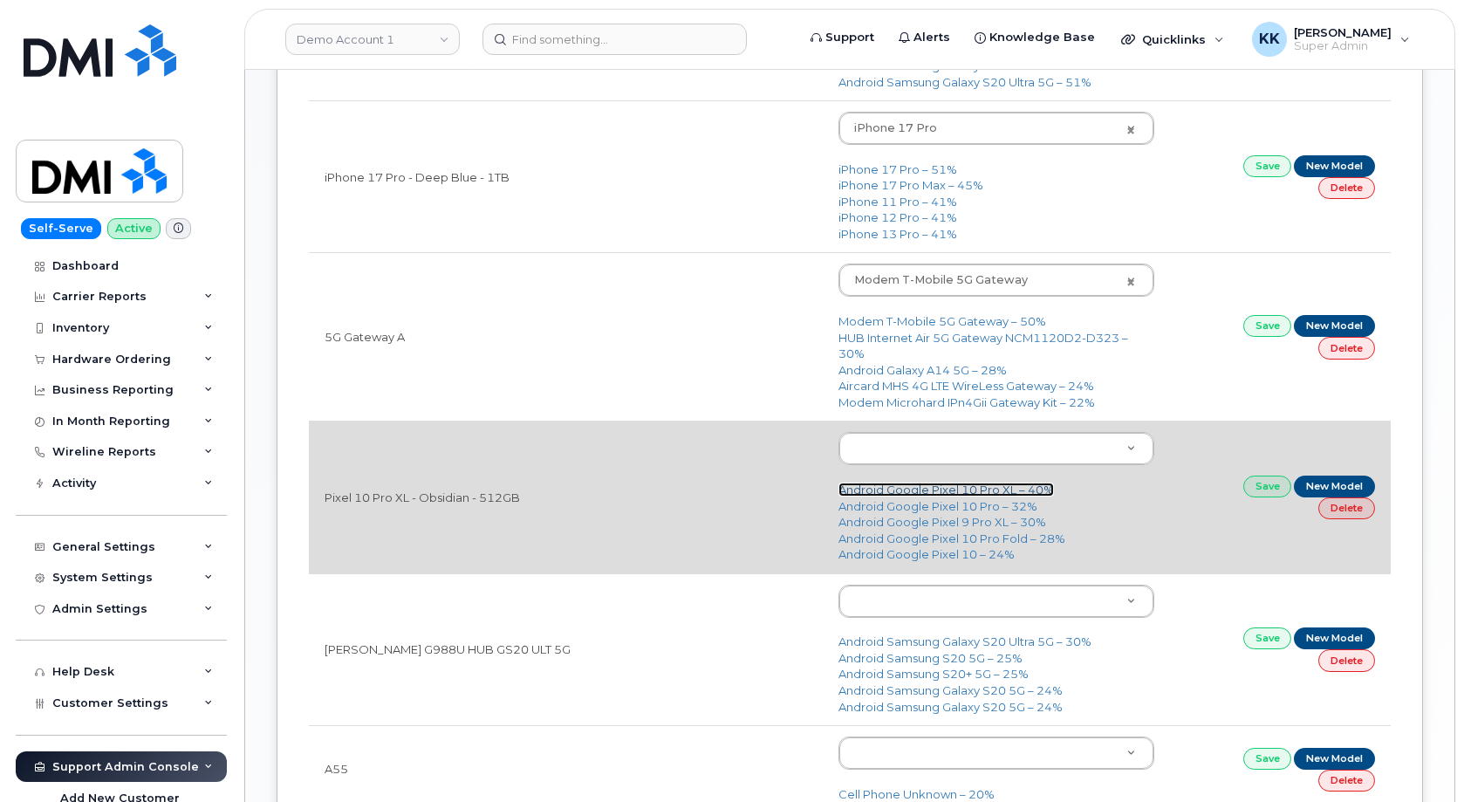
click at [945, 494] on link "Android Google Pixel 10 Pro XL – 40%" at bounding box center [945, 489] width 215 height 14
type input "3432"
click at [1260, 485] on link "Save" at bounding box center [1267, 486] width 49 height 22
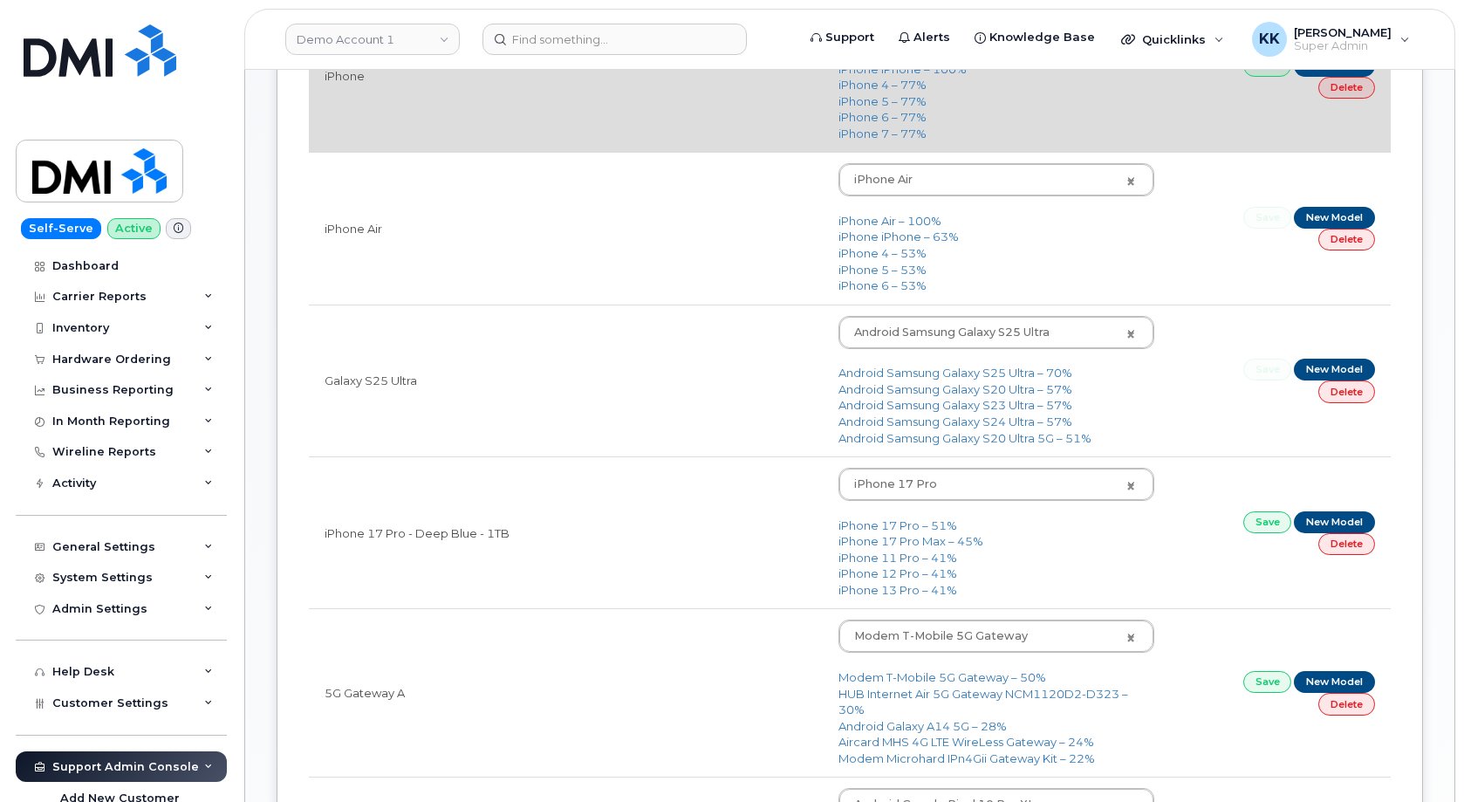
scroll to position [0, 0]
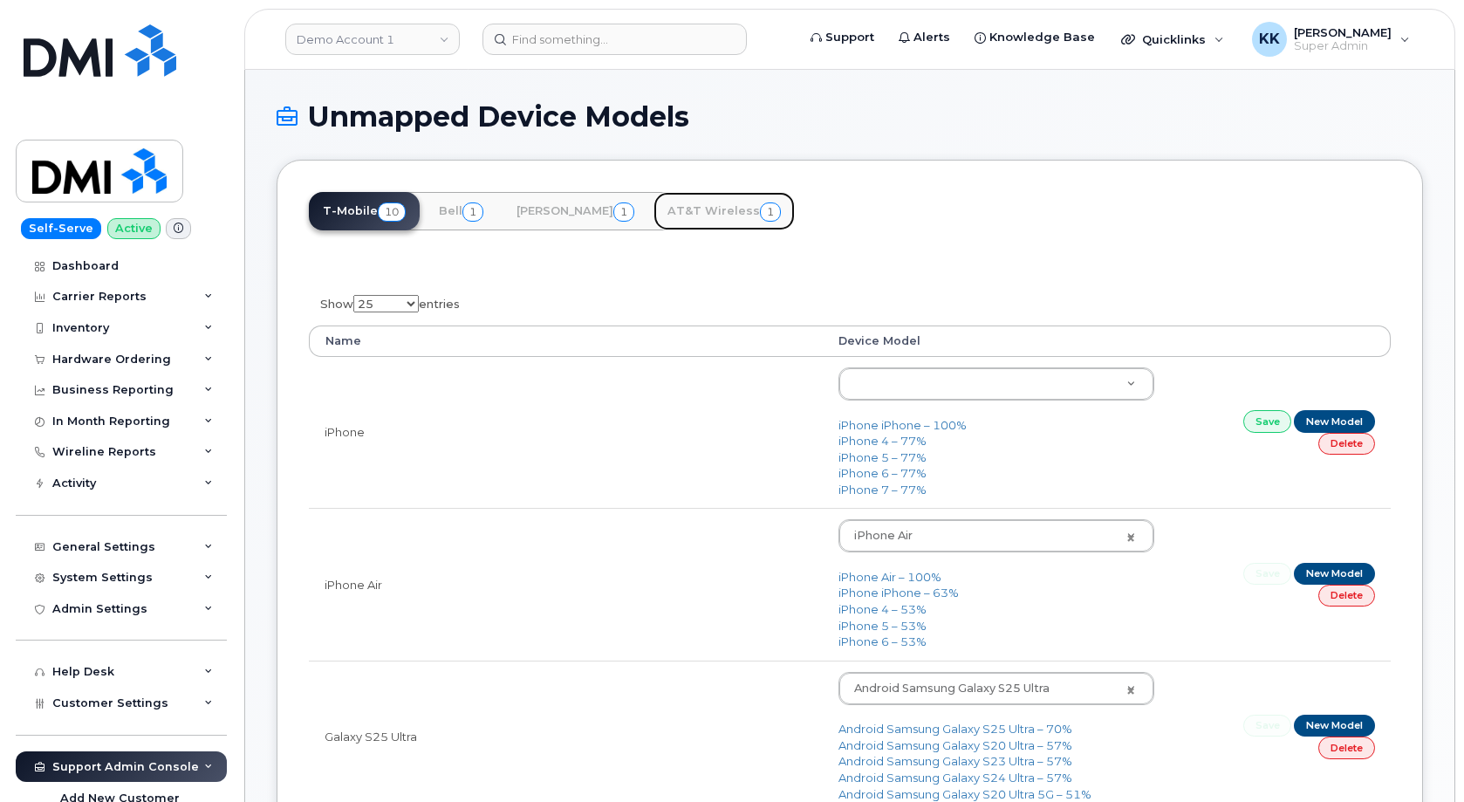
click at [673, 217] on link "AT&T Wireless 1" at bounding box center [723, 211] width 141 height 38
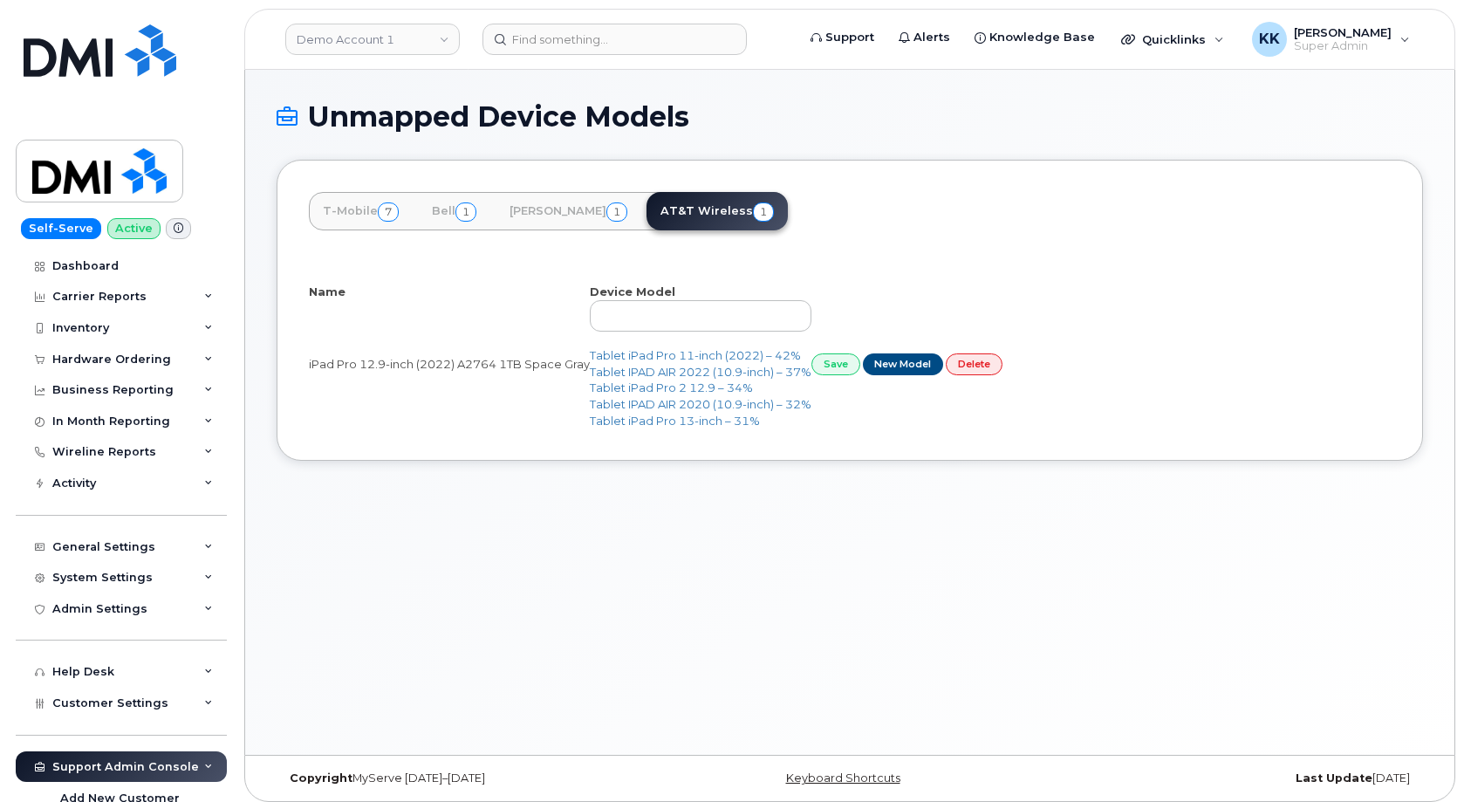
select select "25"
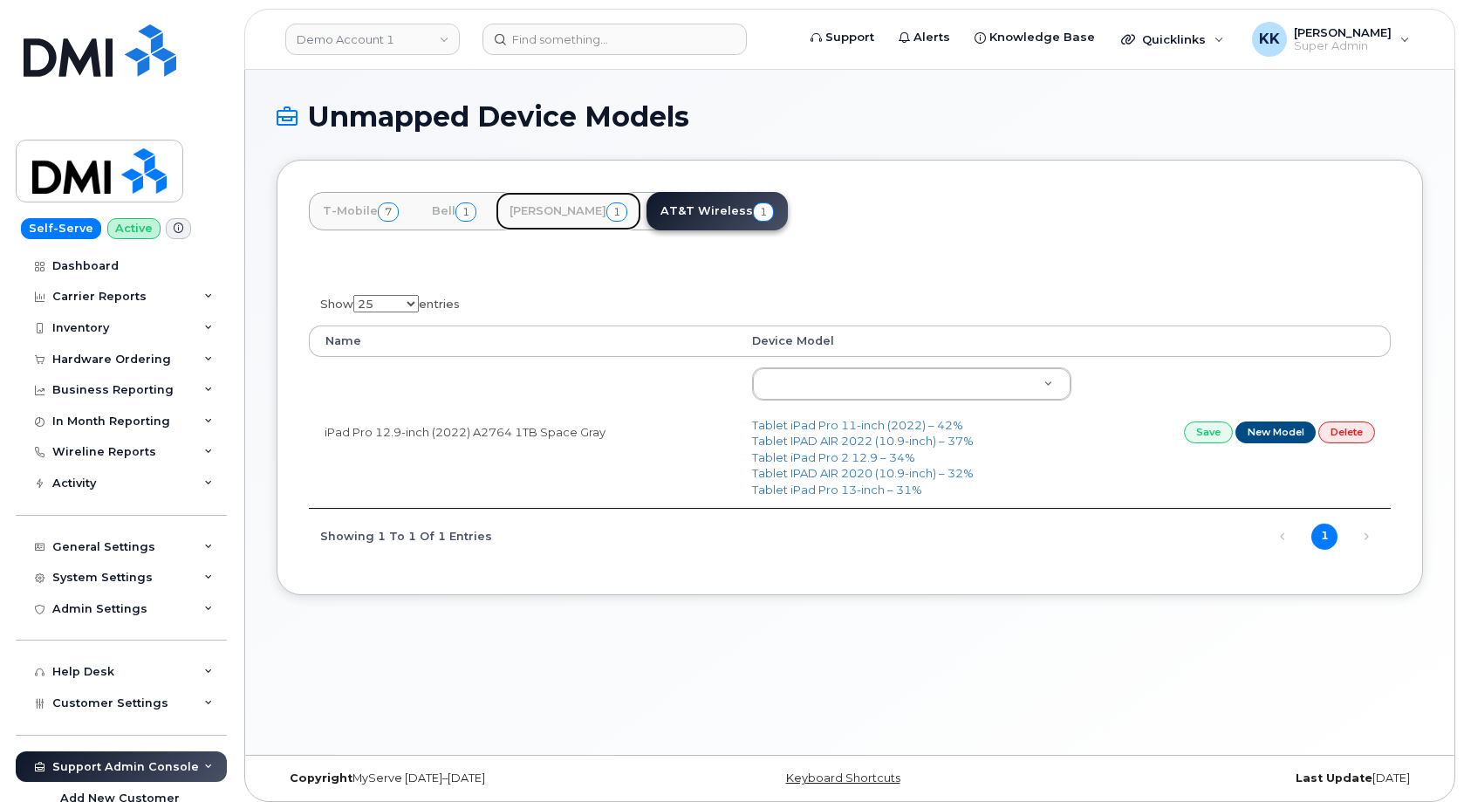
click at [540, 223] on link "[PERSON_NAME] 1" at bounding box center [568, 211] width 146 height 38
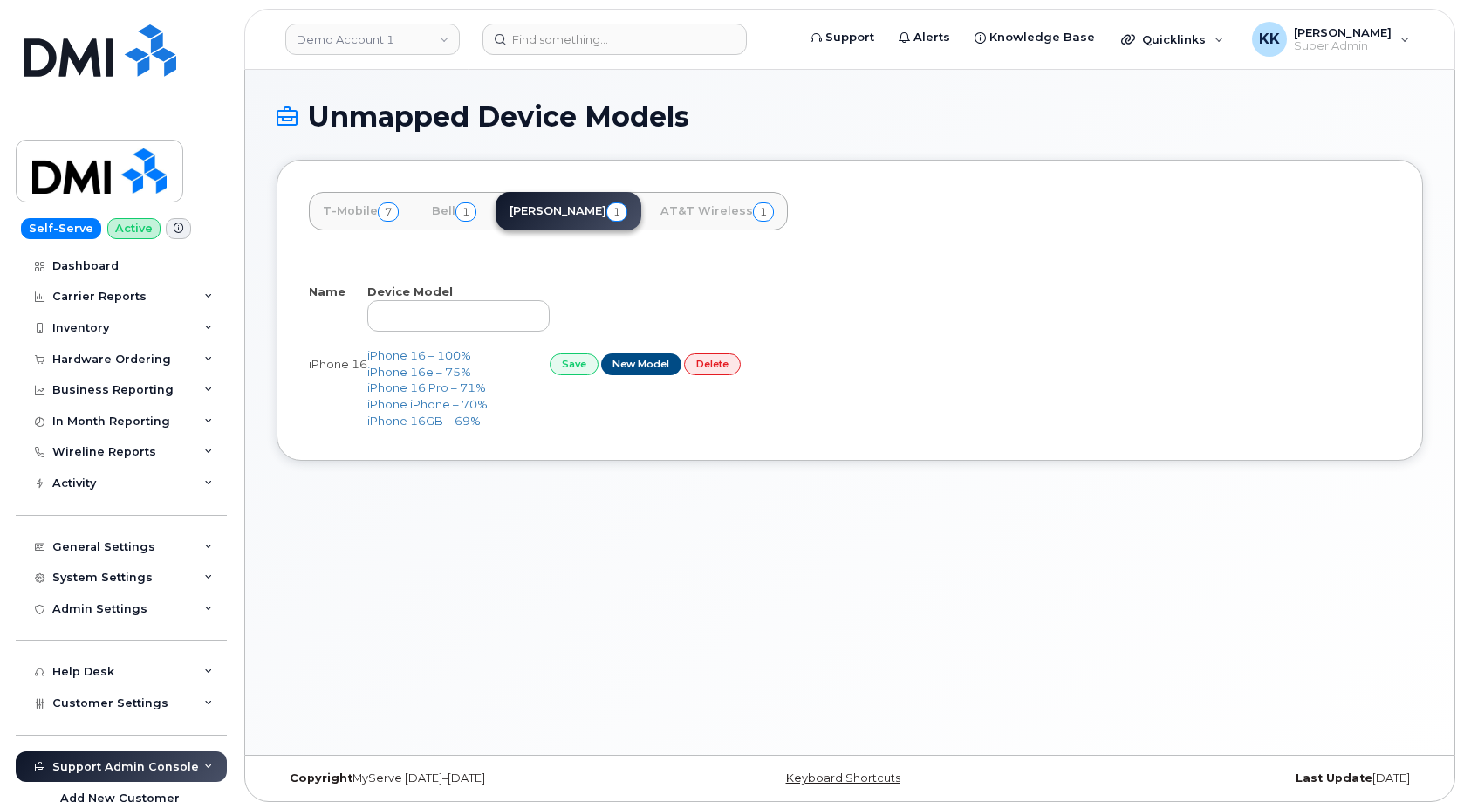
select select "25"
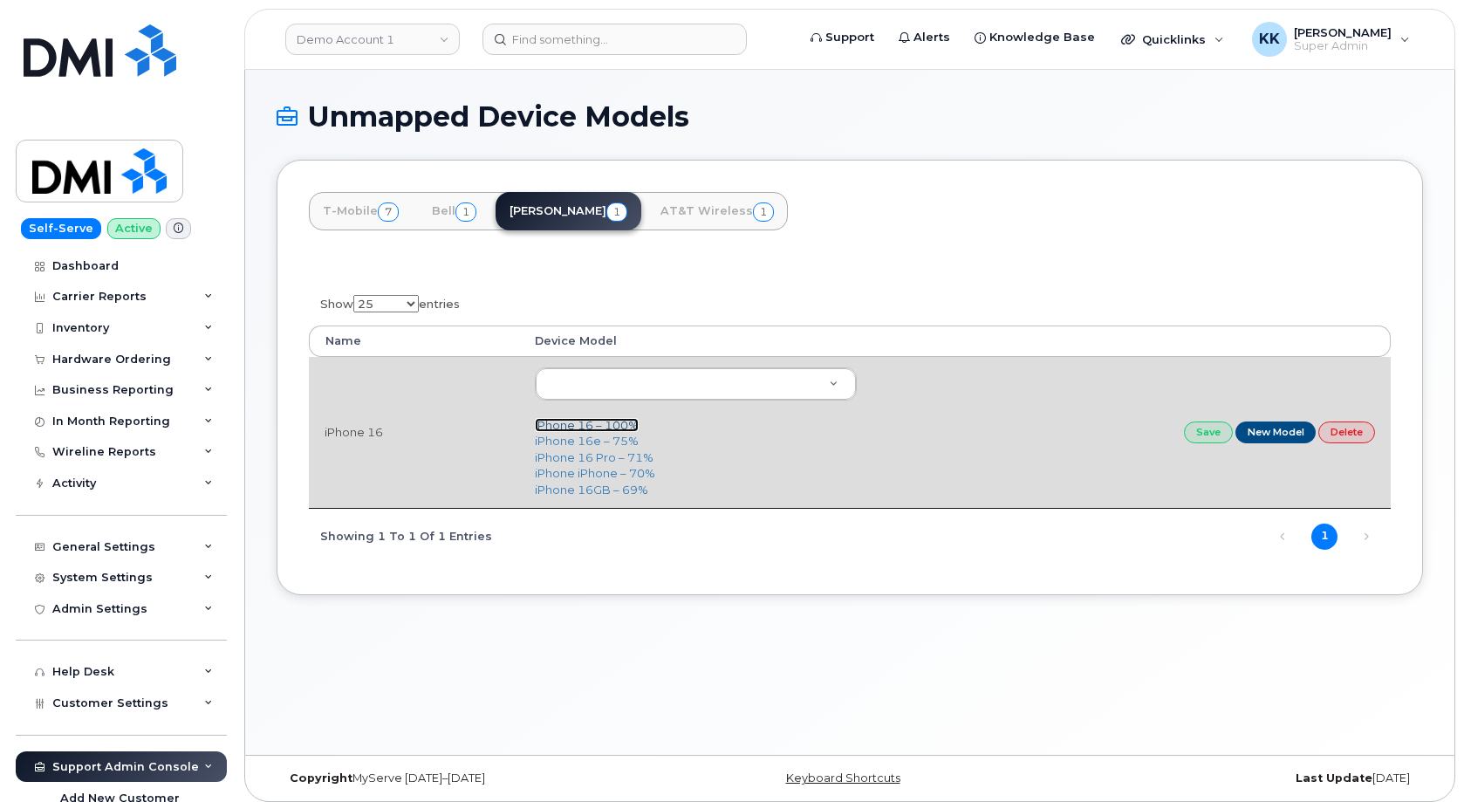
click at [576, 426] on link "iPhone 16 – 100%" at bounding box center [587, 425] width 104 height 14
type input "3224"
click at [1206, 440] on link "Save" at bounding box center [1208, 432] width 49 height 22
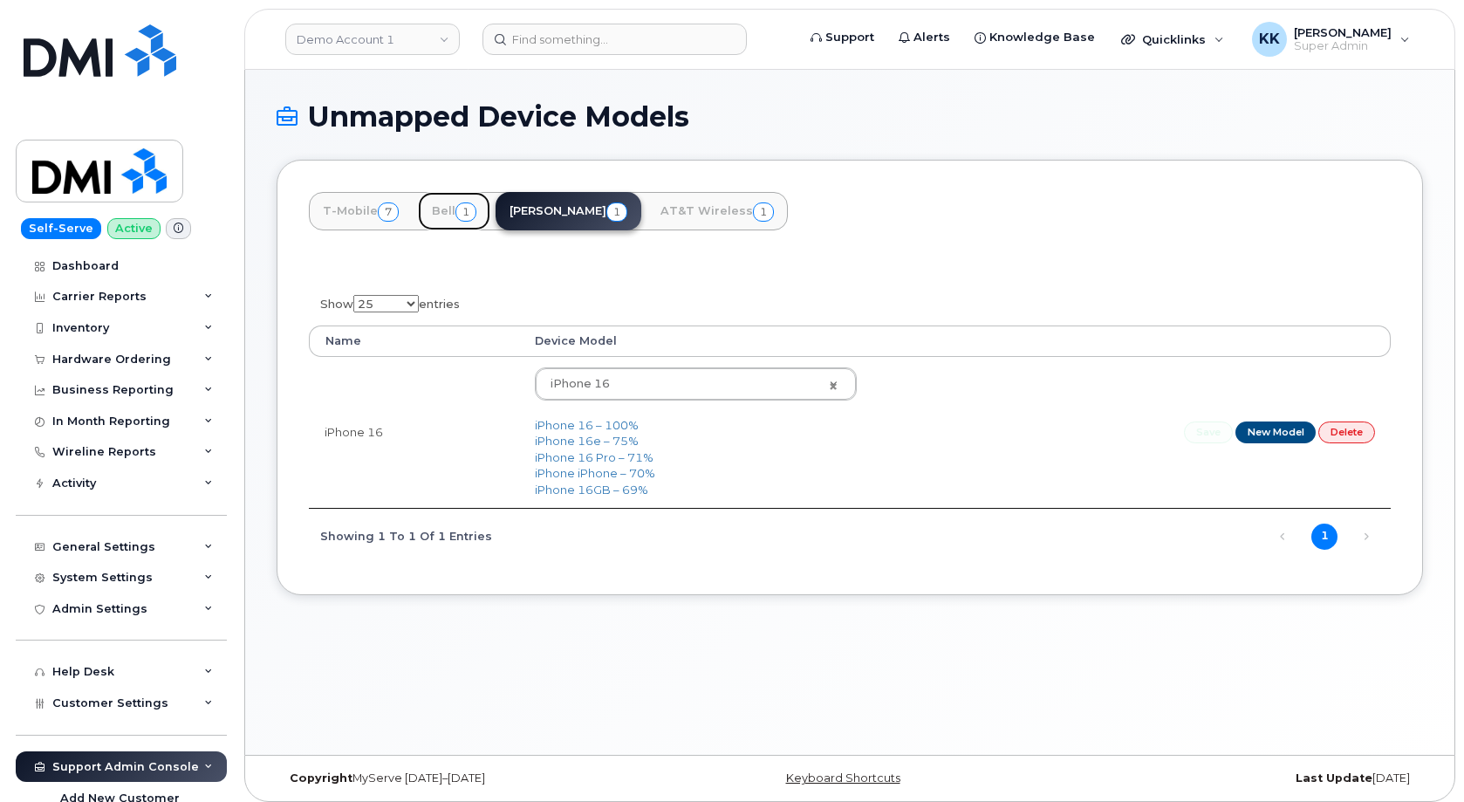
click at [449, 215] on link "Bell 1" at bounding box center [454, 211] width 72 height 38
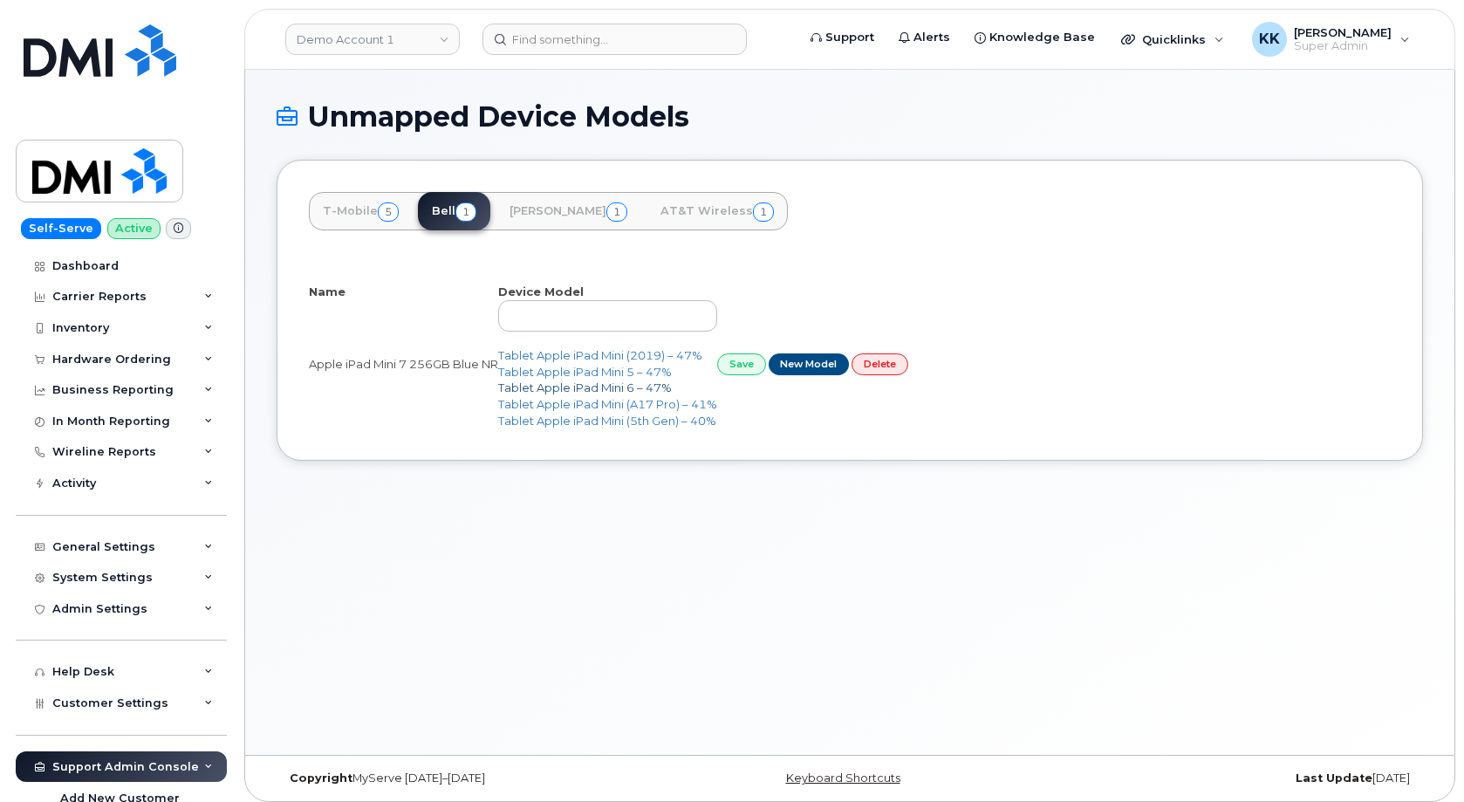
select select "25"
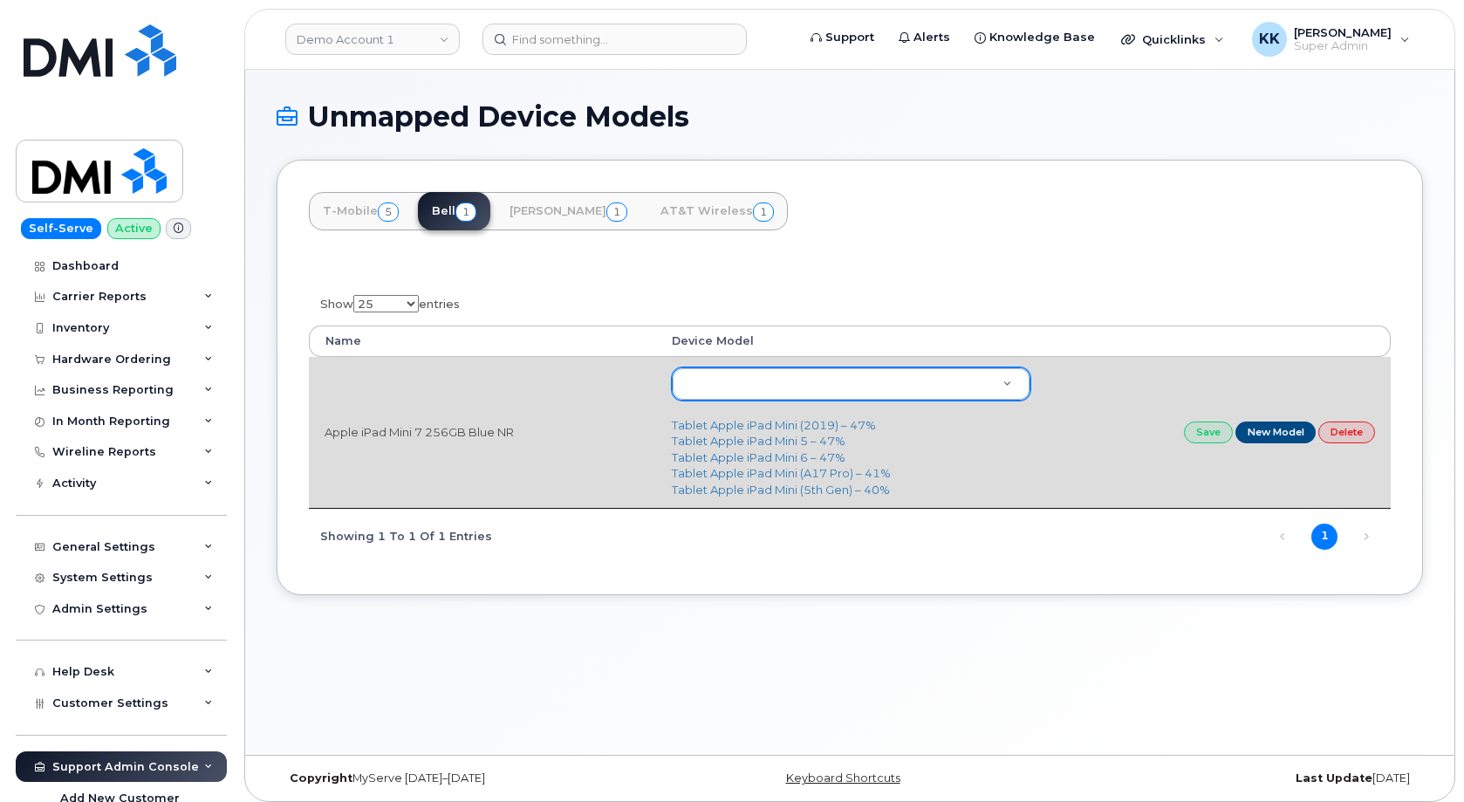
click at [726, 382] on body "Demo Account 1 Support Alerts Knowledge Base Quicklinks Suspend / Cancel Device…" at bounding box center [732, 405] width 1464 height 810
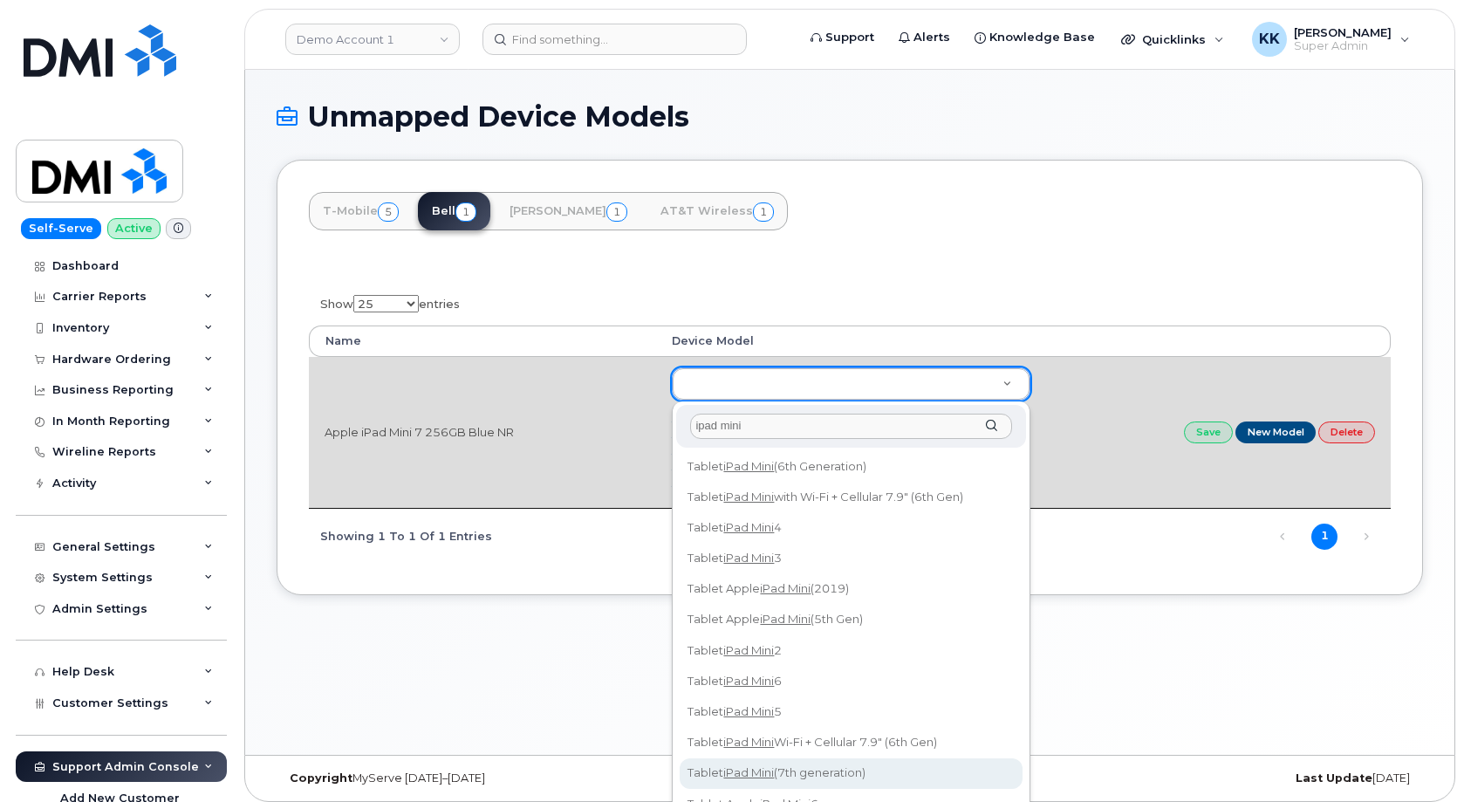
type input "ipad mini"
type input "3277"
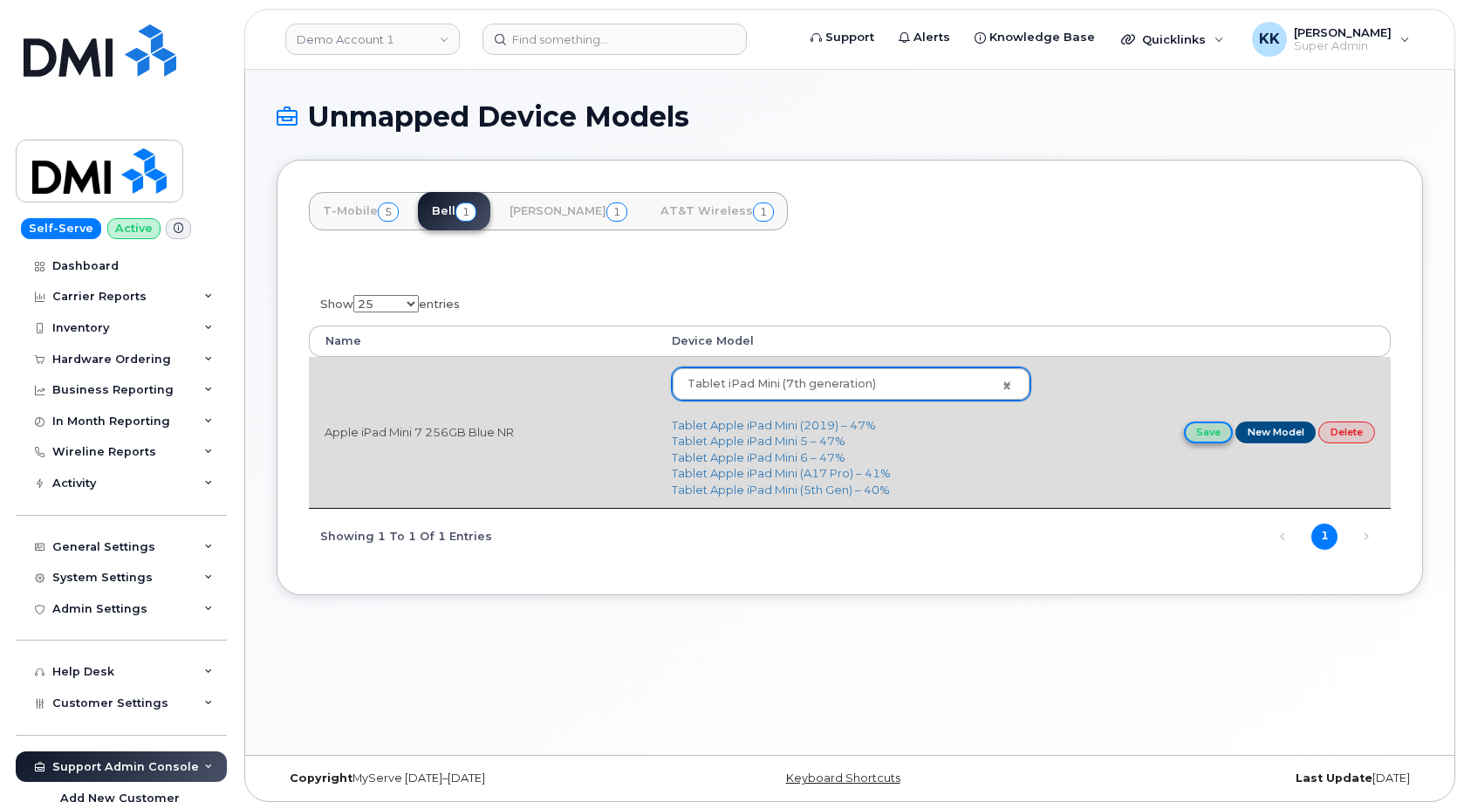
click at [1218, 433] on link "Save" at bounding box center [1208, 432] width 49 height 22
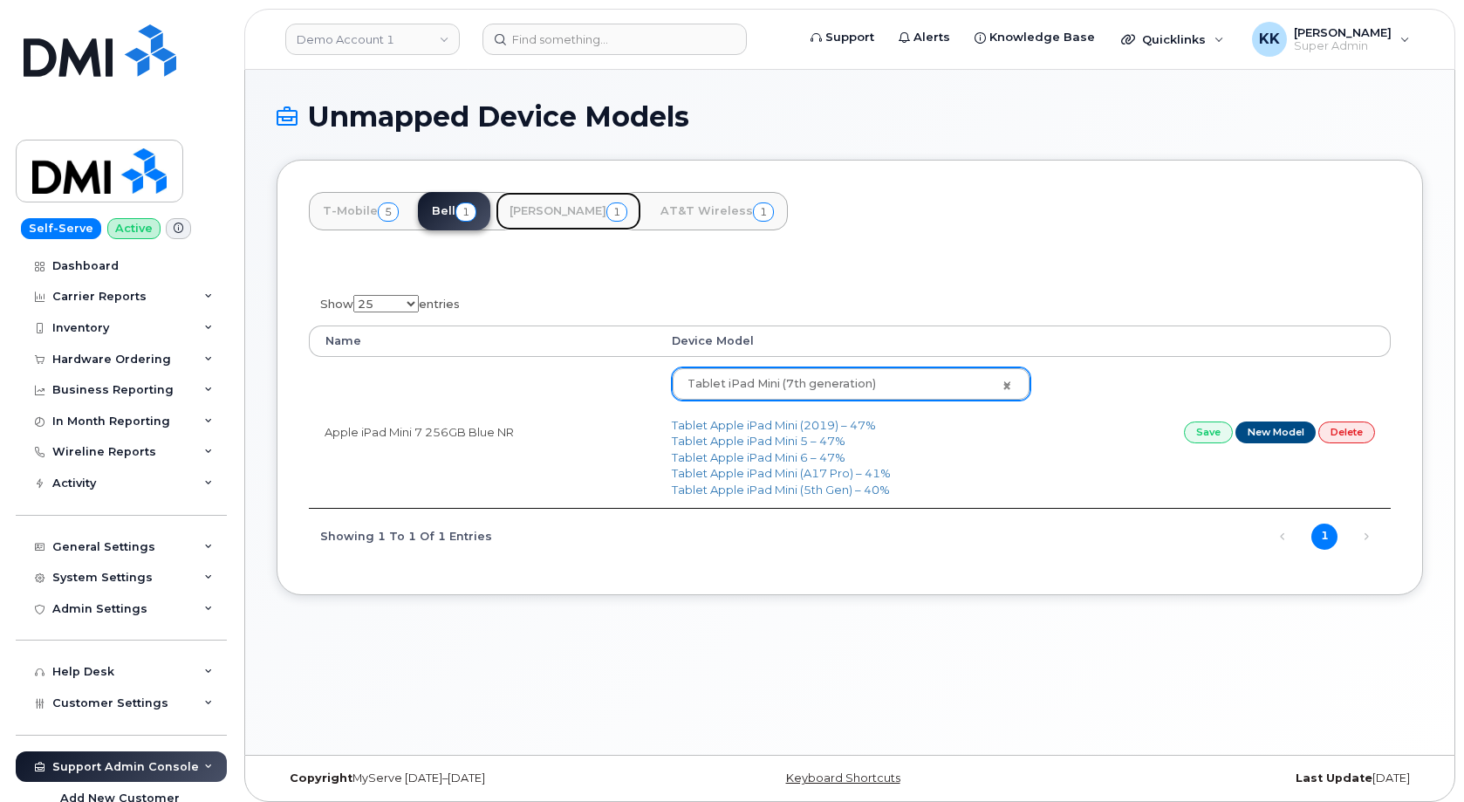
click at [532, 216] on link "[PERSON_NAME] 1" at bounding box center [568, 211] width 146 height 38
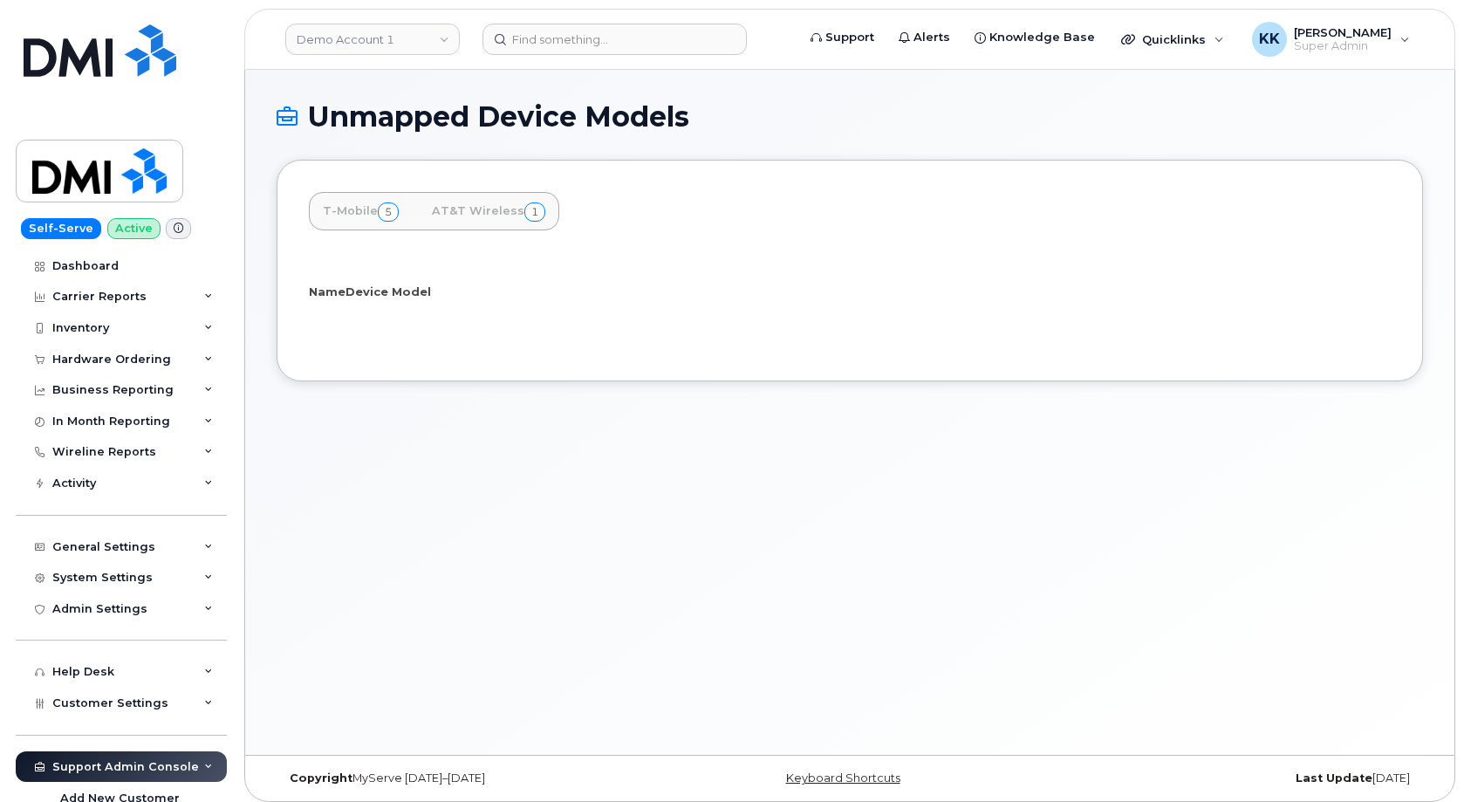
select select "25"
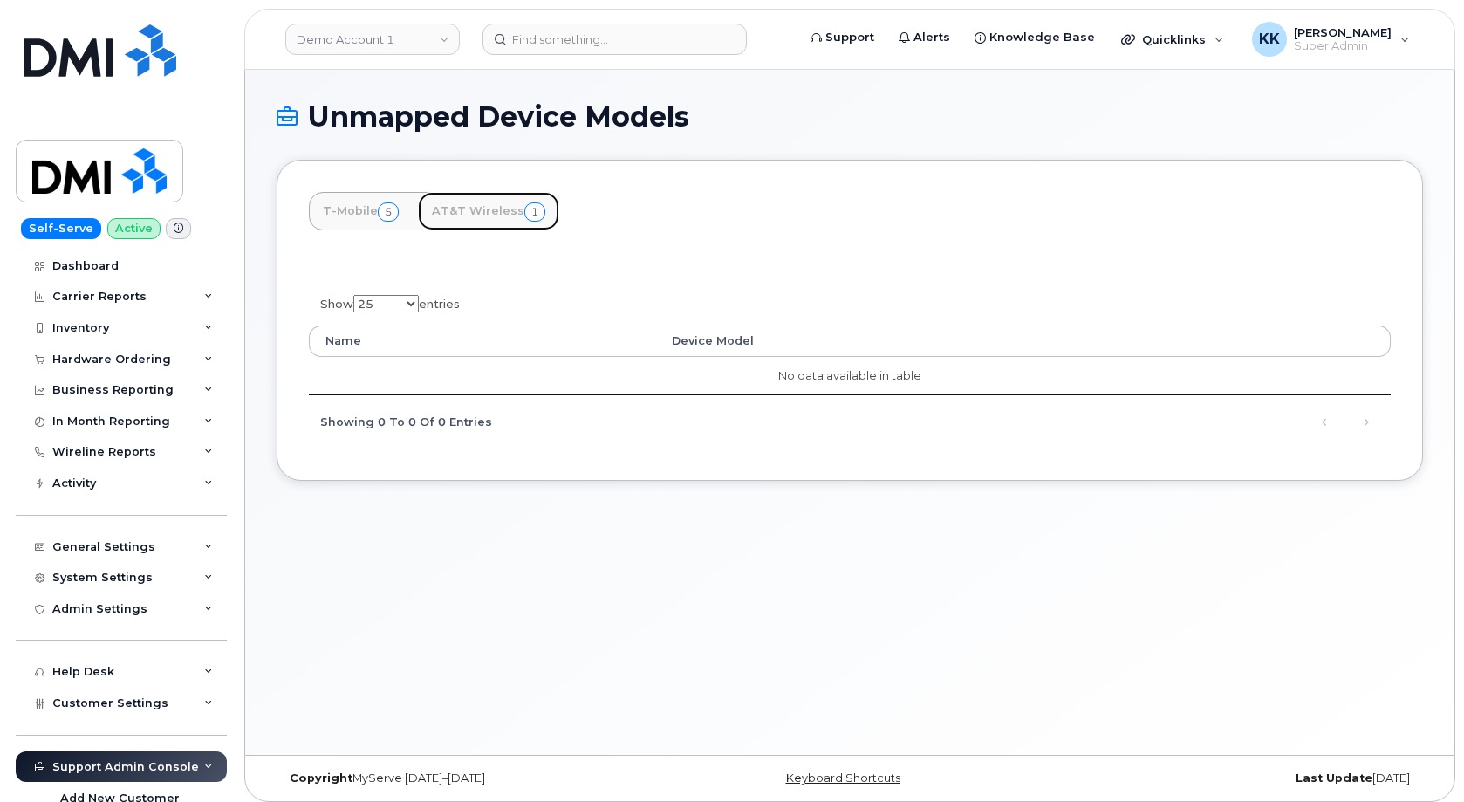
click at [495, 214] on link "AT&T Wireless 1" at bounding box center [488, 211] width 141 height 38
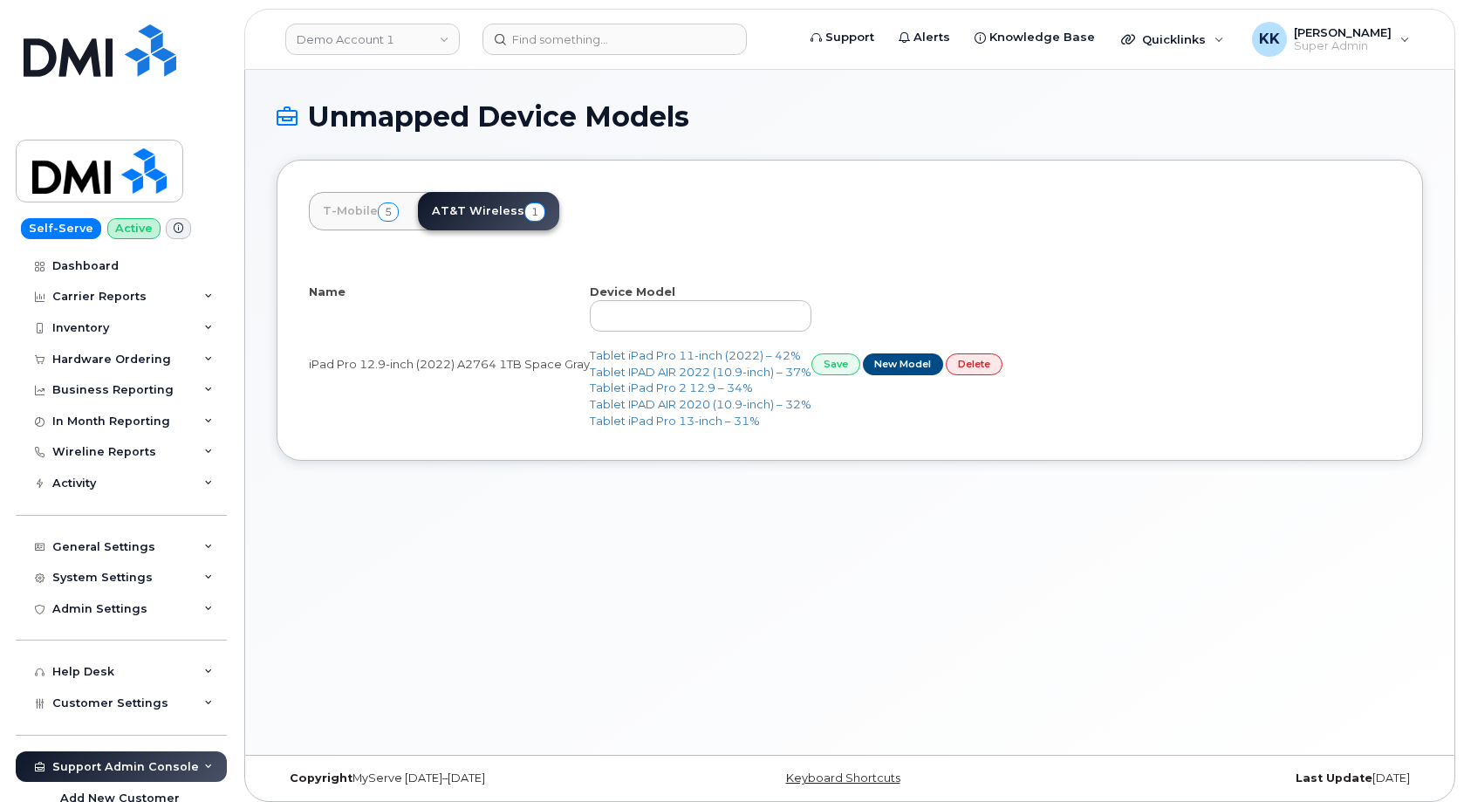
select select "25"
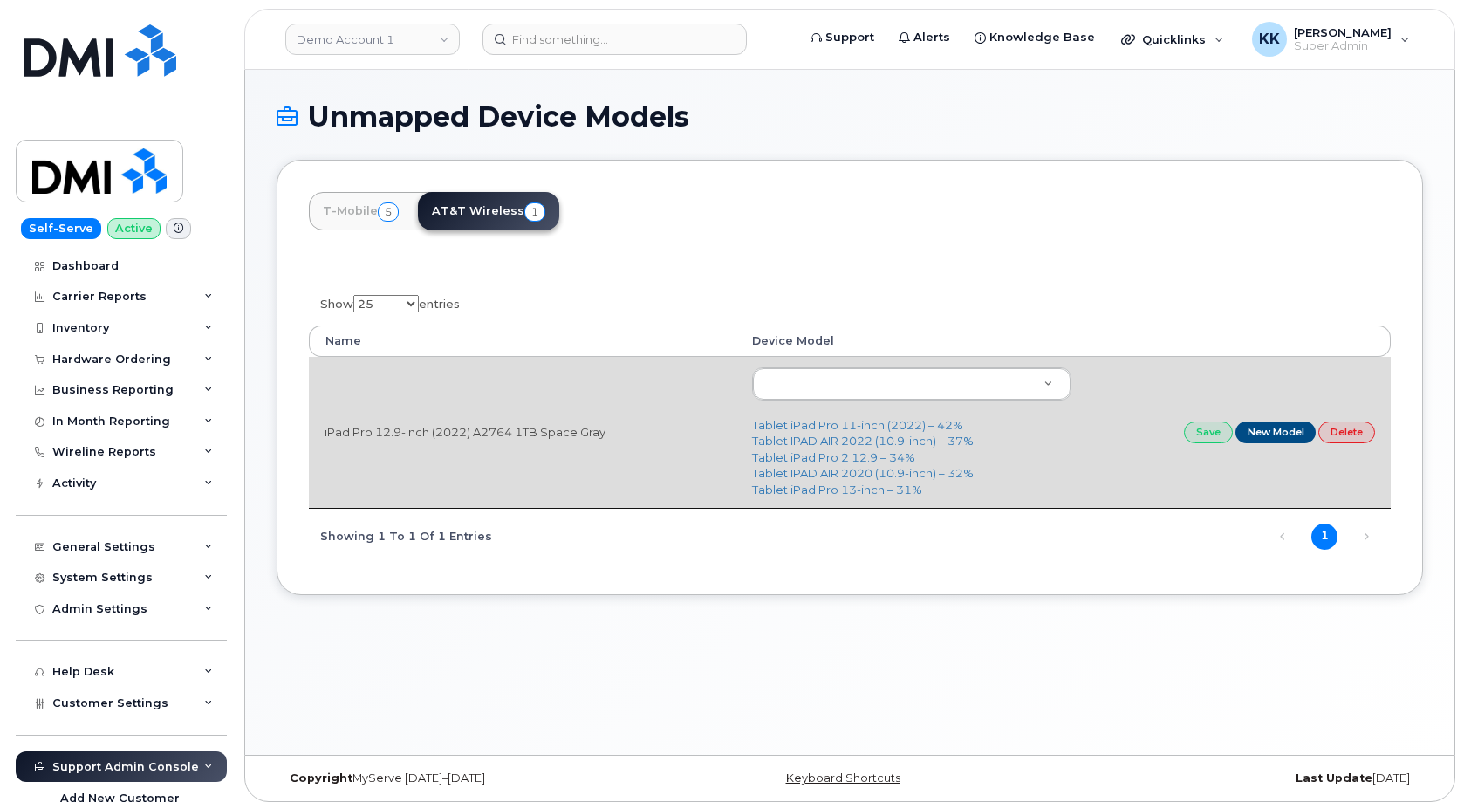
click at [399, 429] on td "iPad Pro 12.9-inch (2022) A2764 1TB Space Gray" at bounding box center [522, 432] width 427 height 151
click at [832, 385] on body "Demo Account 1 Support Alerts Knowledge Base Quicklinks Suspend / Cancel Device…" at bounding box center [732, 405] width 1464 height 810
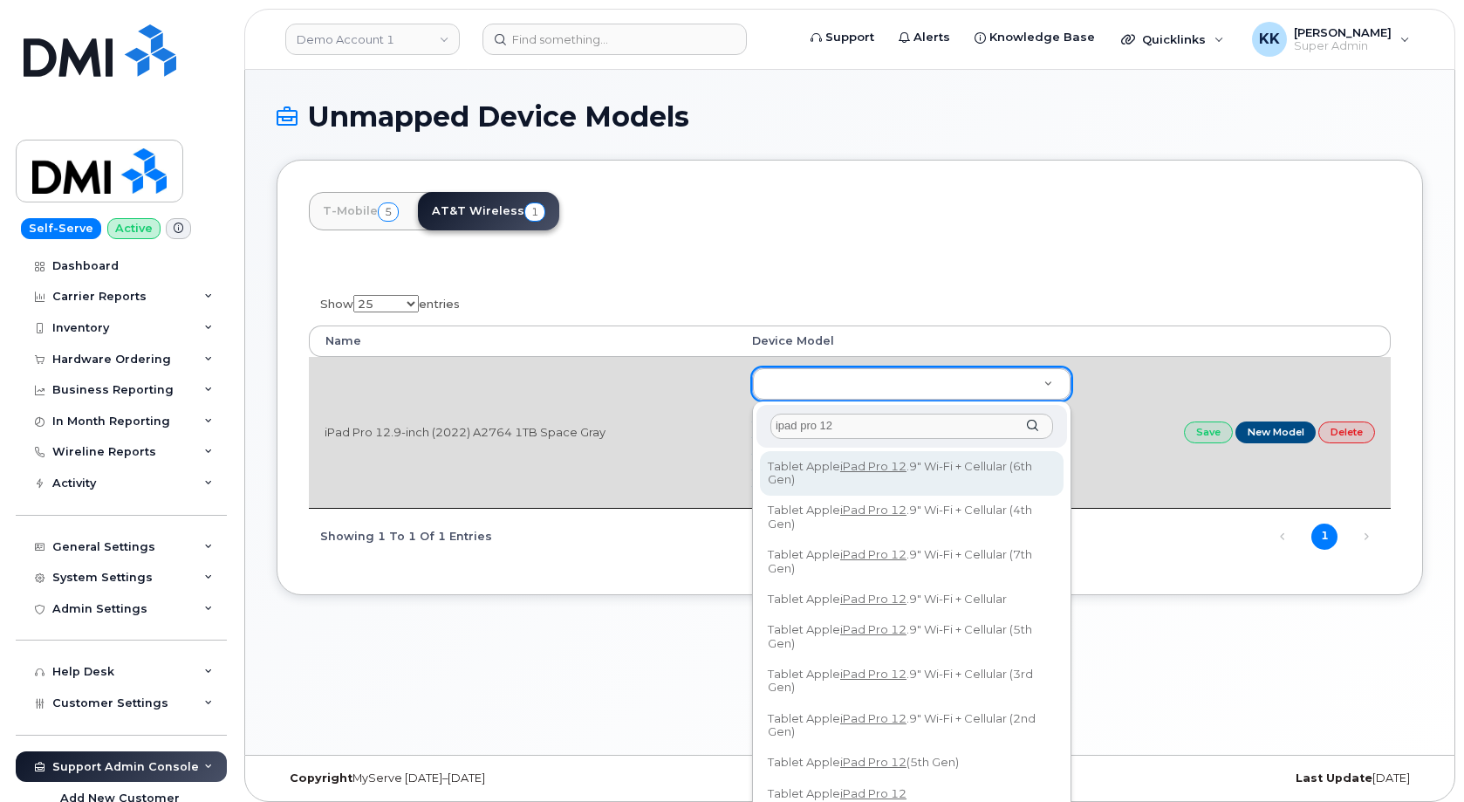
type input "ipad pro 12"
type input "3055"
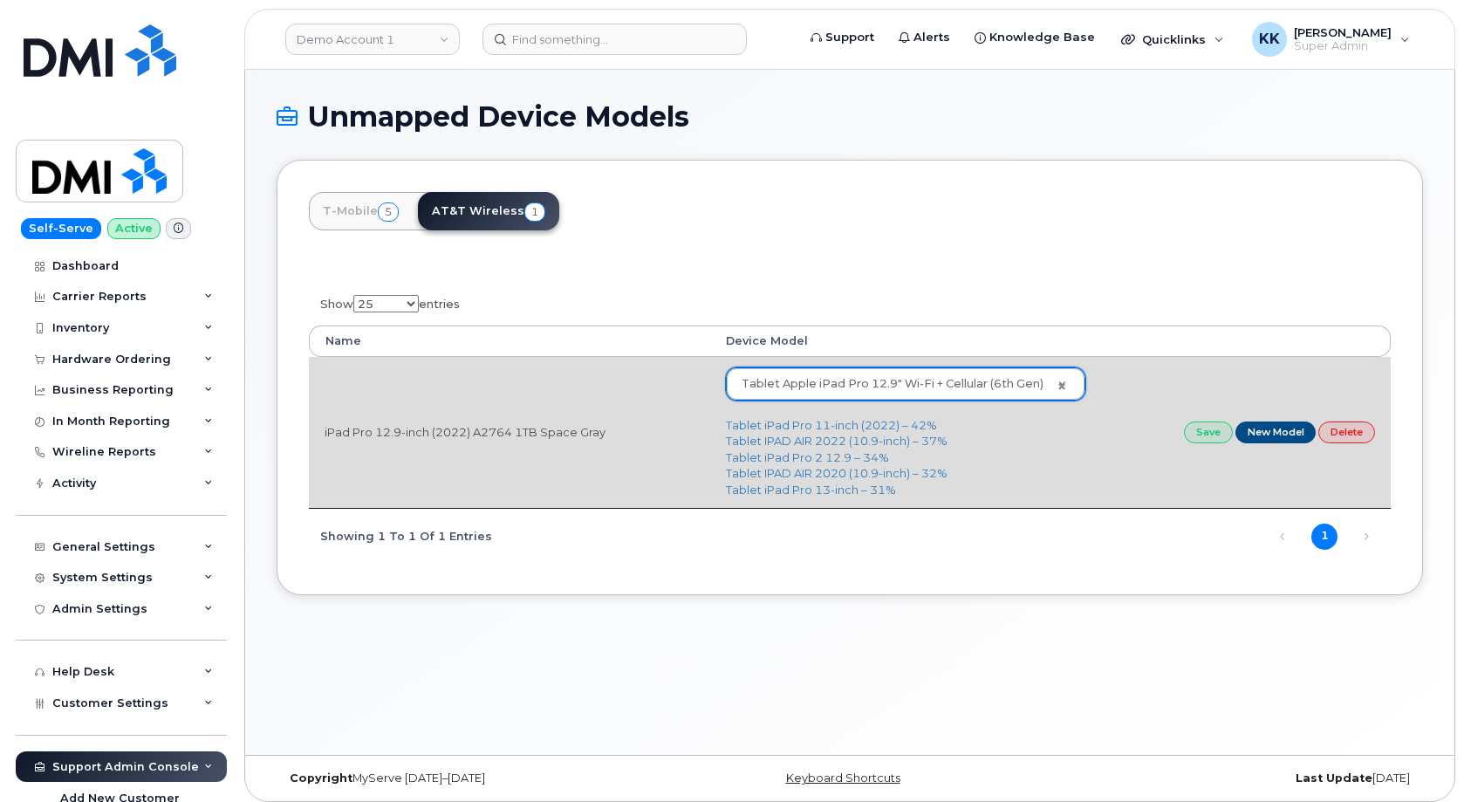
click at [1206, 422] on td "Save New Model Delete" at bounding box center [1246, 432] width 290 height 151
click at [1202, 432] on link "Save" at bounding box center [1208, 432] width 49 height 22
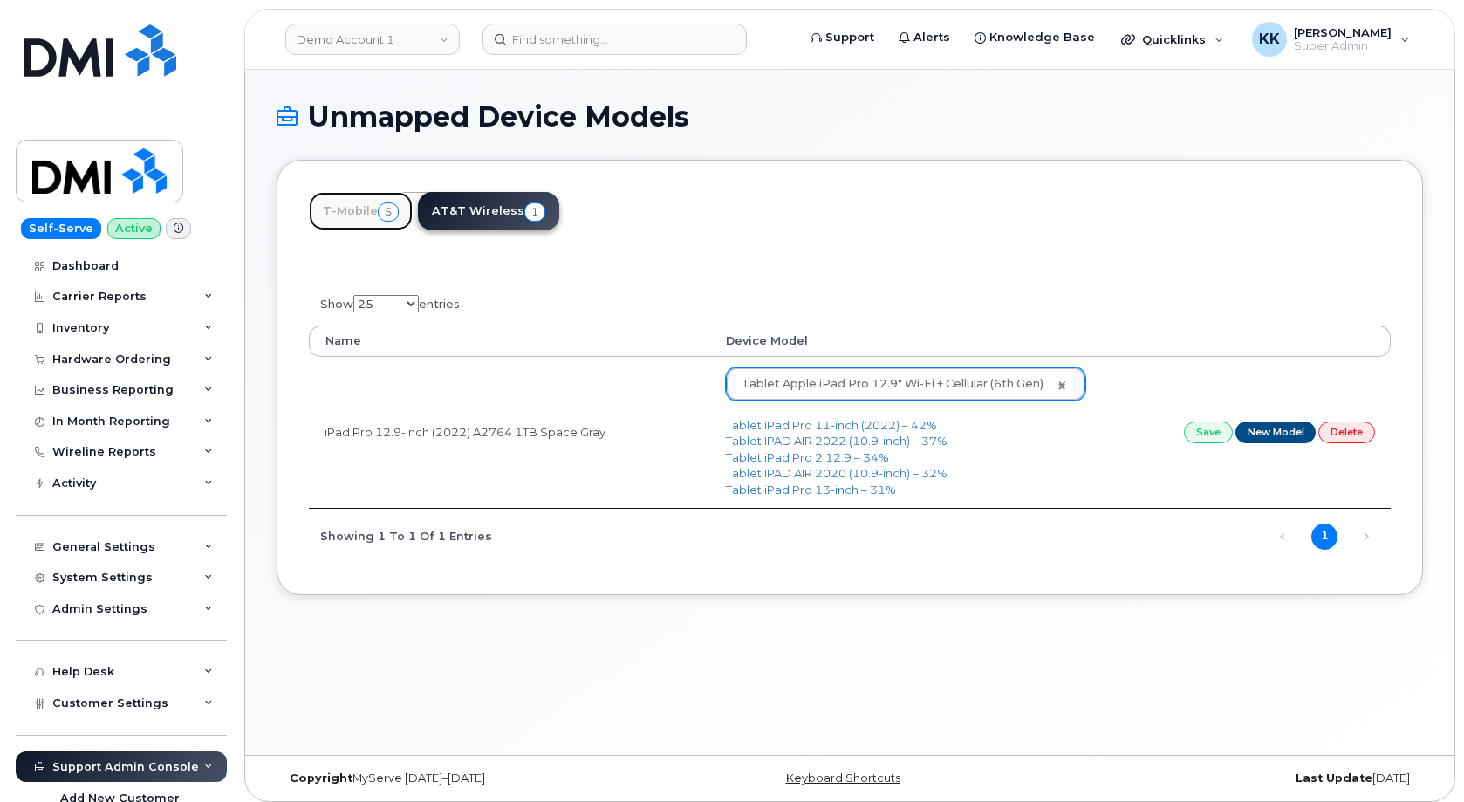
click at [358, 218] on link "T-Mobile 5" at bounding box center [361, 211] width 104 height 38
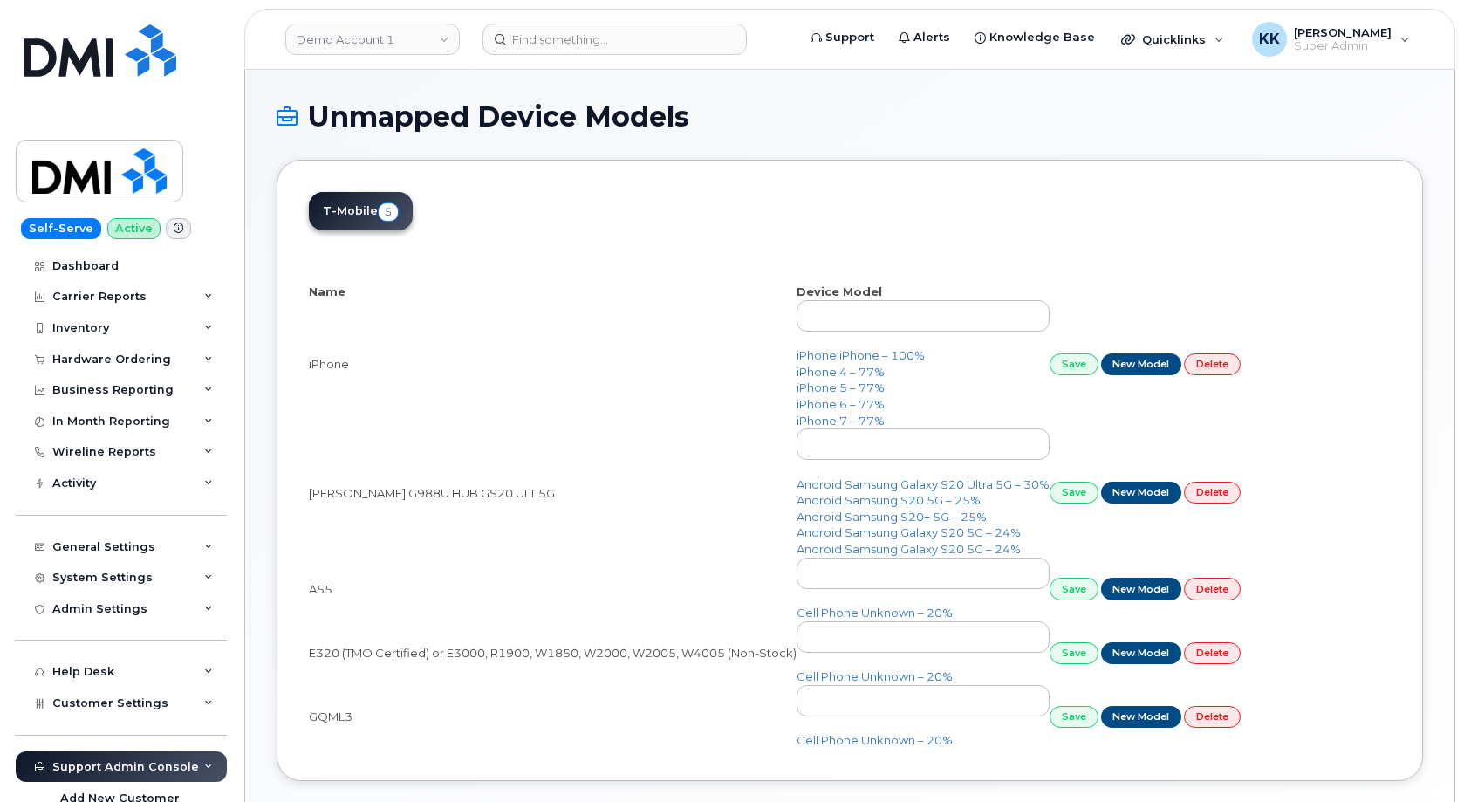
select select "25"
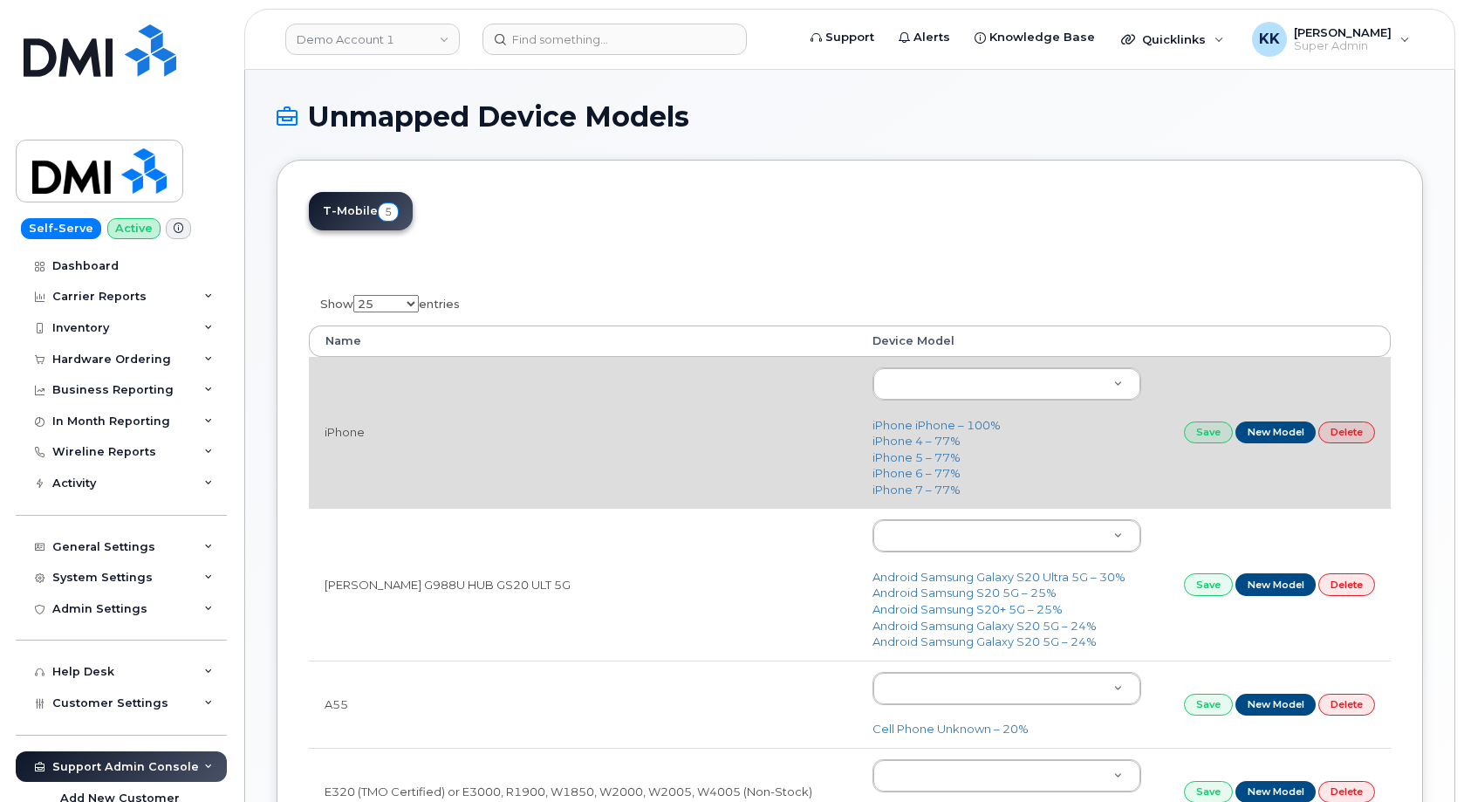
click at [598, 452] on td "iPhone" at bounding box center [583, 432] width 548 height 151
click at [962, 427] on link "iPhone iPhone – 100%" at bounding box center [936, 425] width 128 height 14
type input "2297"
click at [1192, 431] on link "Save" at bounding box center [1208, 432] width 49 height 22
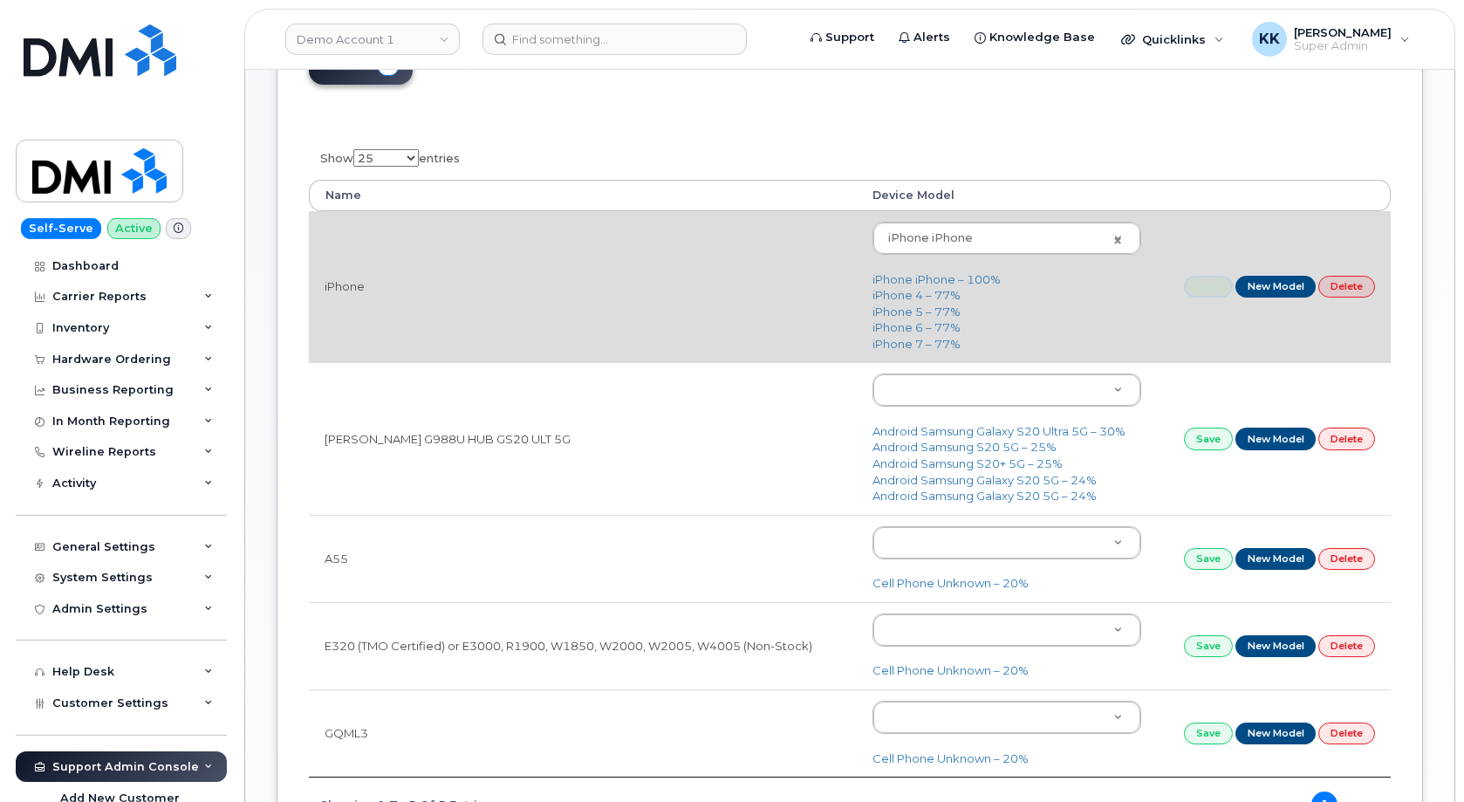
scroll to position [178, 0]
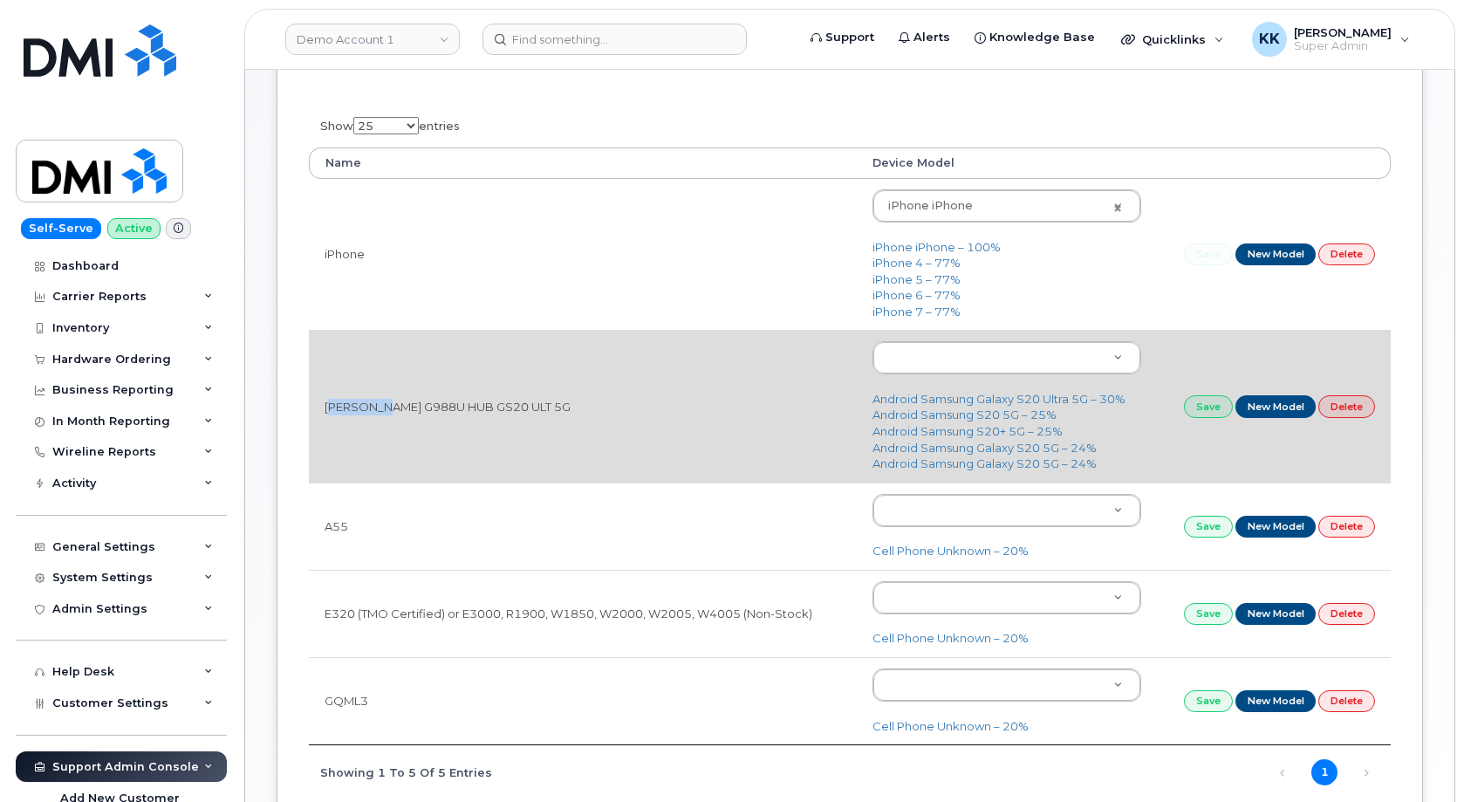
drag, startPoint x: 394, startPoint y: 406, endPoint x: 330, endPoint y: 413, distance: 64.8
click at [330, 413] on td "SAM G988U HUB GS20 ULT 5G" at bounding box center [583, 406] width 548 height 152
click at [987, 358] on body "Demo Account 1 Support Alerts Knowledge Base Quicklinks Suspend / Cancel Device…" at bounding box center [732, 383] width 1464 height 1123
click at [748, 376] on body "Demo Account 1 Support Alerts Knowledge Base Quicklinks Suspend / Cancel Device…" at bounding box center [732, 383] width 1464 height 1123
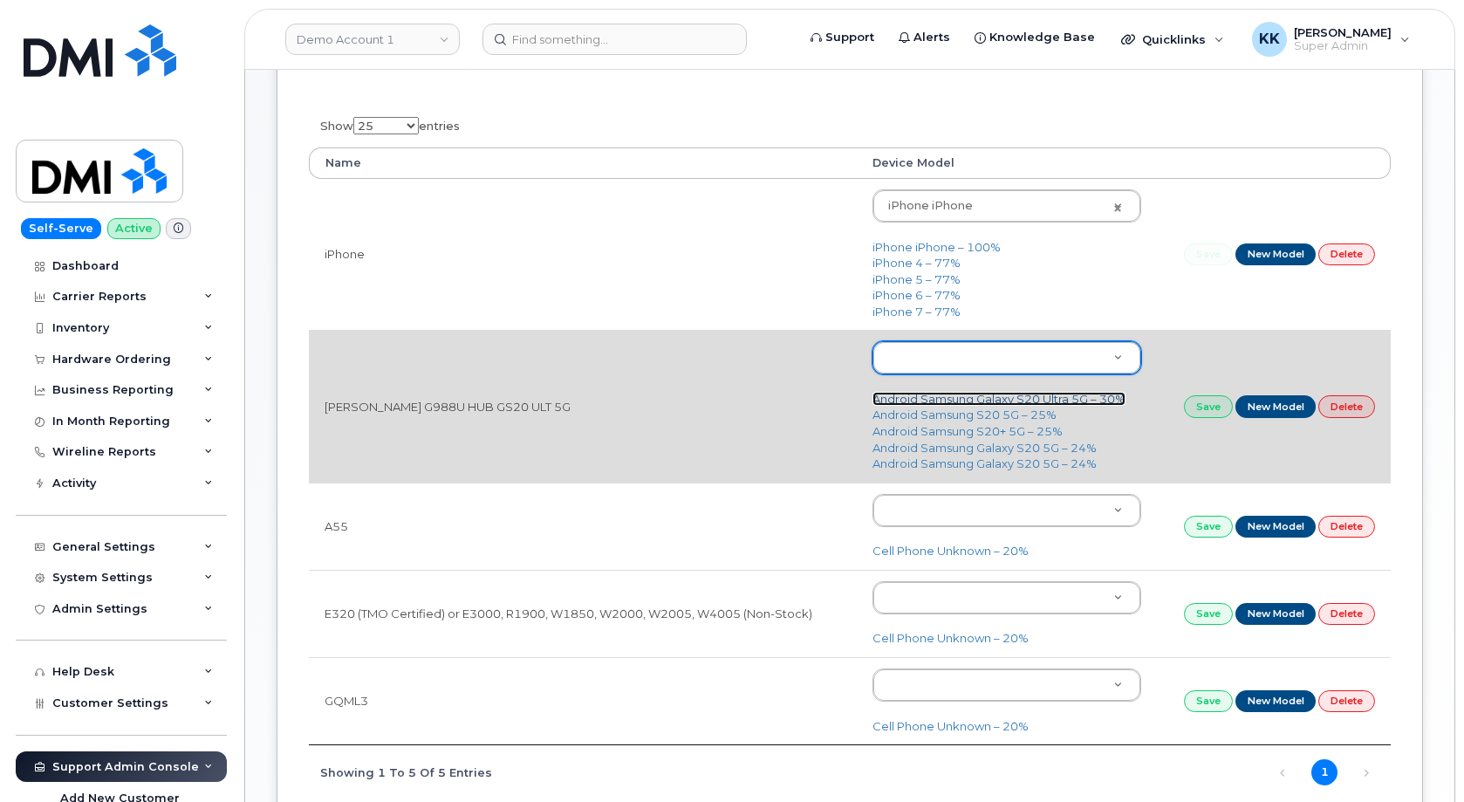
click at [1011, 400] on link "Android Samsung Galaxy S20 Ultra 5G – 30%" at bounding box center [998, 399] width 253 height 14
type input "2441"
click at [1201, 409] on link "Save" at bounding box center [1208, 406] width 49 height 22
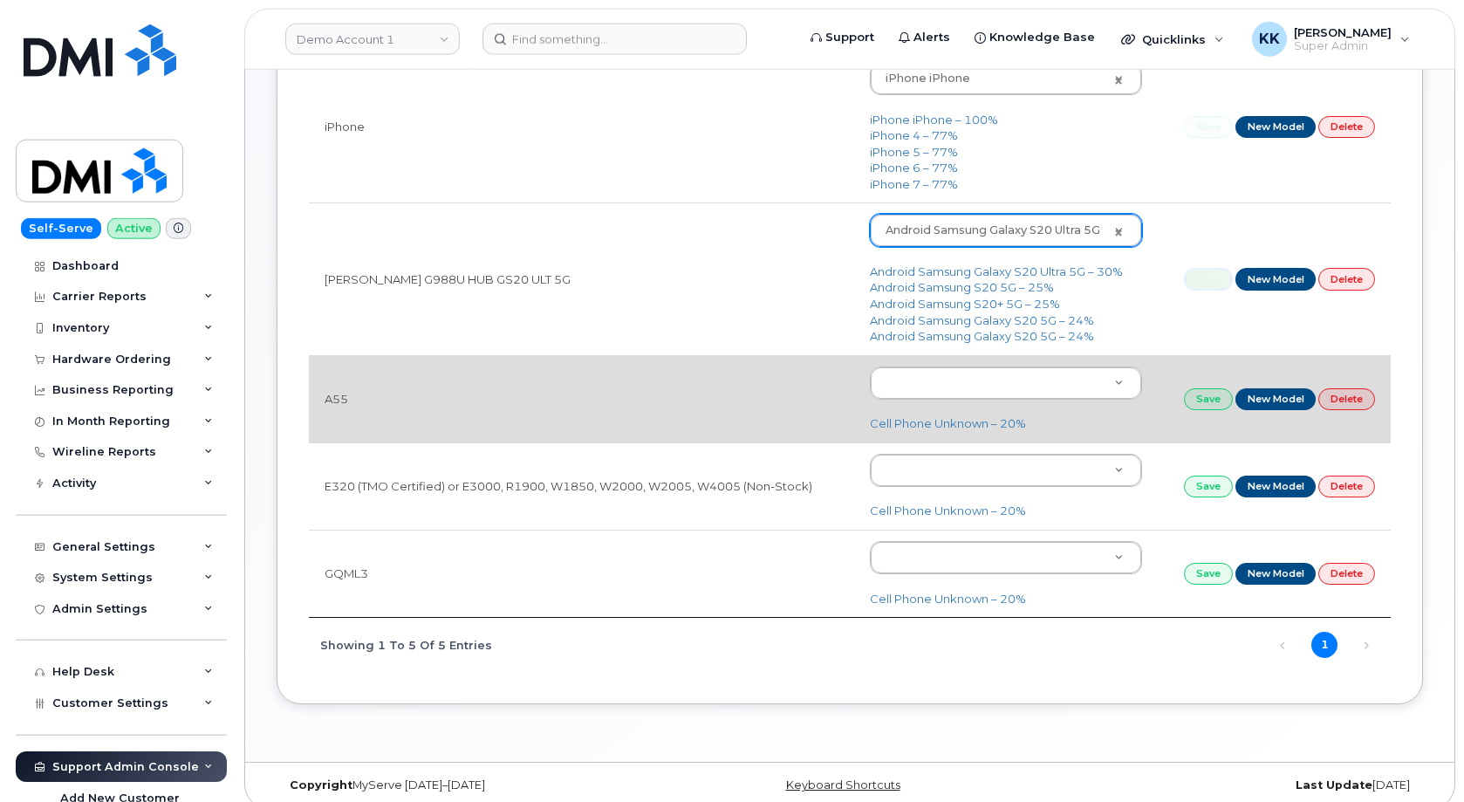
scroll to position [324, 0]
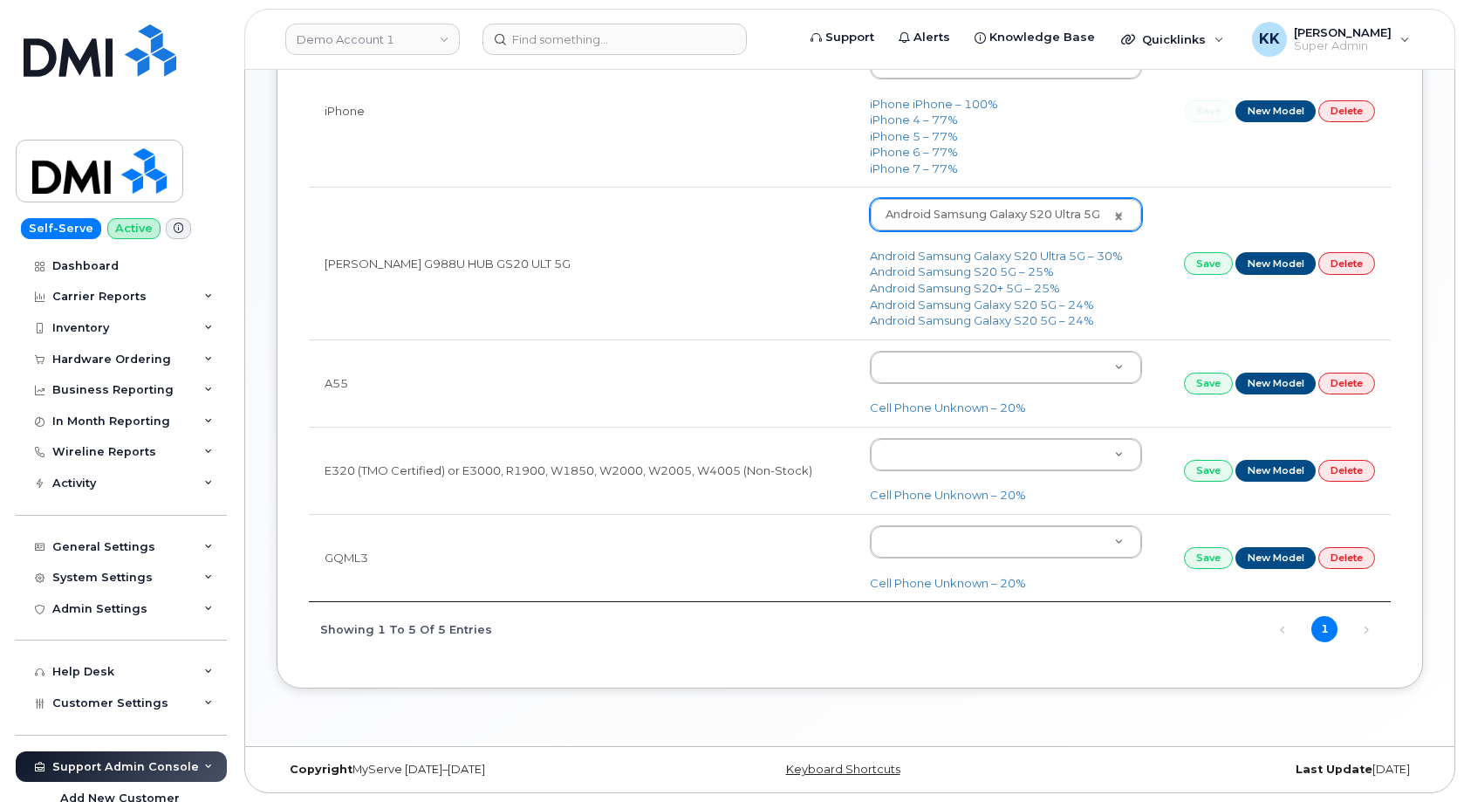
click at [940, 369] on body "Demo Account 1 Support Alerts Knowledge Base Quicklinks Suspend / Cancel Device…" at bounding box center [732, 240] width 1464 height 1123
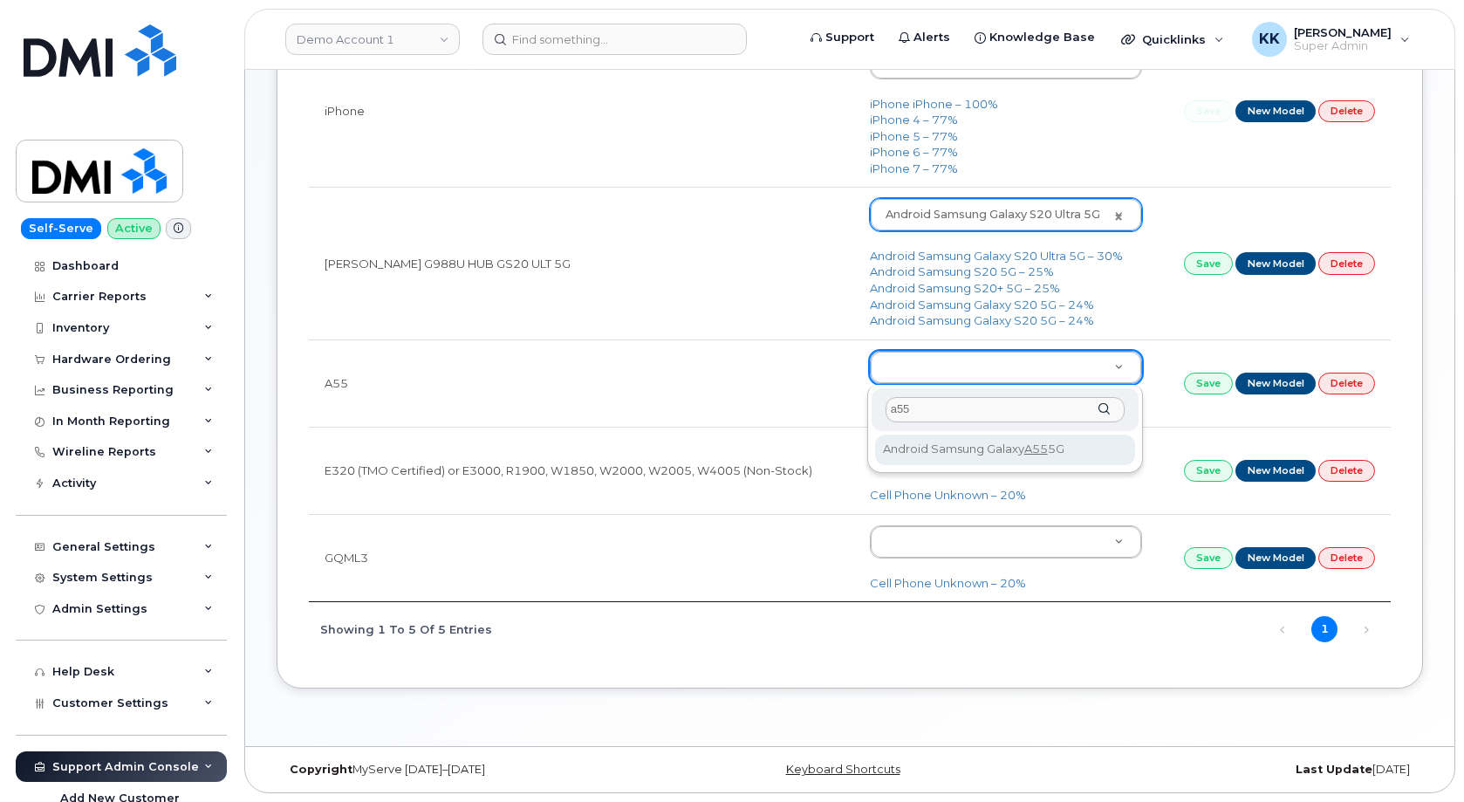
type input "a55"
type input "3392"
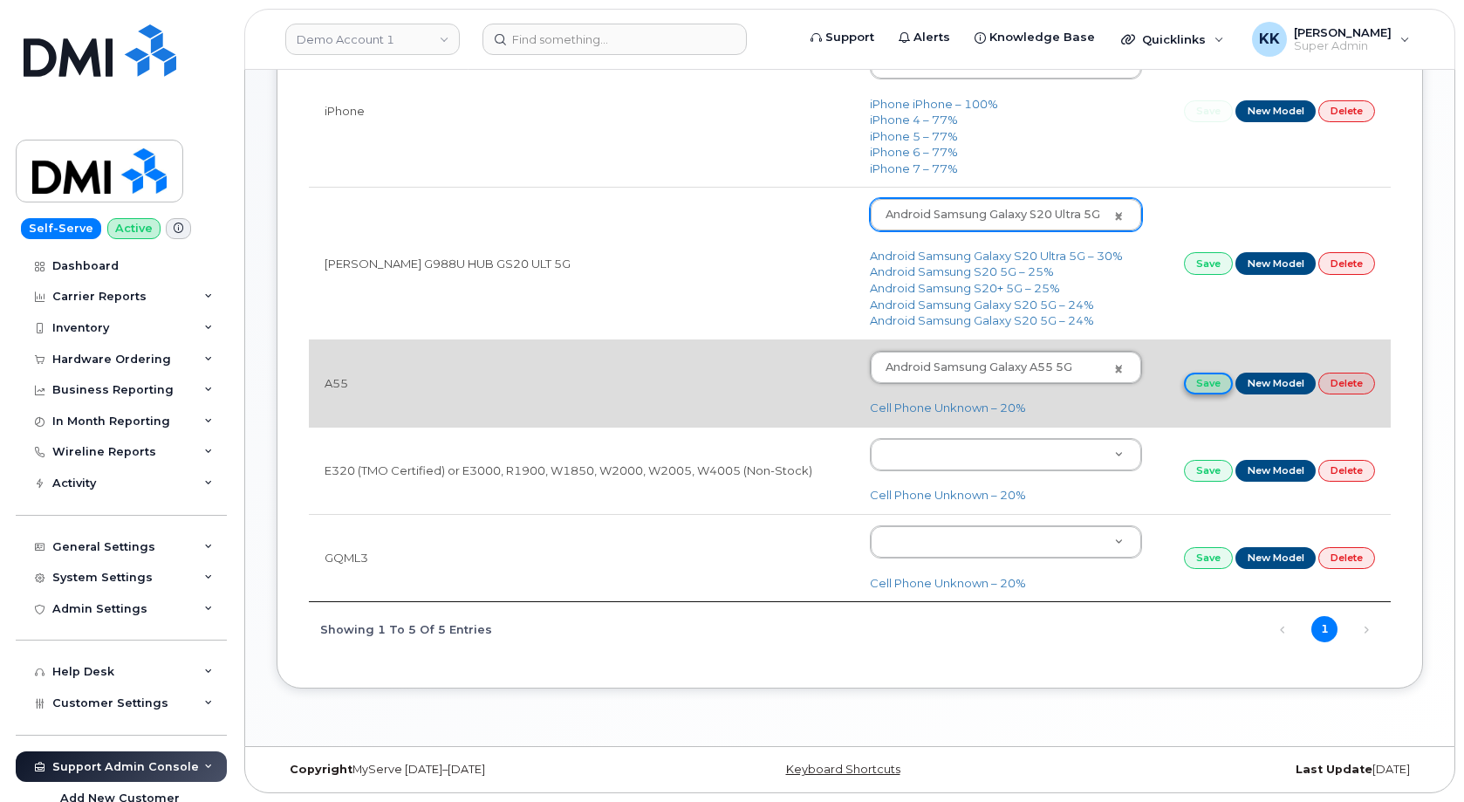
click at [1207, 385] on link "Save" at bounding box center [1208, 383] width 49 height 22
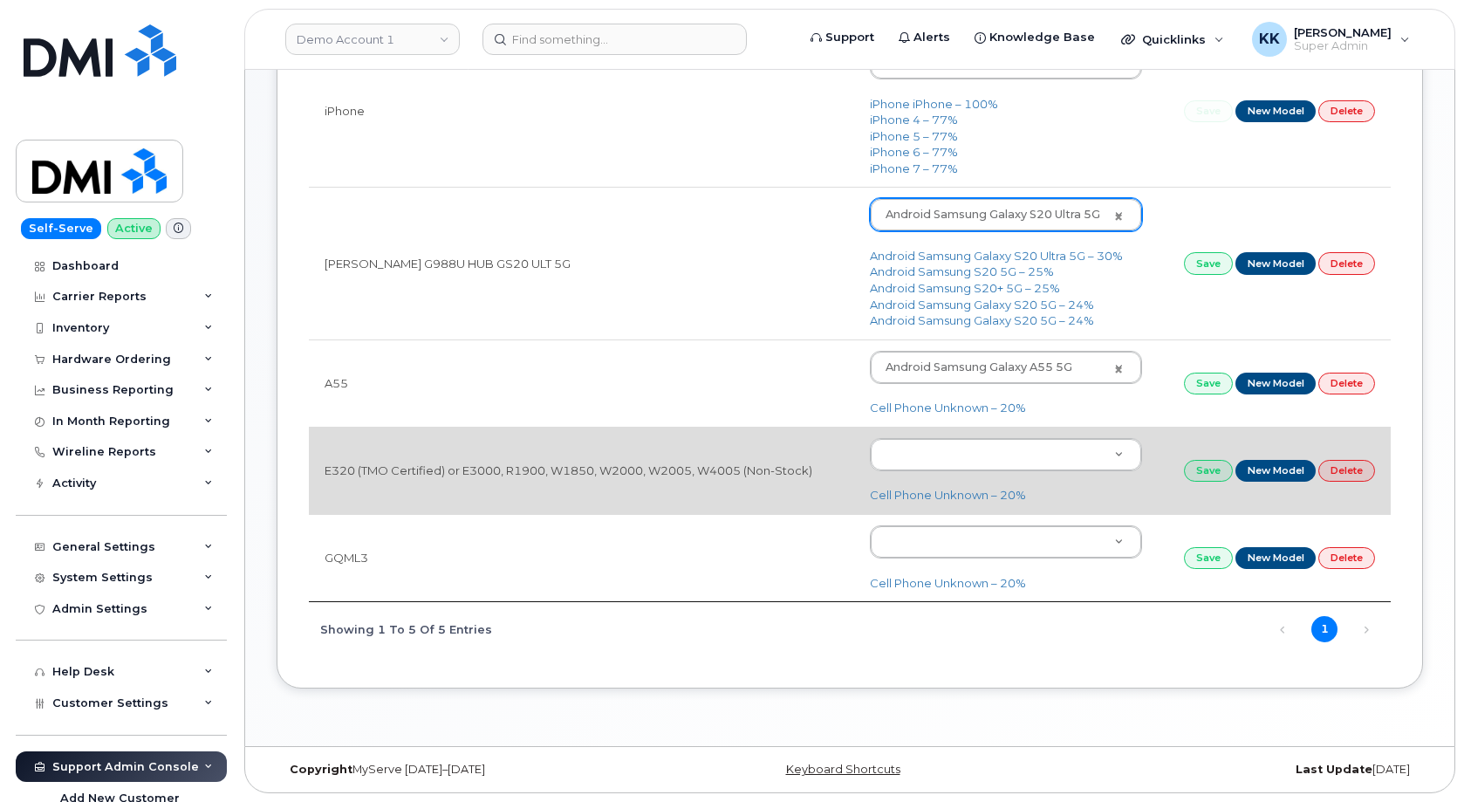
click at [328, 467] on td "E320 (TMO Certified) or E3000, R1900, W1850, W2000, W2005, W4005 (Non-Stock)" at bounding box center [581, 470] width 545 height 87
click at [327, 467] on td "E320 (TMO Certified) or E3000, R1900, W1850, W2000, W2005, W4005 (Non-Stock)" at bounding box center [581, 470] width 545 height 87
copy td "E320"
click at [987, 495] on link "Cell Phone Unknown – 20%" at bounding box center [948, 495] width 156 height 14
type input "97"
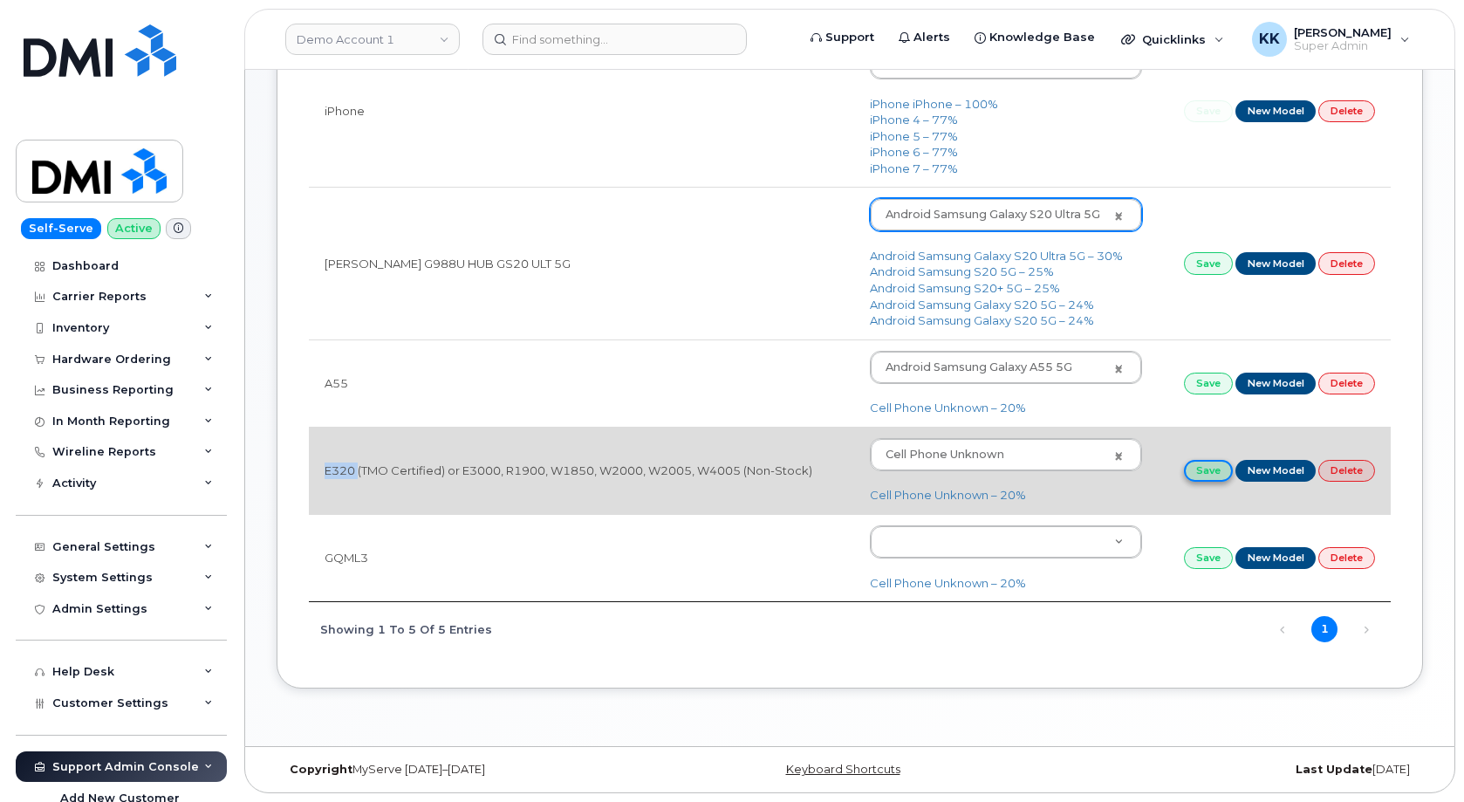
click at [1209, 464] on link "Save" at bounding box center [1208, 471] width 49 height 22
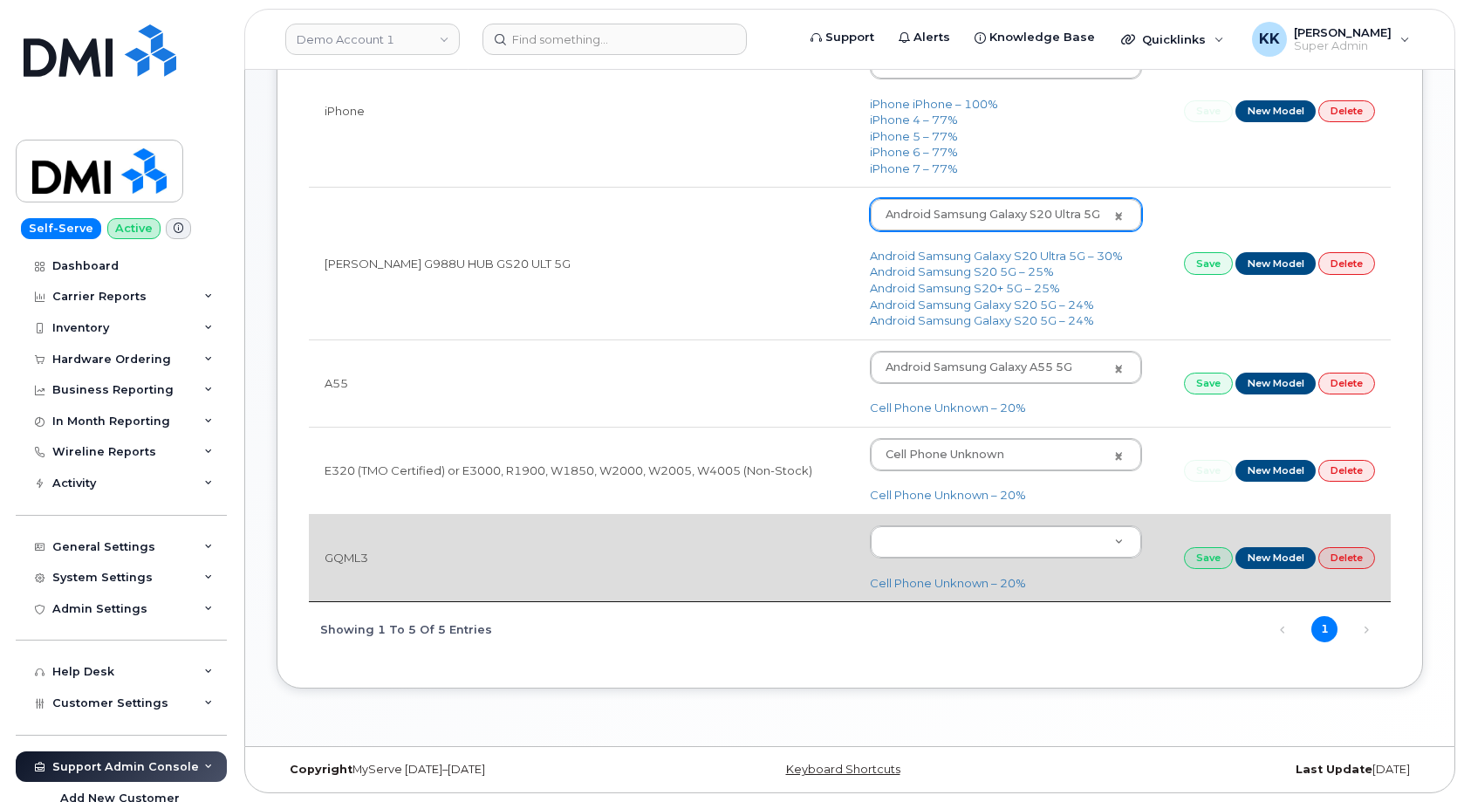
click at [345, 560] on td "GQML3" at bounding box center [581, 557] width 545 height 87
click at [347, 560] on td "GQML3" at bounding box center [581, 557] width 545 height 87
copy td "GQML3"
click at [963, 534] on body "Demo Account 1 Support Alerts Knowledge Base Quicklinks Suspend / Cancel Device…" at bounding box center [732, 240] width 1464 height 1123
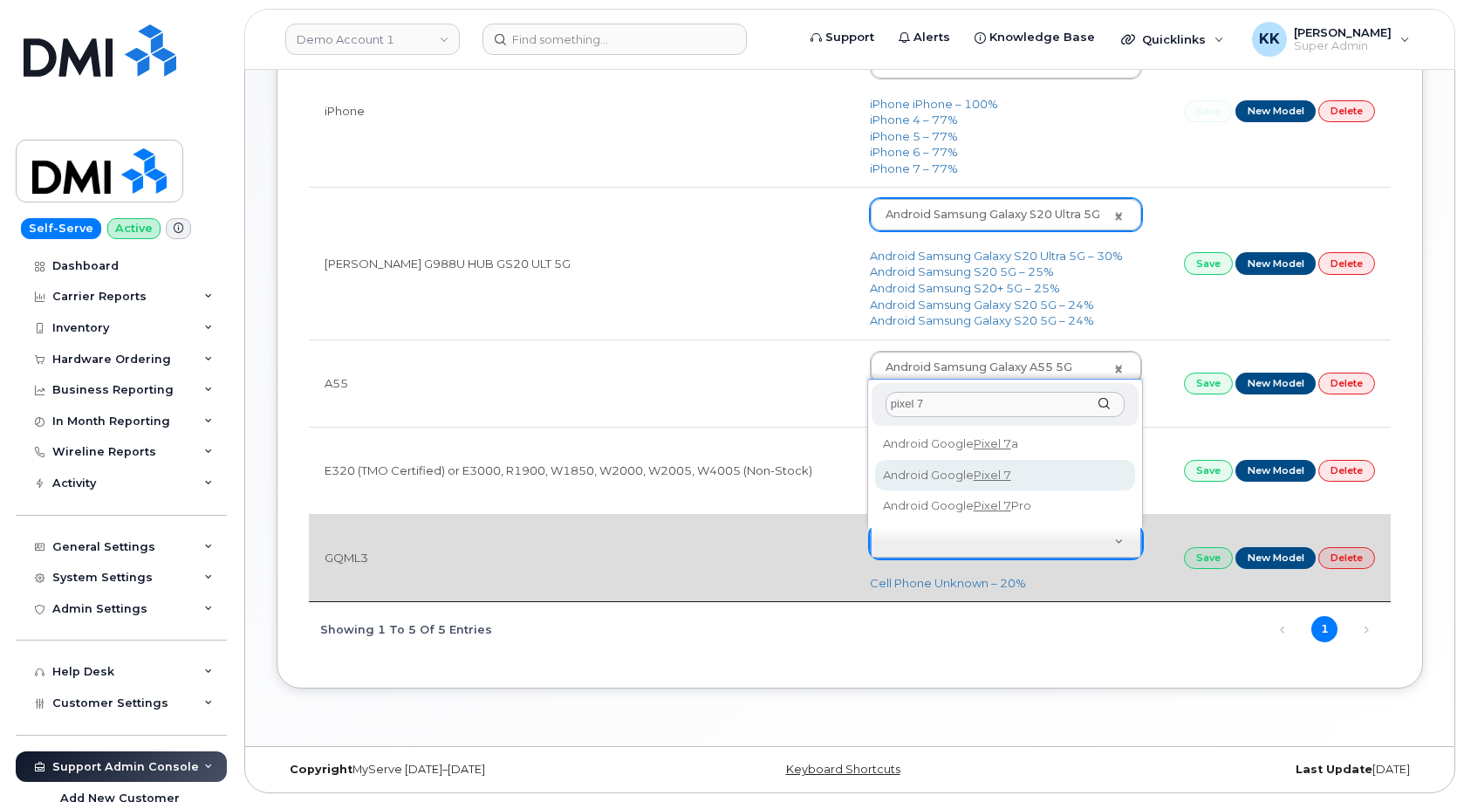
type input "pixel 7"
type input "2768"
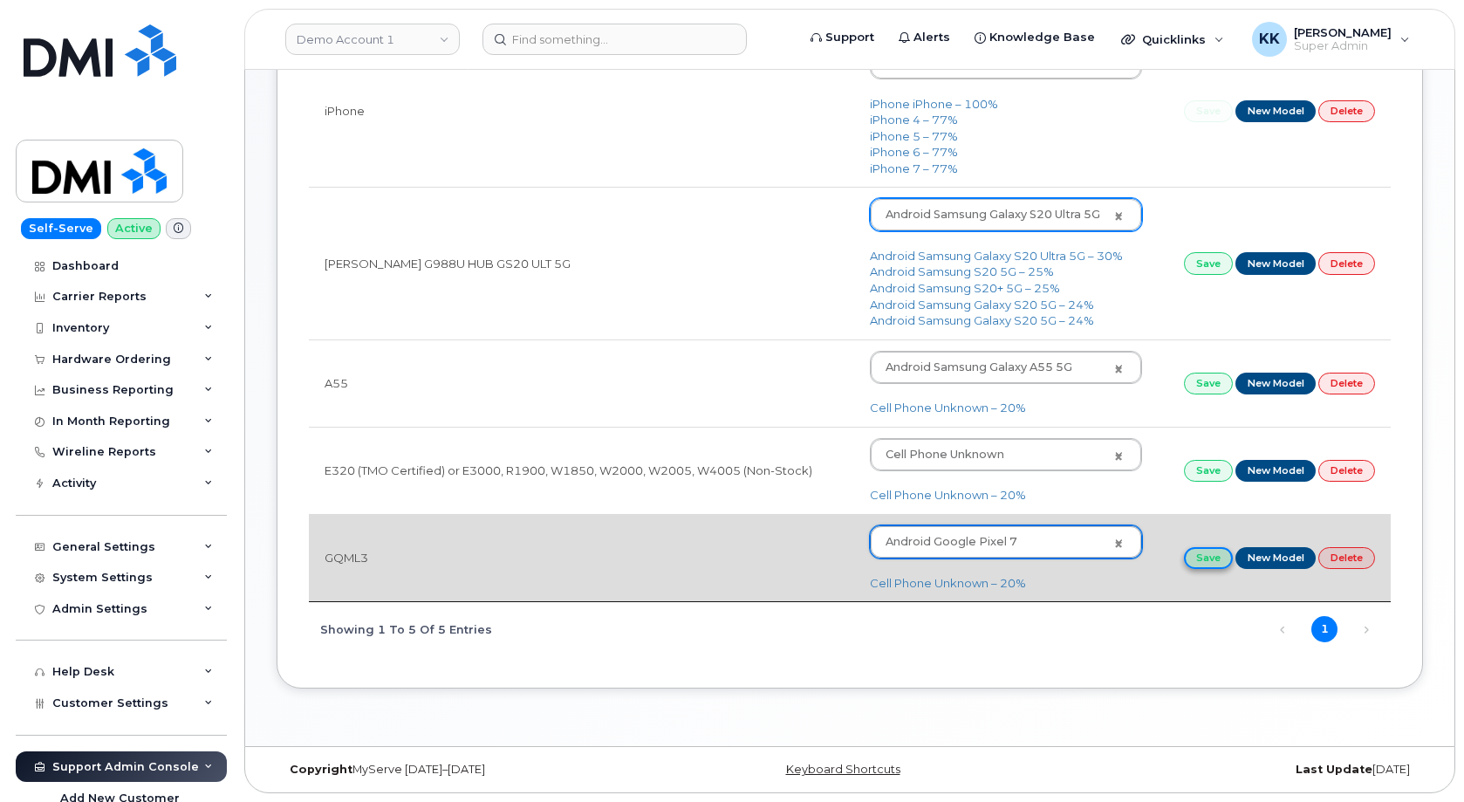
click at [1200, 552] on link "Save" at bounding box center [1208, 558] width 49 height 22
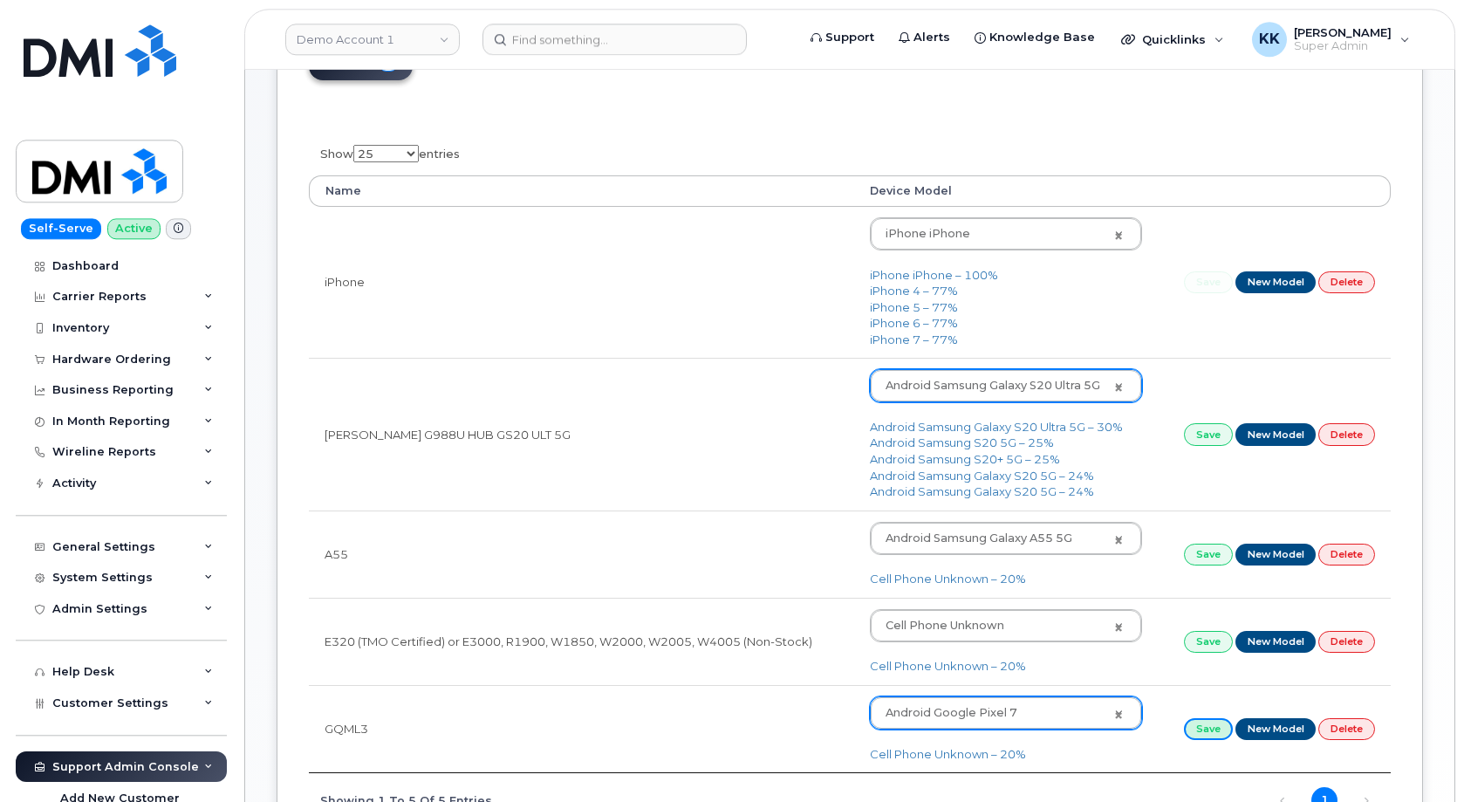
scroll to position [146, 0]
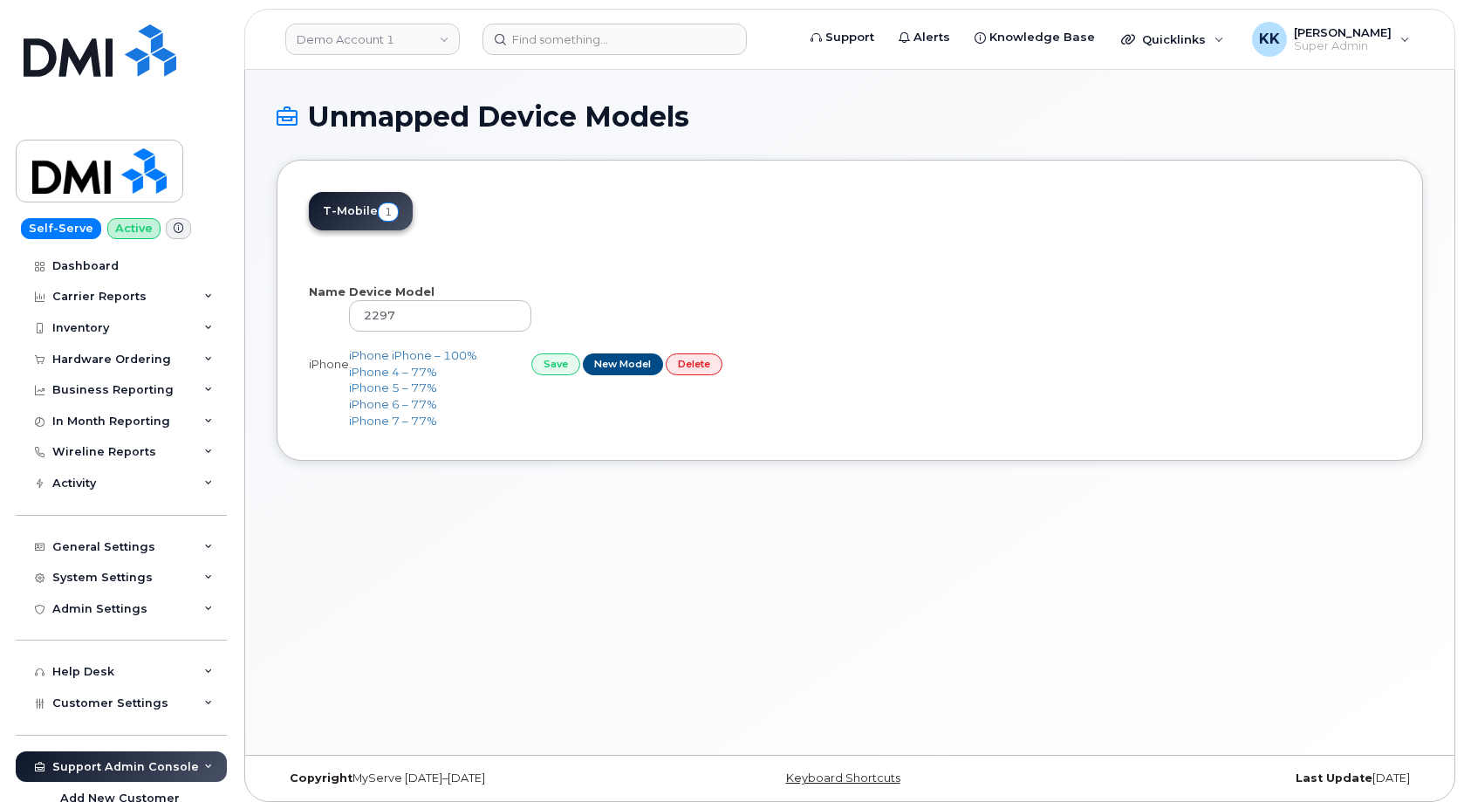
select select "25"
